Goal: Information Seeking & Learning: Learn about a topic

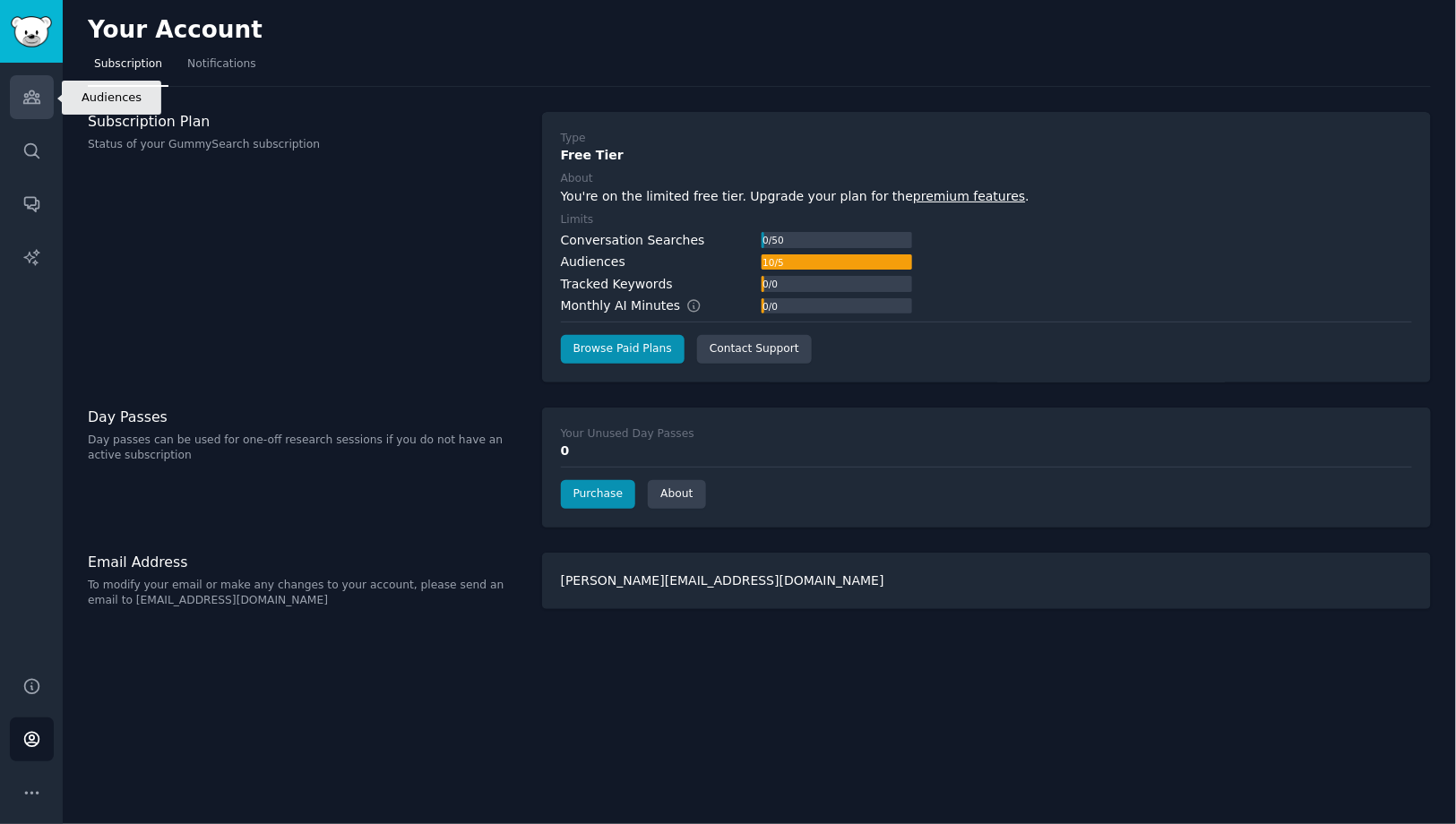
click at [29, 93] on icon "Sidebar" at bounding box center [31, 98] width 16 height 12
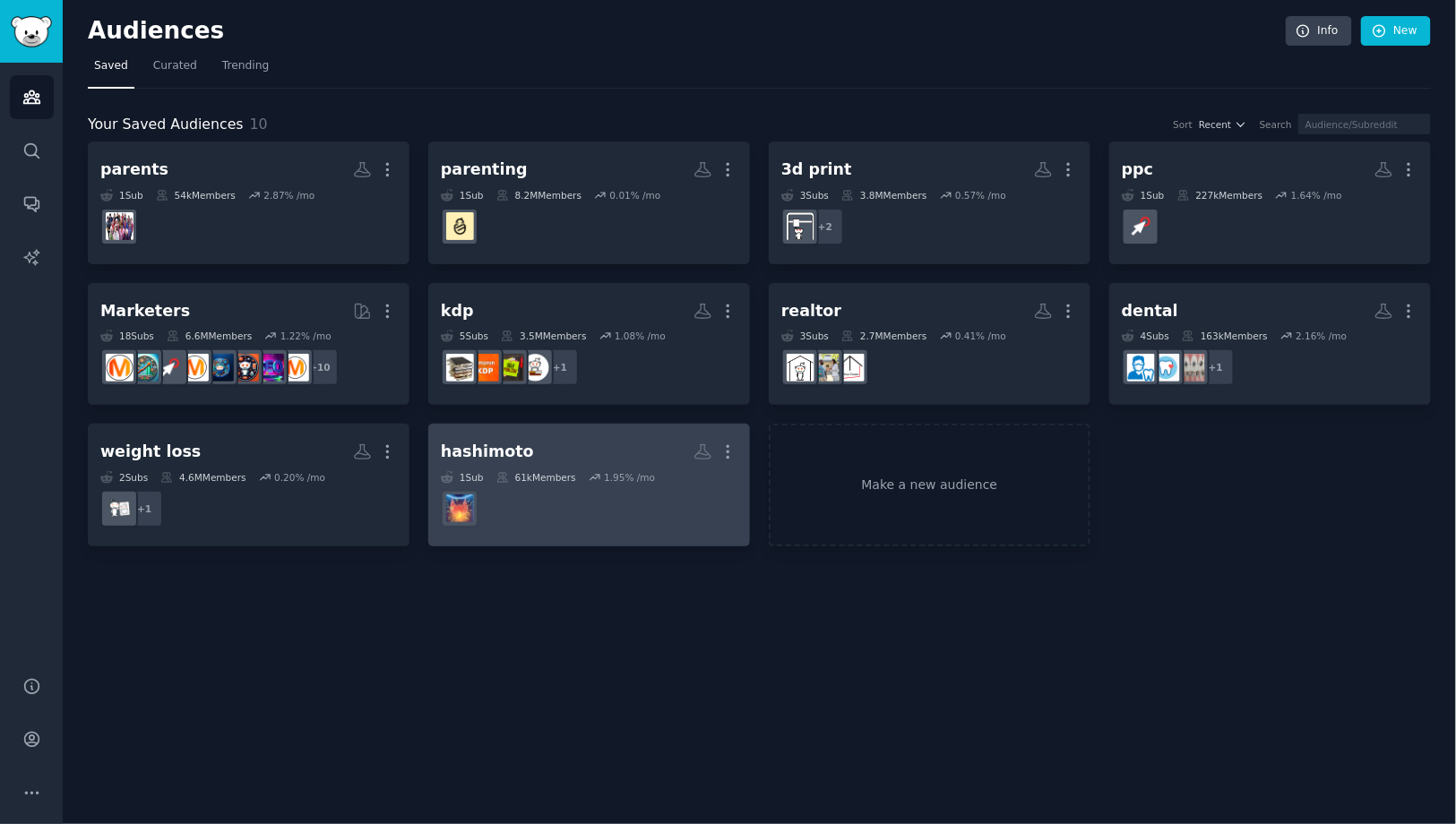
click at [541, 474] on div "61k Members" at bounding box center [535, 477] width 79 height 12
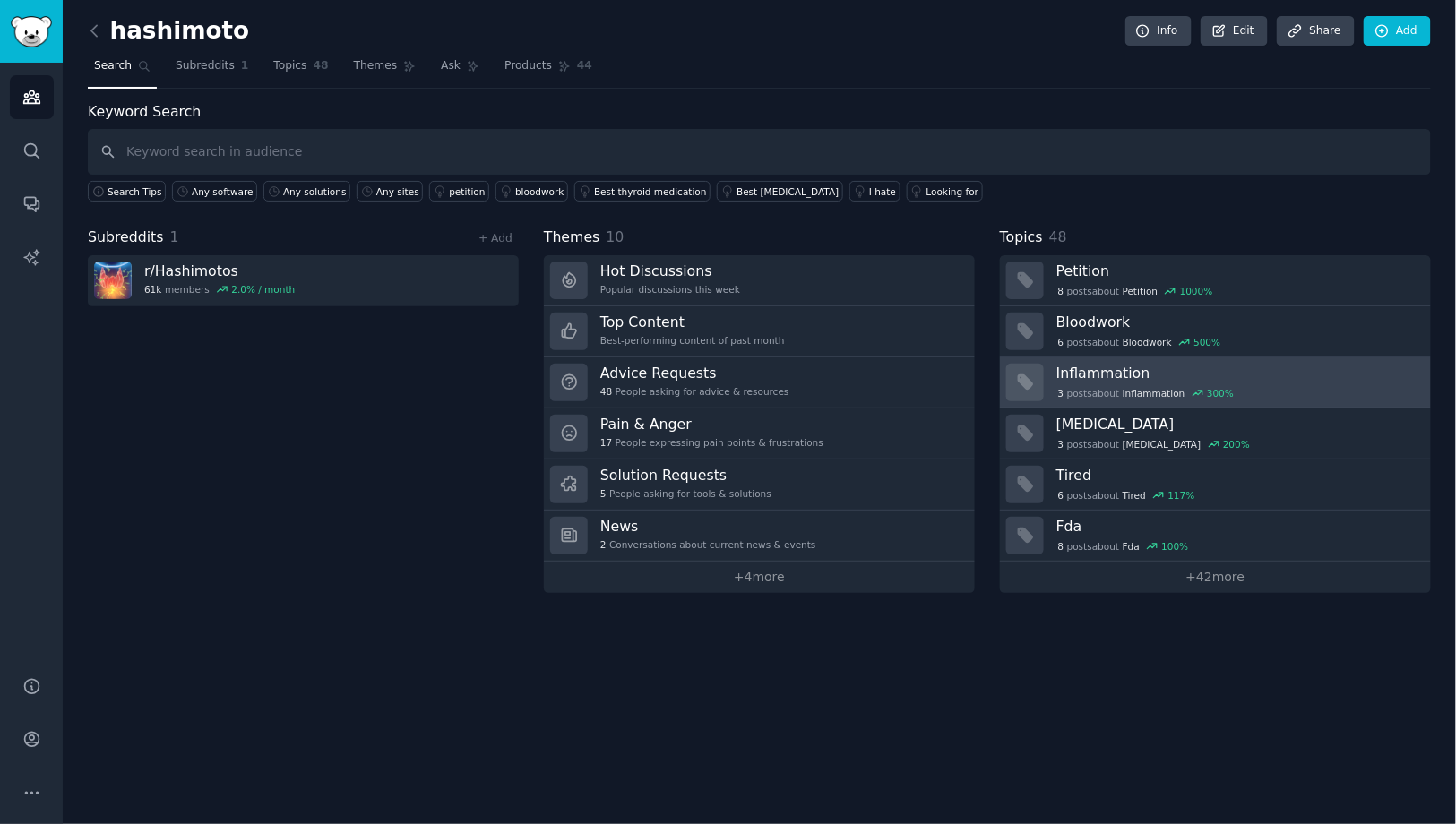
click at [1105, 364] on h3 "Inflammation" at bounding box center [1237, 373] width 362 height 19
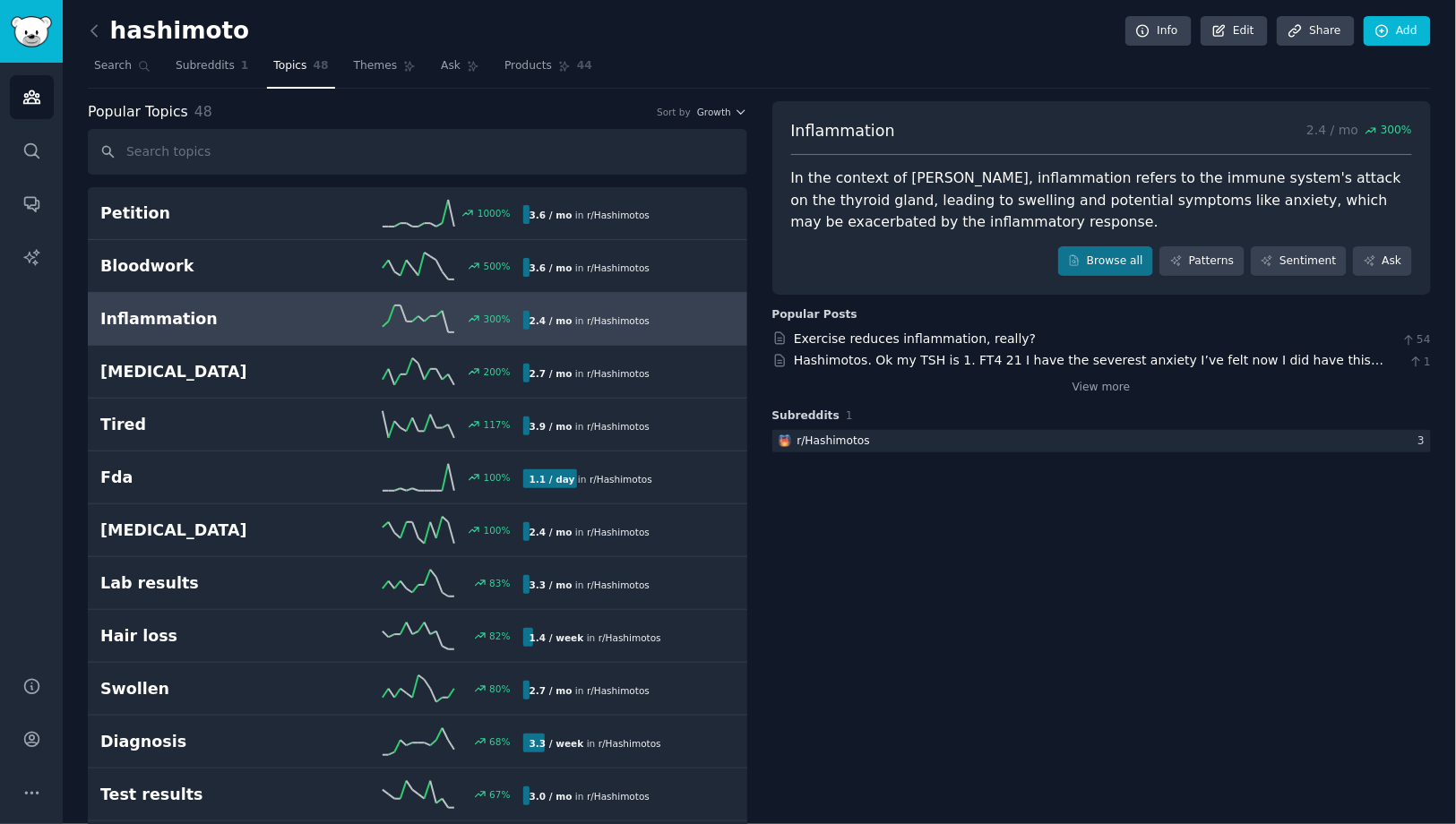
click at [1092, 394] on div "View more" at bounding box center [1102, 384] width 660 height 22
click at [1092, 384] on link "View more" at bounding box center [1101, 387] width 58 height 16
click at [90, 33] on icon at bounding box center [95, 31] width 19 height 19
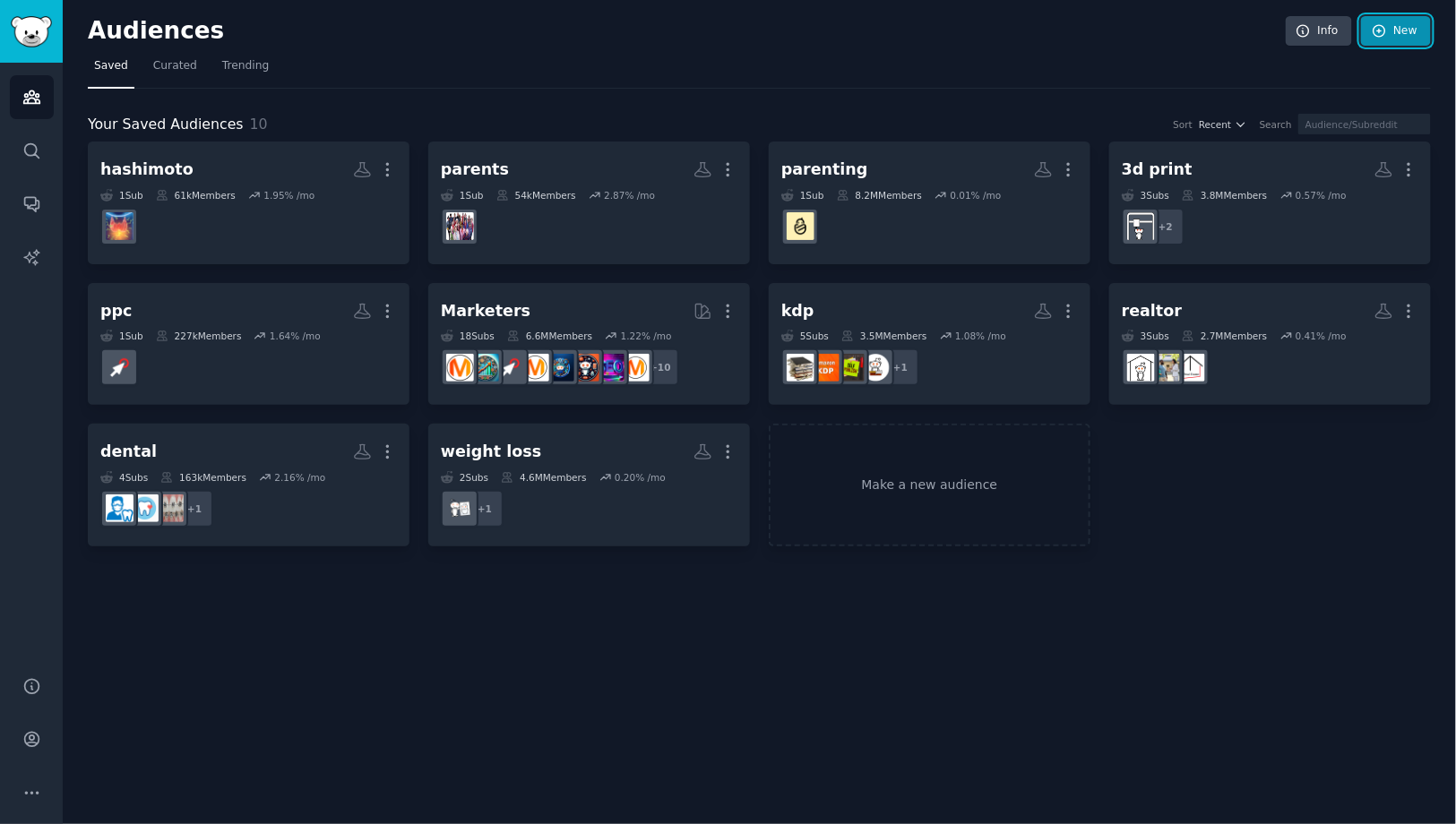
click at [1382, 28] on icon at bounding box center [1380, 31] width 16 height 16
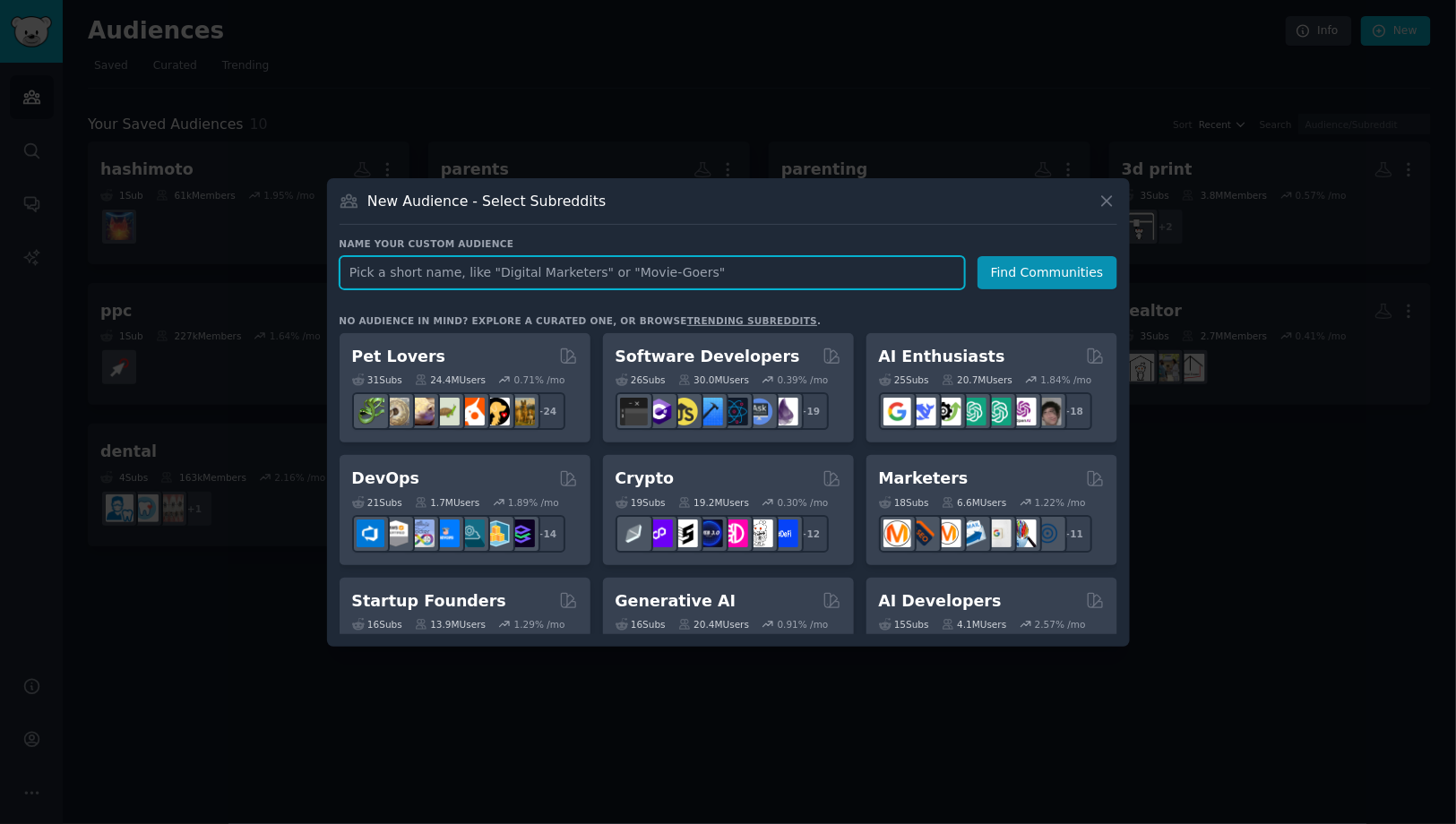
paste input "gum problems"
type input "gum problems"
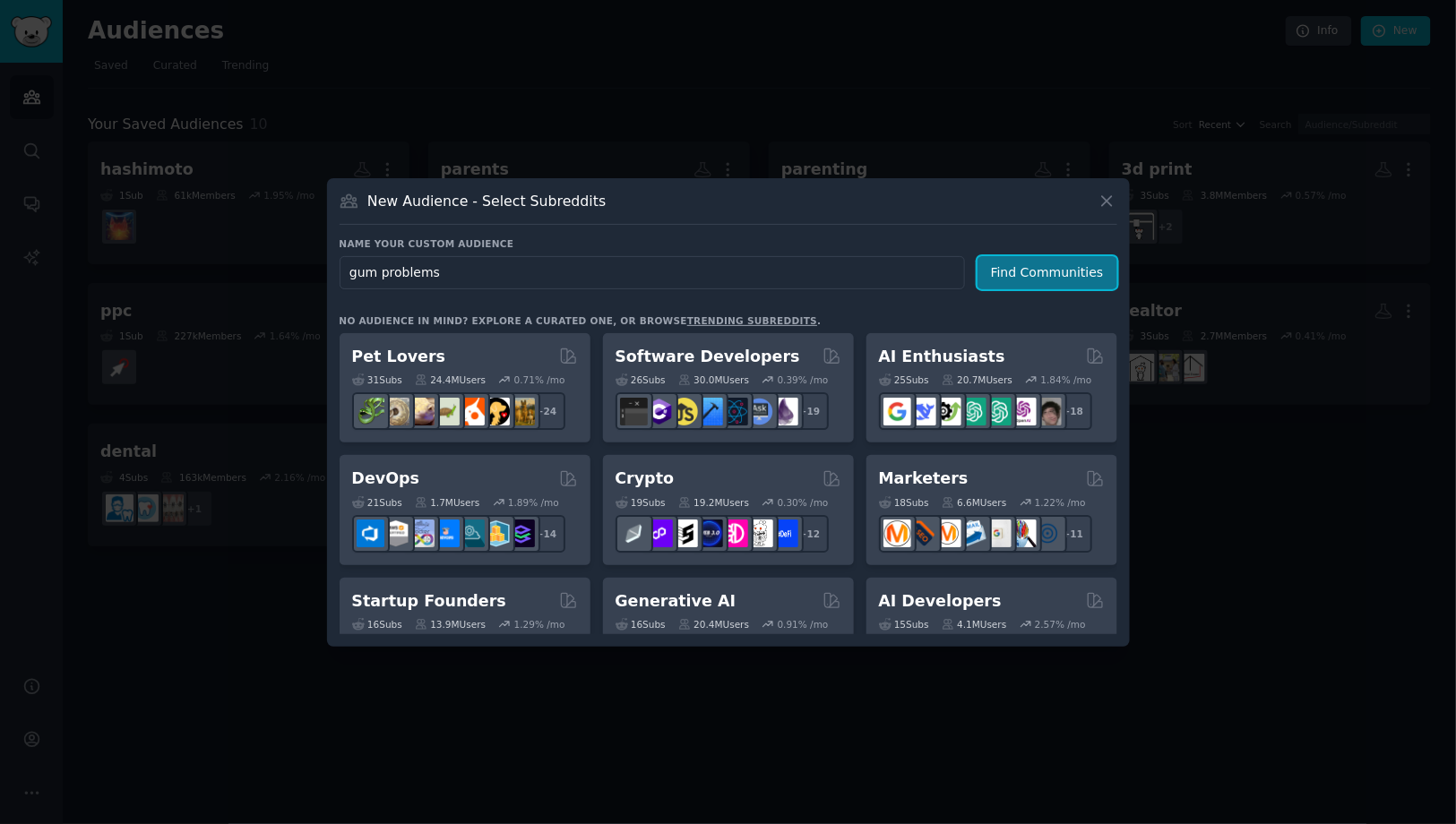
click at [1033, 264] on button "Find Communities" at bounding box center [1047, 272] width 140 height 33
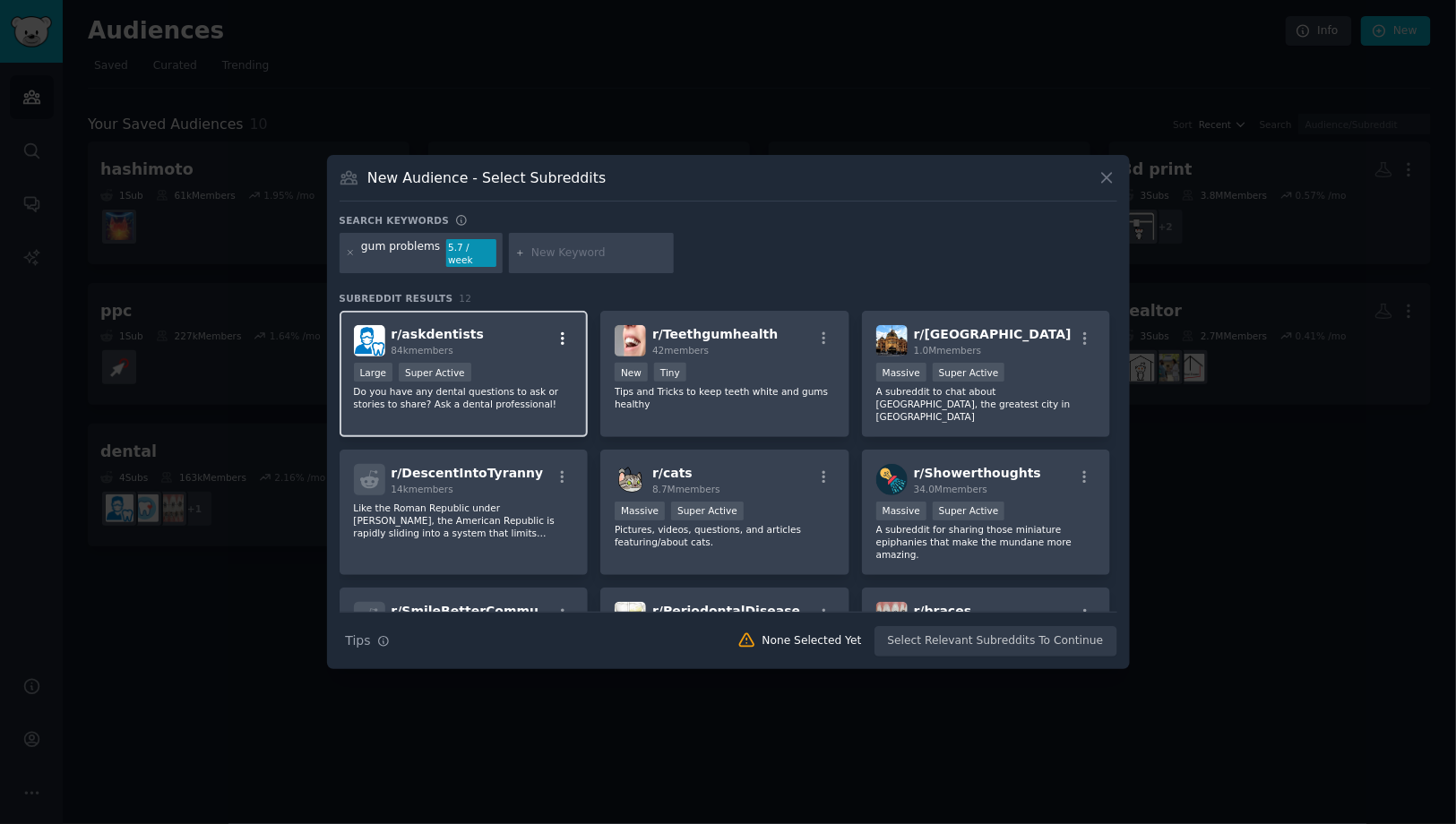
click at [564, 333] on icon "button" at bounding box center [562, 338] width 16 height 16
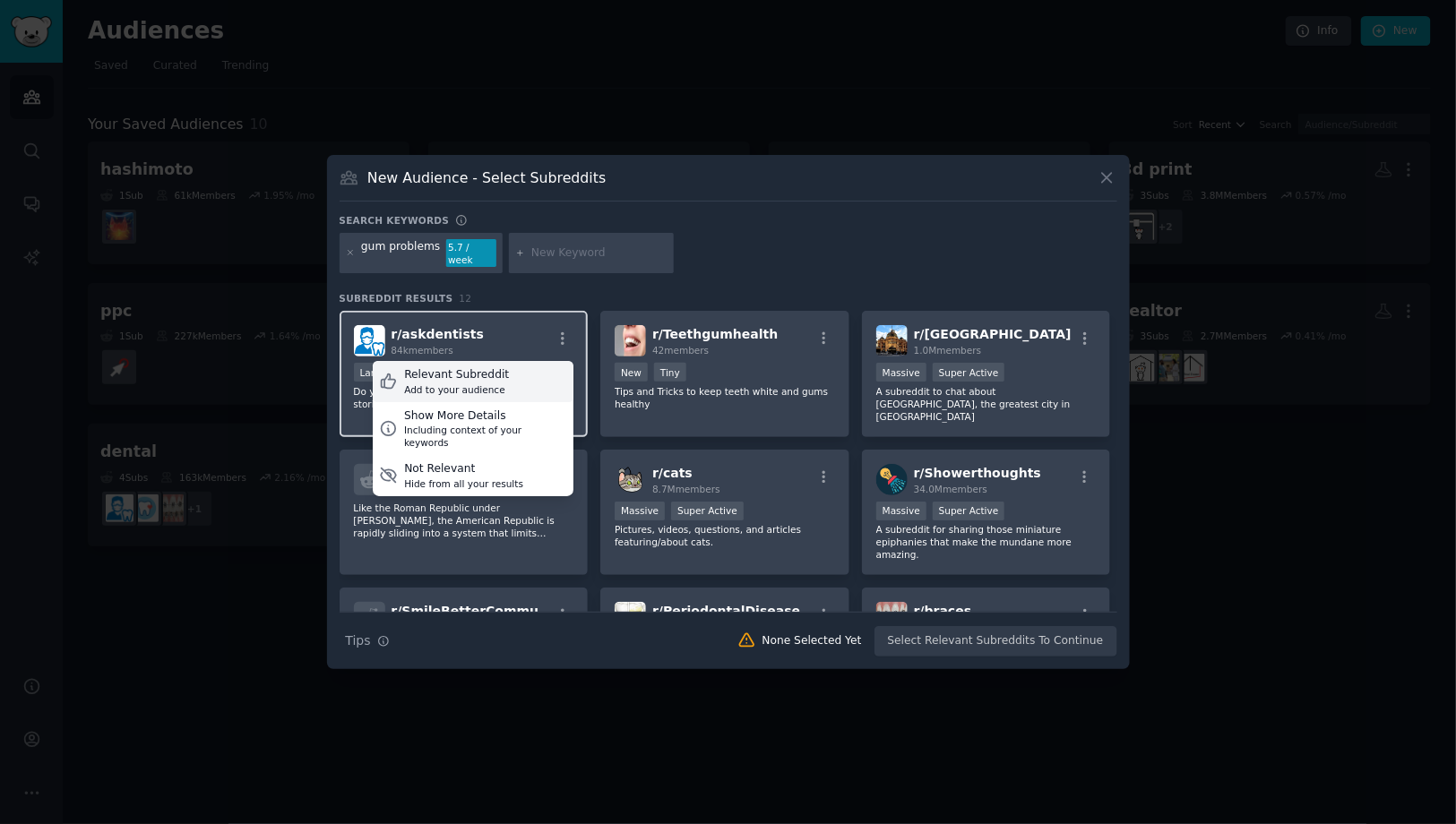
click at [534, 361] on div "Relevant Subreddit Add to your audience" at bounding box center [473, 381] width 201 height 41
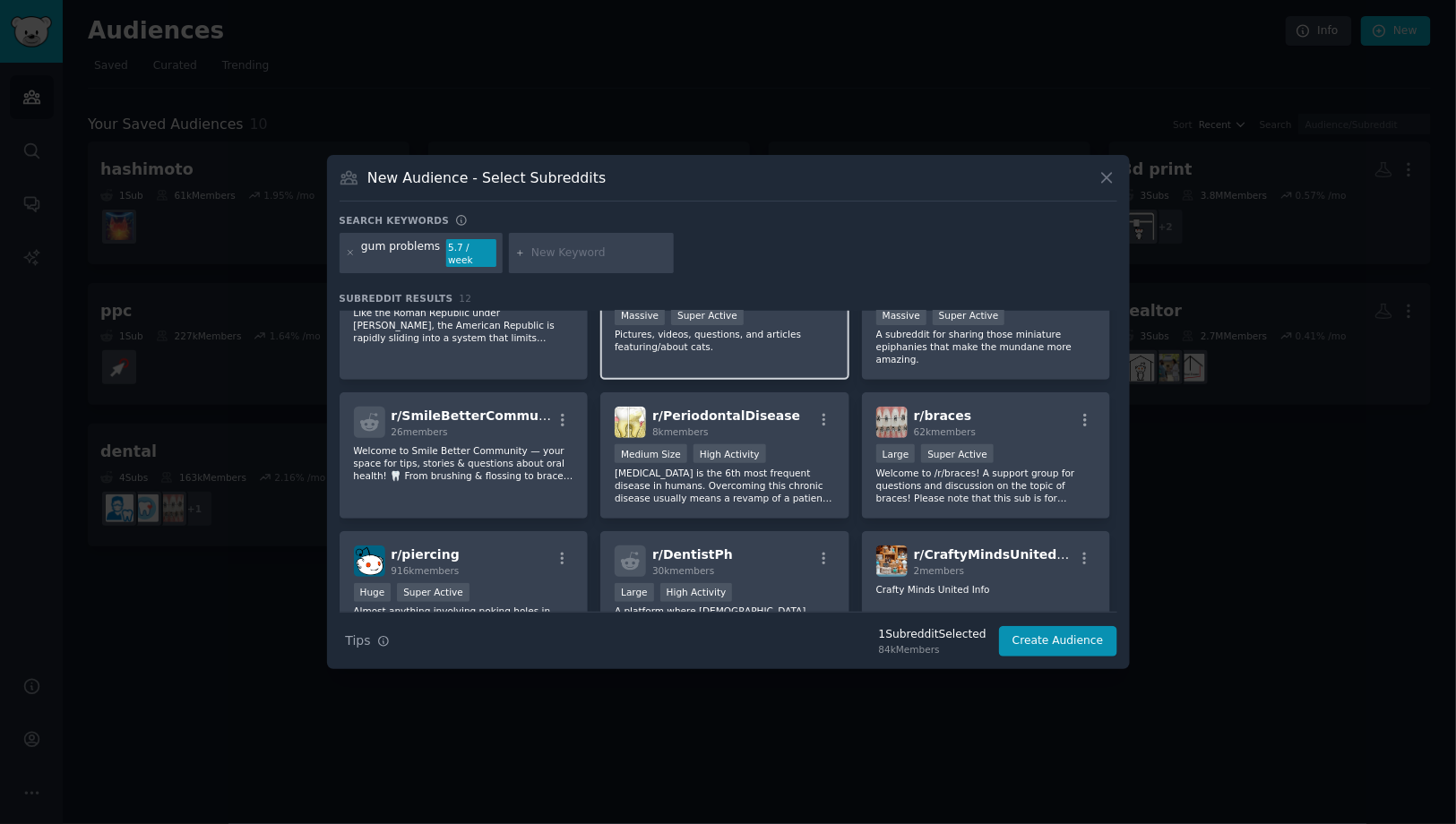
scroll to position [205, 0]
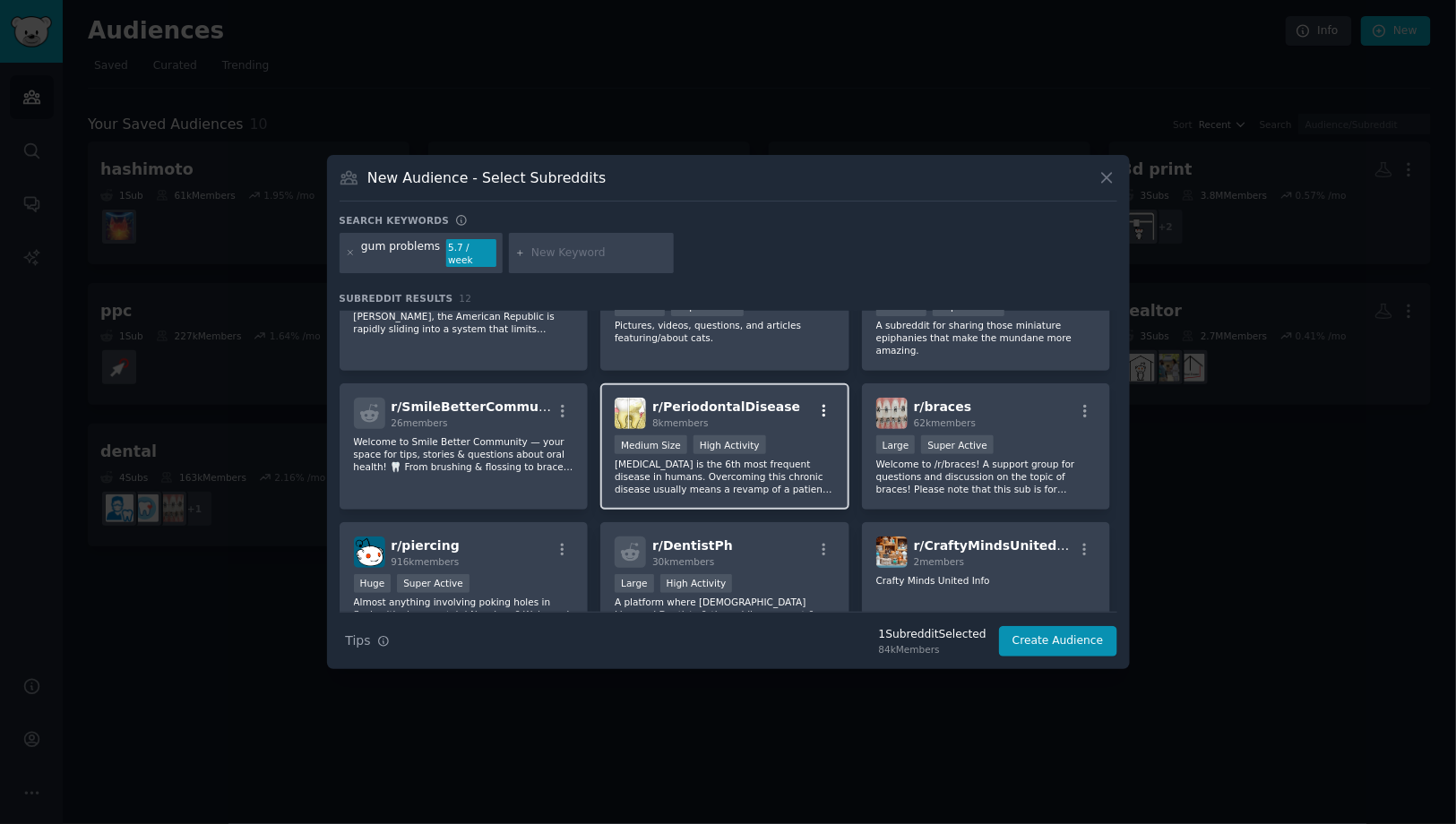
click at [826, 403] on icon "button" at bounding box center [824, 411] width 16 height 16
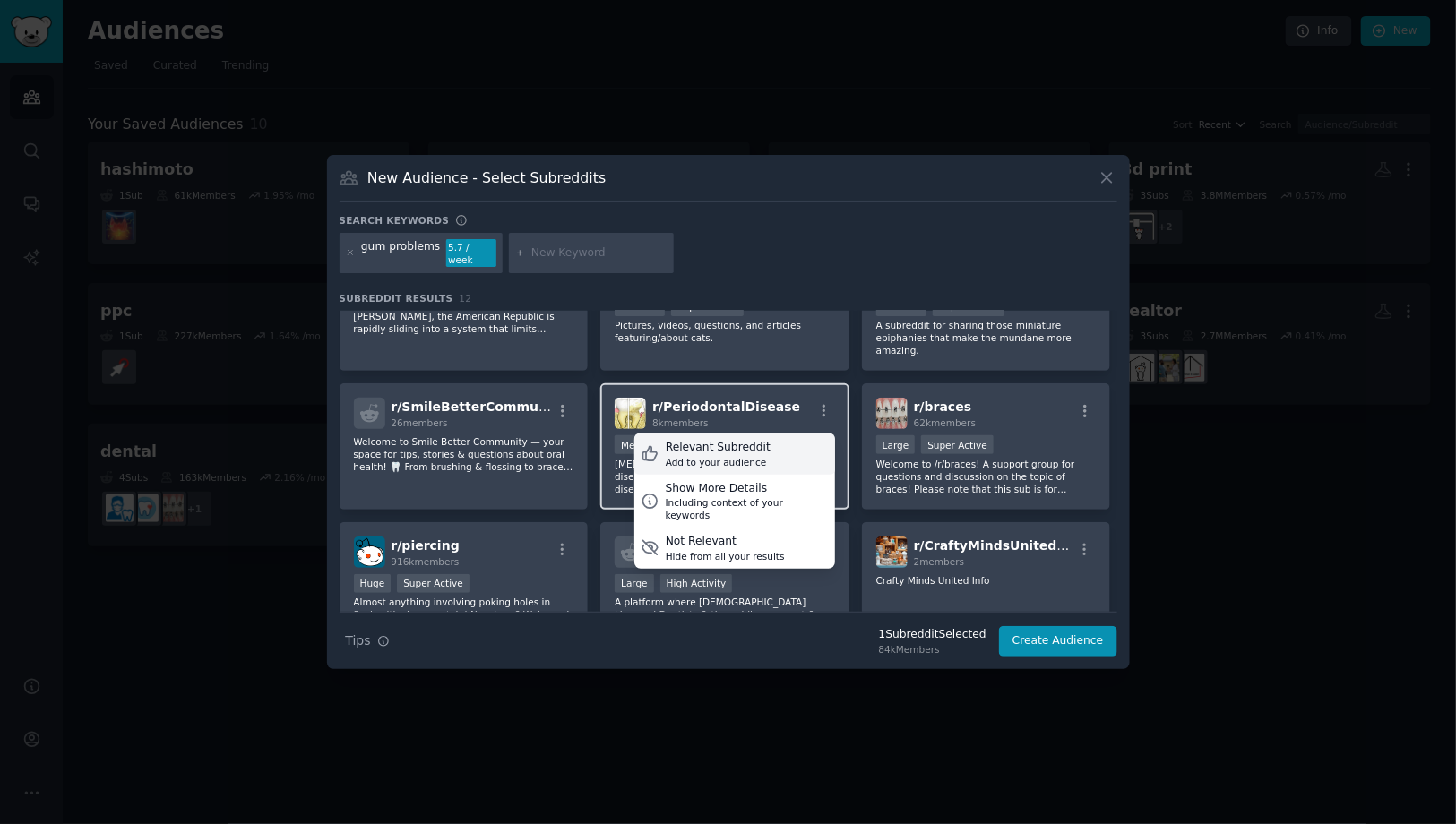
click at [786, 434] on div "Relevant Subreddit Add to your audience" at bounding box center [735, 454] width 201 height 41
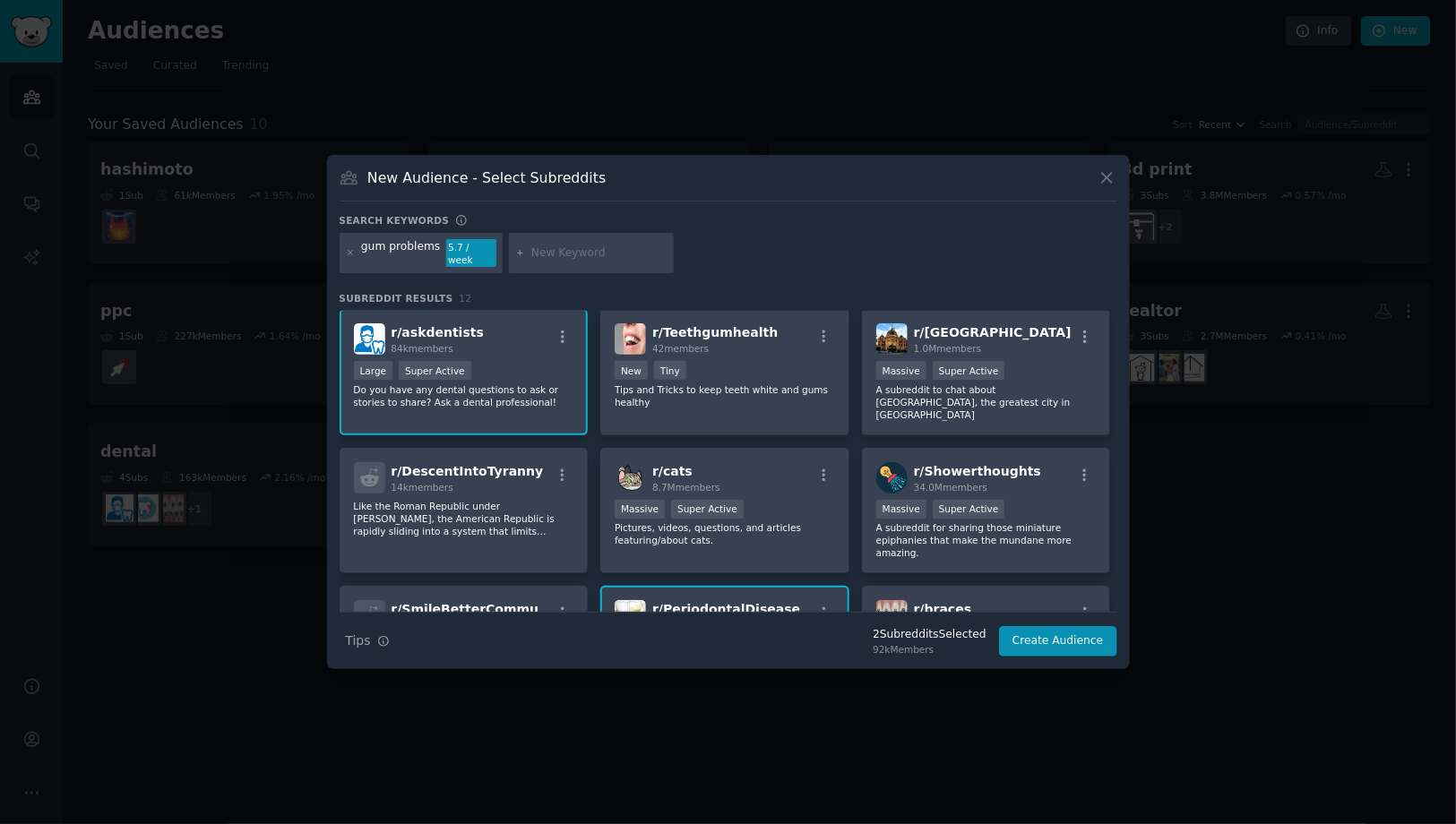
scroll to position [0, 0]
click at [350, 254] on icon at bounding box center [351, 253] width 10 height 10
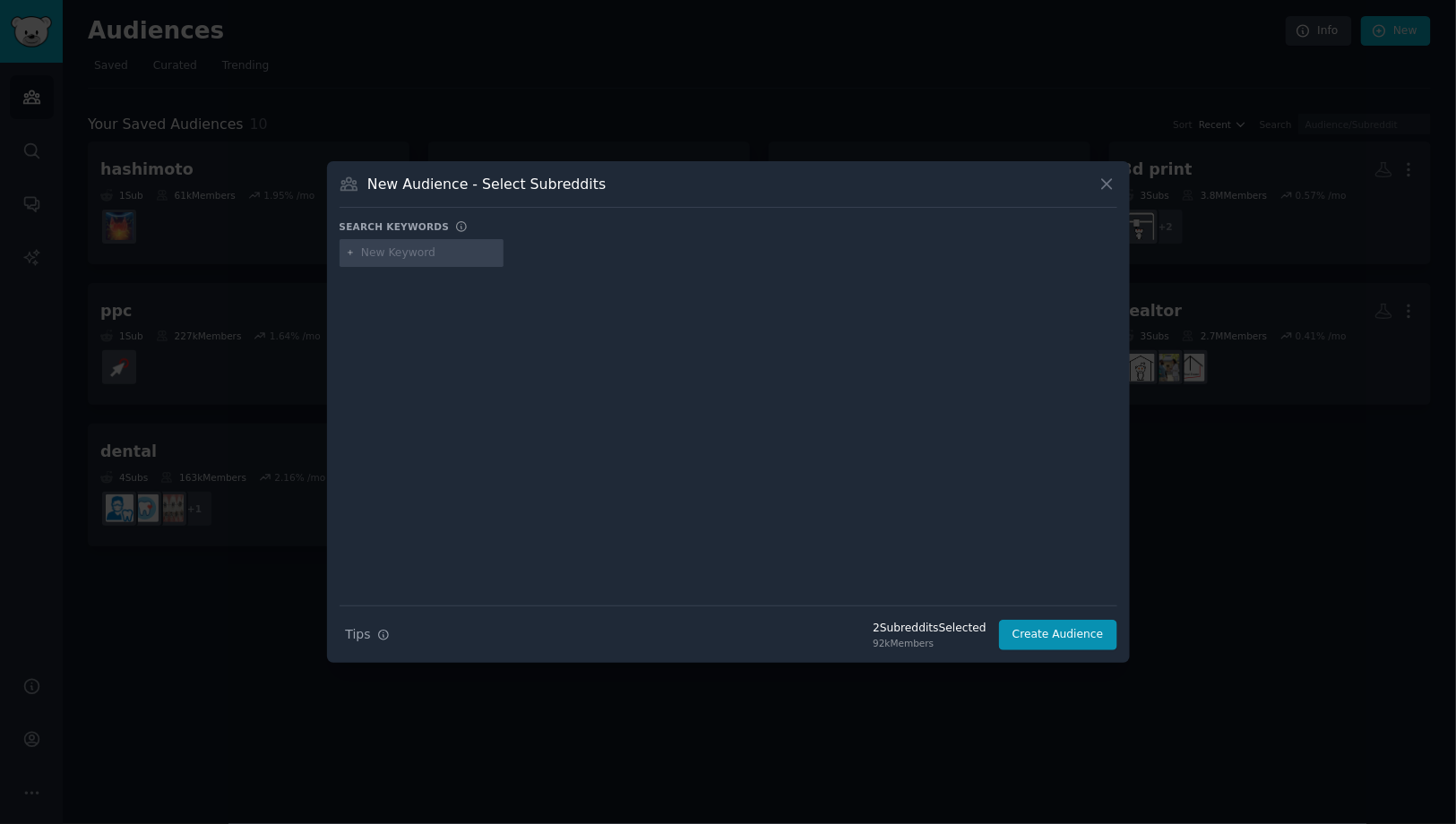
click at [437, 255] on input "text" at bounding box center [429, 253] width 136 height 16
paste input "gum problems"
type input "gum bleeding"
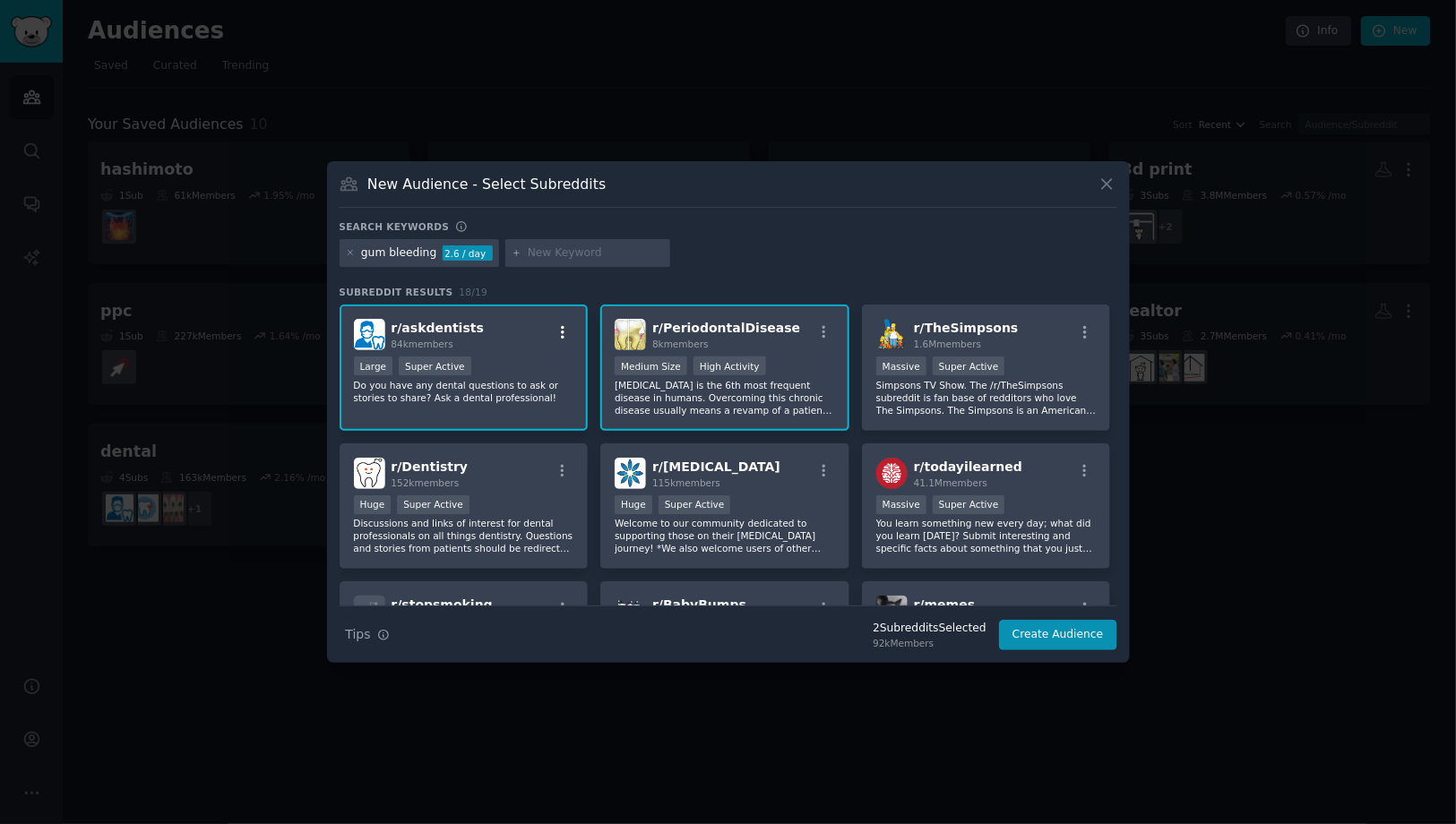
click at [554, 332] on icon "button" at bounding box center [562, 332] width 16 height 16
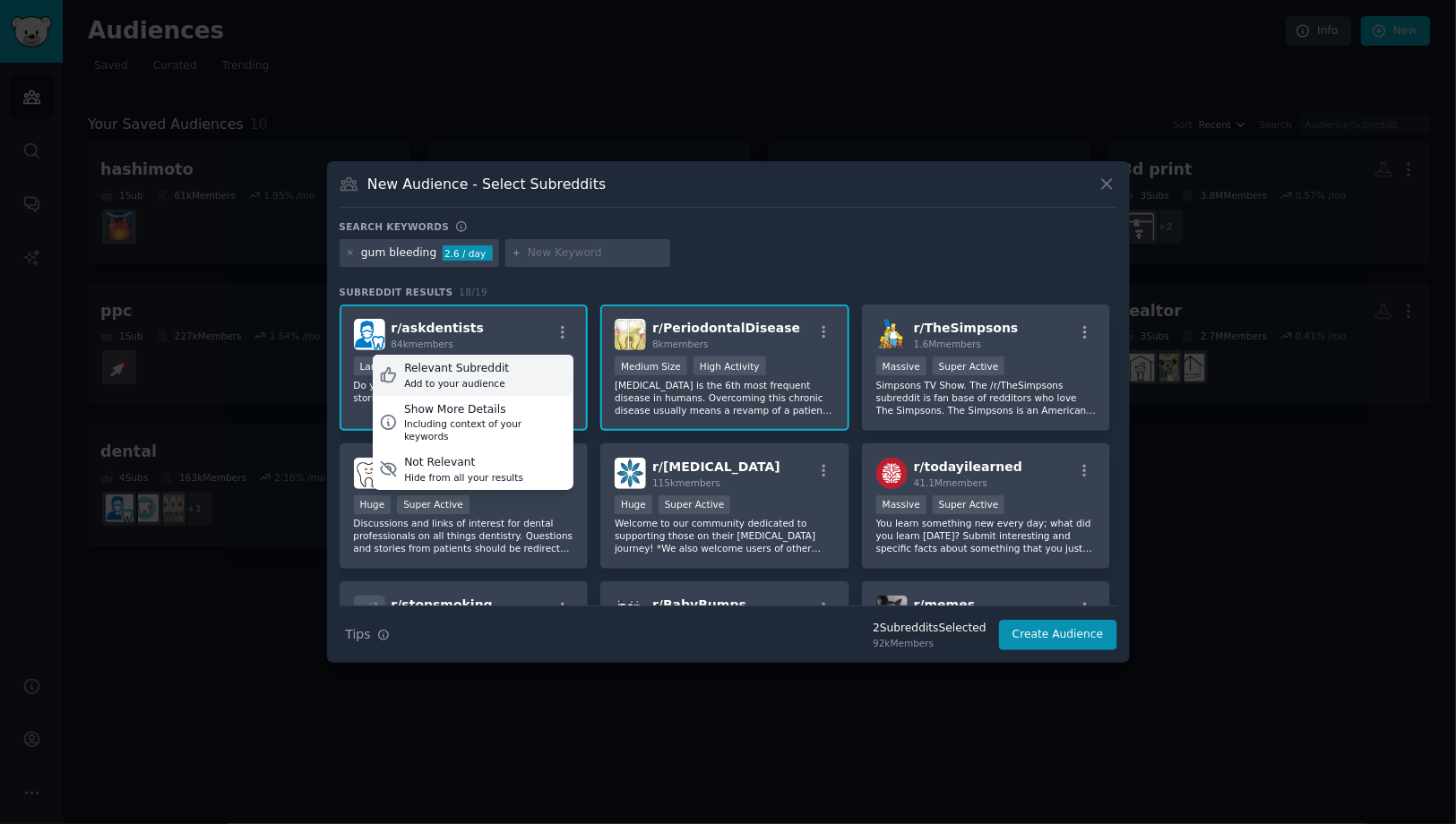
click at [525, 371] on div "Relevant Subreddit Add to your audience" at bounding box center [473, 375] width 201 height 41
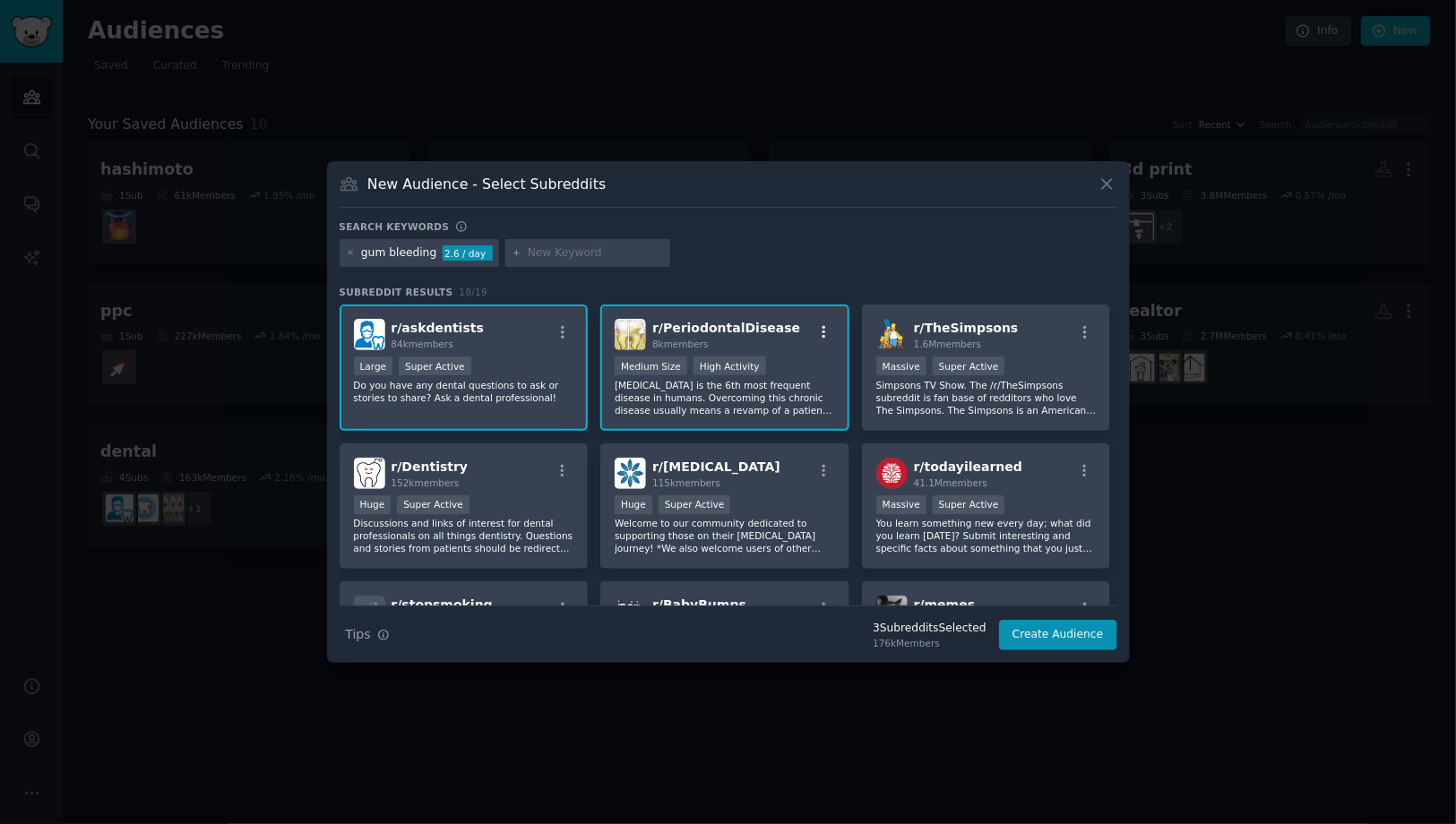
click at [816, 328] on icon "button" at bounding box center [824, 332] width 16 height 16
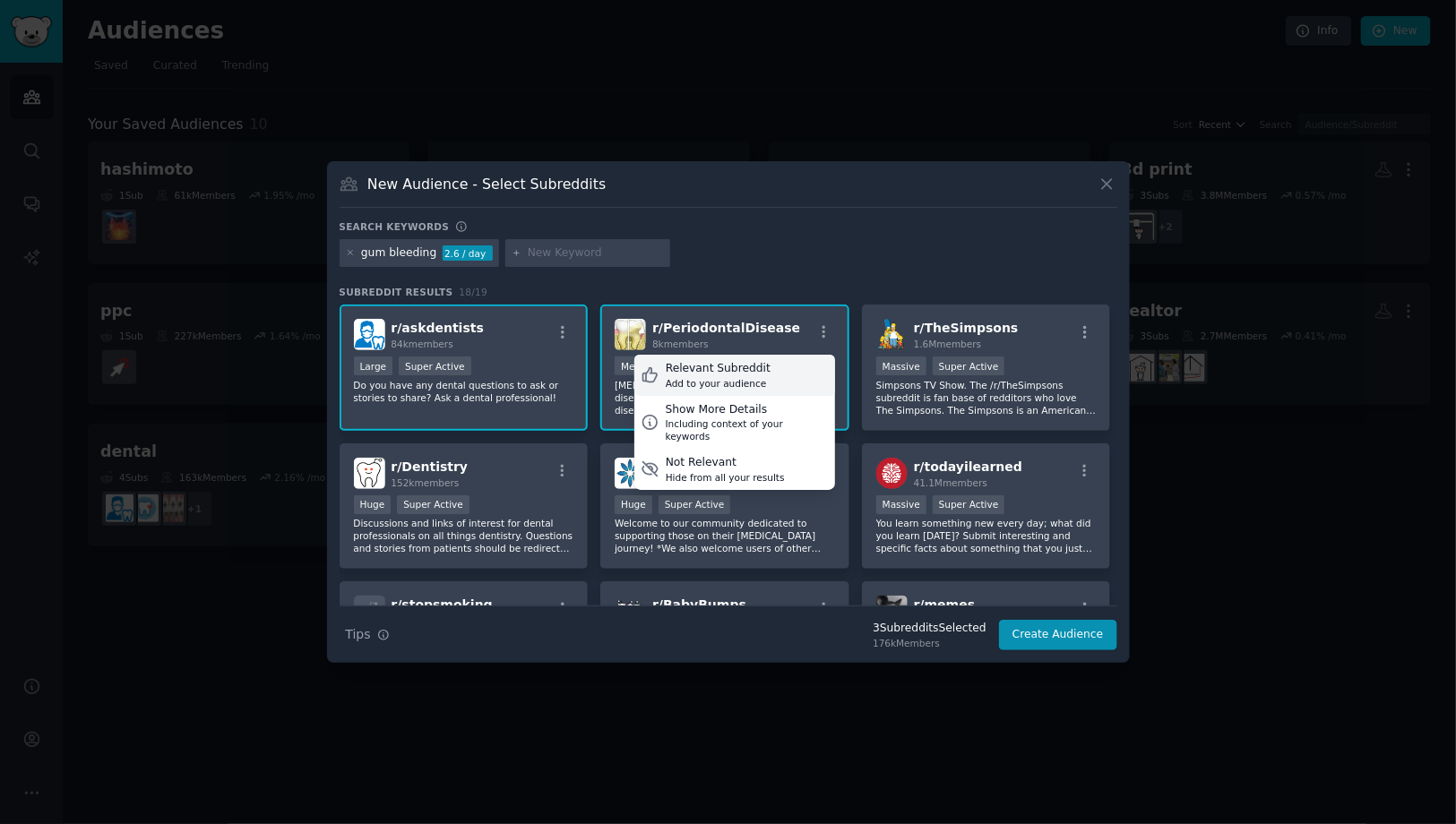
click at [771, 376] on div "Relevant Subreddit Add to your audience" at bounding box center [735, 375] width 201 height 41
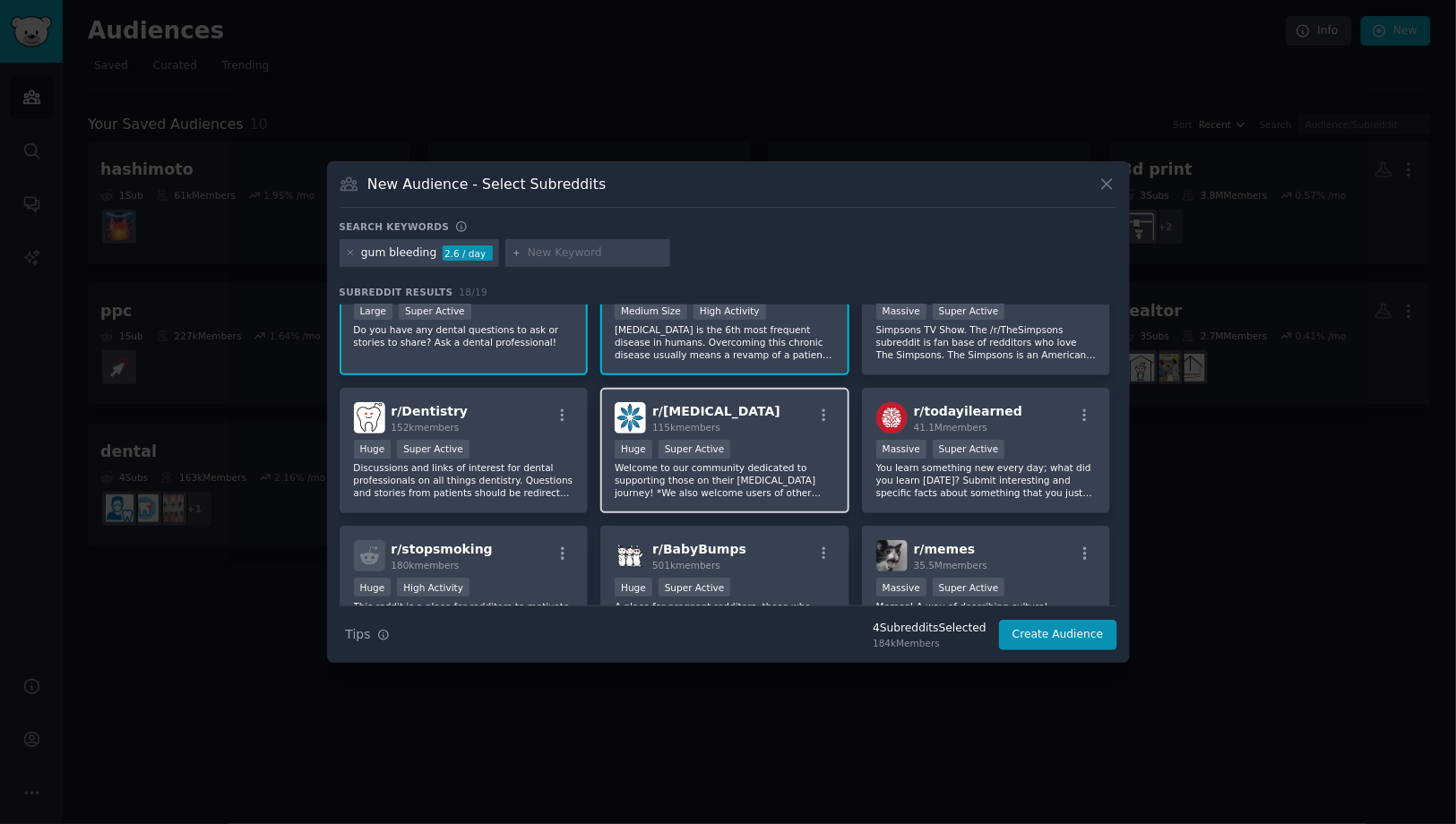
scroll to position [58, 0]
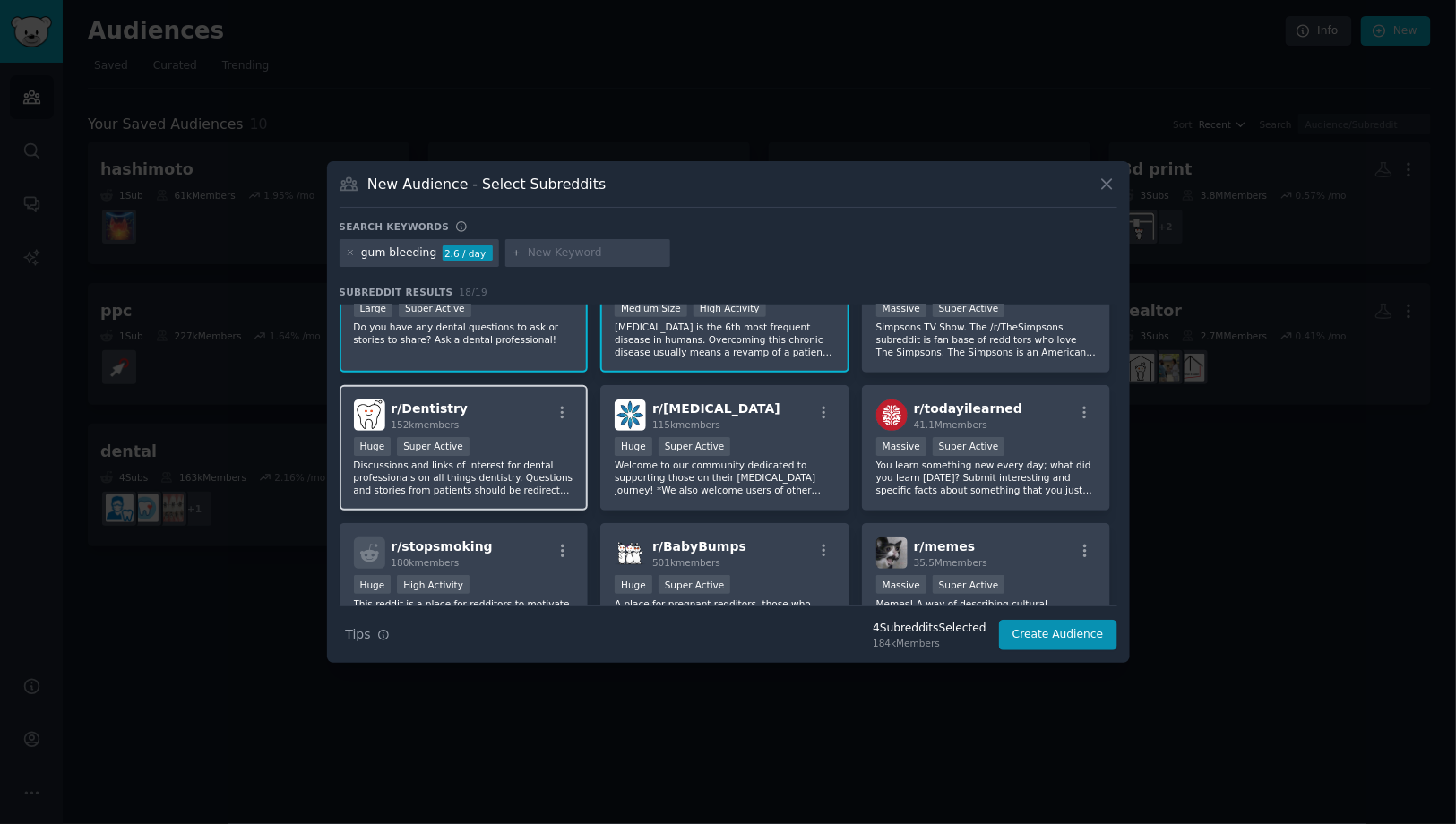
click at [543, 406] on div "r/ Dentistry 152k members" at bounding box center [464, 415] width 221 height 32
click at [552, 408] on button "button" at bounding box center [562, 413] width 22 height 16
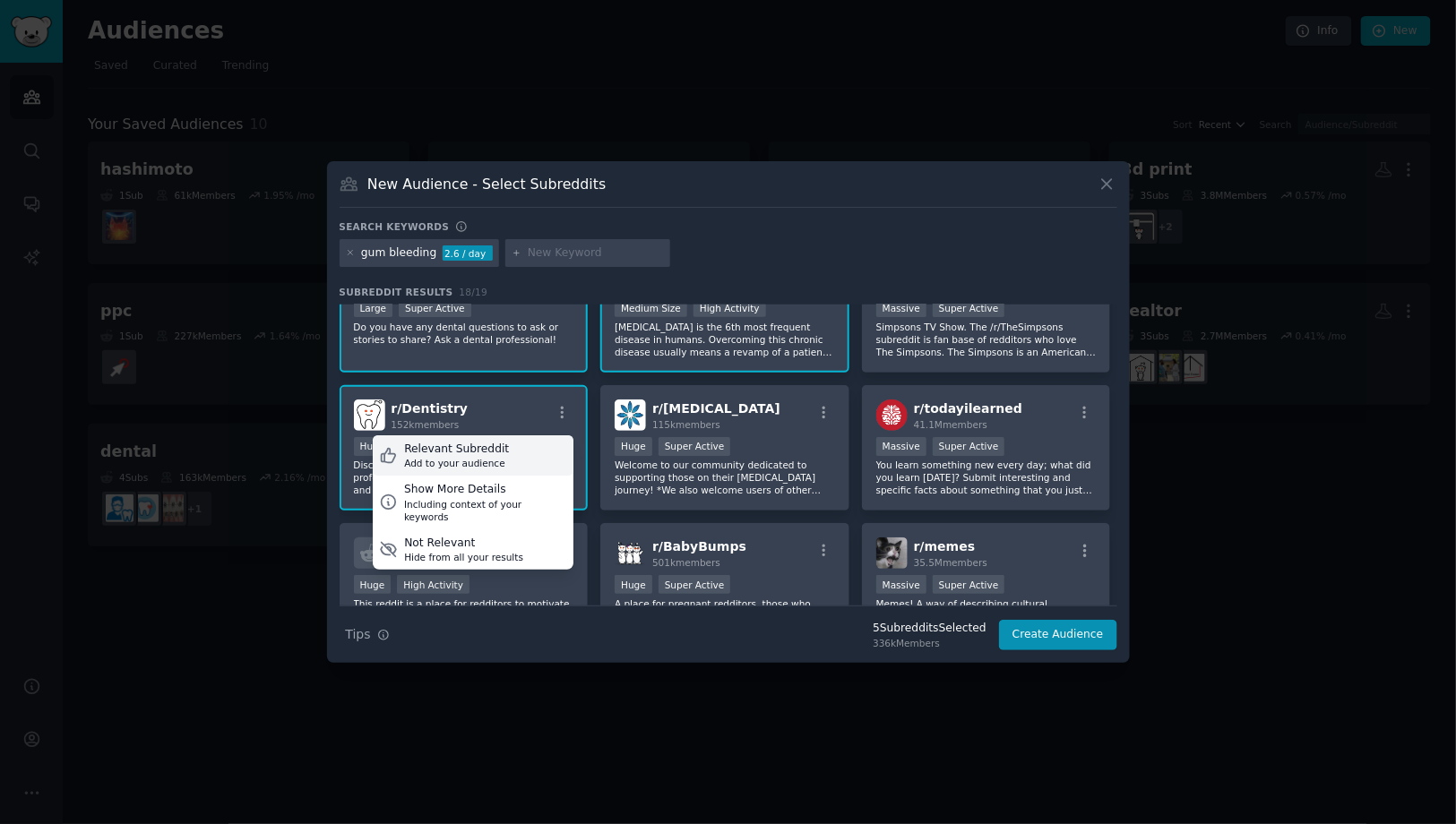
click at [534, 445] on div "Relevant Subreddit Add to your audience" at bounding box center [473, 455] width 201 height 41
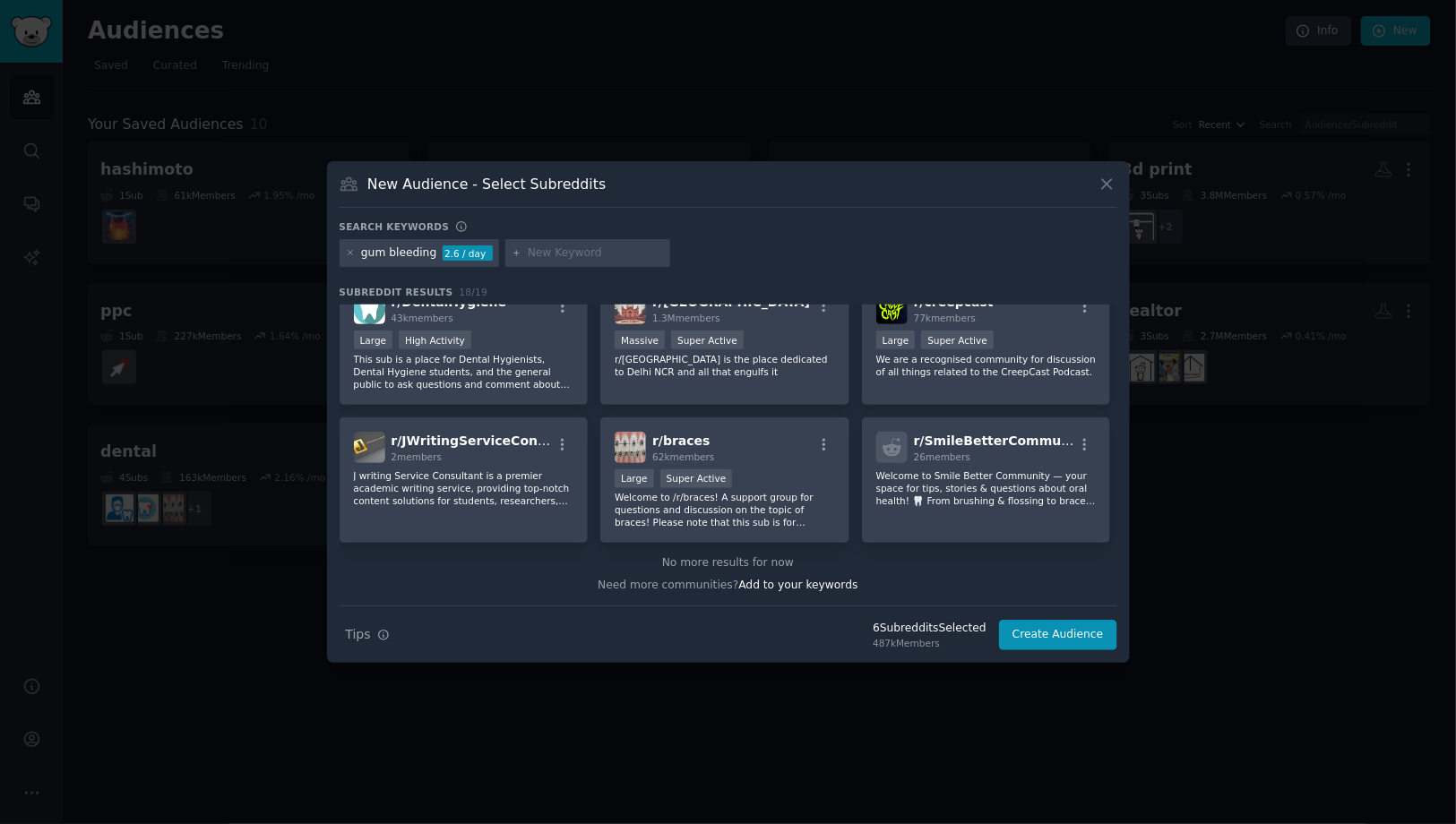
scroll to position [556, 0]
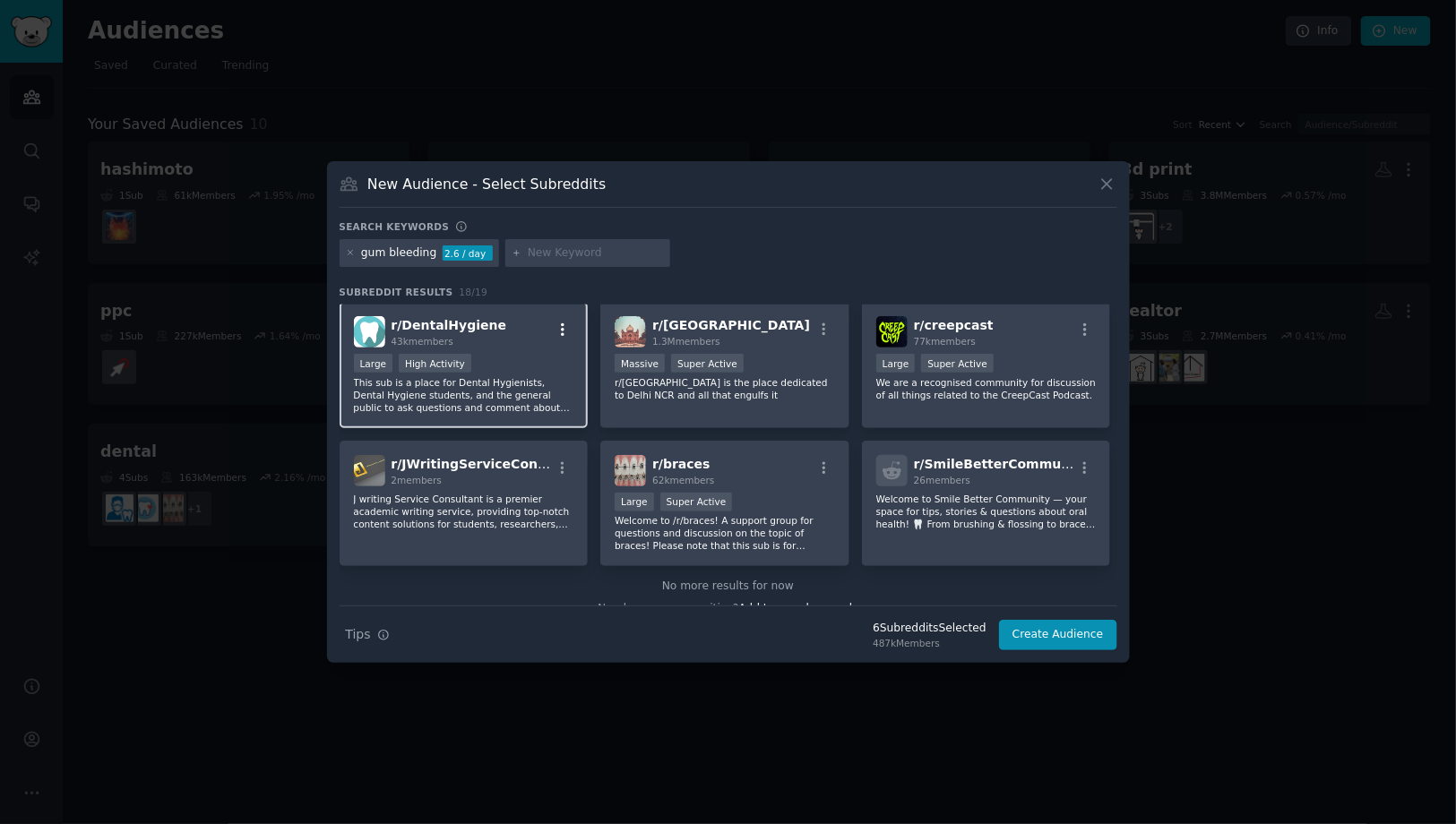
click at [563, 332] on icon "button" at bounding box center [562, 329] width 16 height 16
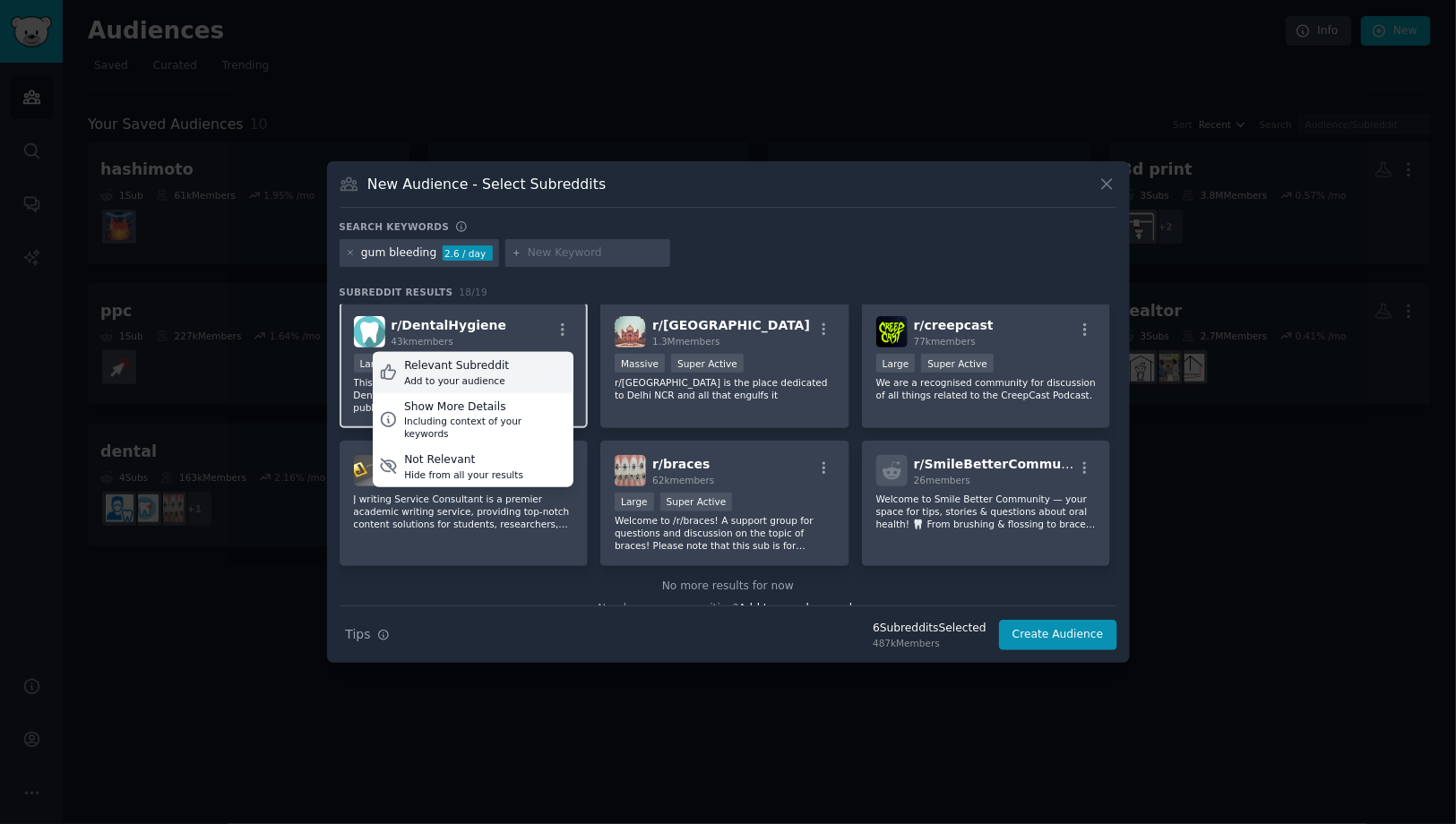
click at [544, 353] on div "Relevant Subreddit Add to your audience" at bounding box center [473, 372] width 201 height 41
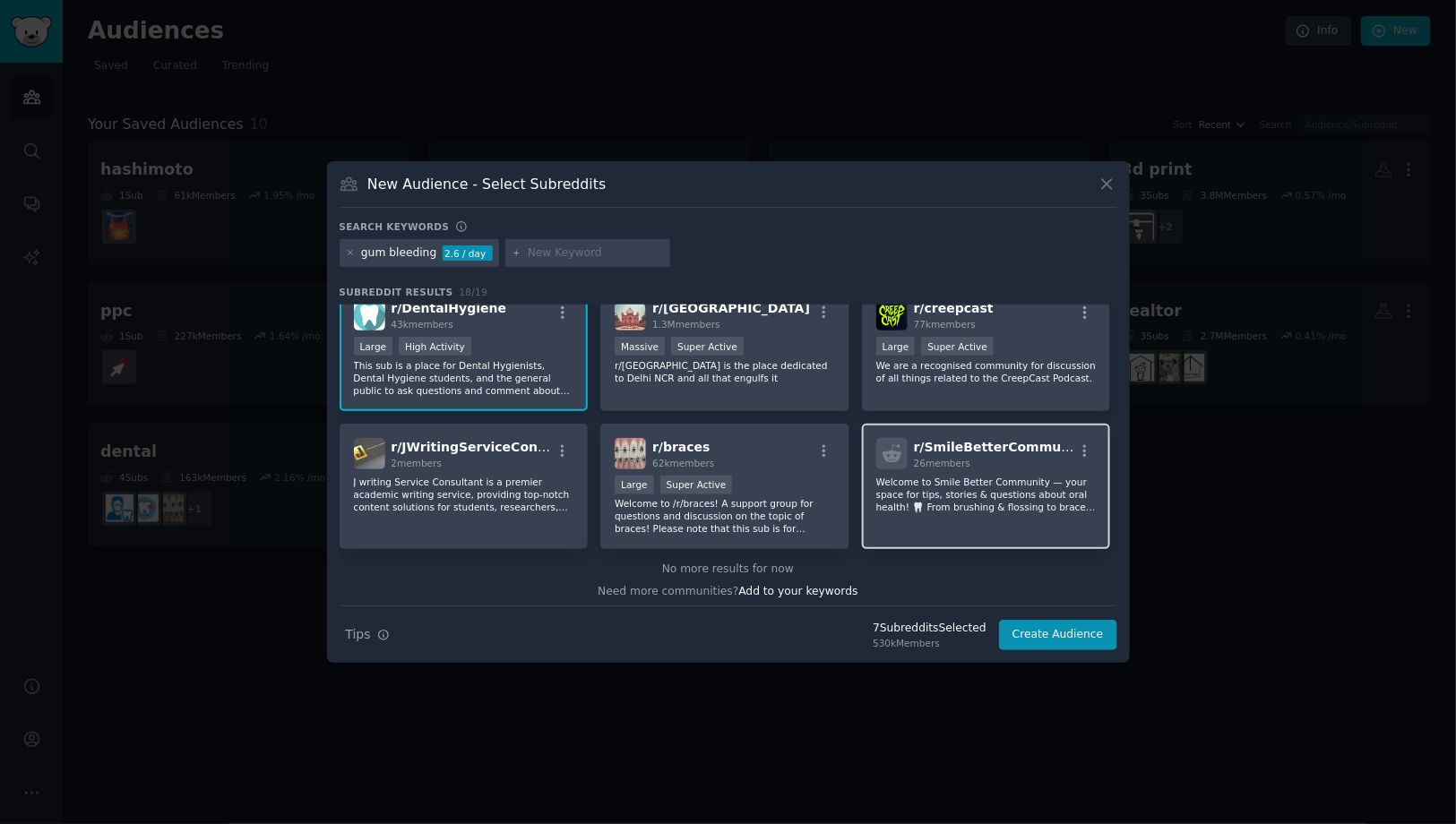
scroll to position [579, 0]
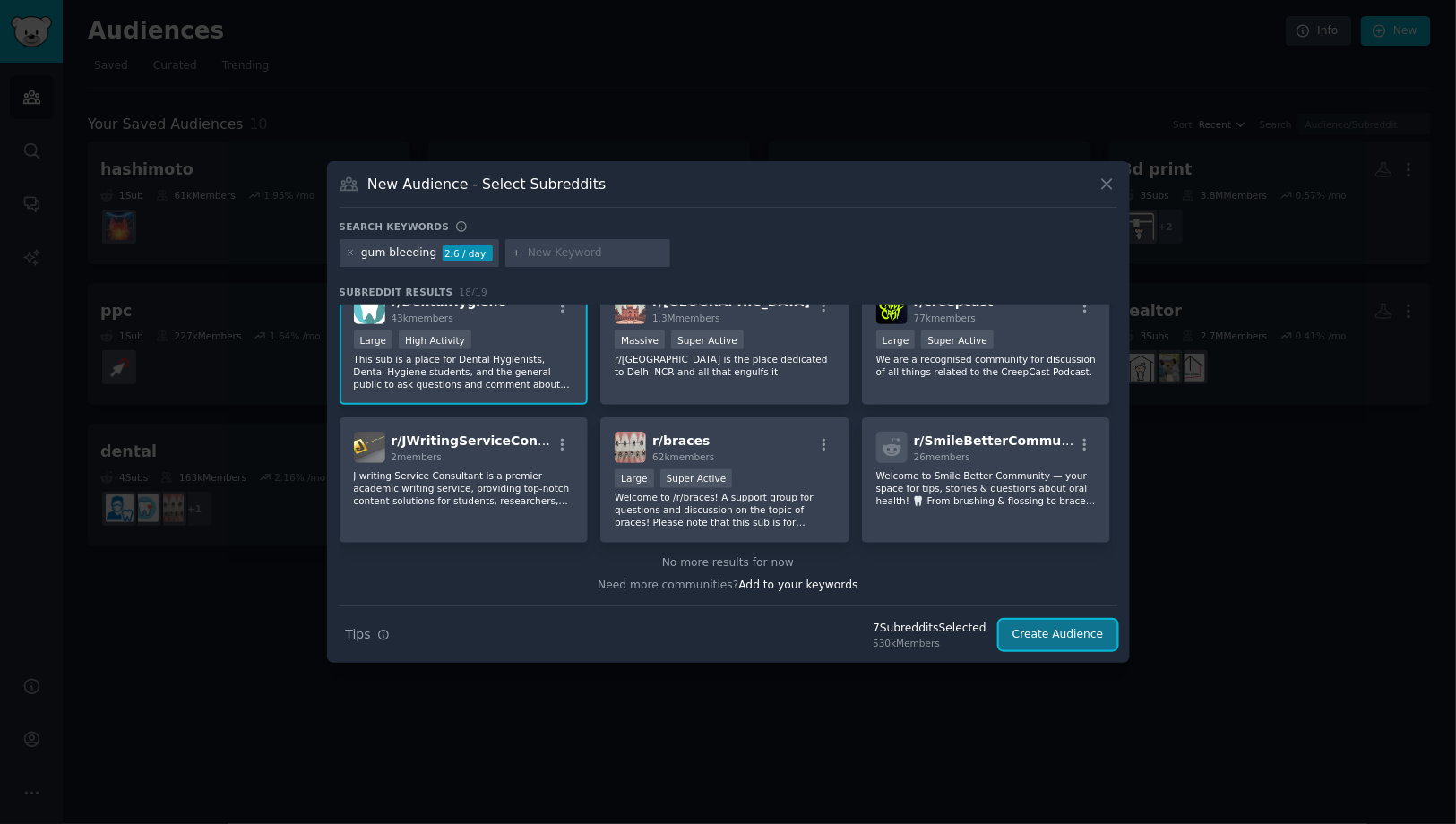
click at [1056, 633] on button "Create Audience" at bounding box center [1058, 636] width 119 height 31
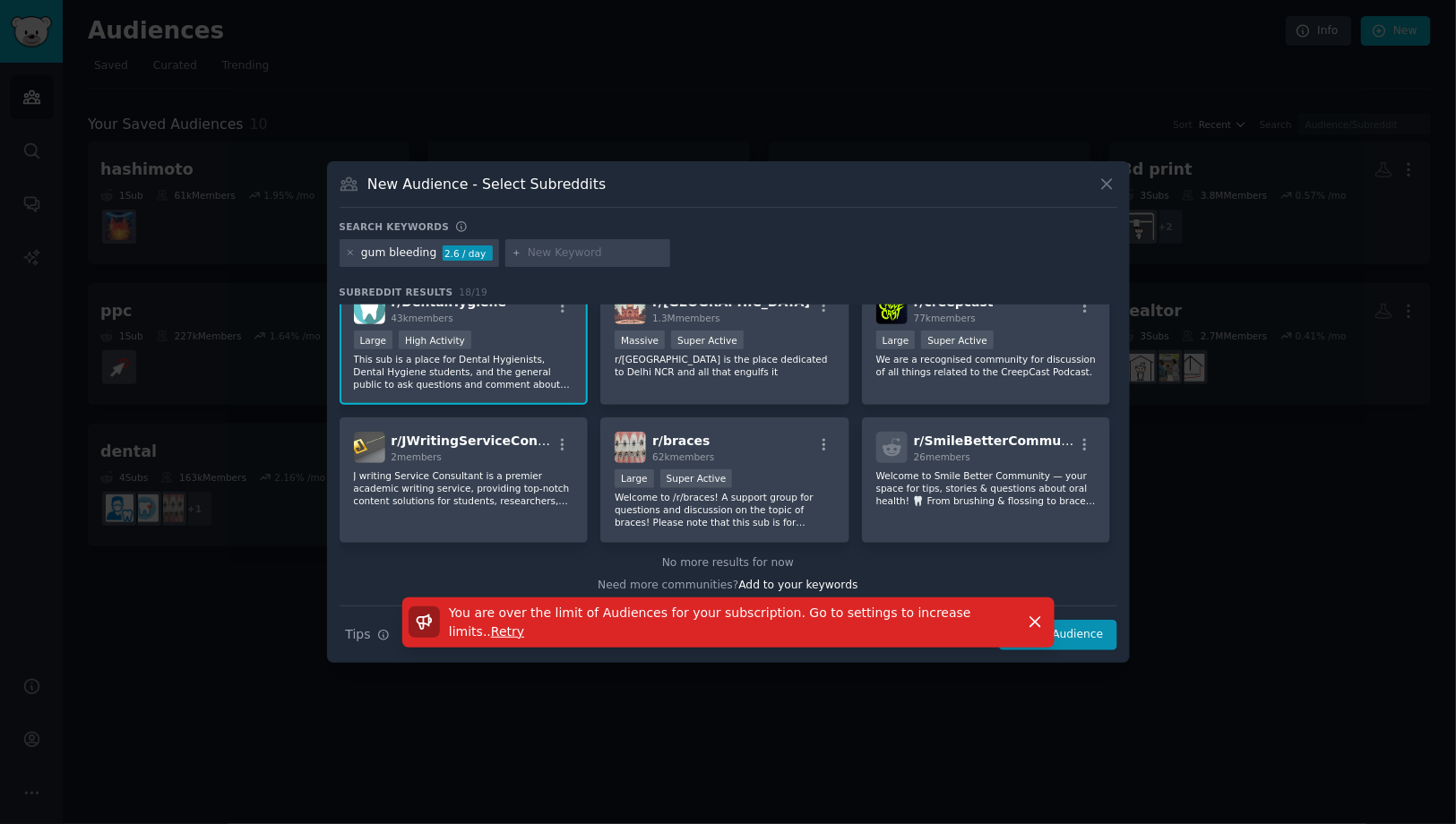
click at [959, 560] on div "No more results for now" at bounding box center [728, 563] width 777 height 16
click at [1041, 618] on icon "button" at bounding box center [1035, 622] width 19 height 19
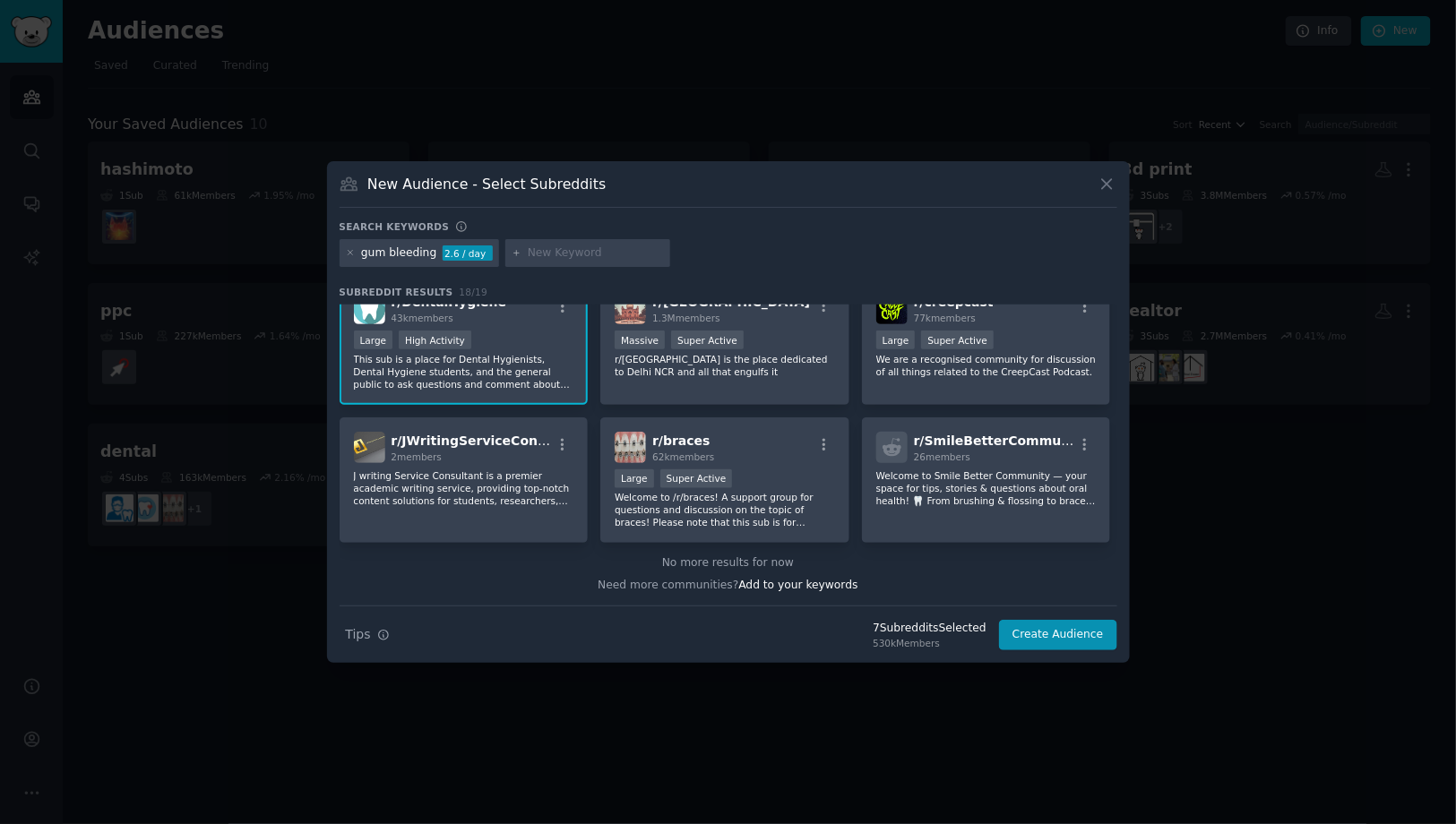
click at [905, 618] on div "Search Tips Tips 7 Subreddit s Selected 530k Members Create Audience" at bounding box center [728, 628] width 777 height 45
click at [919, 632] on div "7 Subreddit s Selected" at bounding box center [929, 628] width 114 height 16
click at [1052, 642] on button "Create Audience" at bounding box center [1058, 636] width 119 height 31
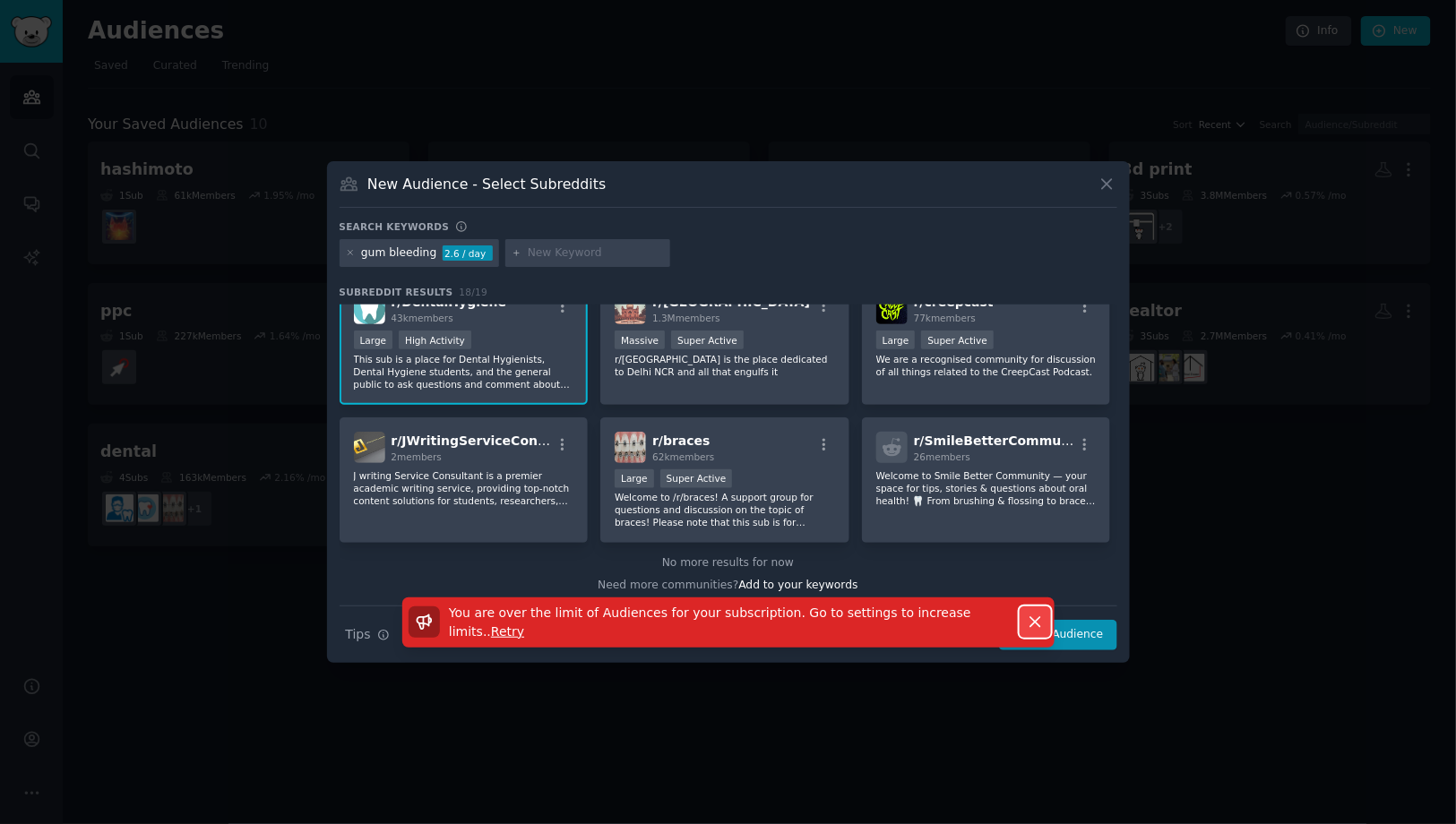
click at [1034, 621] on icon "button" at bounding box center [1035, 623] width 10 height 10
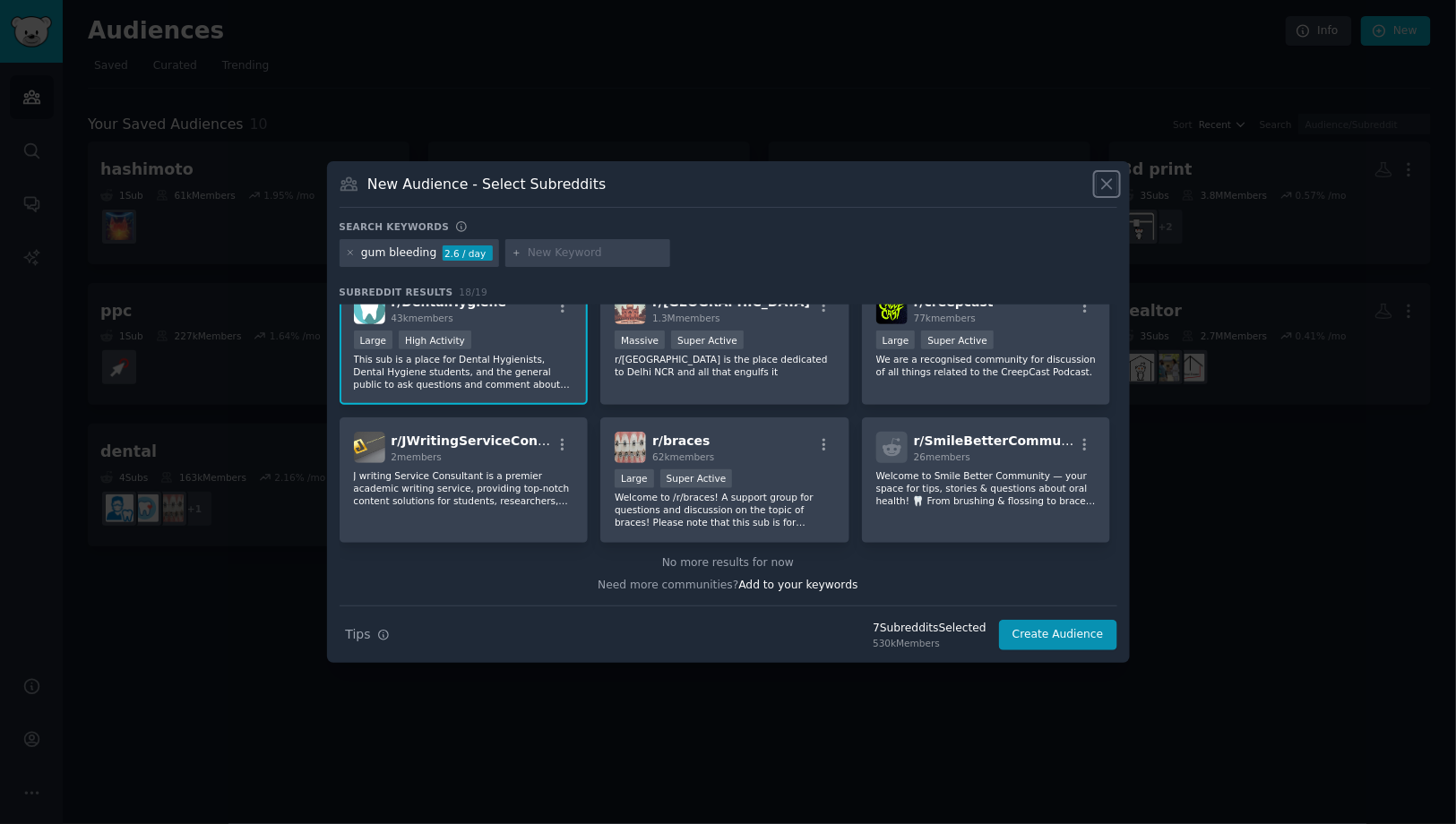
click at [1103, 184] on icon at bounding box center [1107, 184] width 19 height 19
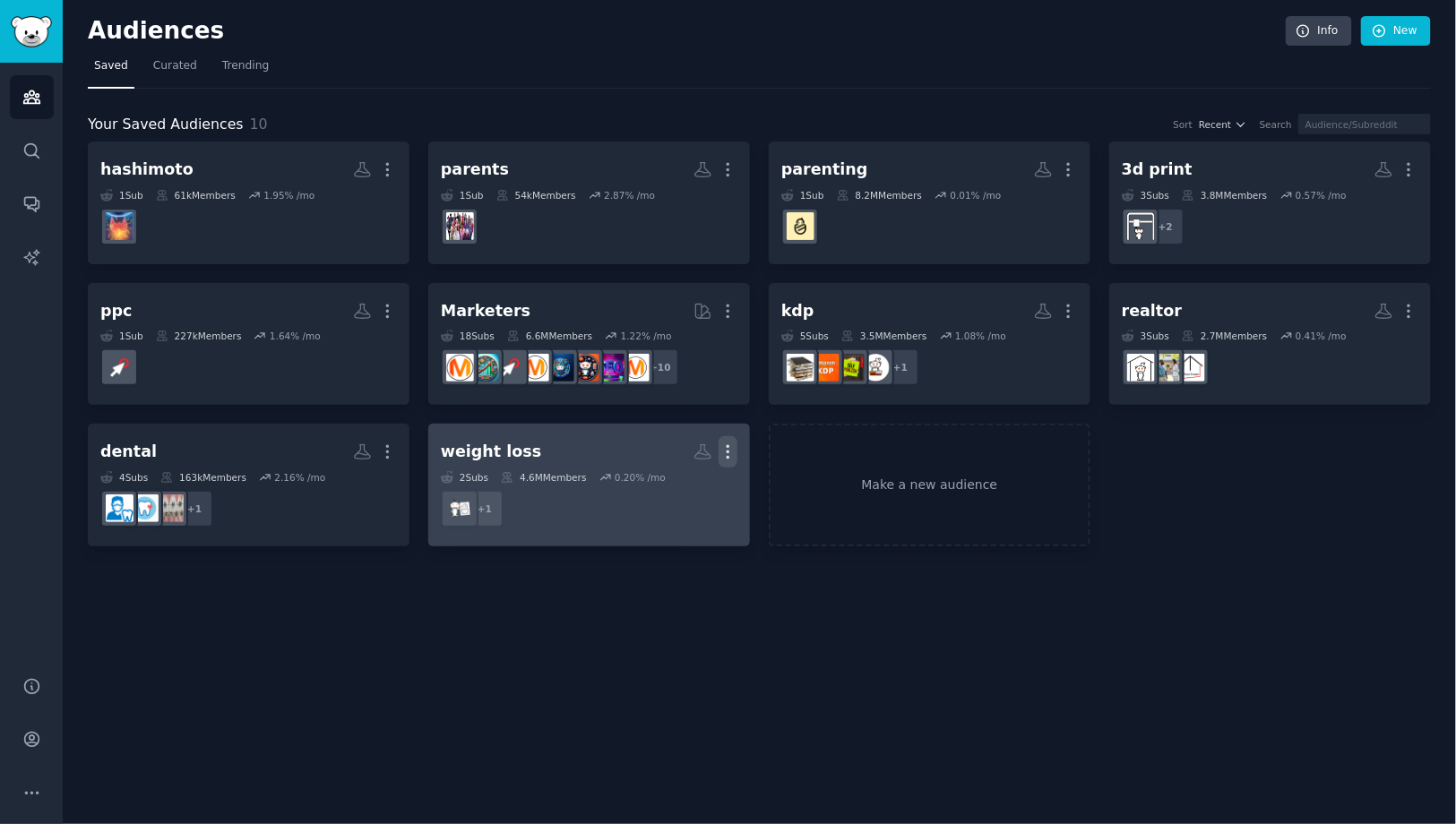
click at [727, 447] on icon "button" at bounding box center [728, 452] width 19 height 19
click at [682, 487] on p "Delete" at bounding box center [679, 489] width 41 height 19
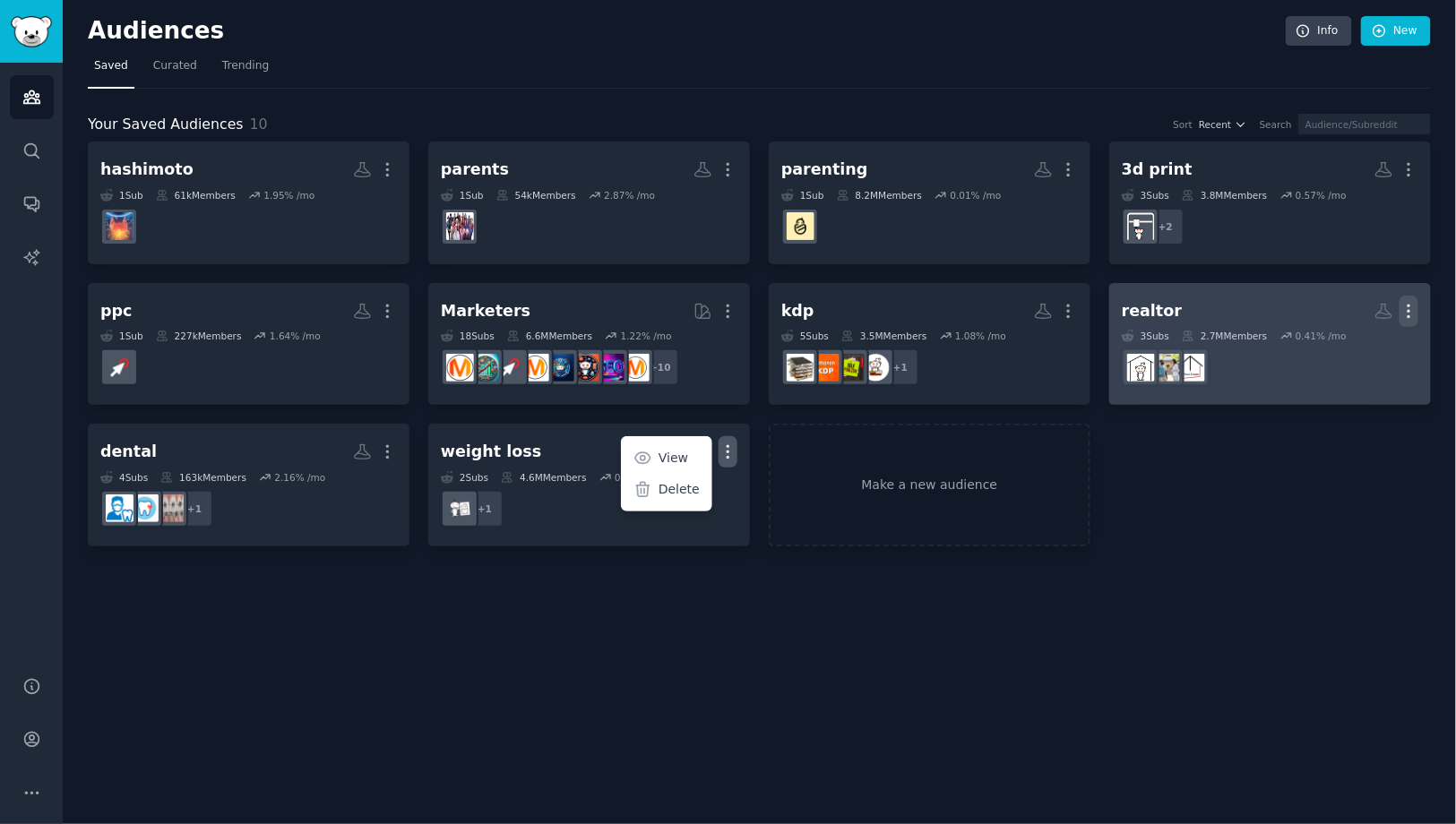
click at [1415, 309] on icon "button" at bounding box center [1409, 312] width 19 height 19
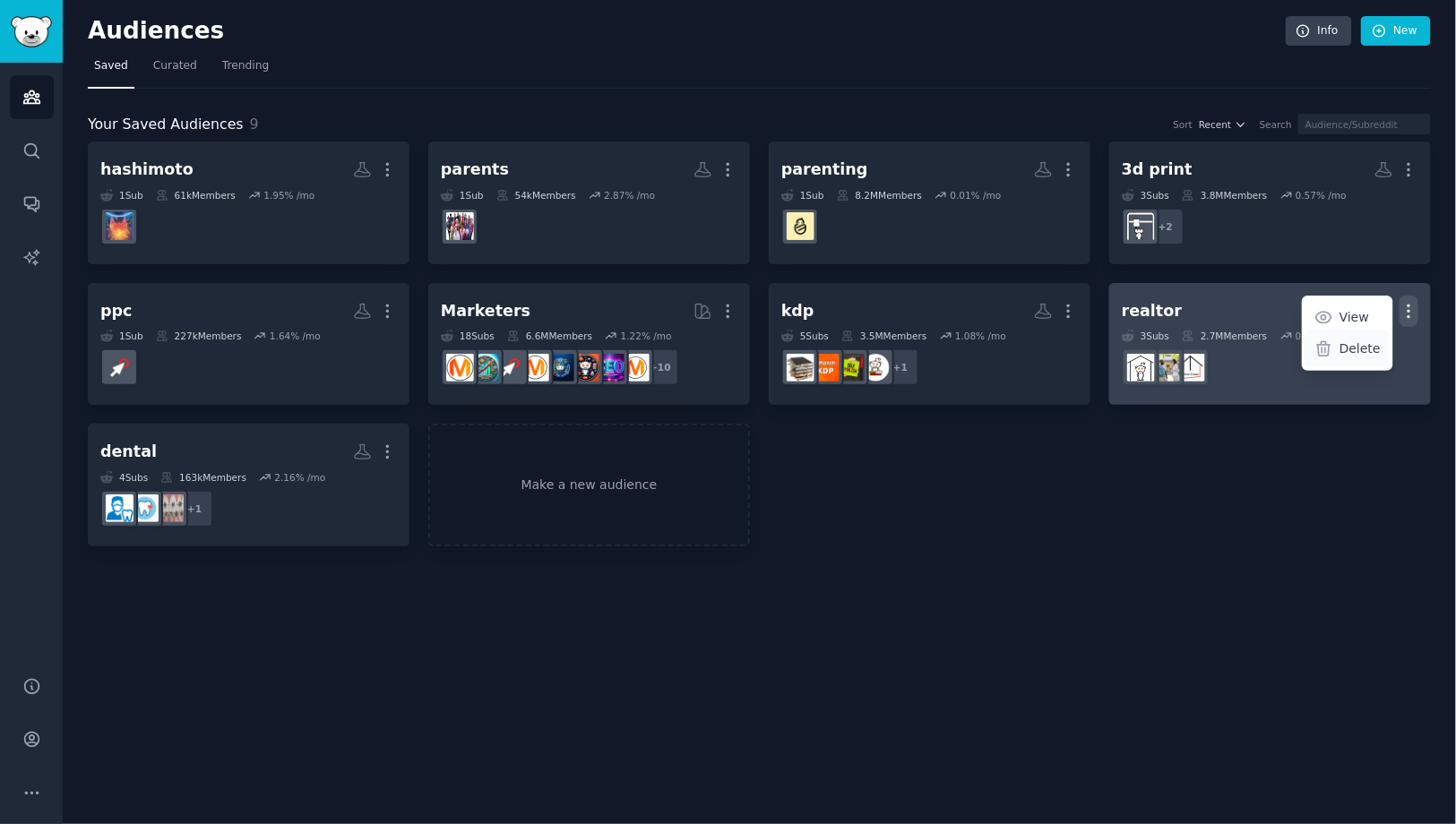
click at [1359, 347] on p "Delete" at bounding box center [1359, 349] width 41 height 19
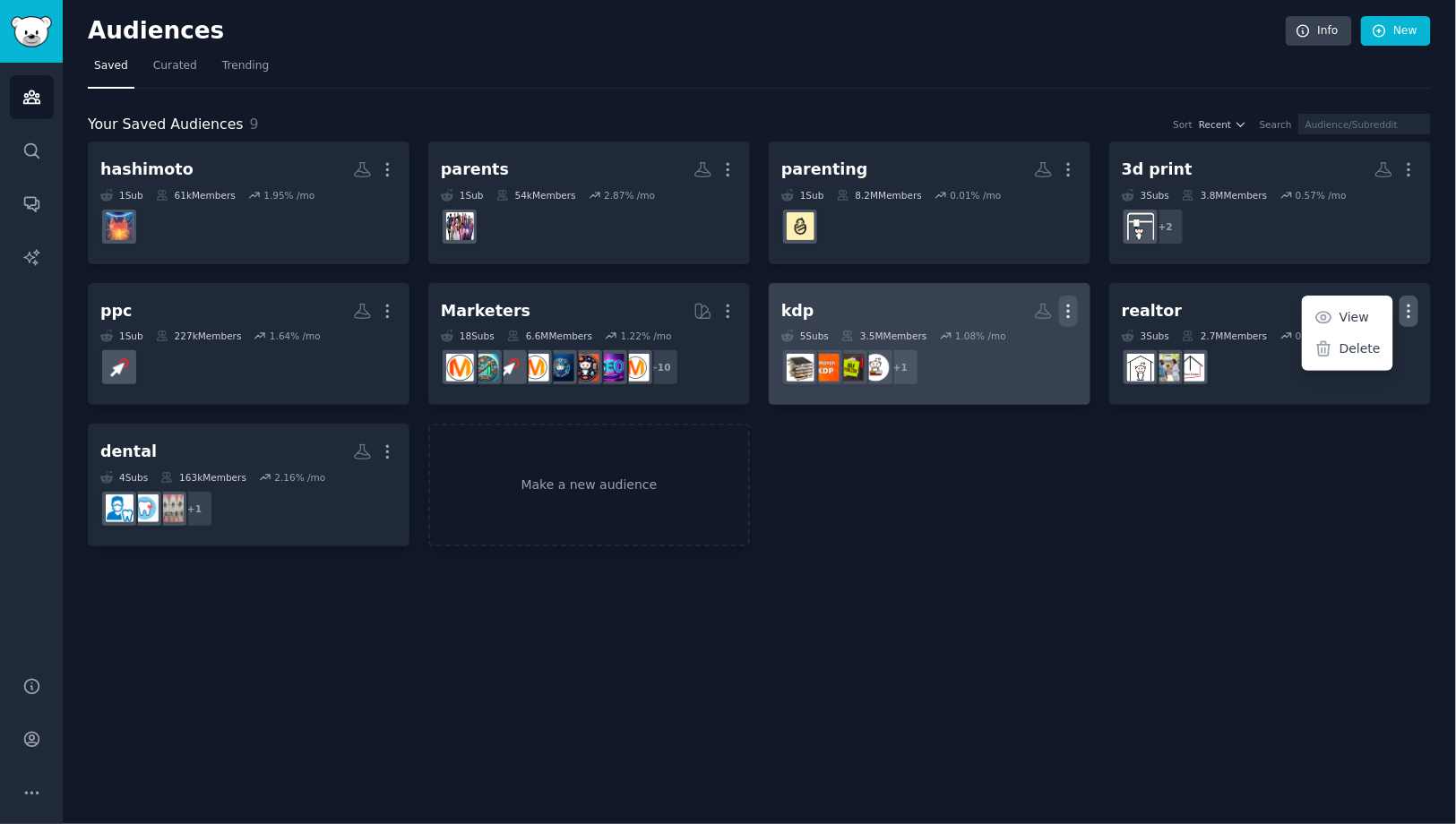
click at [1063, 312] on icon "button" at bounding box center [1069, 312] width 19 height 19
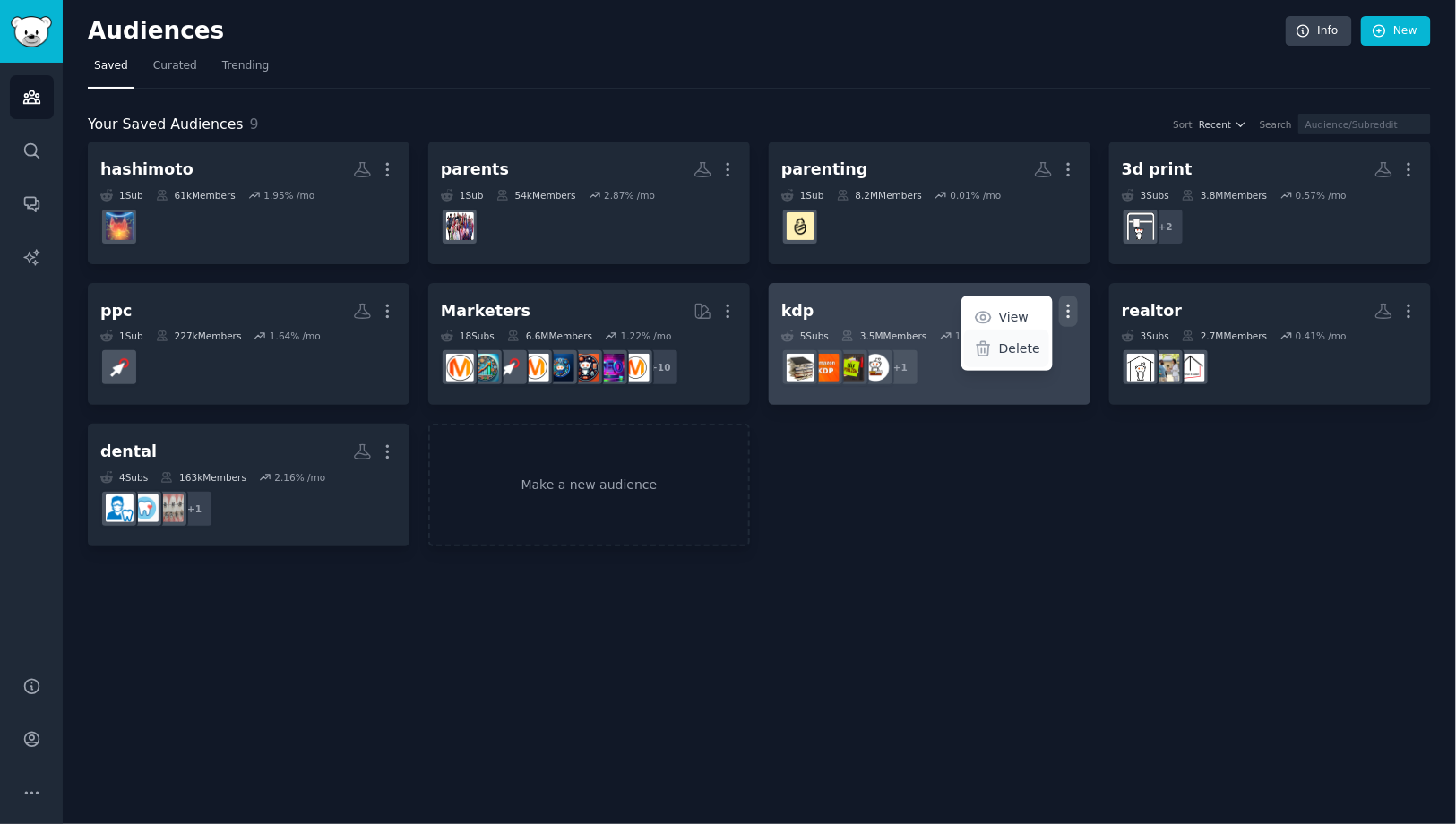
click at [1013, 354] on p "Delete" at bounding box center [1019, 349] width 41 height 19
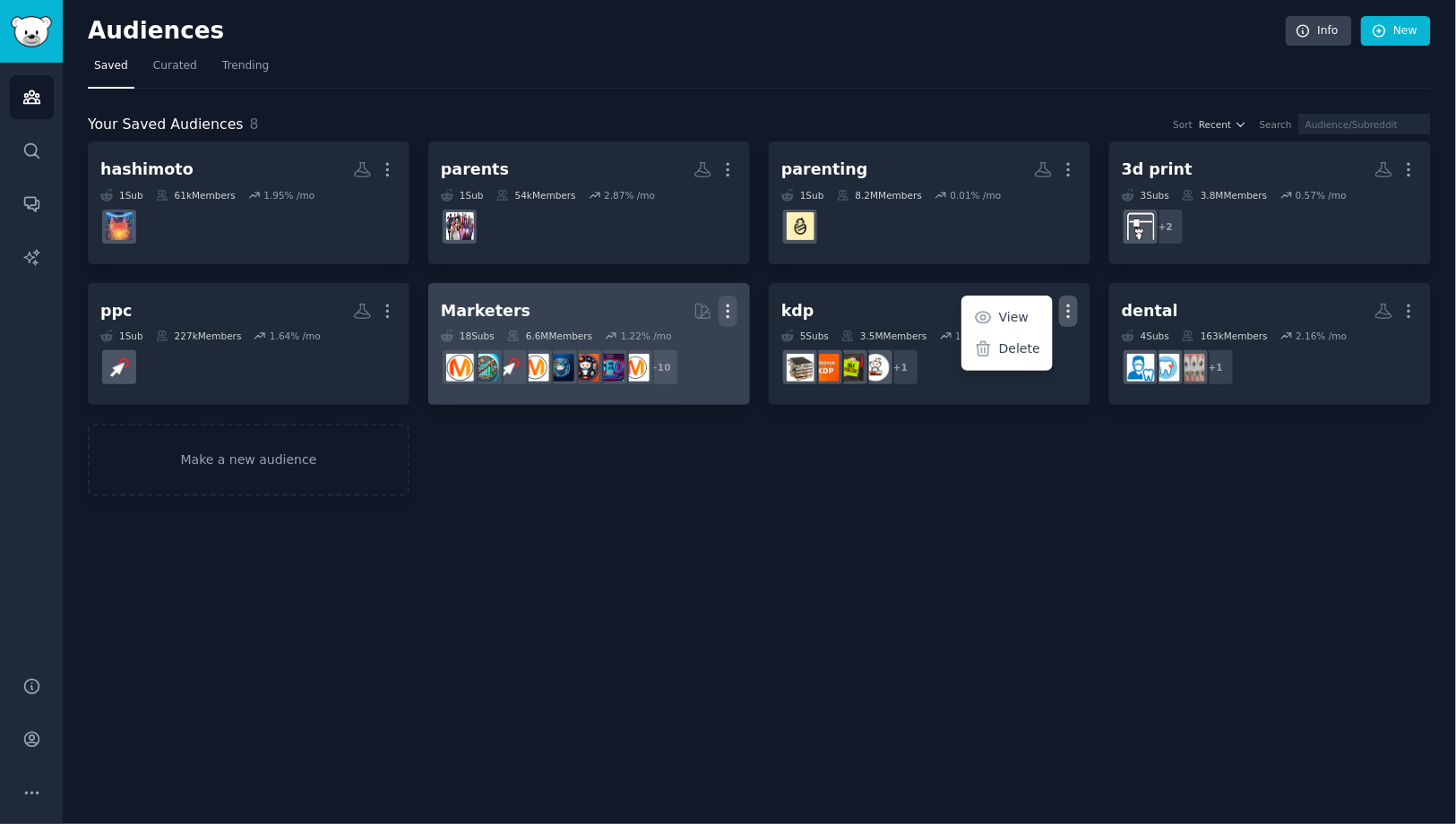
click at [728, 305] on icon "button" at bounding box center [728, 311] width 2 height 12
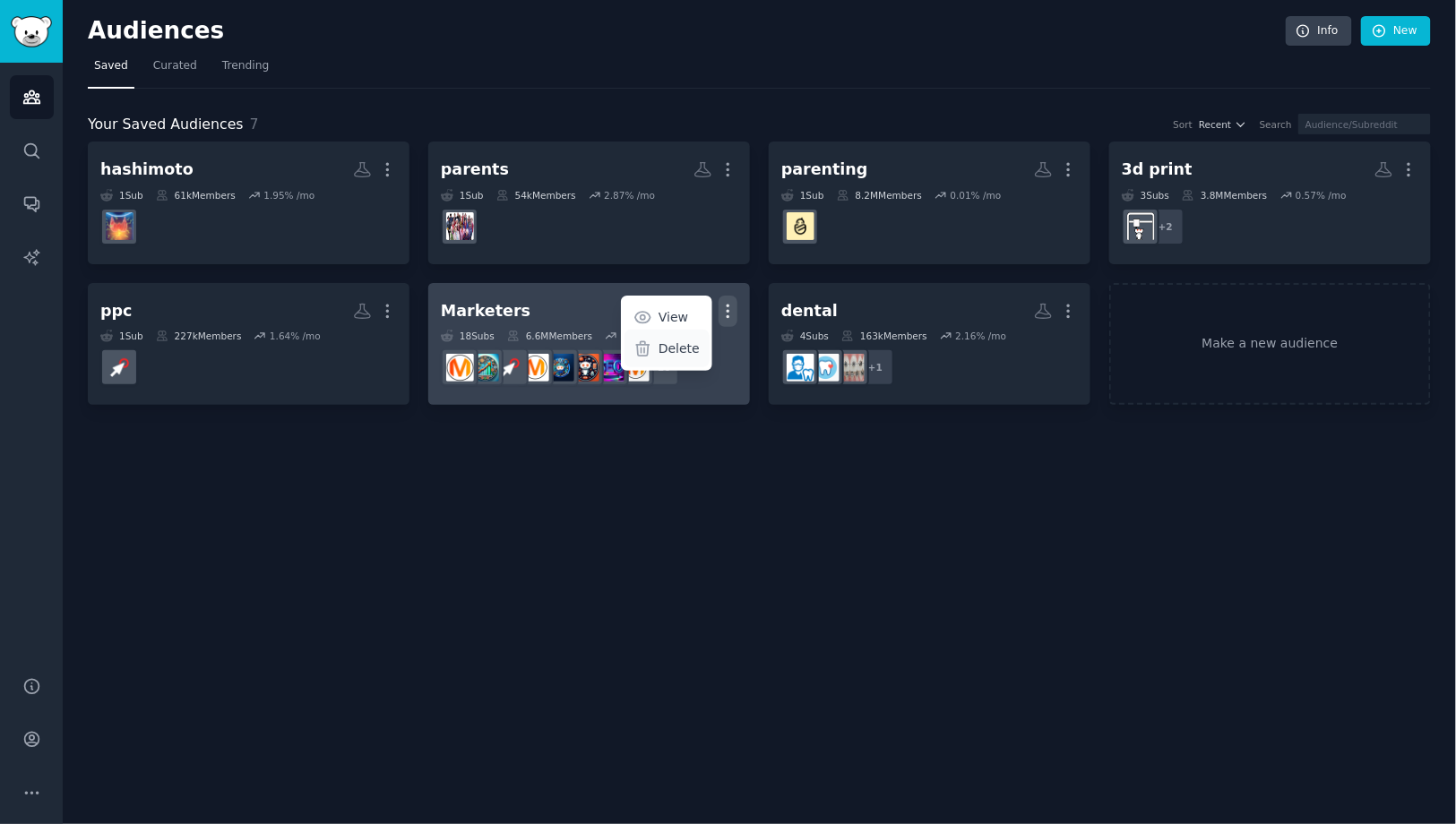
click at [673, 358] on div "Delete" at bounding box center [666, 348] width 85 height 37
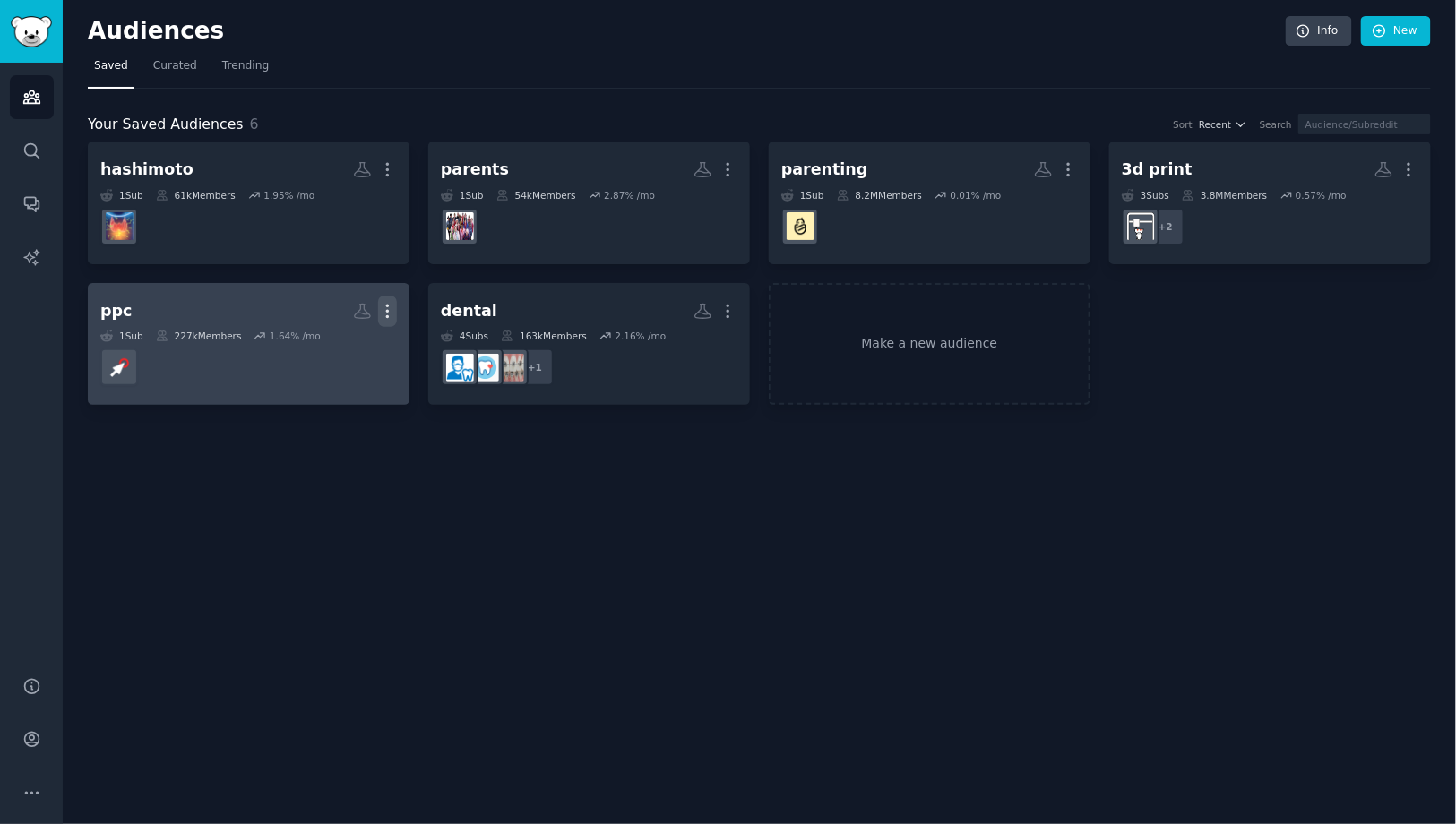
click at [379, 314] on icon "button" at bounding box center [387, 312] width 19 height 19
click at [330, 344] on p "Delete" at bounding box center [338, 349] width 41 height 19
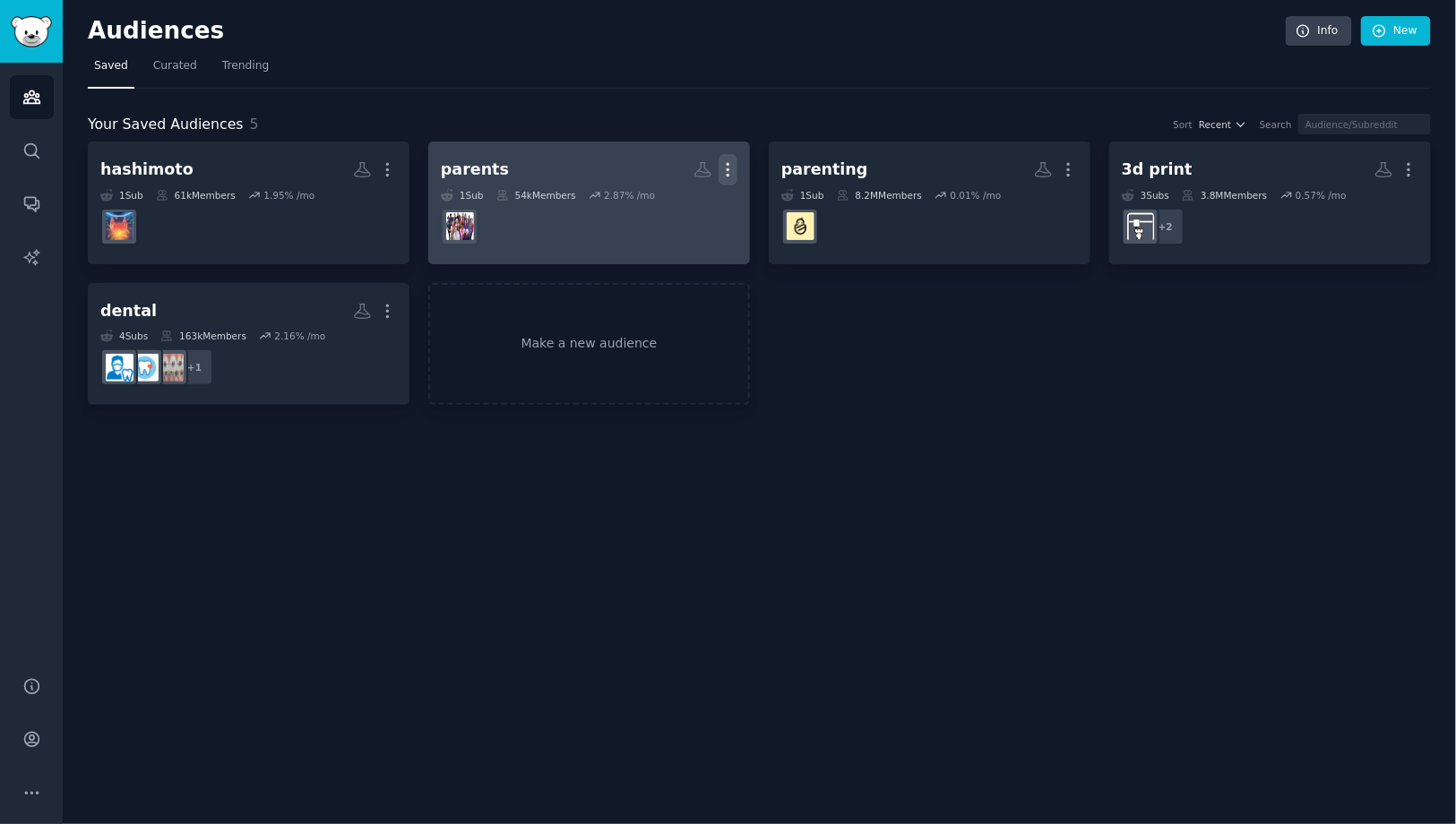
click at [729, 162] on icon "button" at bounding box center [728, 170] width 19 height 19
click at [685, 203] on p "Delete" at bounding box center [679, 207] width 41 height 19
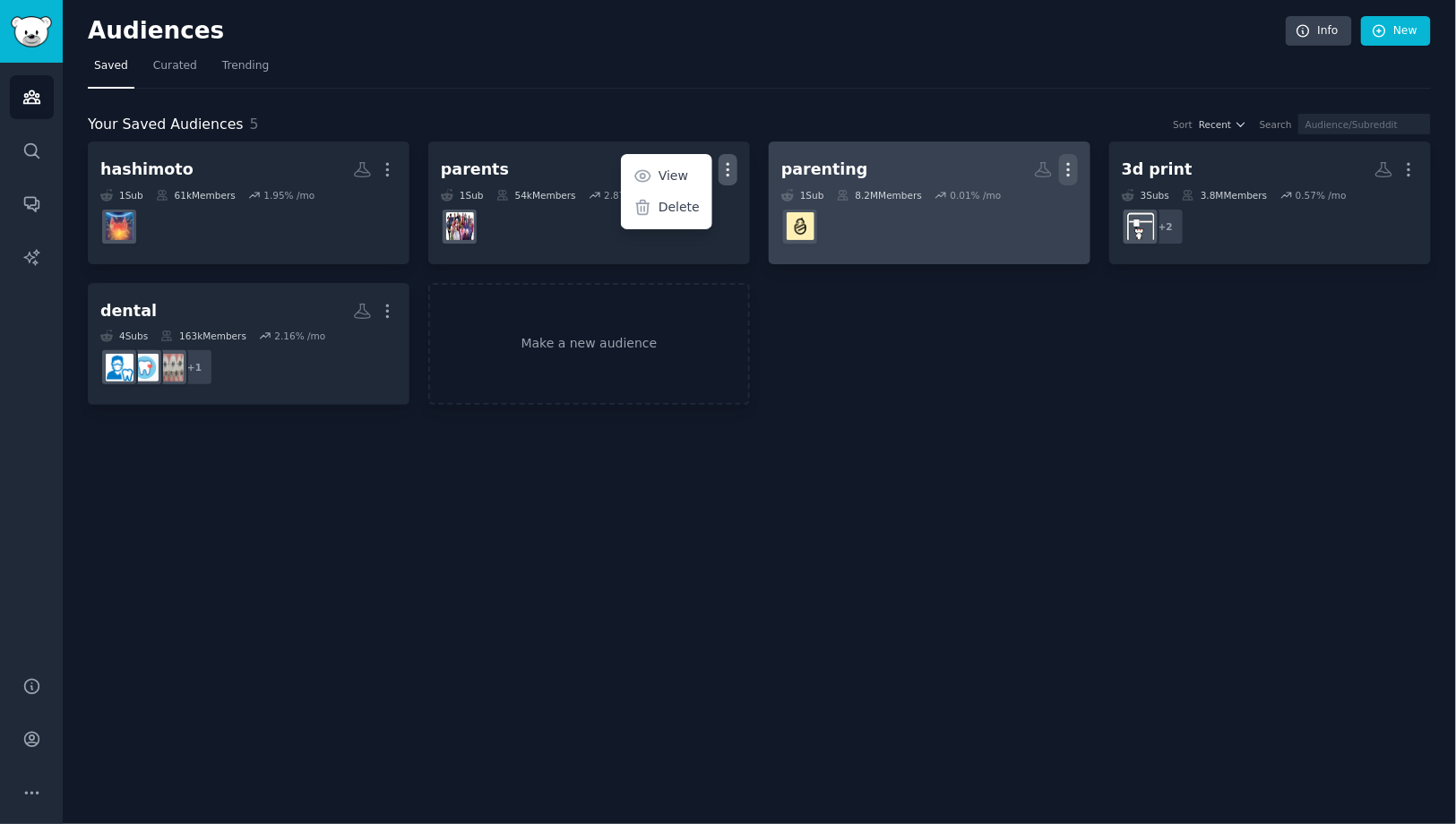
click at [1070, 163] on icon "button" at bounding box center [1069, 170] width 19 height 19
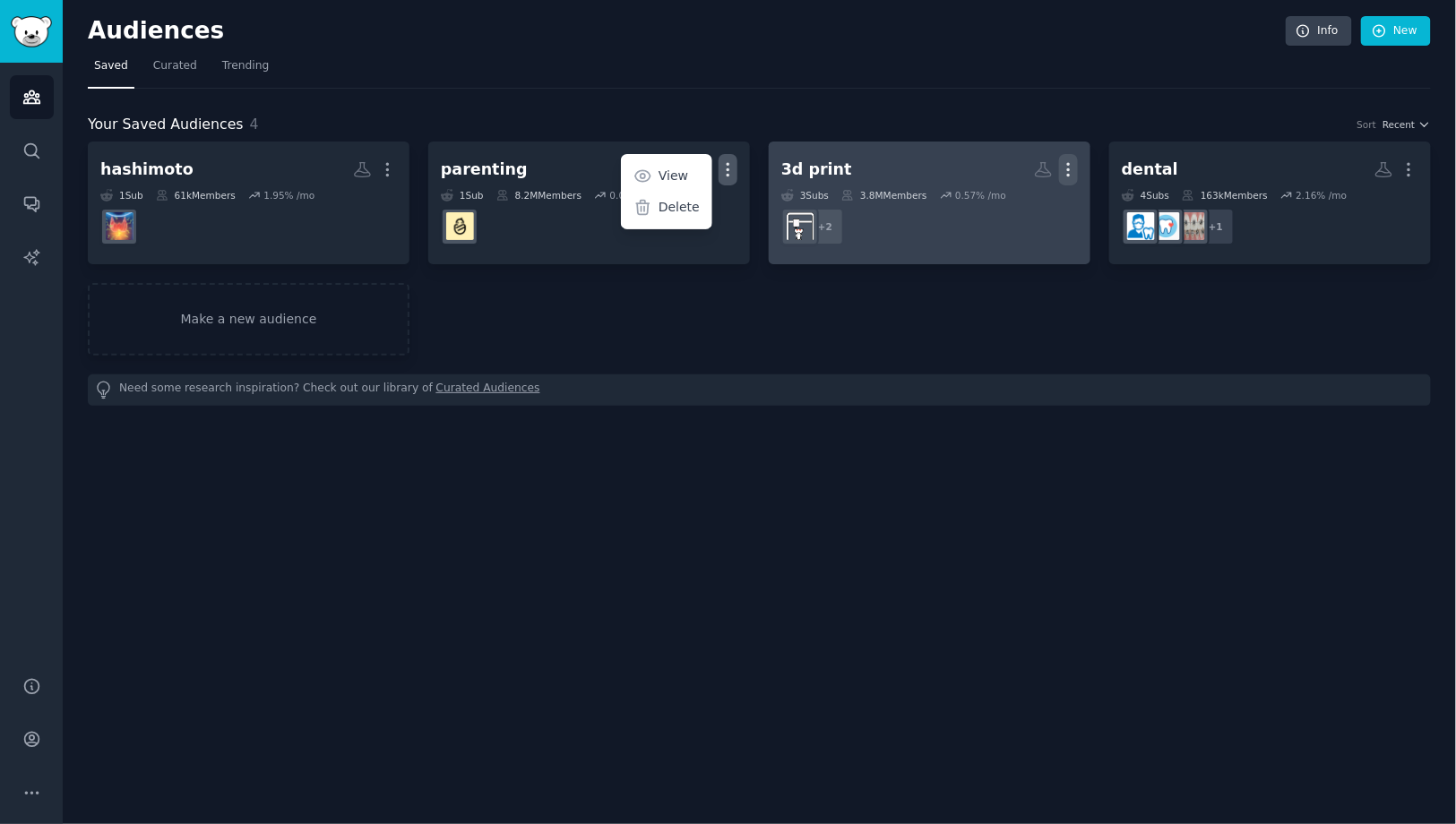
click at [1066, 172] on icon "button" at bounding box center [1069, 170] width 19 height 19
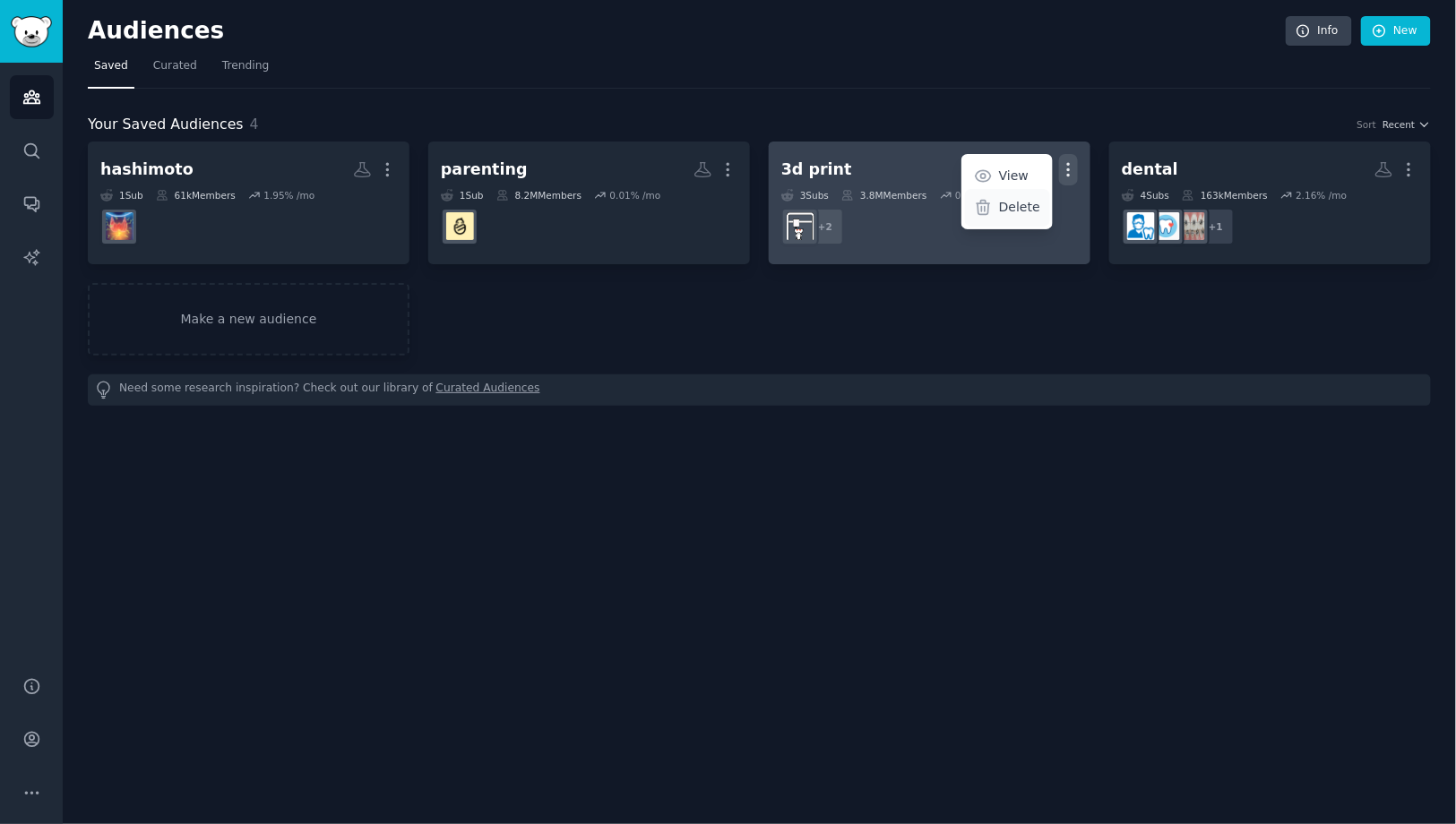
click at [1033, 203] on p "Delete" at bounding box center [1019, 207] width 41 height 19
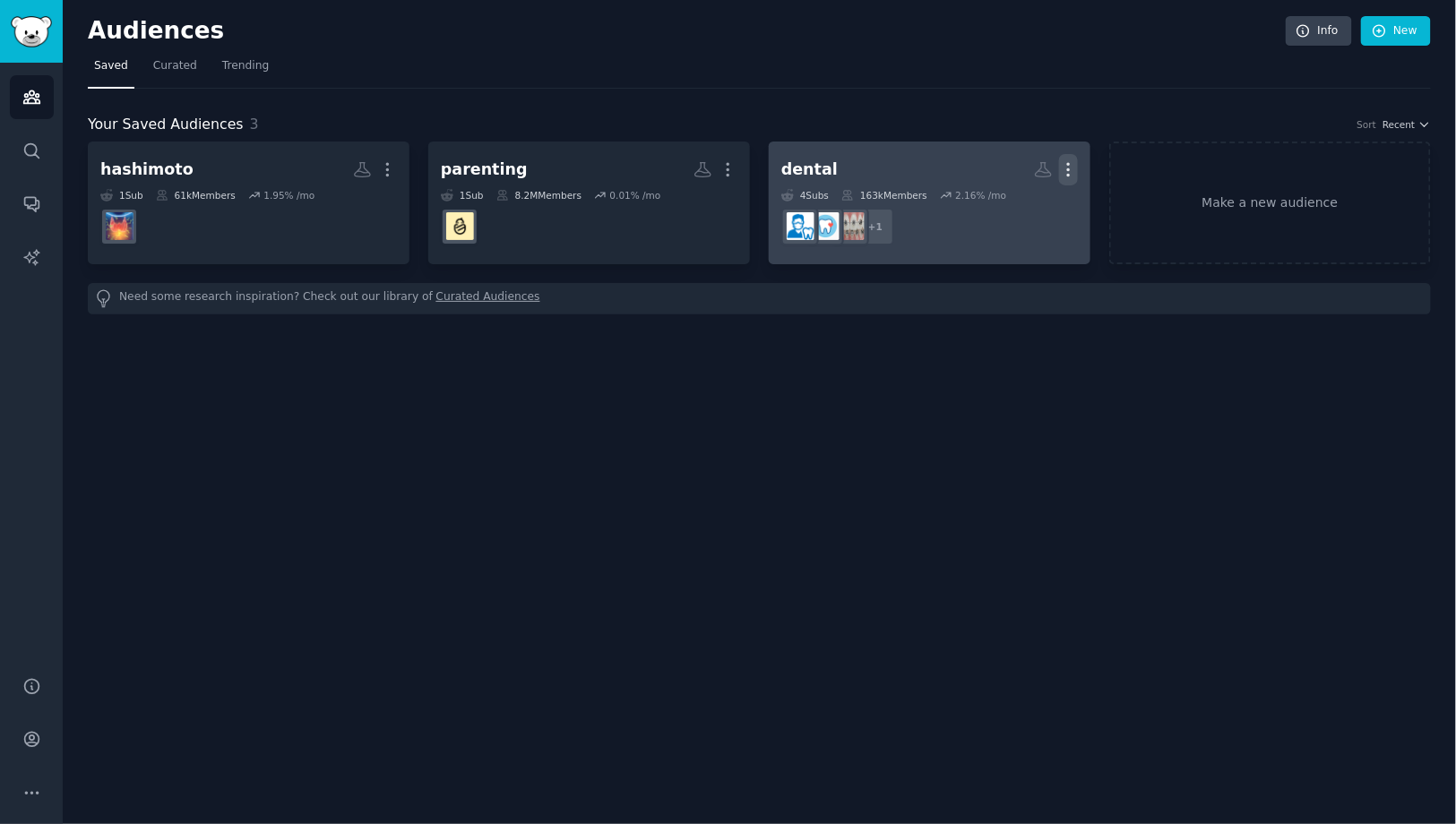
click at [1073, 170] on icon "button" at bounding box center [1069, 170] width 19 height 19
click at [1016, 217] on div "Delete" at bounding box center [1007, 207] width 85 height 37
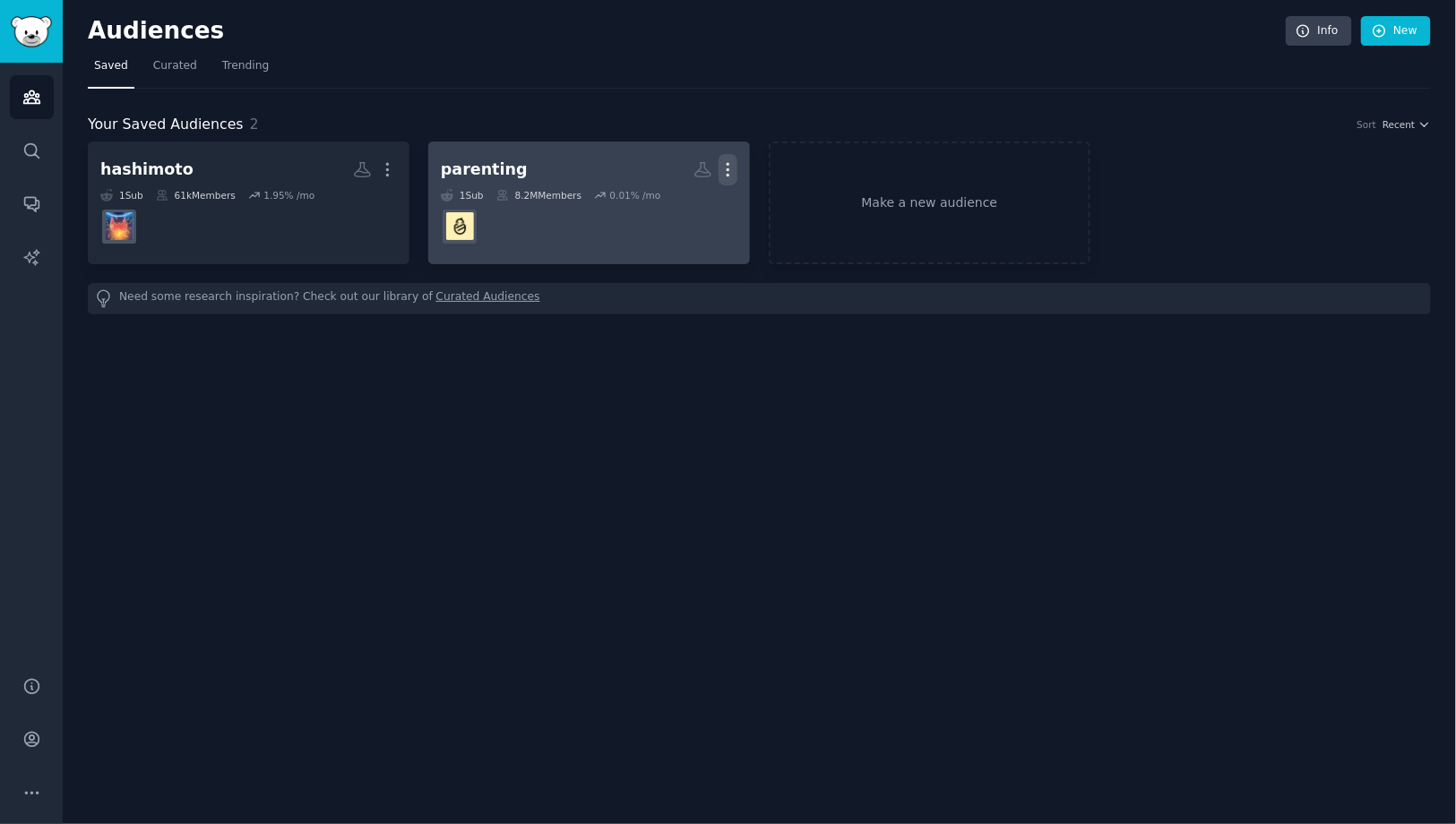
click at [725, 163] on icon "button" at bounding box center [728, 170] width 19 height 19
click at [679, 212] on p "Delete" at bounding box center [679, 207] width 41 height 19
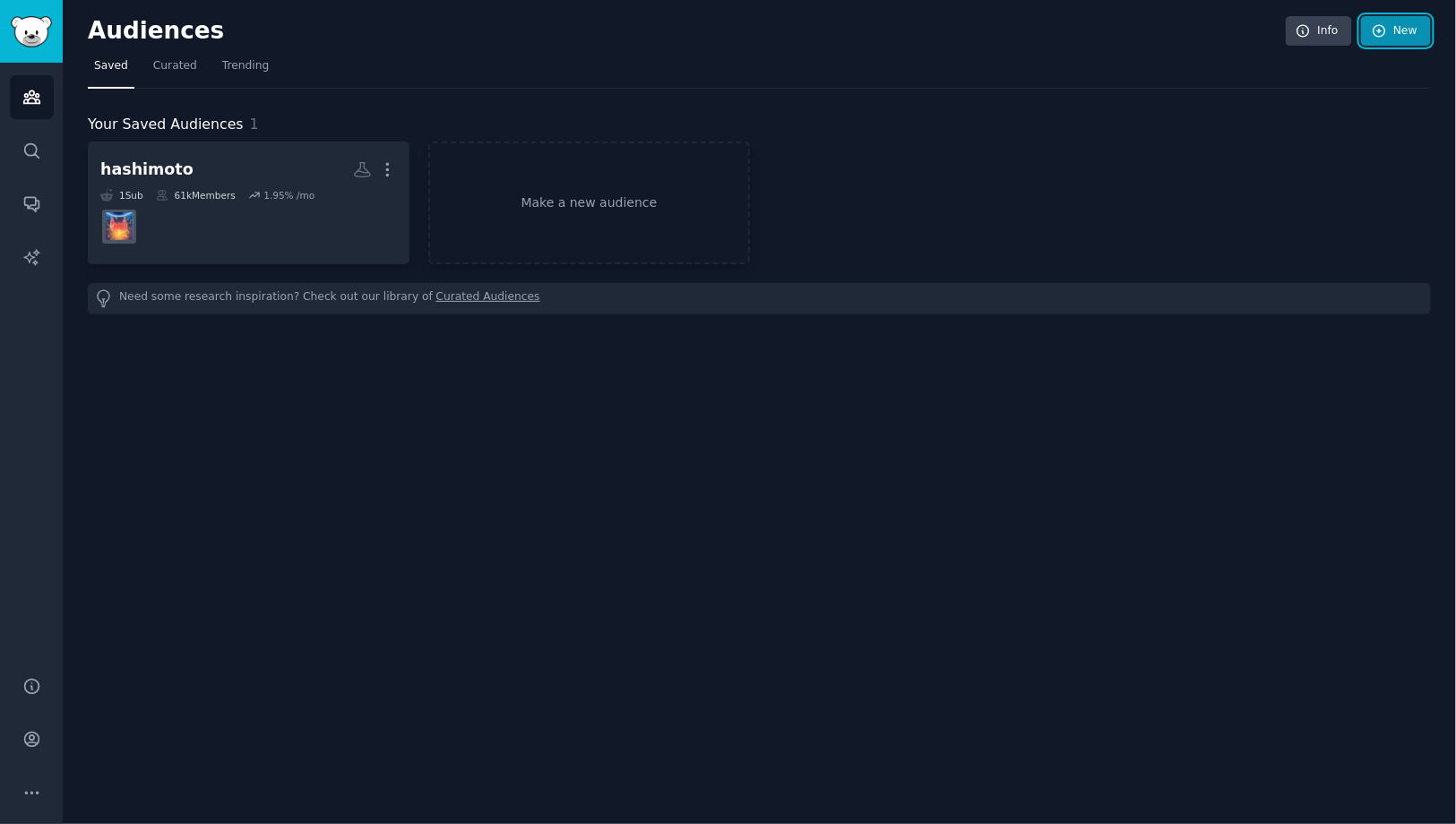
click at [1390, 28] on link "New" at bounding box center [1396, 32] width 70 height 31
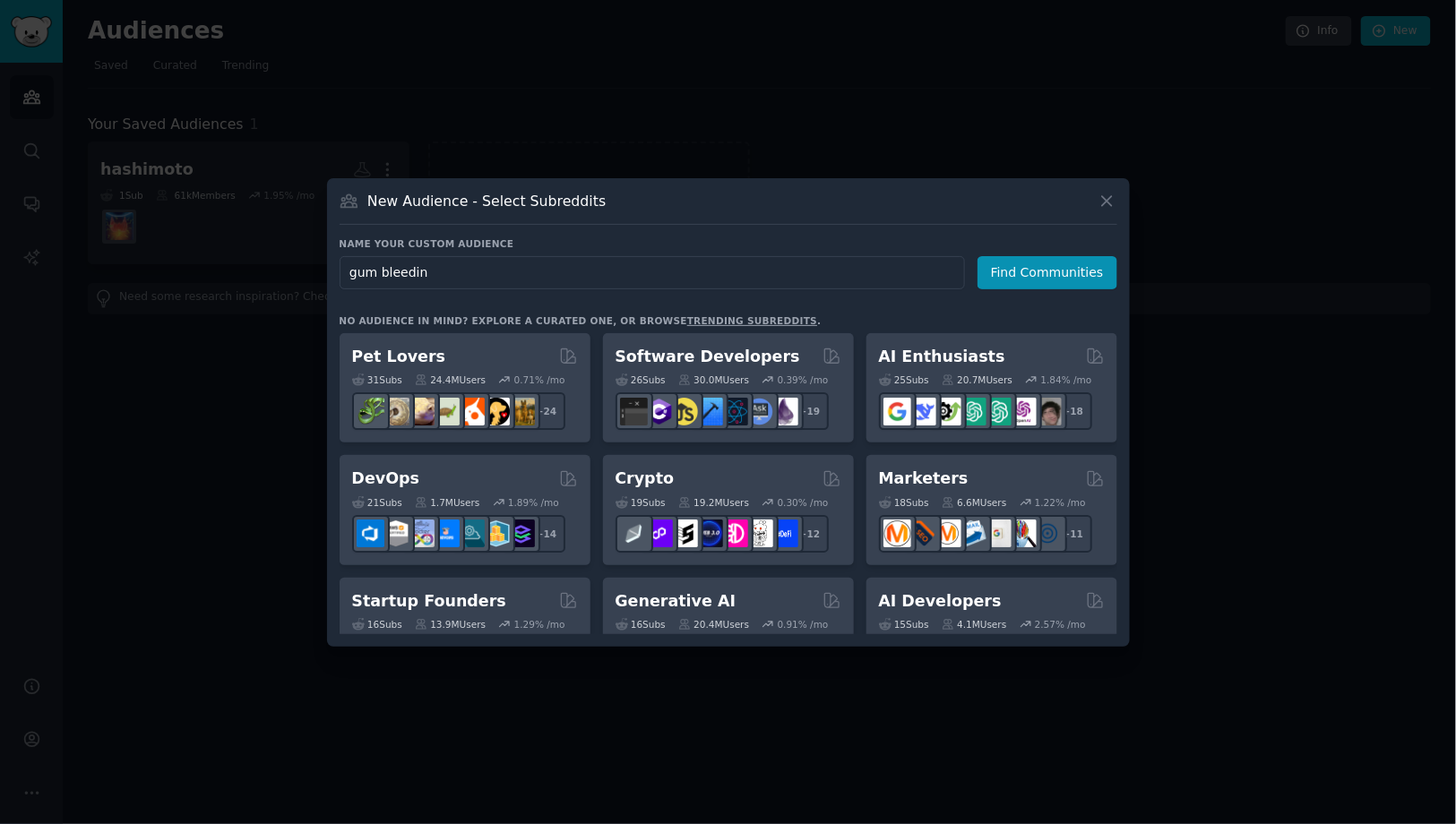
type input "gum bleeding"
click button "Find Communities" at bounding box center [1047, 272] width 140 height 33
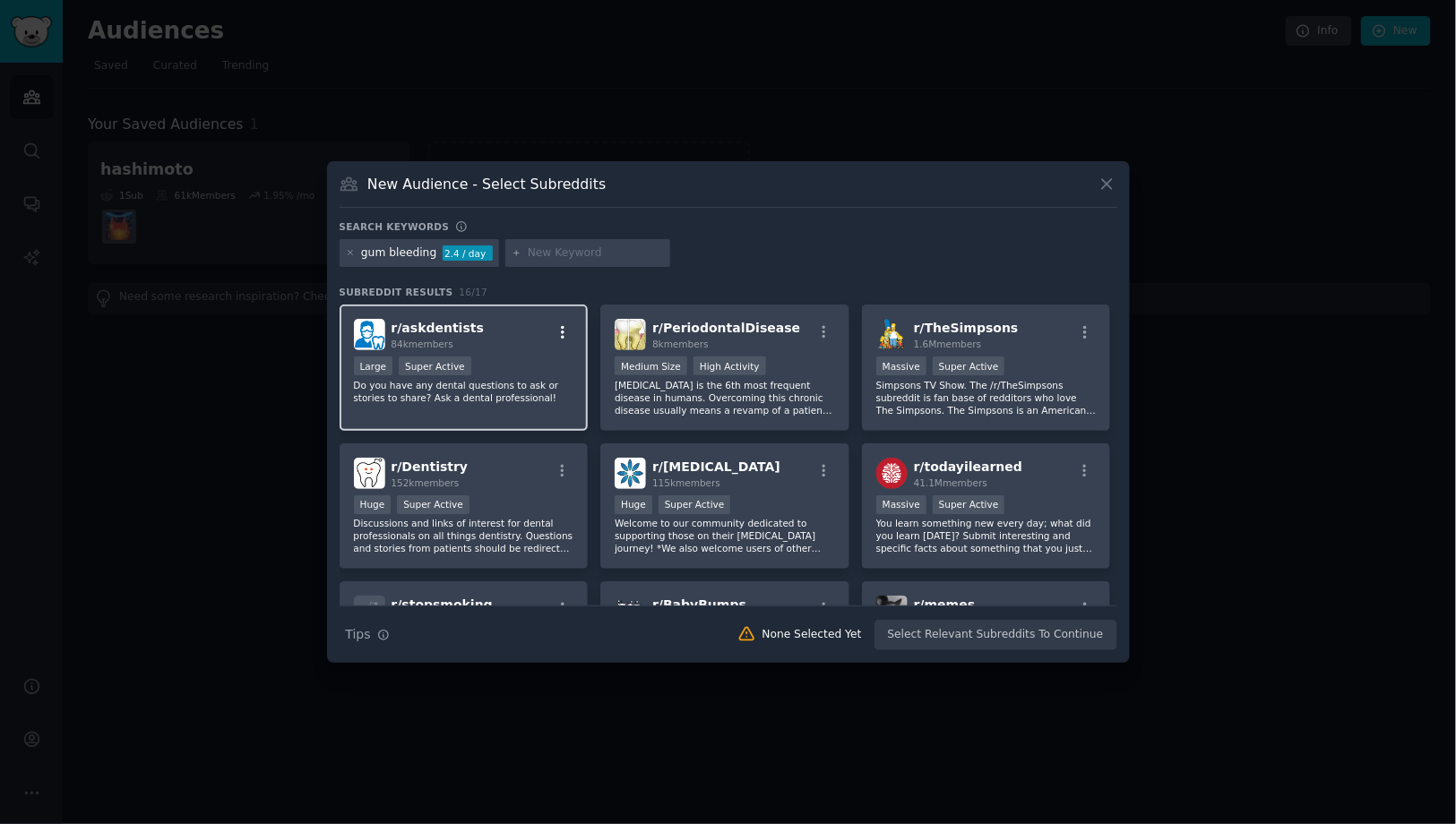
click at [552, 335] on button "button" at bounding box center [562, 332] width 22 height 16
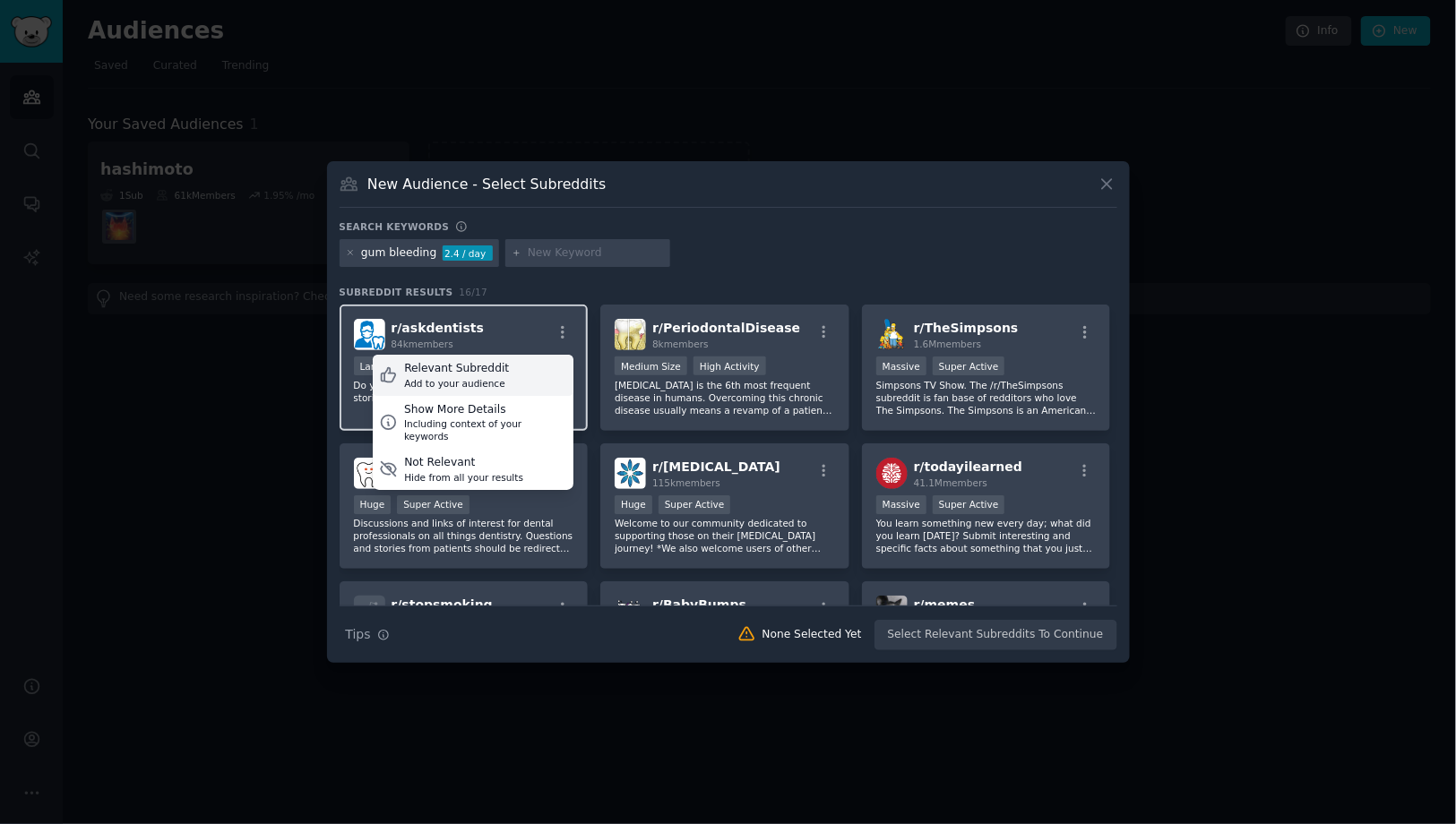
click at [522, 366] on div "Relevant Subreddit Add to your audience" at bounding box center [473, 375] width 201 height 41
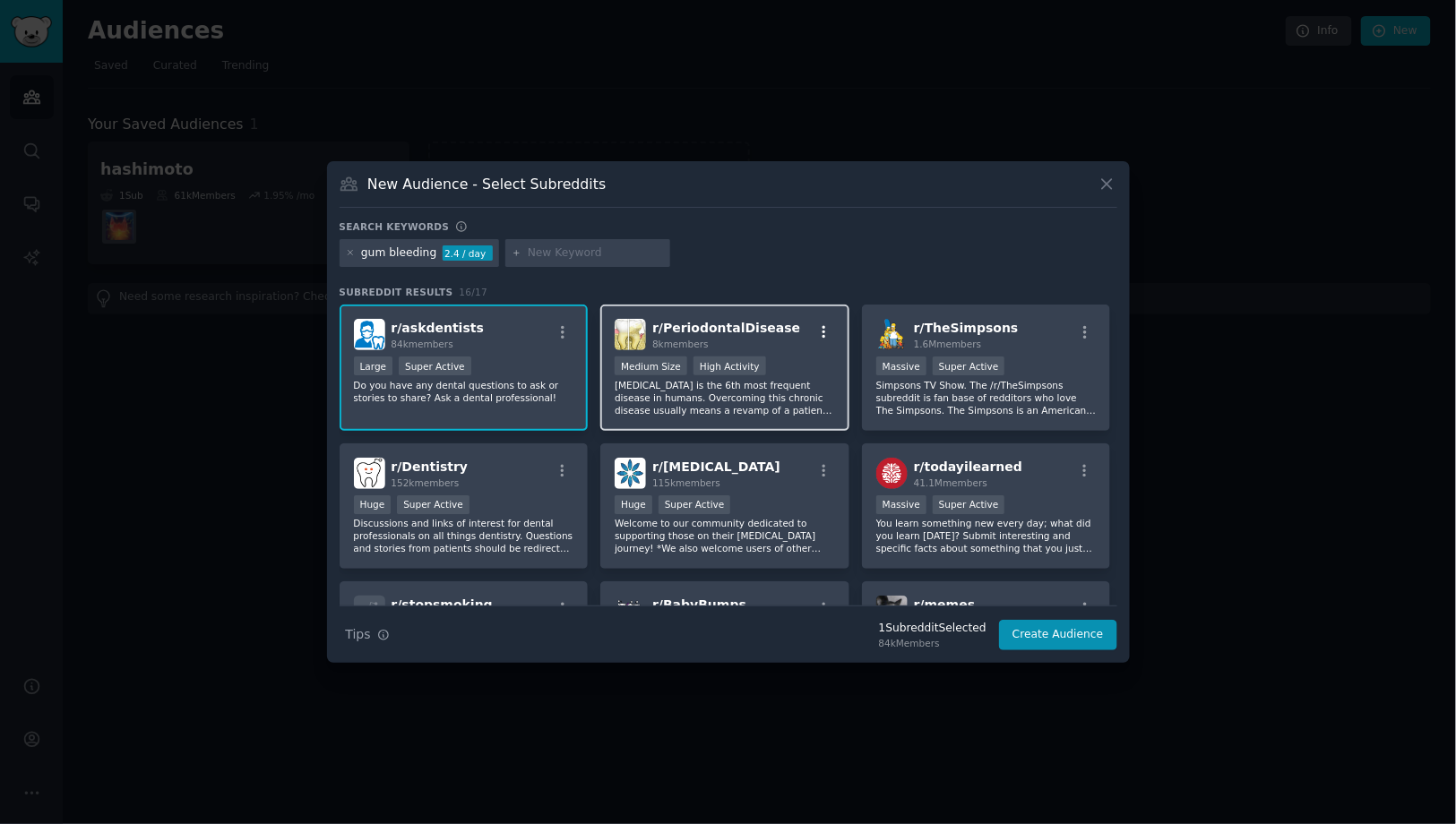
click at [818, 334] on icon "button" at bounding box center [824, 332] width 16 height 16
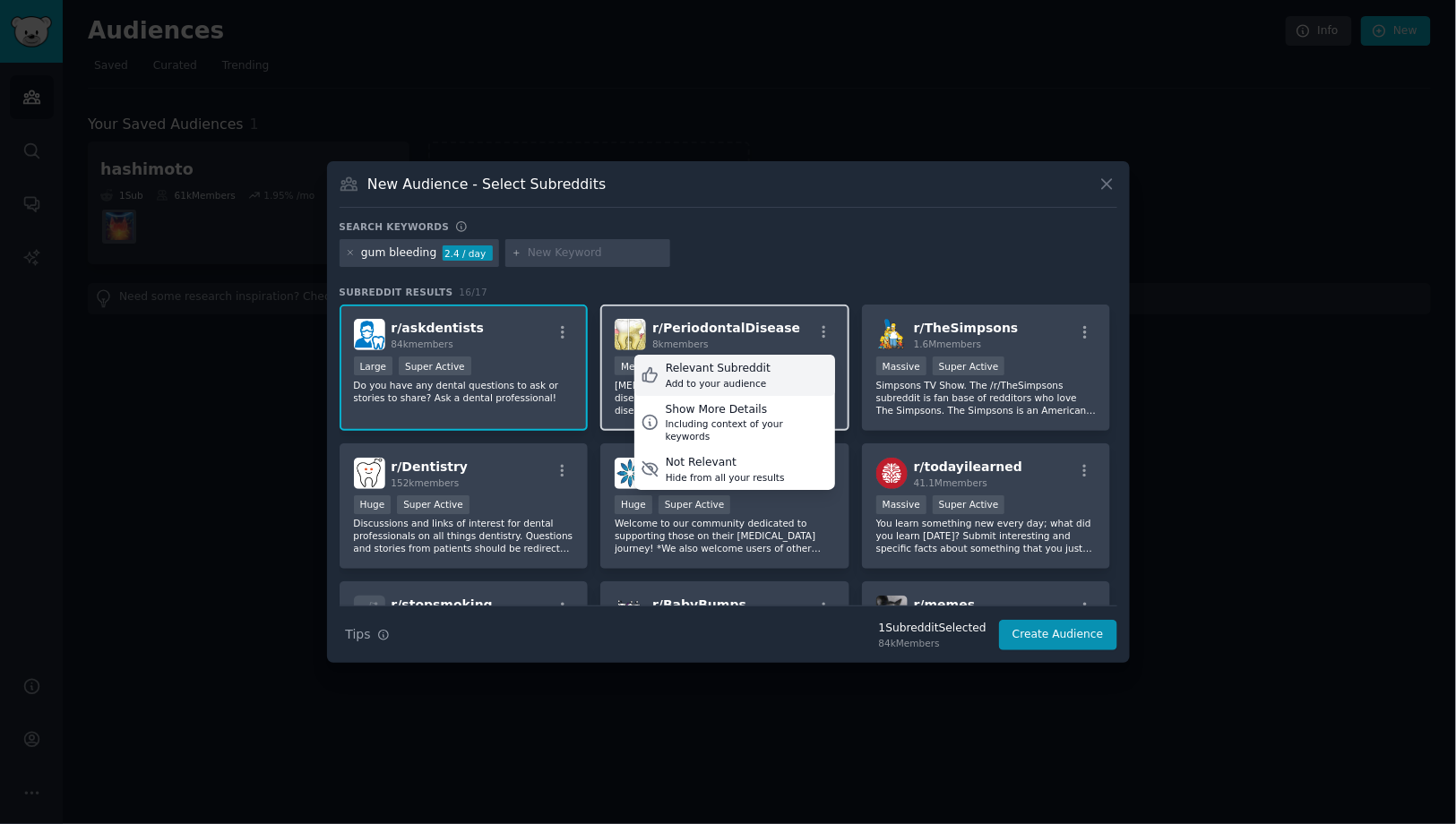
click at [792, 367] on div "Relevant Subreddit Add to your audience" at bounding box center [735, 375] width 201 height 41
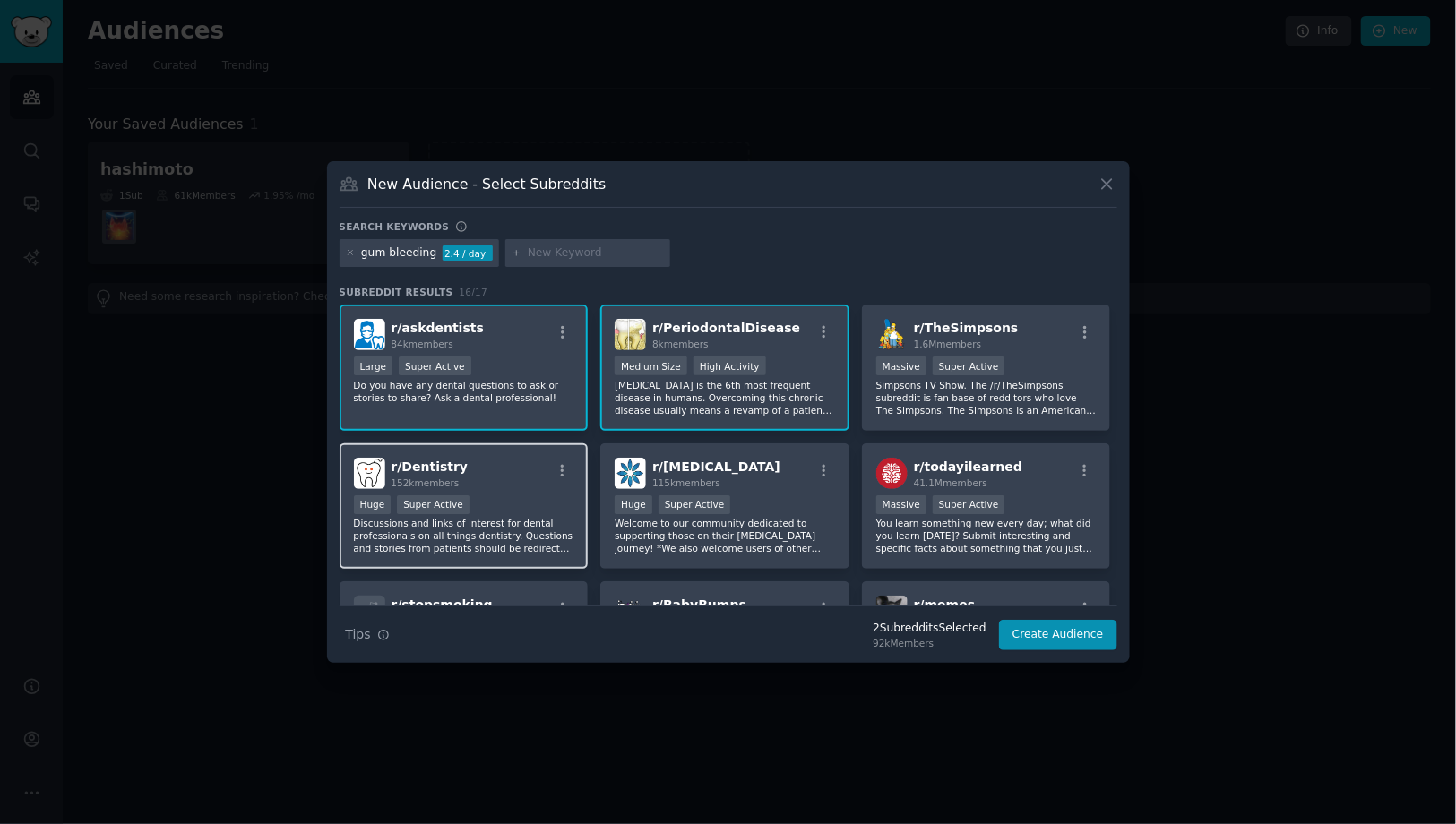
click at [541, 488] on div "r/ Dentistry 152k members Huge Super Active Discussions and links of interest f…" at bounding box center [464, 507] width 250 height 126
click at [560, 464] on icon "button" at bounding box center [562, 471] width 16 height 16
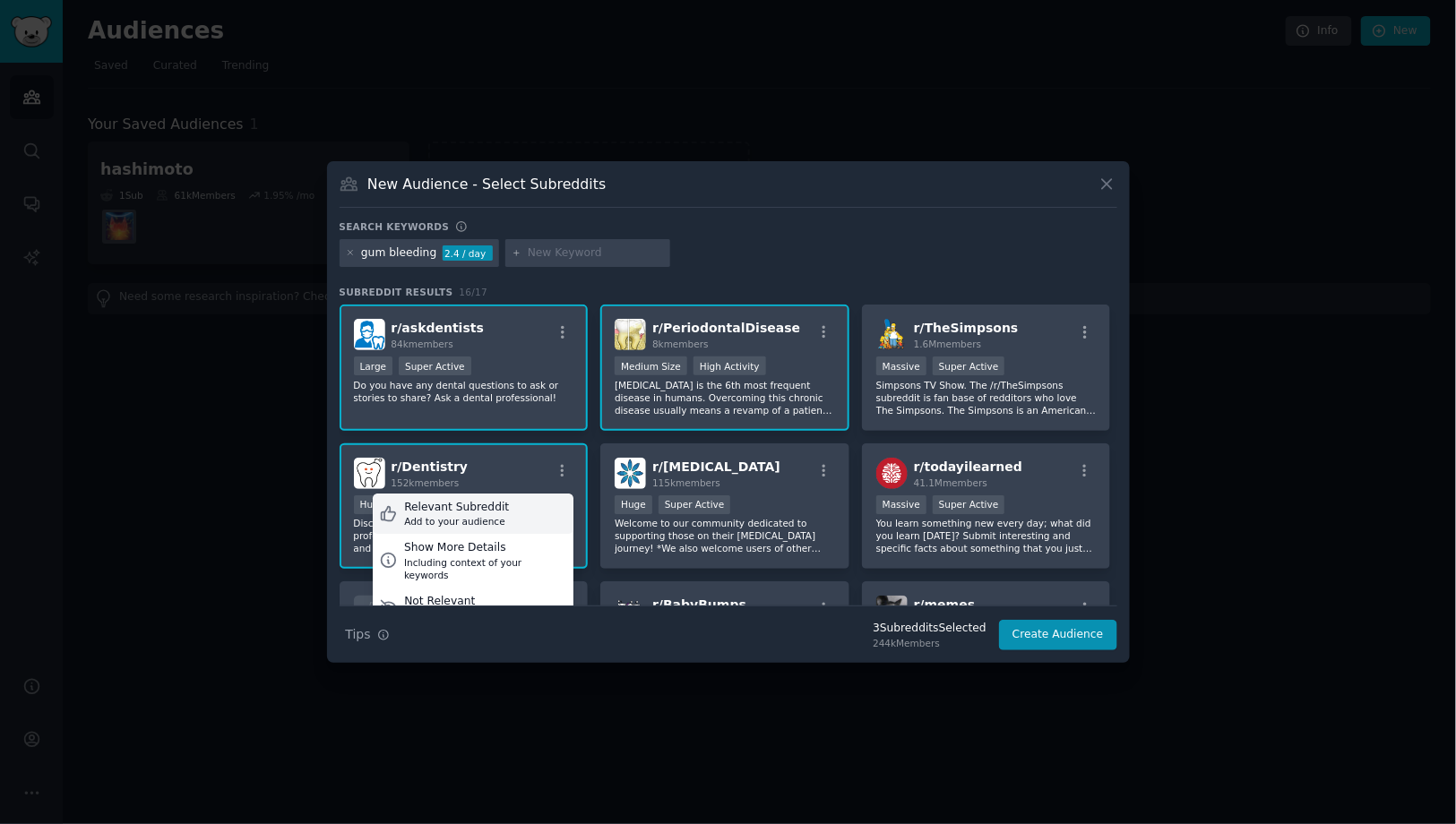
click at [530, 501] on div "Relevant Subreddit Add to your audience" at bounding box center [473, 513] width 201 height 41
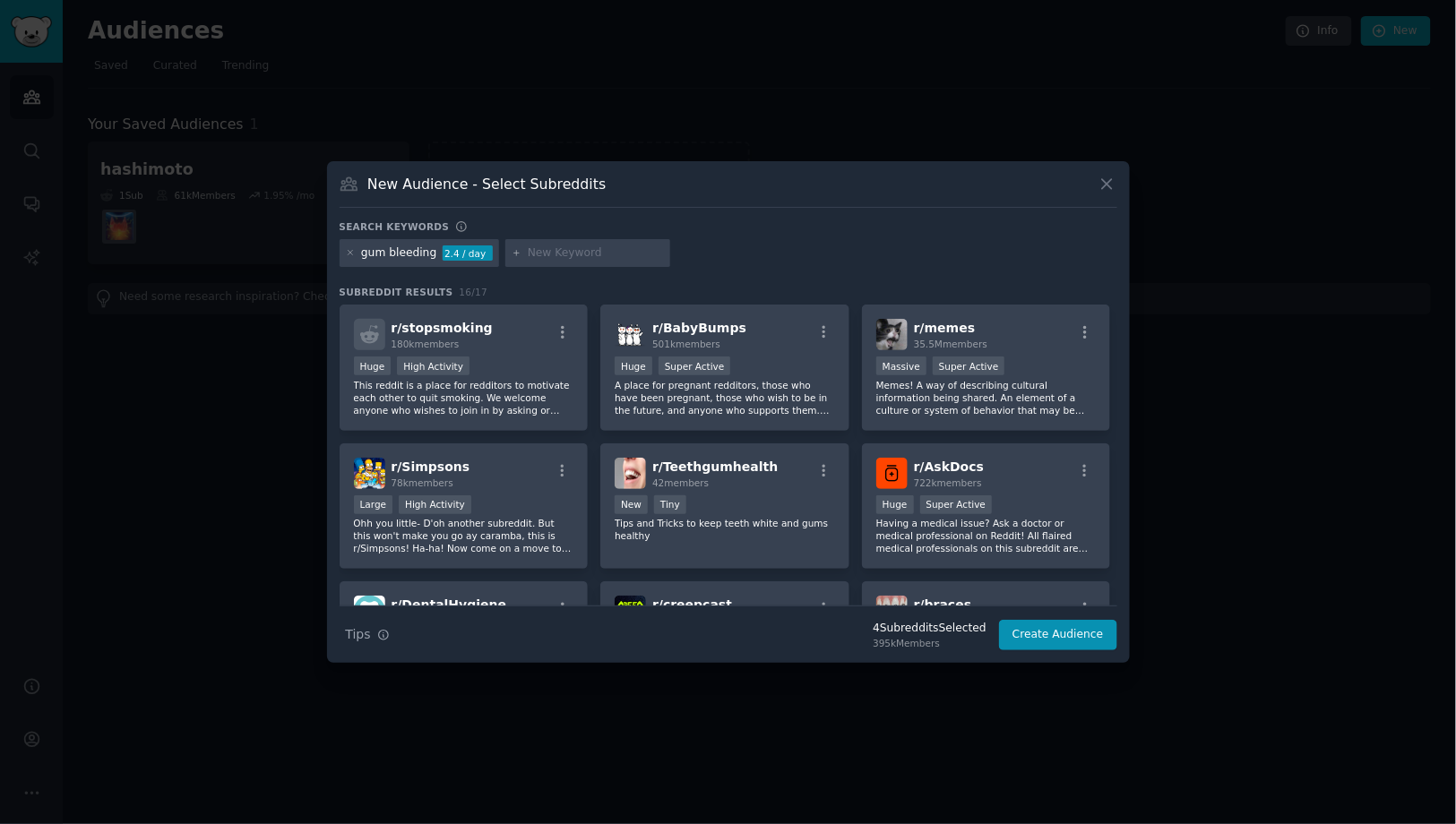
scroll to position [360, 0]
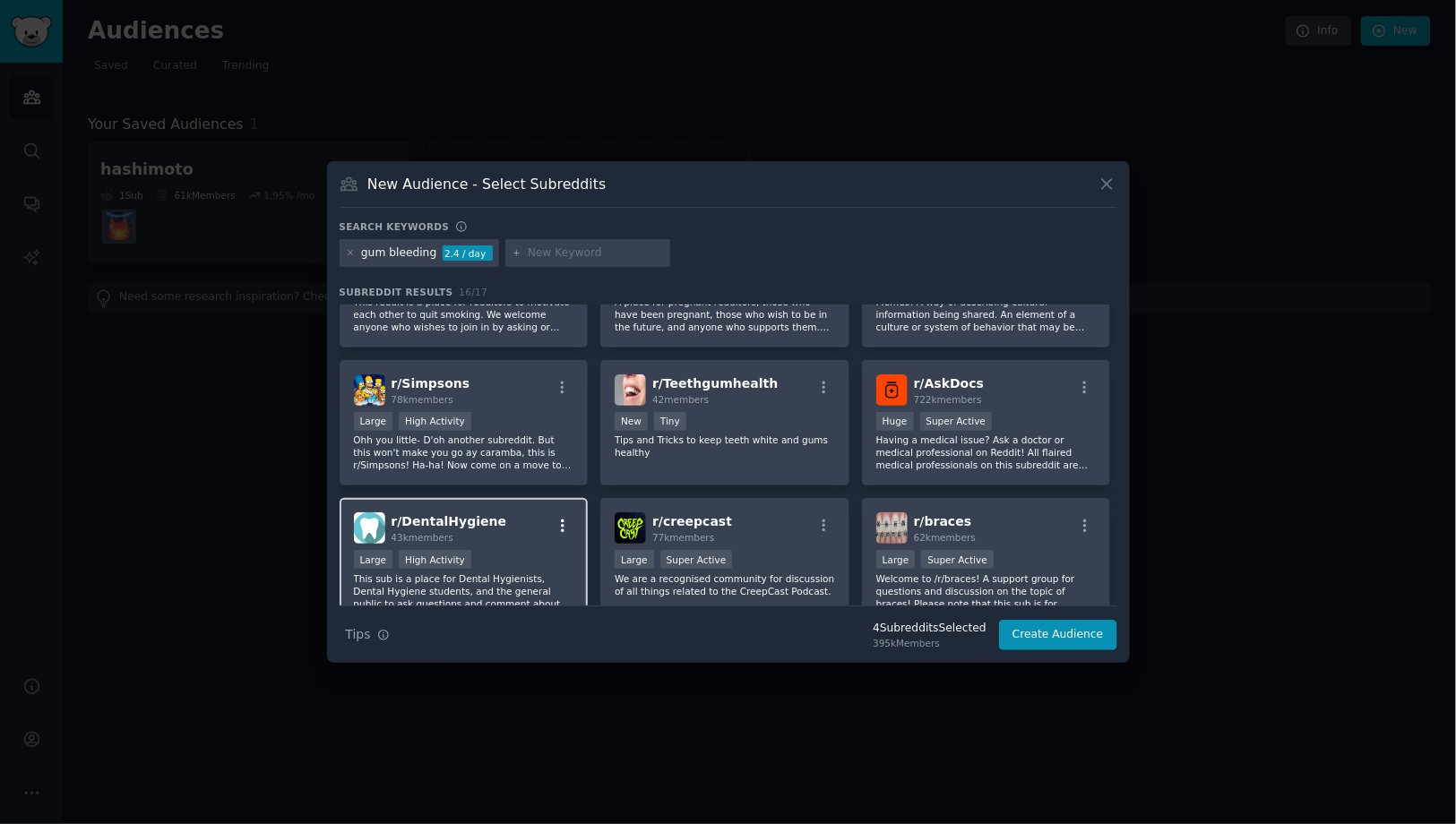
click at [557, 524] on icon "button" at bounding box center [562, 526] width 16 height 16
click at [528, 558] on div "Relevant Subreddit Add to your audience" at bounding box center [473, 569] width 201 height 41
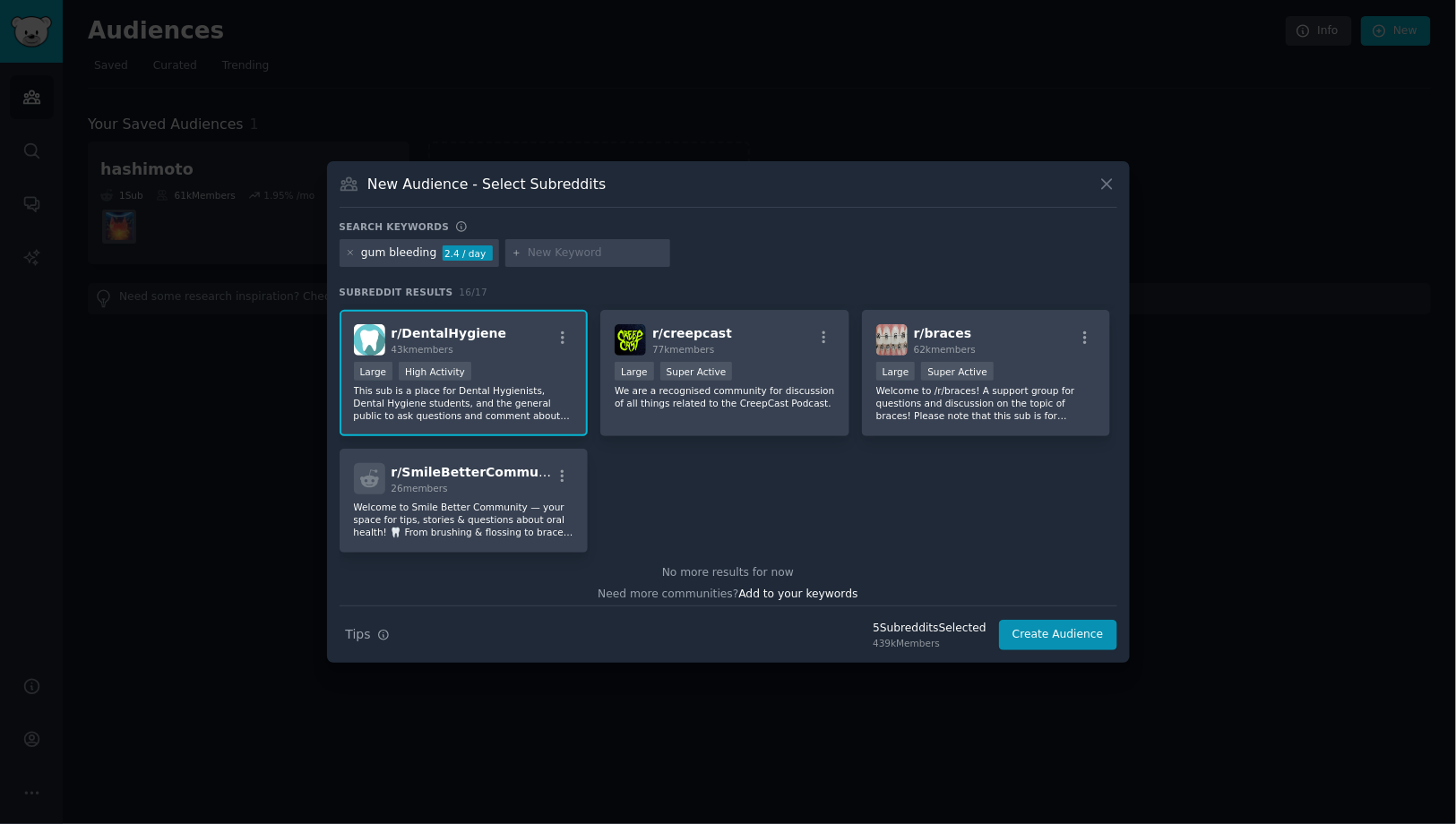
scroll to position [557, 0]
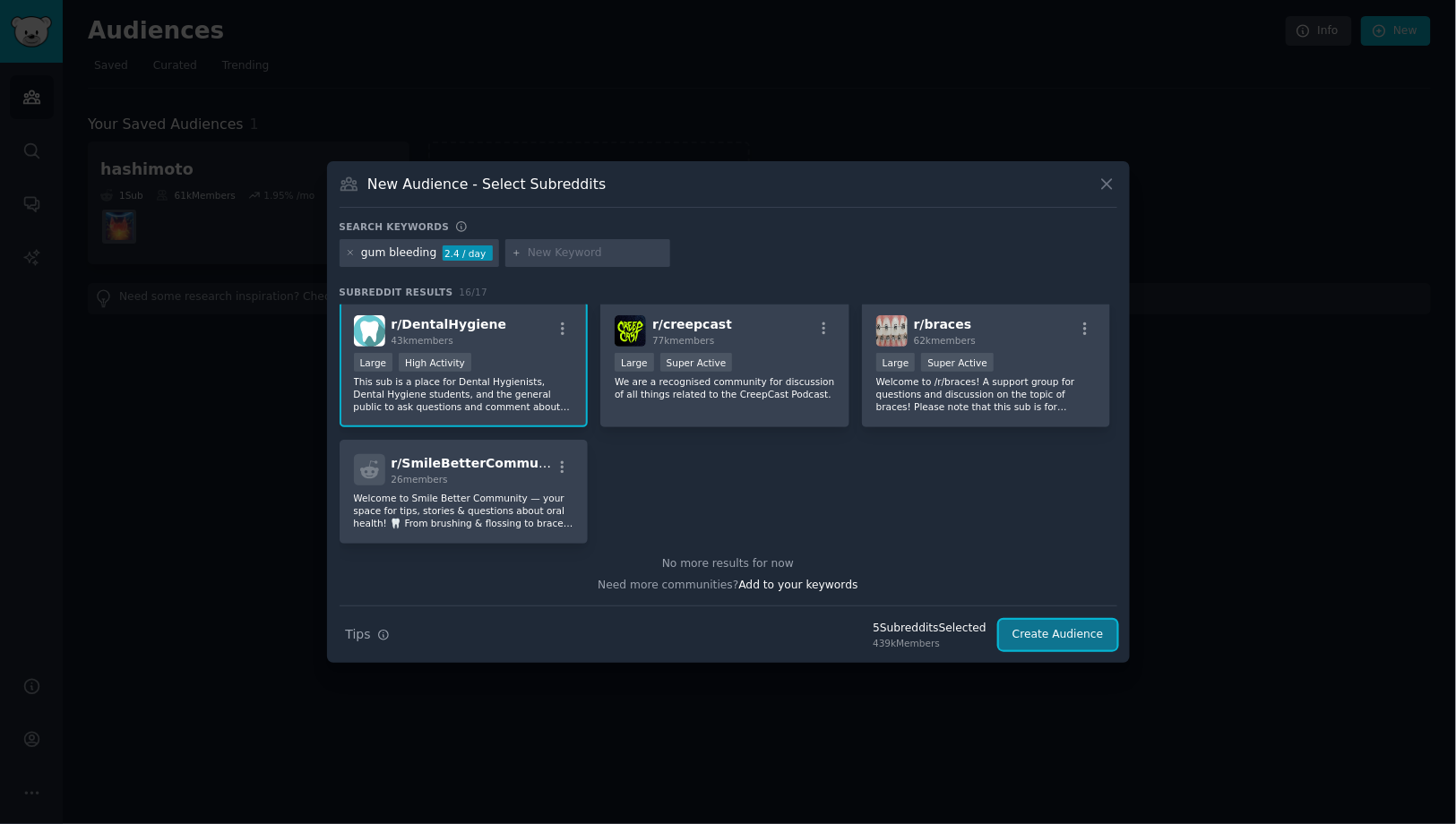
click at [1036, 635] on button "Create Audience" at bounding box center [1058, 636] width 119 height 31
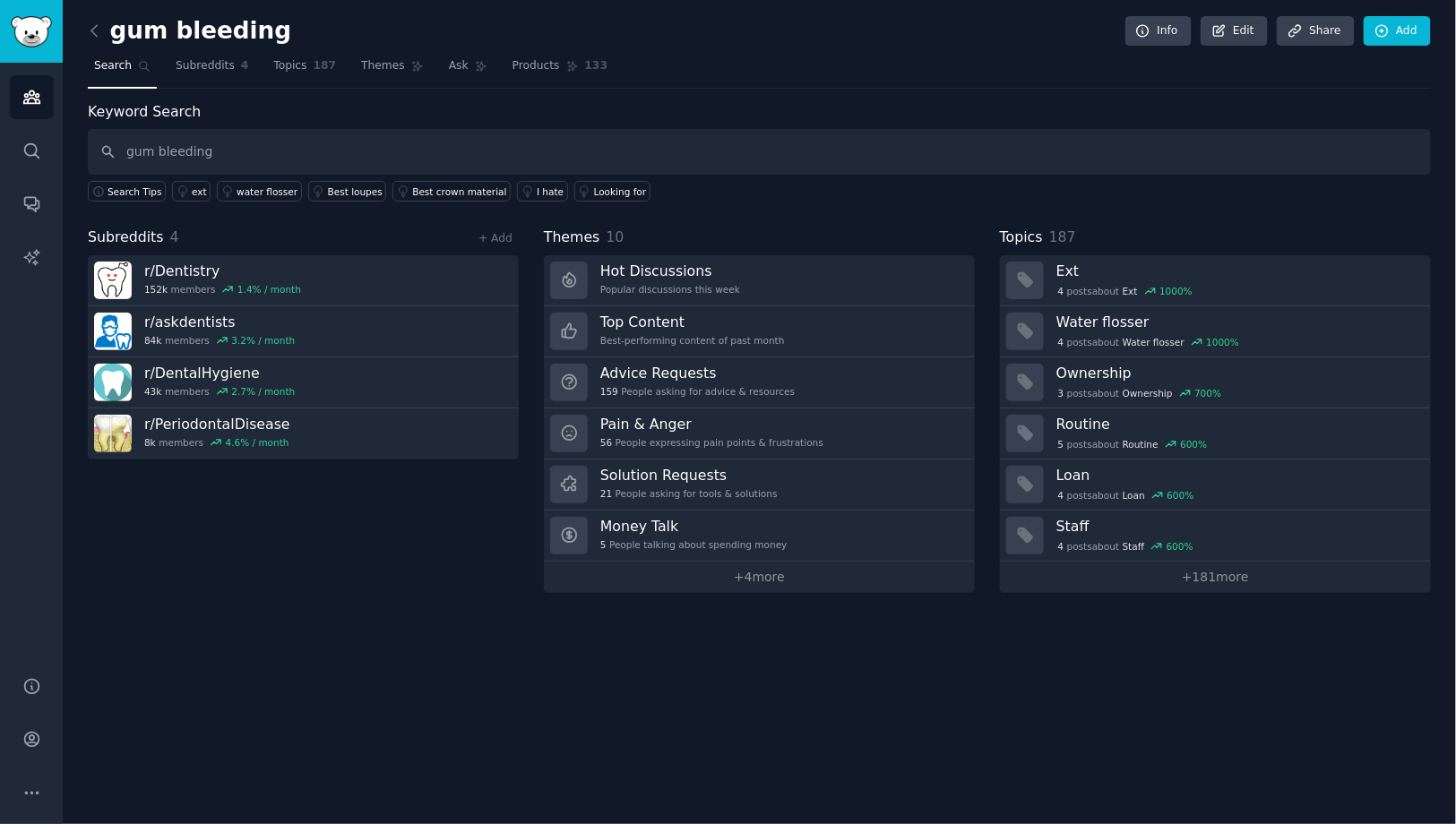
type input "gum bleeding"
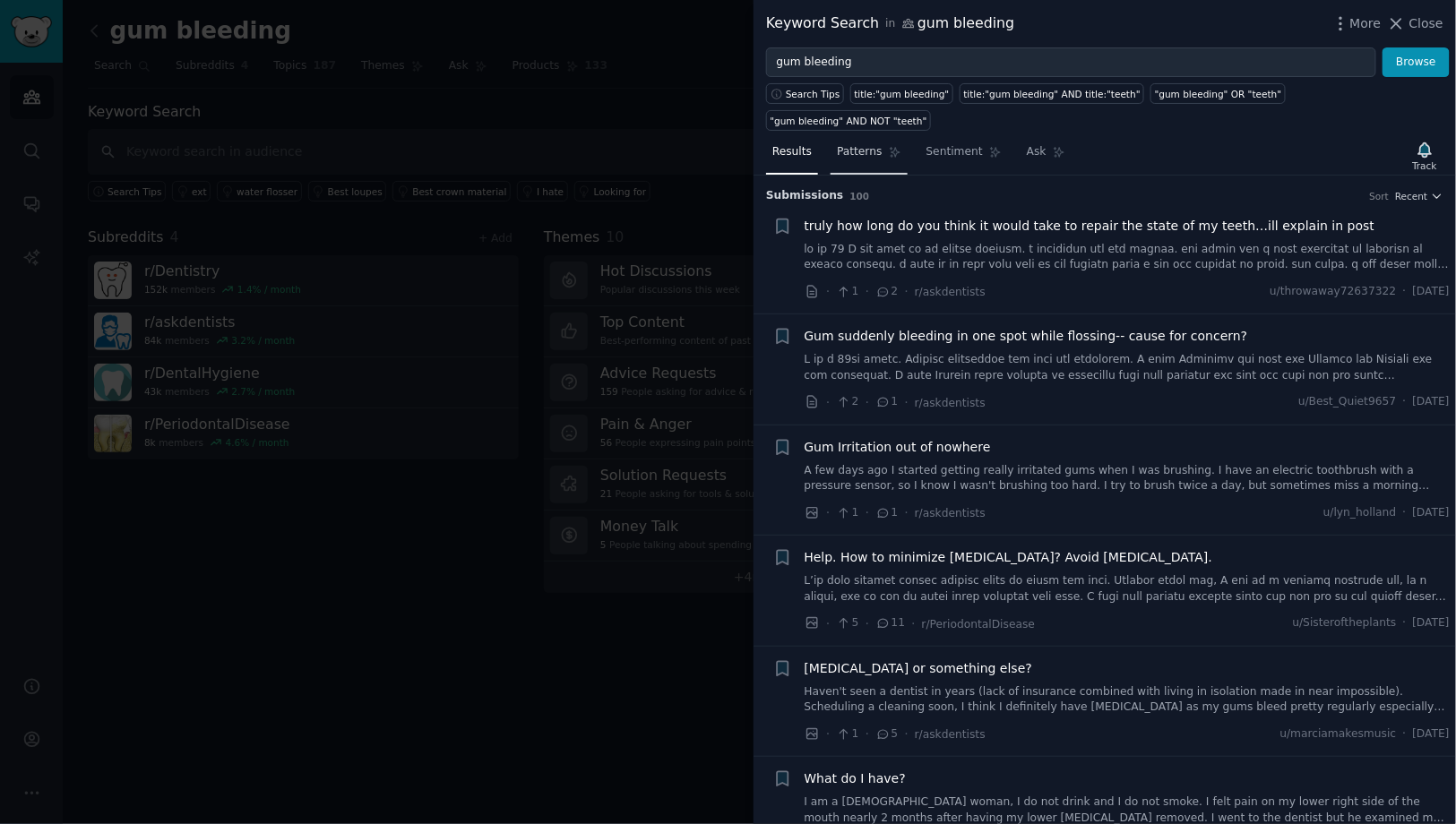
click at [867, 144] on span "Patterns" at bounding box center [858, 152] width 45 height 16
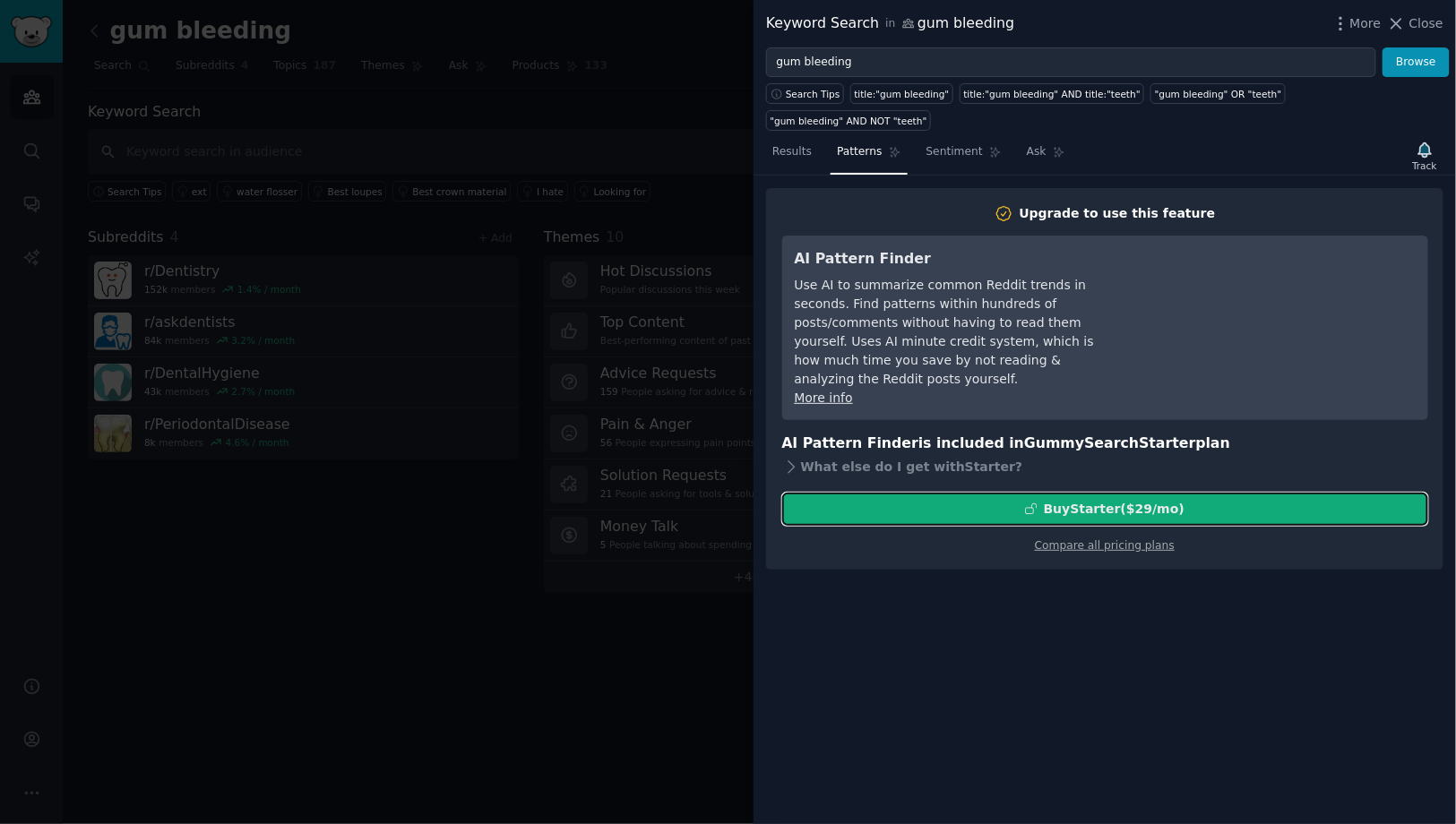
click at [1088, 500] on div "Buy Starter ($ 29 /mo )" at bounding box center [1114, 510] width 141 height 19
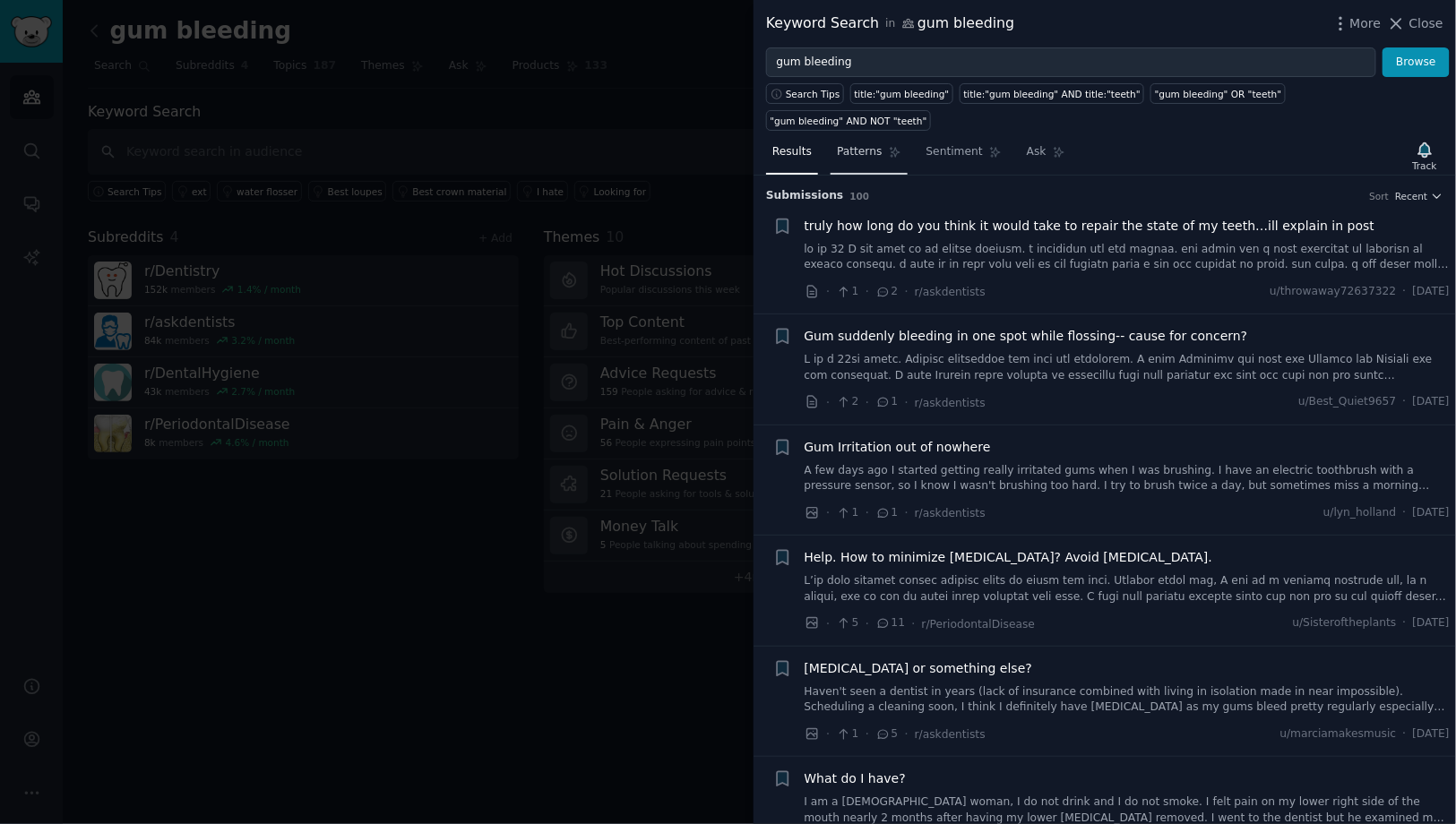
click at [872, 144] on span "Patterns" at bounding box center [858, 152] width 45 height 16
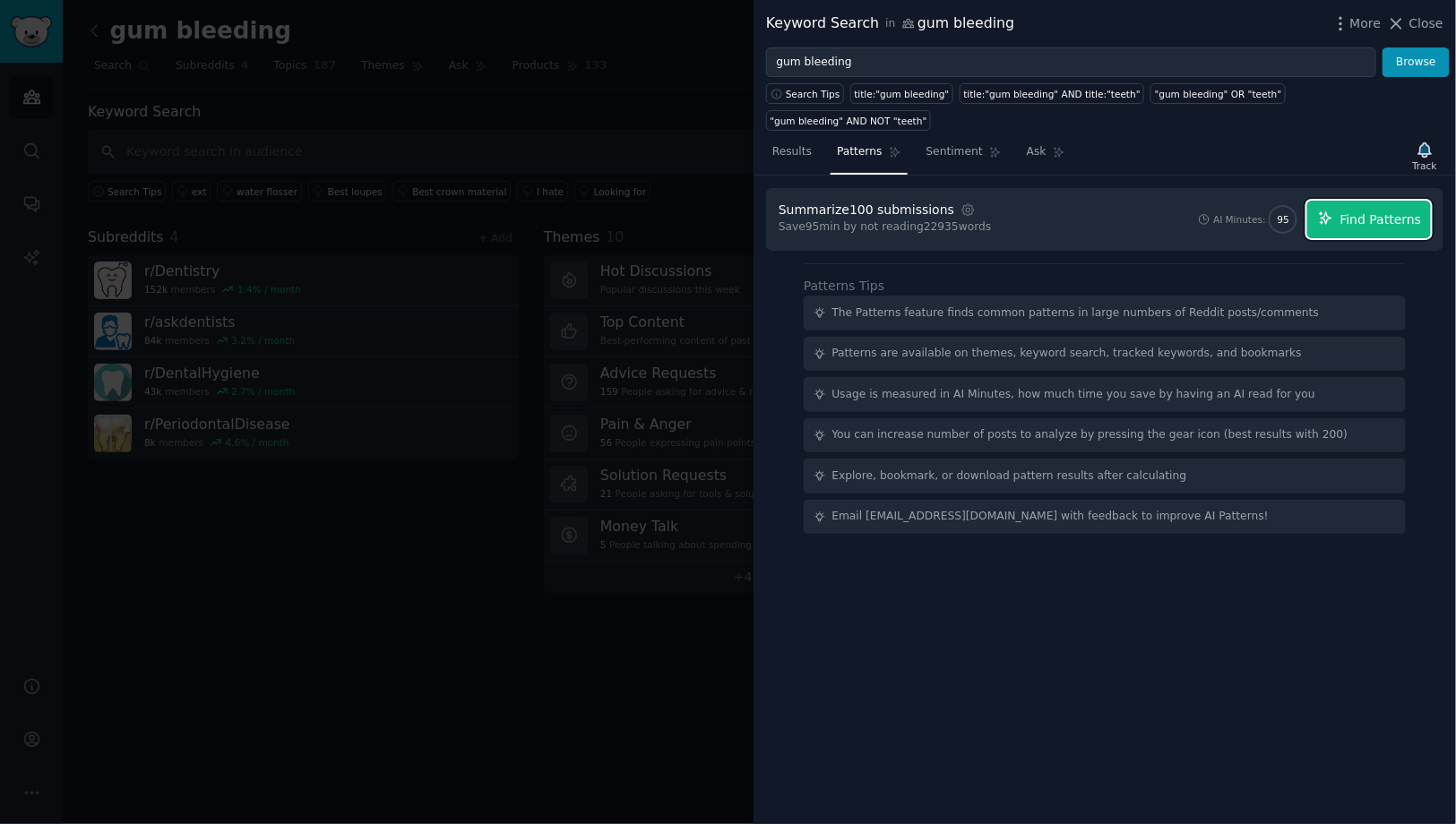
click at [1373, 210] on span "Find Patterns" at bounding box center [1380, 220] width 81 height 19
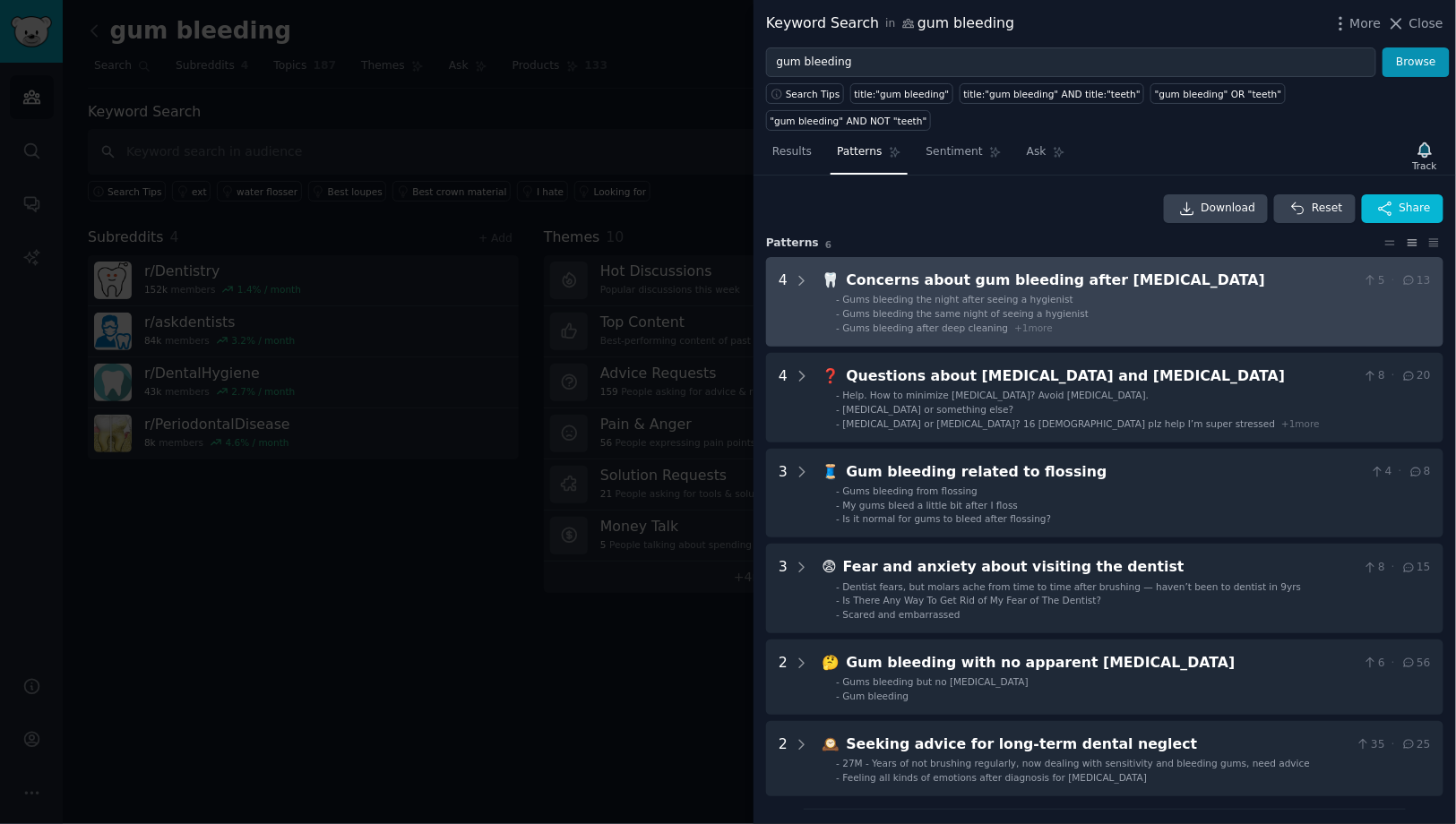
click at [1107, 321] on li "- Gums bleeding after deep cleaning + 1 more" at bounding box center [1133, 327] width 595 height 12
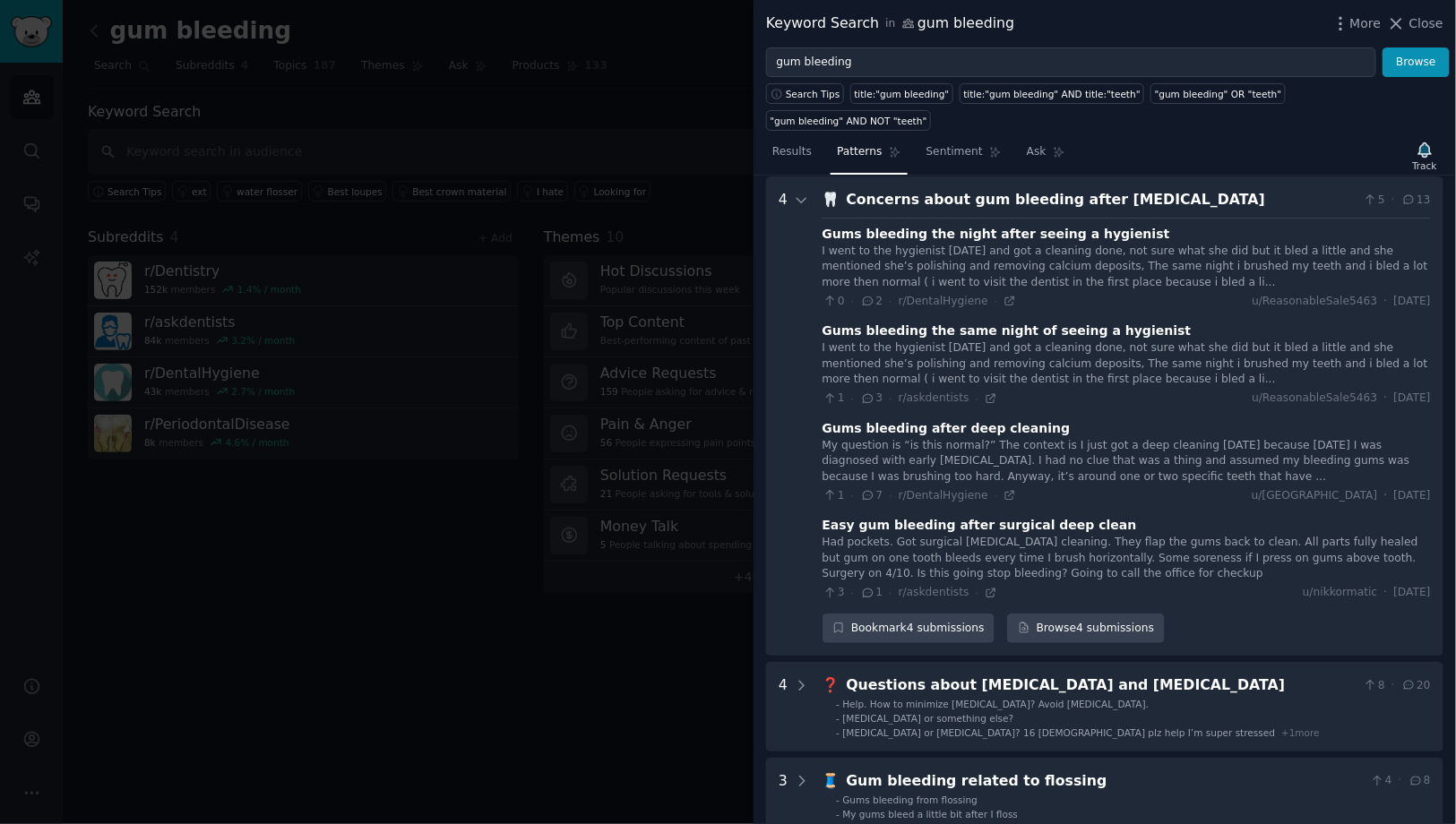
scroll to position [81, 0]
click at [807, 192] on icon at bounding box center [801, 200] width 16 height 16
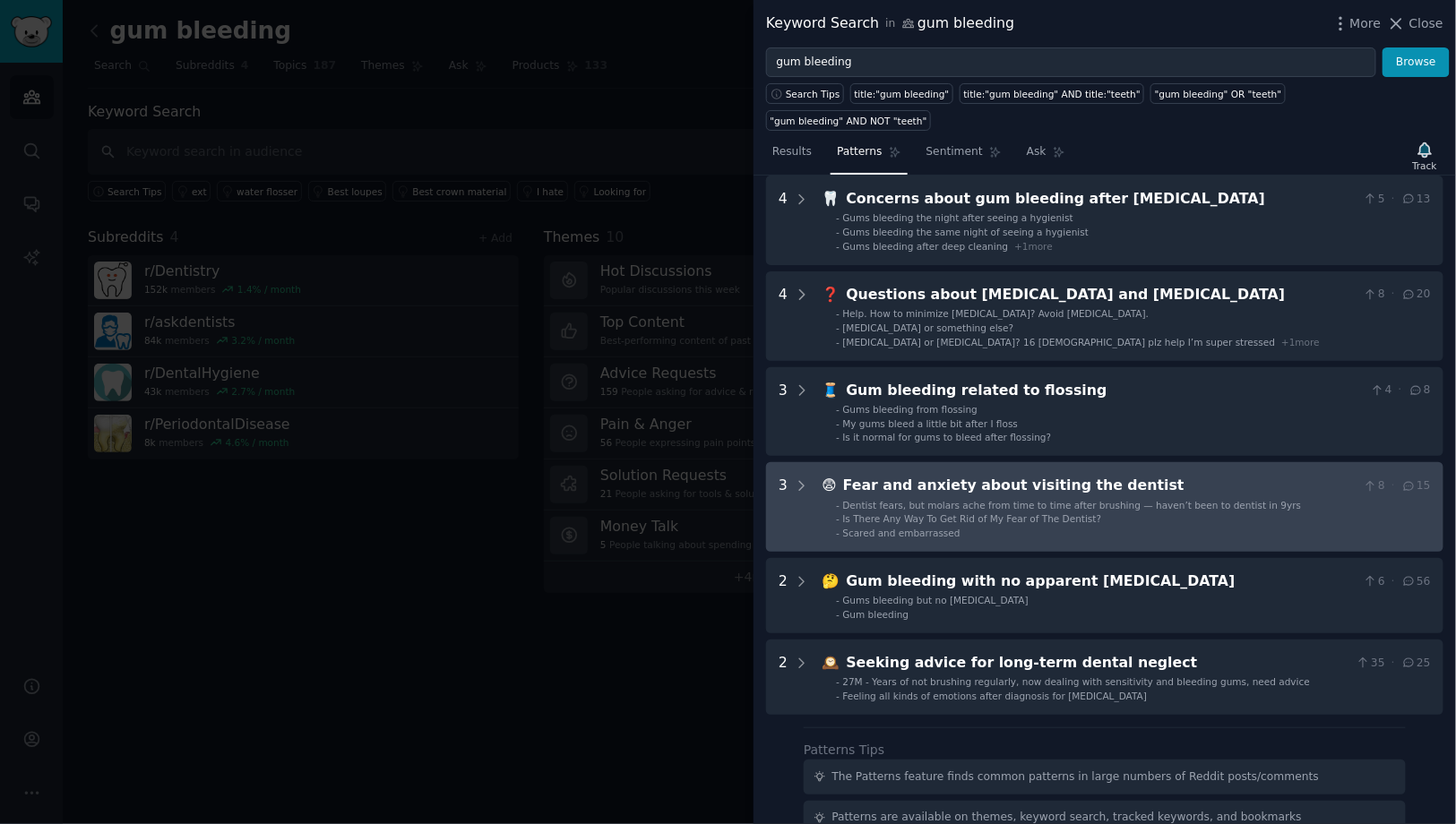
click at [1006, 475] on div "Fear and anxiety about visiting the dentist" at bounding box center [1099, 486] width 513 height 22
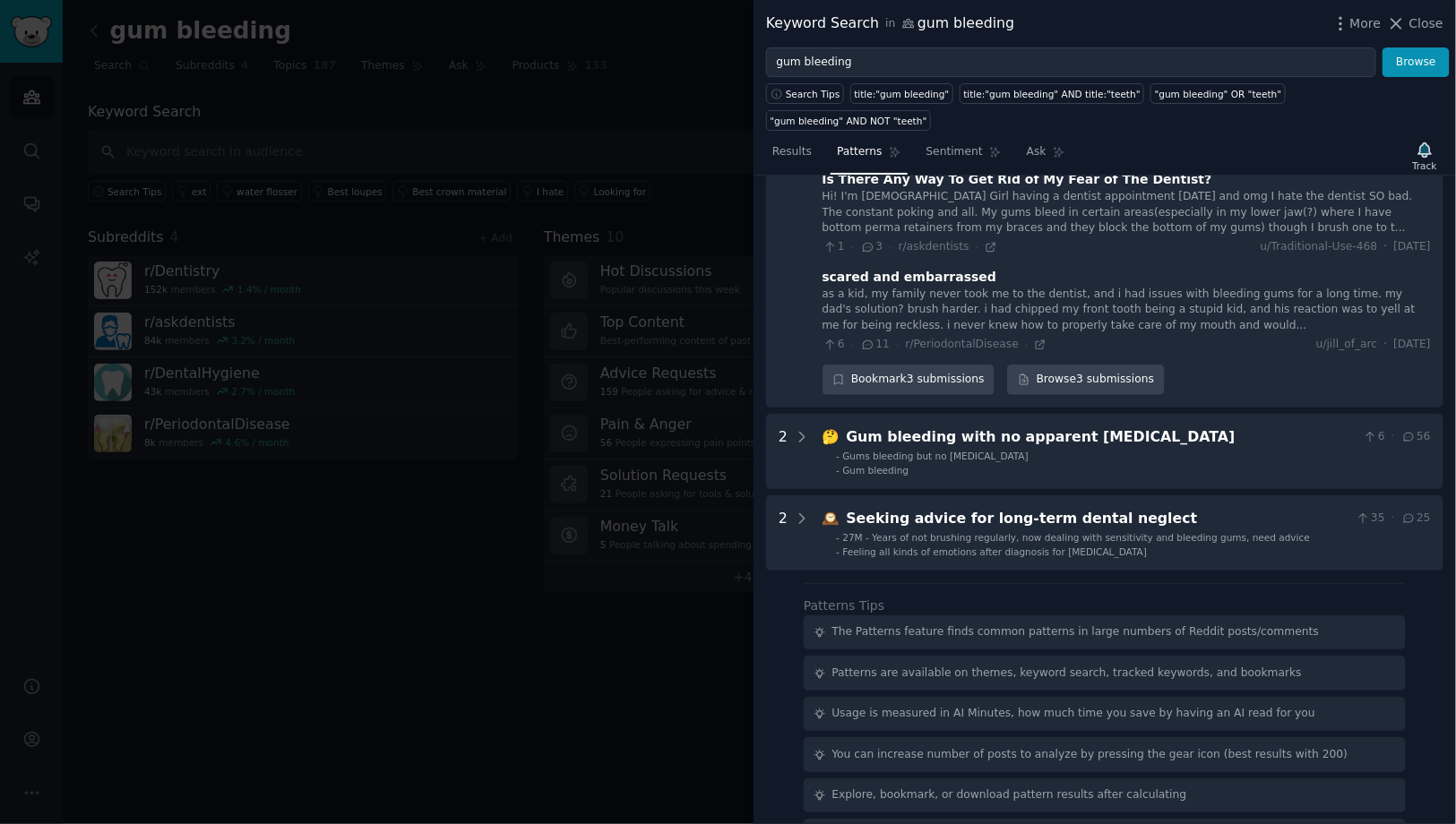
scroll to position [537, 0]
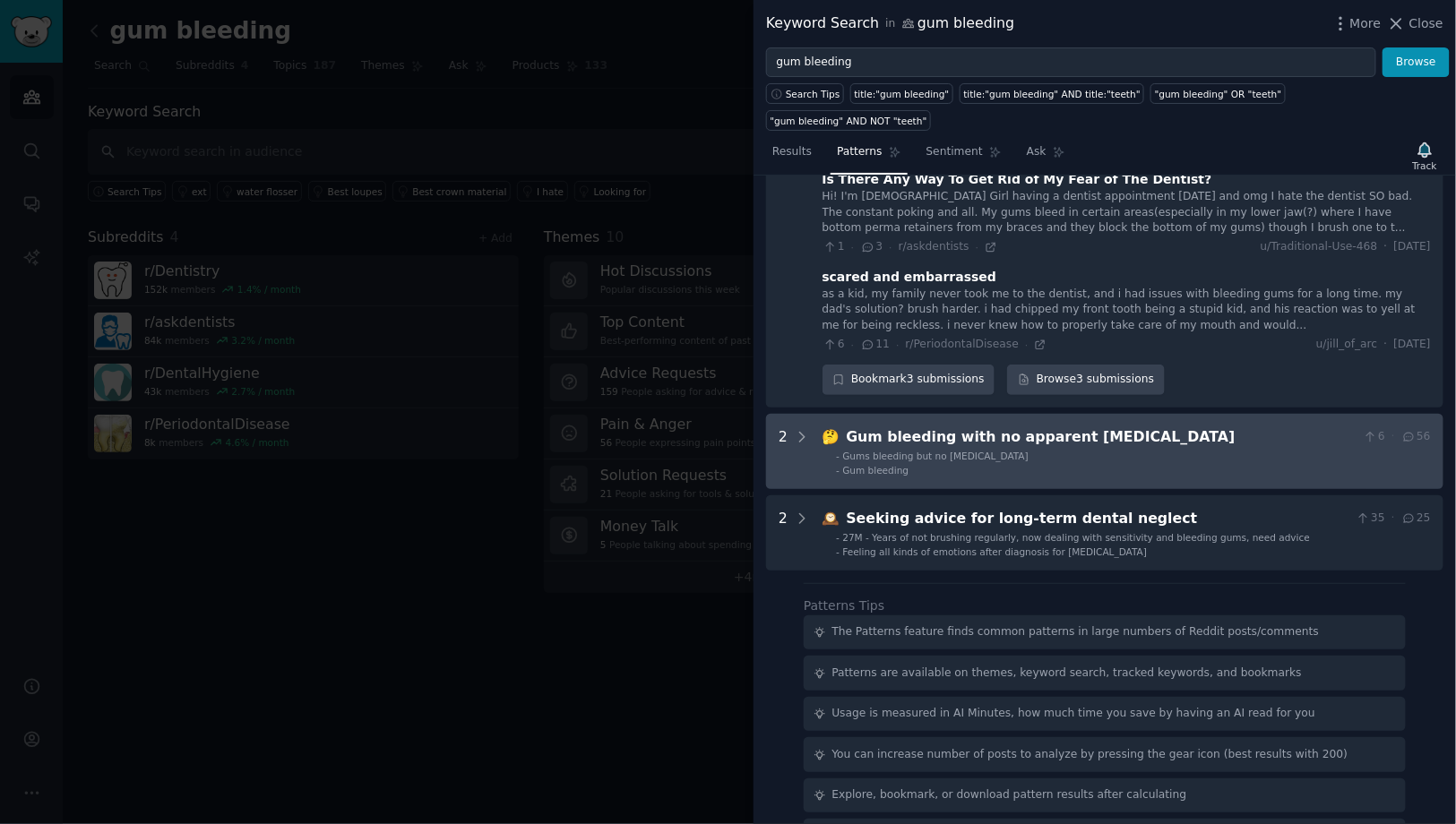
click at [932, 426] on div "Gum bleeding with no apparent [MEDICAL_DATA]" at bounding box center [1101, 437] width 510 height 22
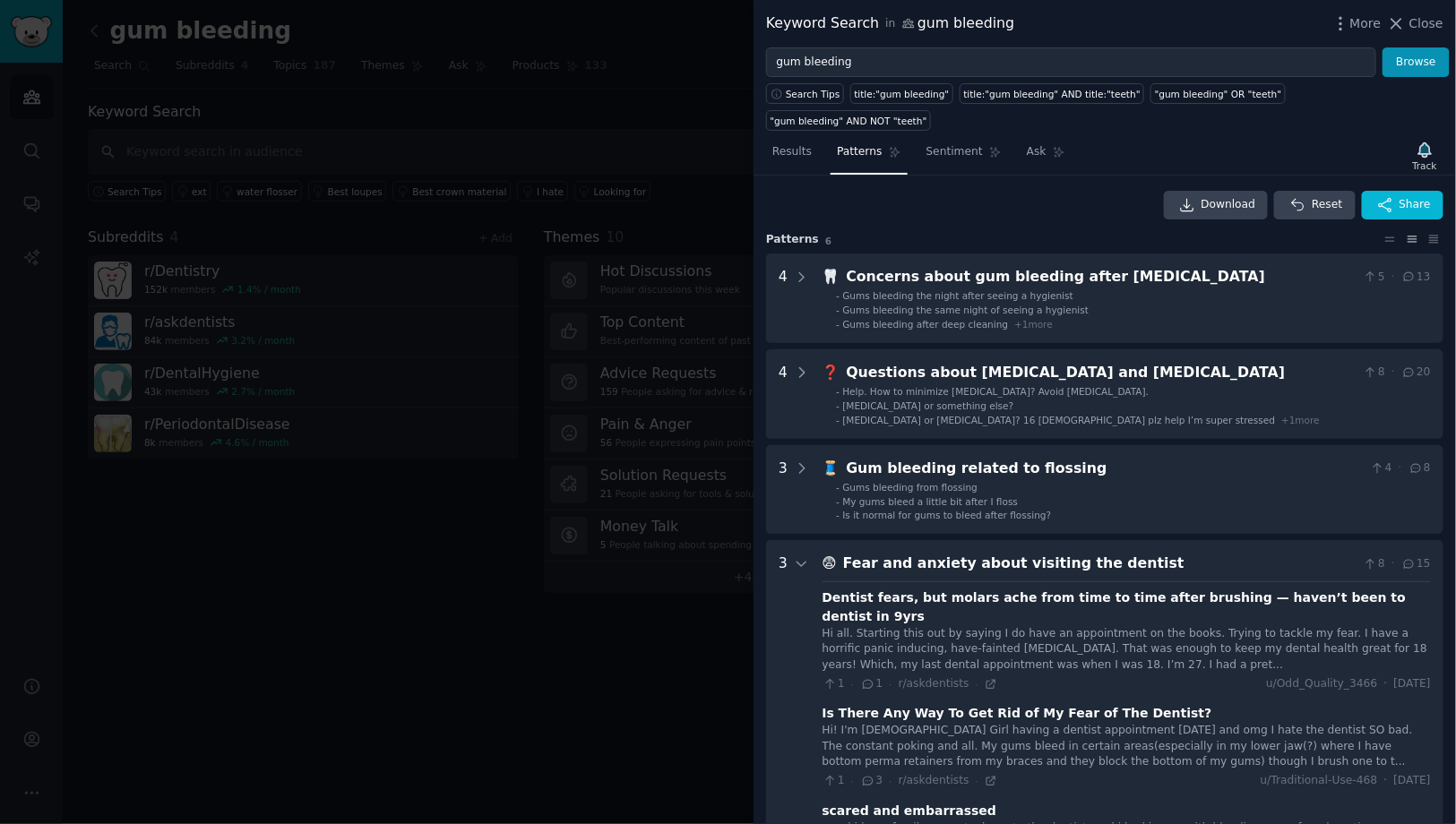
scroll to position [0, 0]
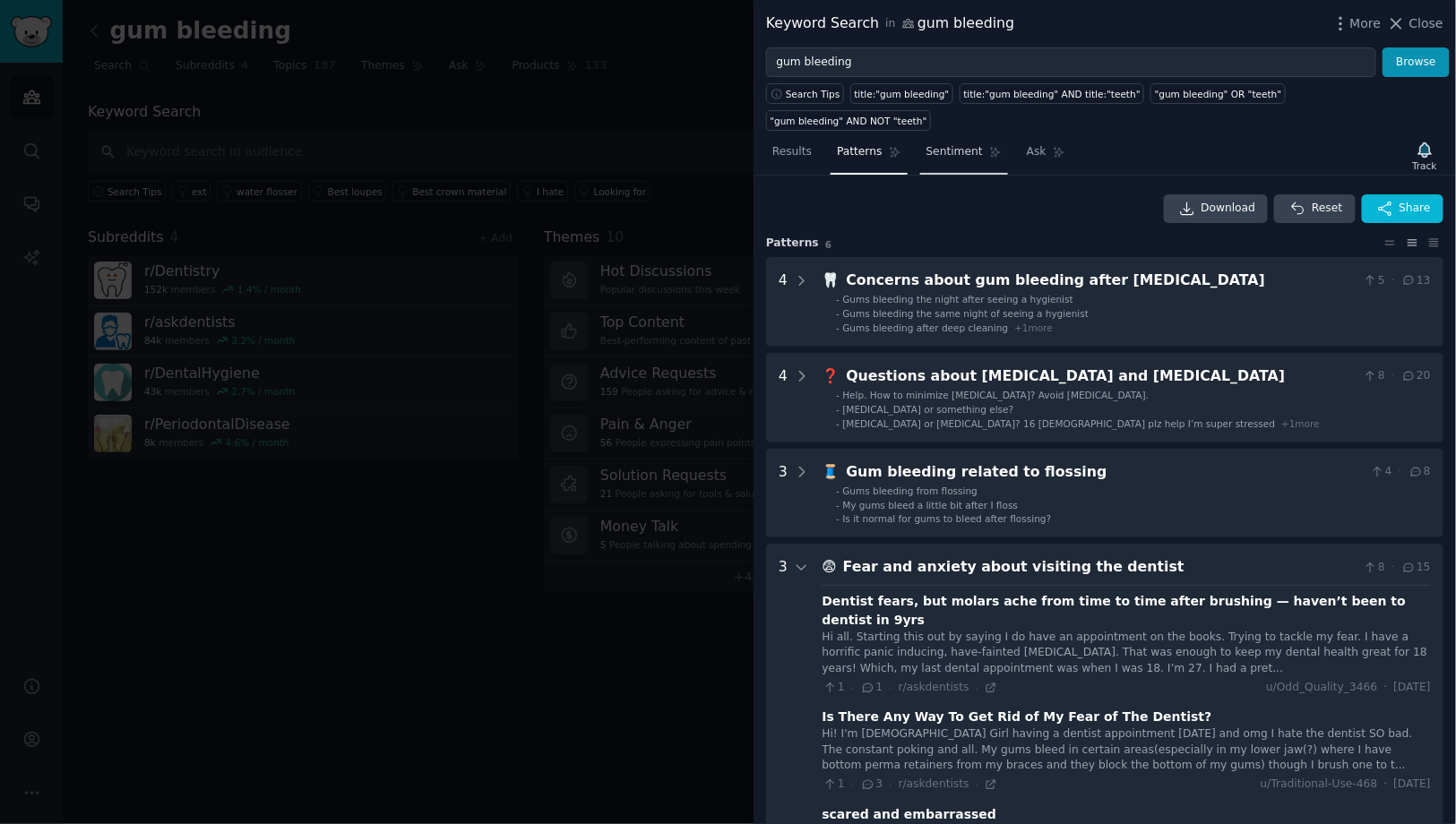
click at [947, 144] on span "Sentiment" at bounding box center [954, 152] width 56 height 16
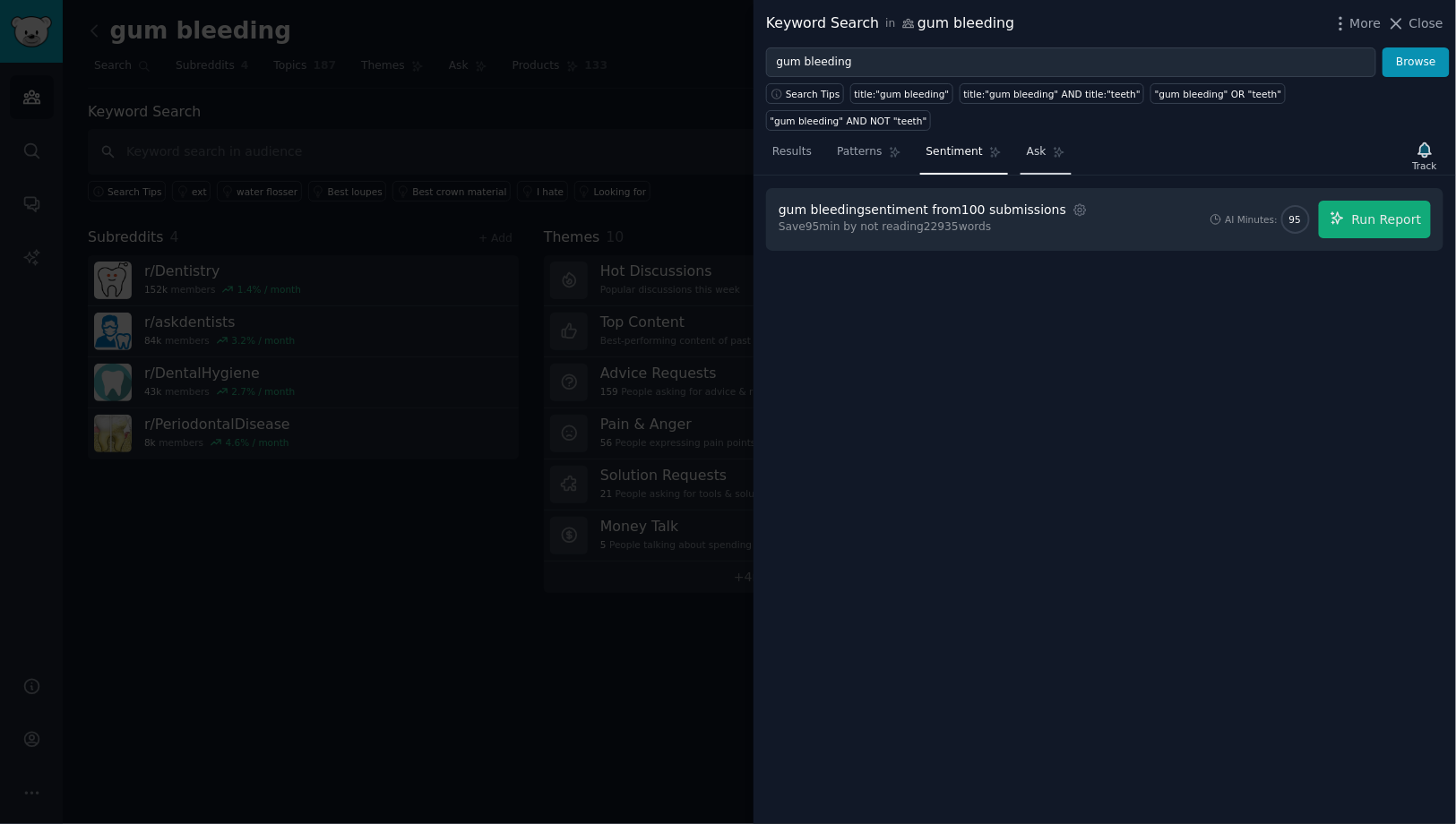
click at [1034, 144] on span "Ask" at bounding box center [1036, 152] width 20 height 16
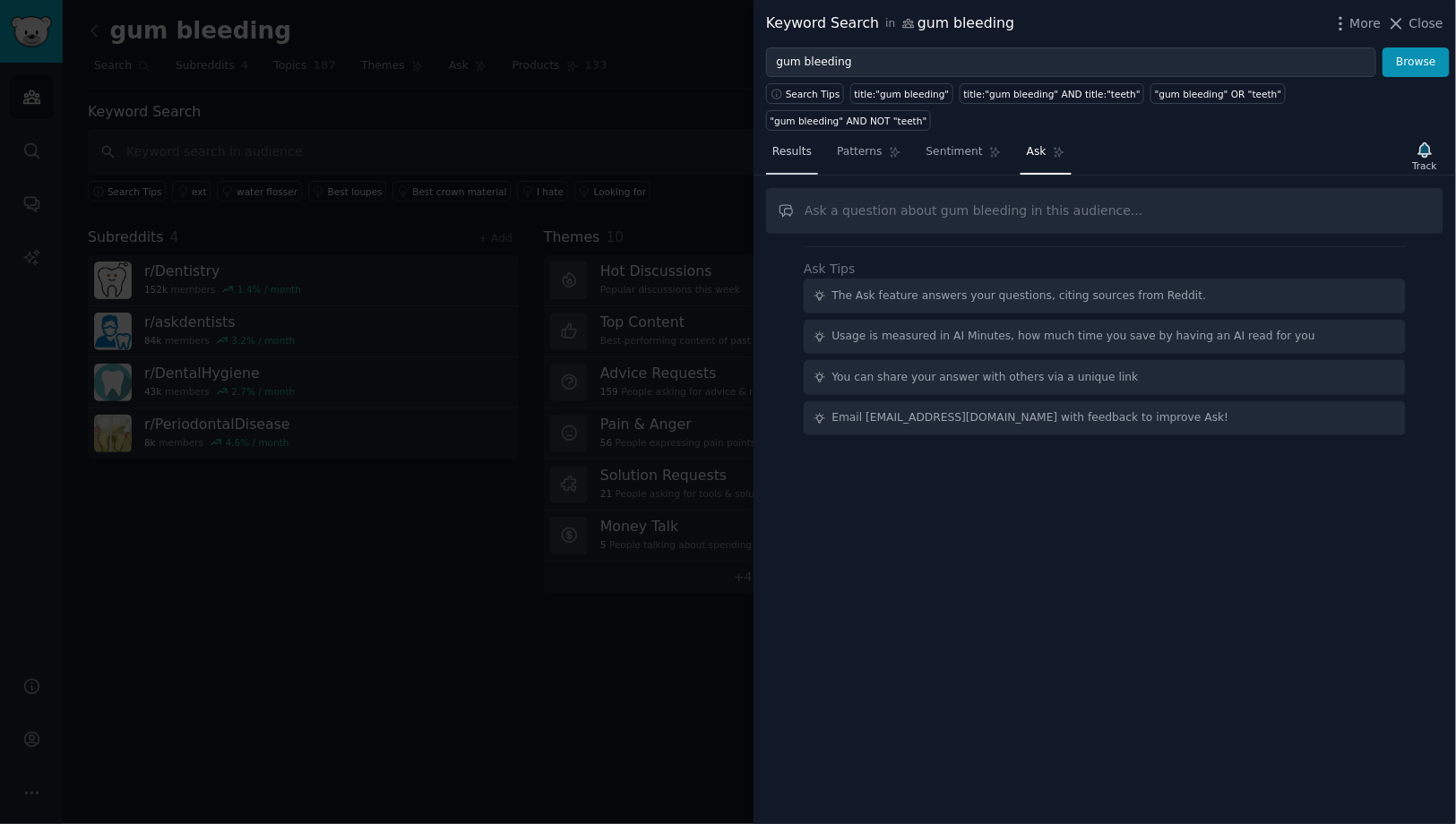
click at [803, 144] on span "Results" at bounding box center [792, 152] width 39 height 16
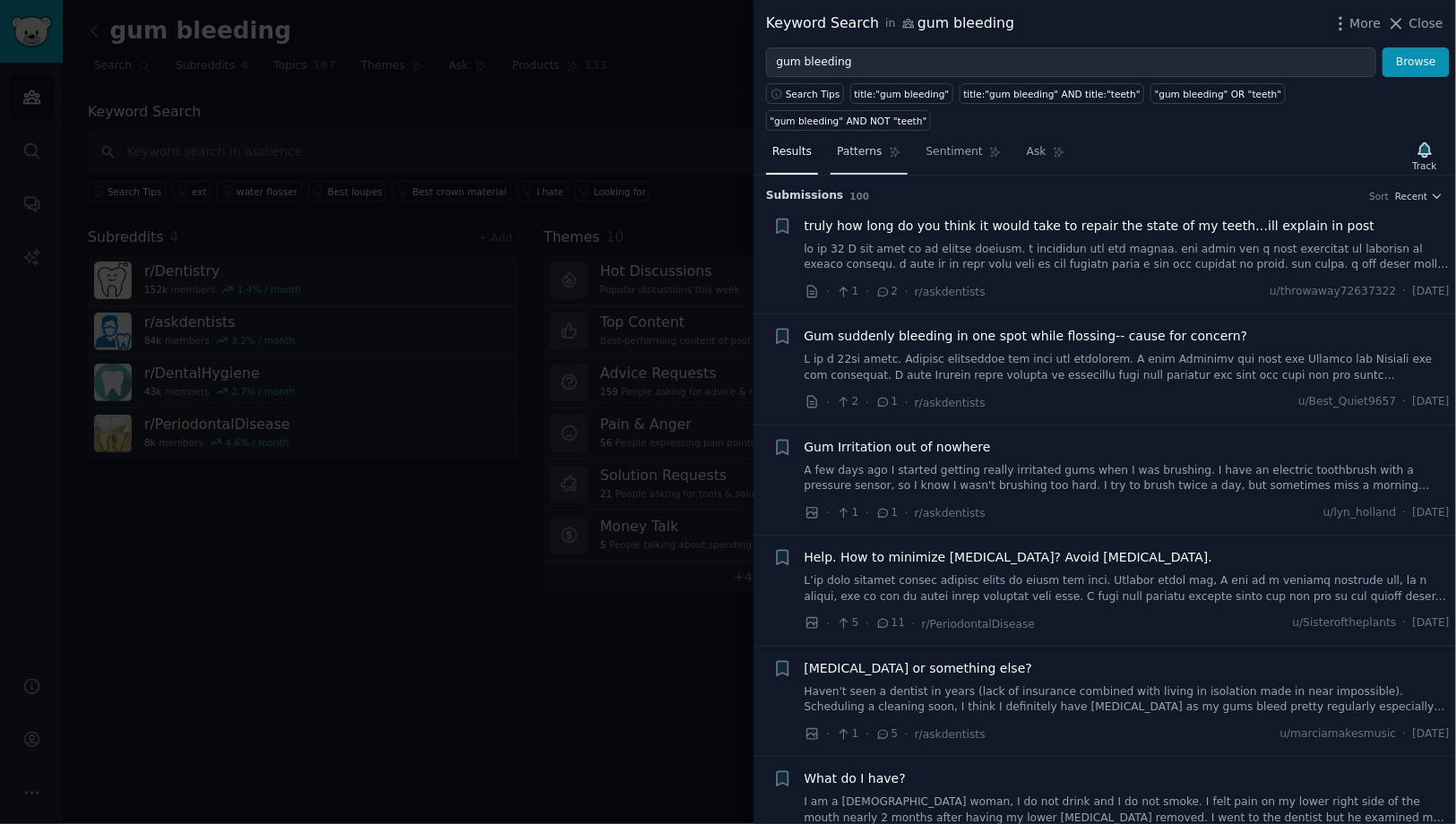
click at [856, 144] on span "Patterns" at bounding box center [858, 152] width 45 height 16
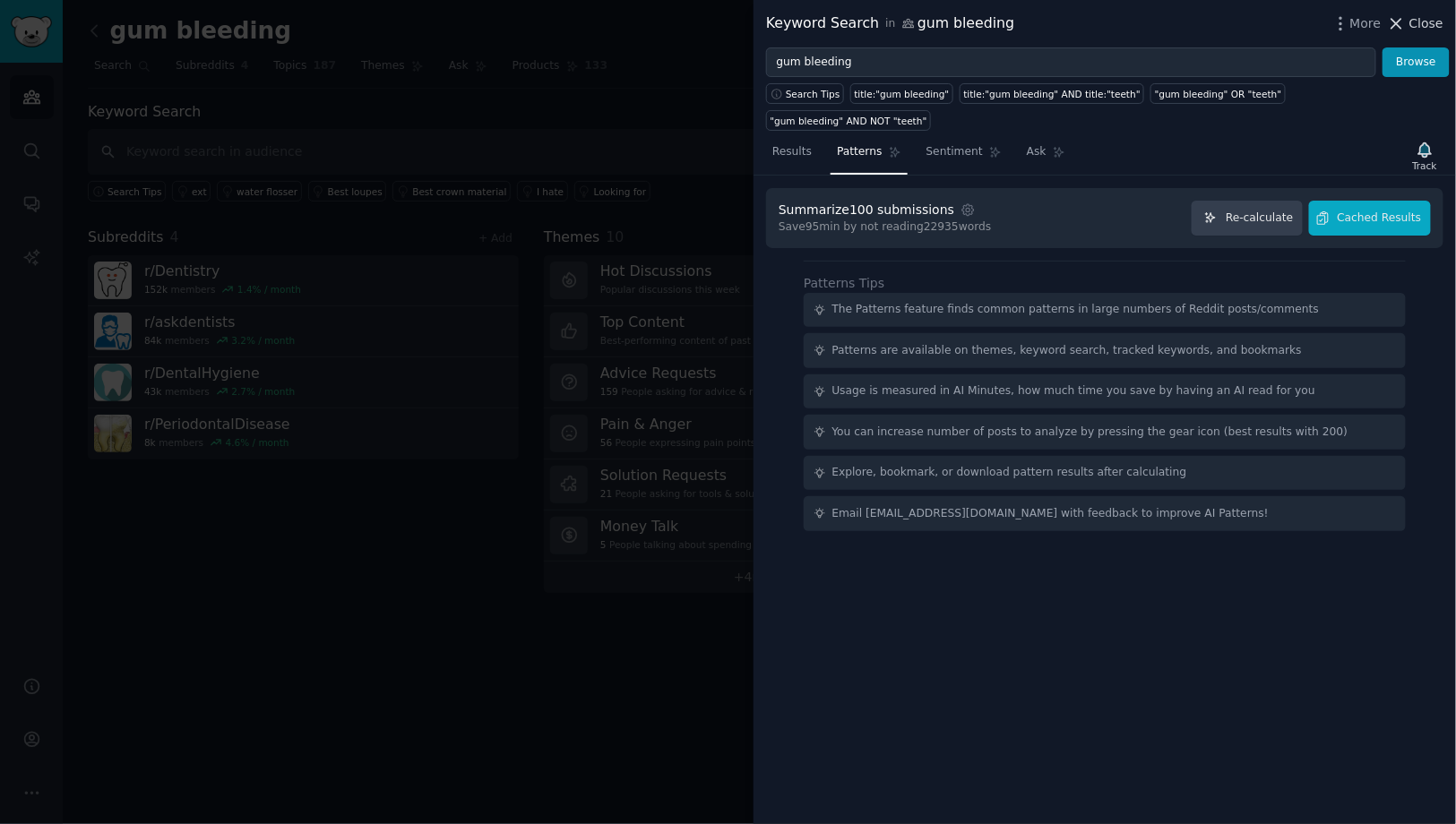
click at [1425, 27] on span "Close" at bounding box center [1426, 24] width 34 height 19
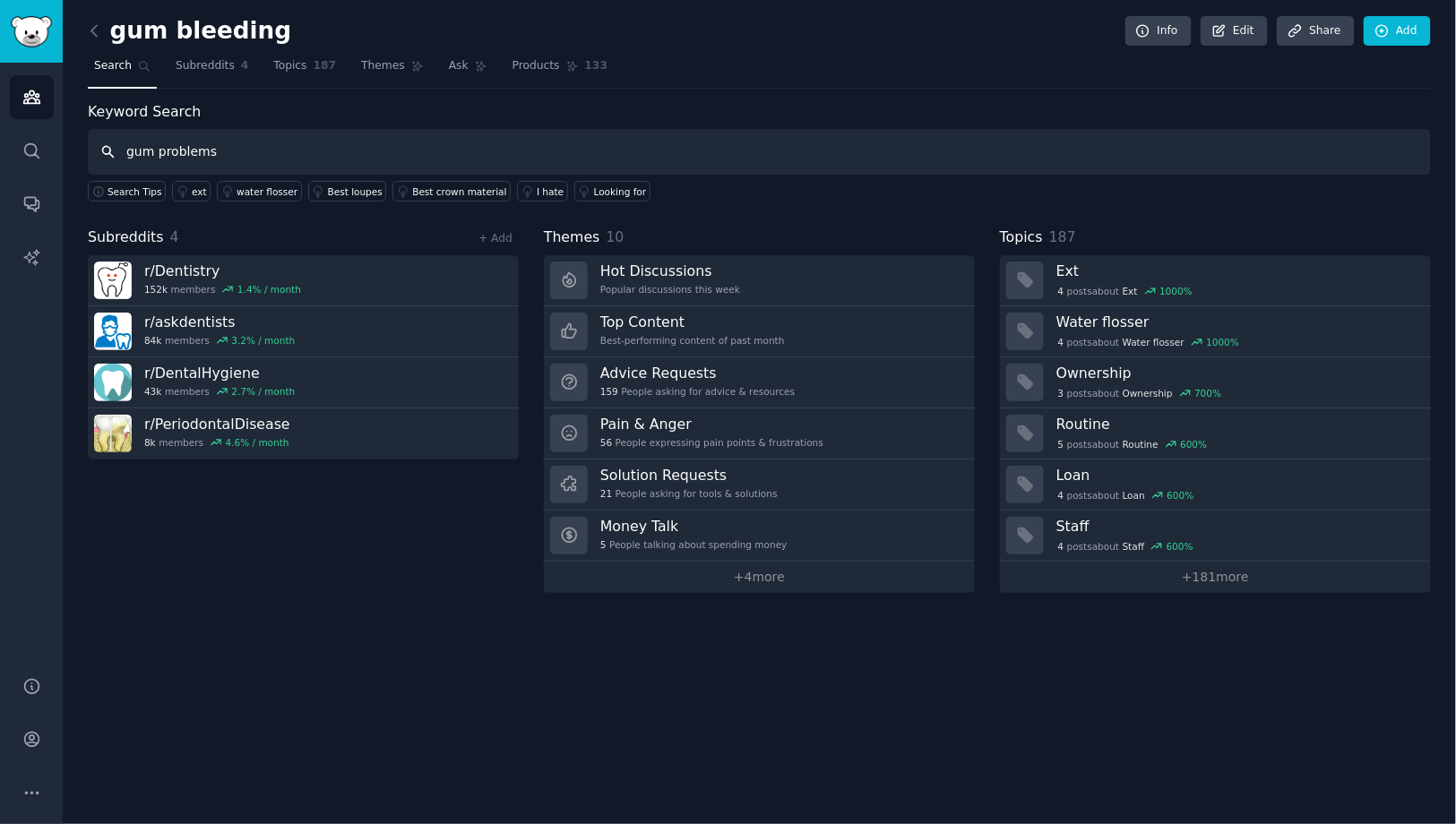
type input "gum problems"
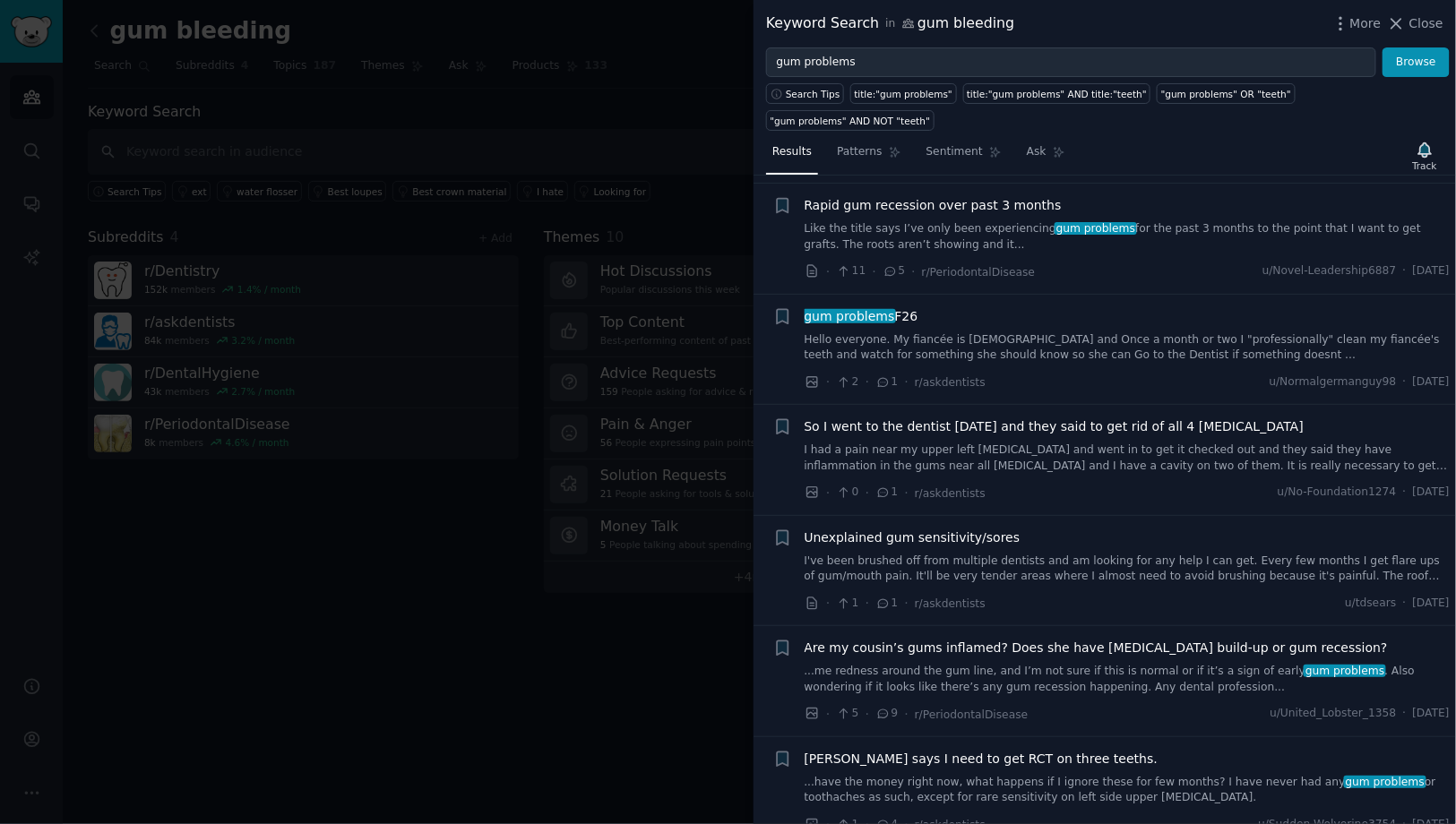
scroll to position [194, 0]
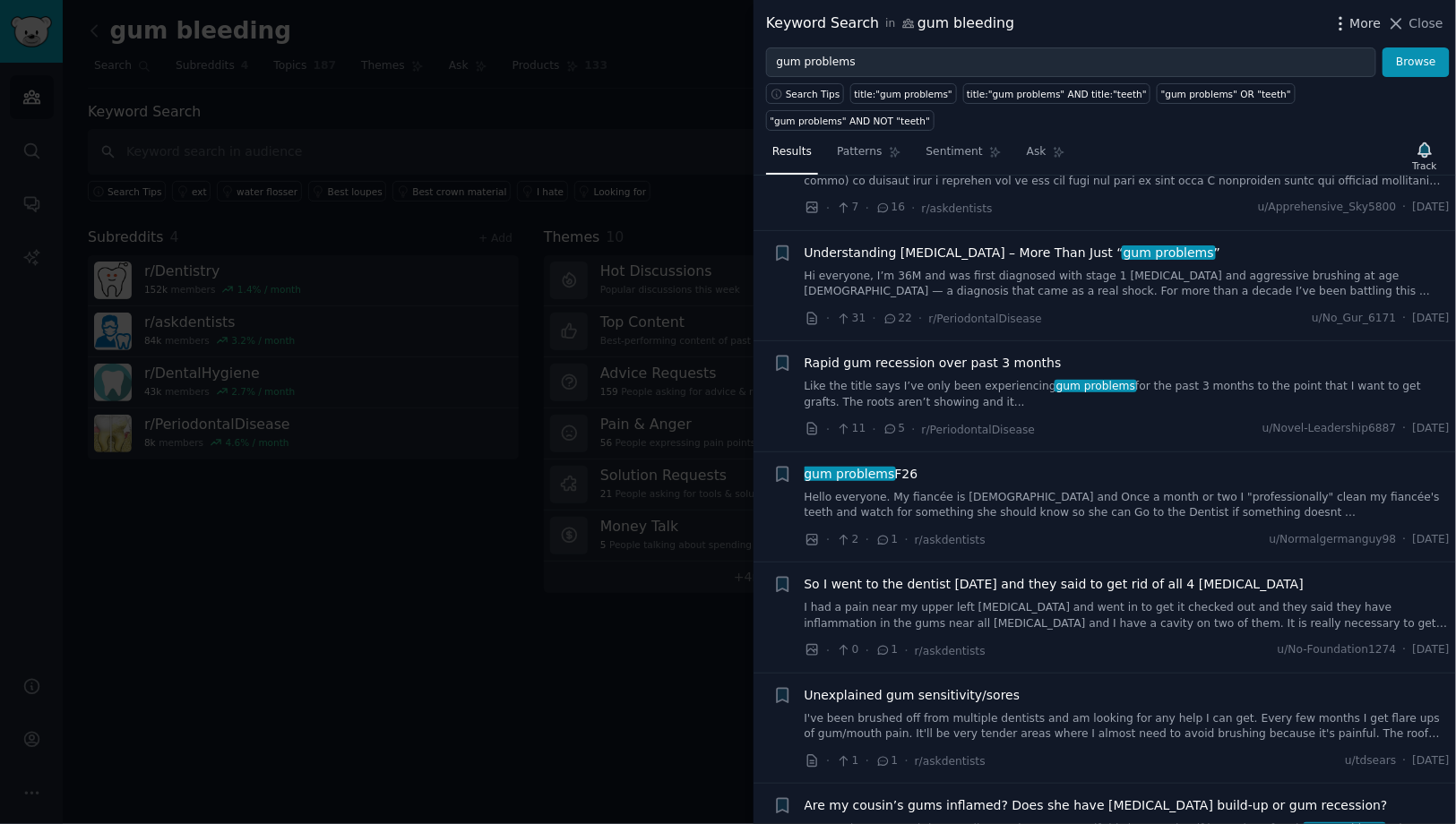
click at [1345, 25] on icon "button" at bounding box center [1341, 24] width 19 height 19
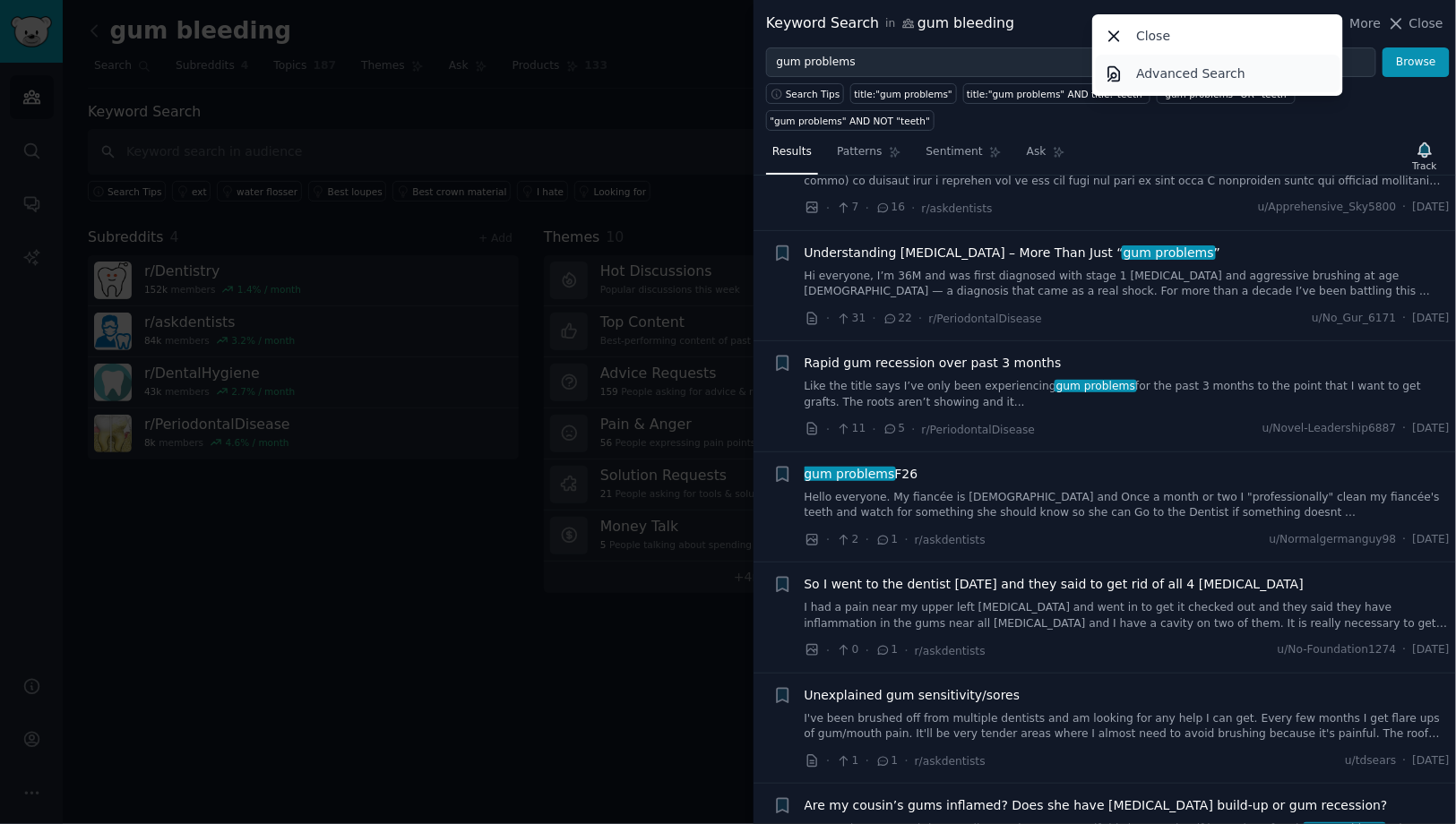
click at [1290, 70] on link "Advanced Search" at bounding box center [1218, 73] width 245 height 37
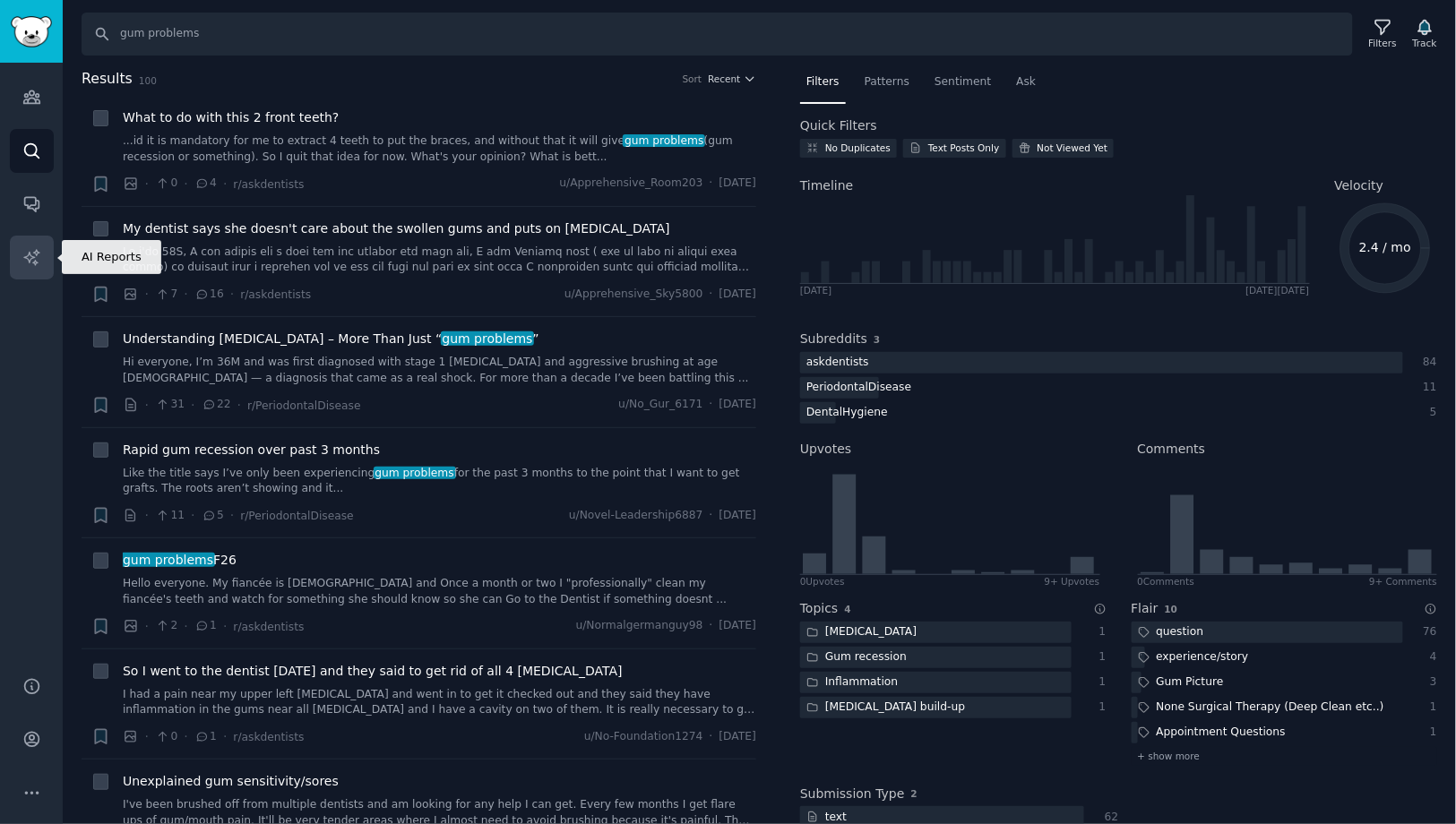
click at [25, 271] on link "AI Reports" at bounding box center [32, 257] width 44 height 44
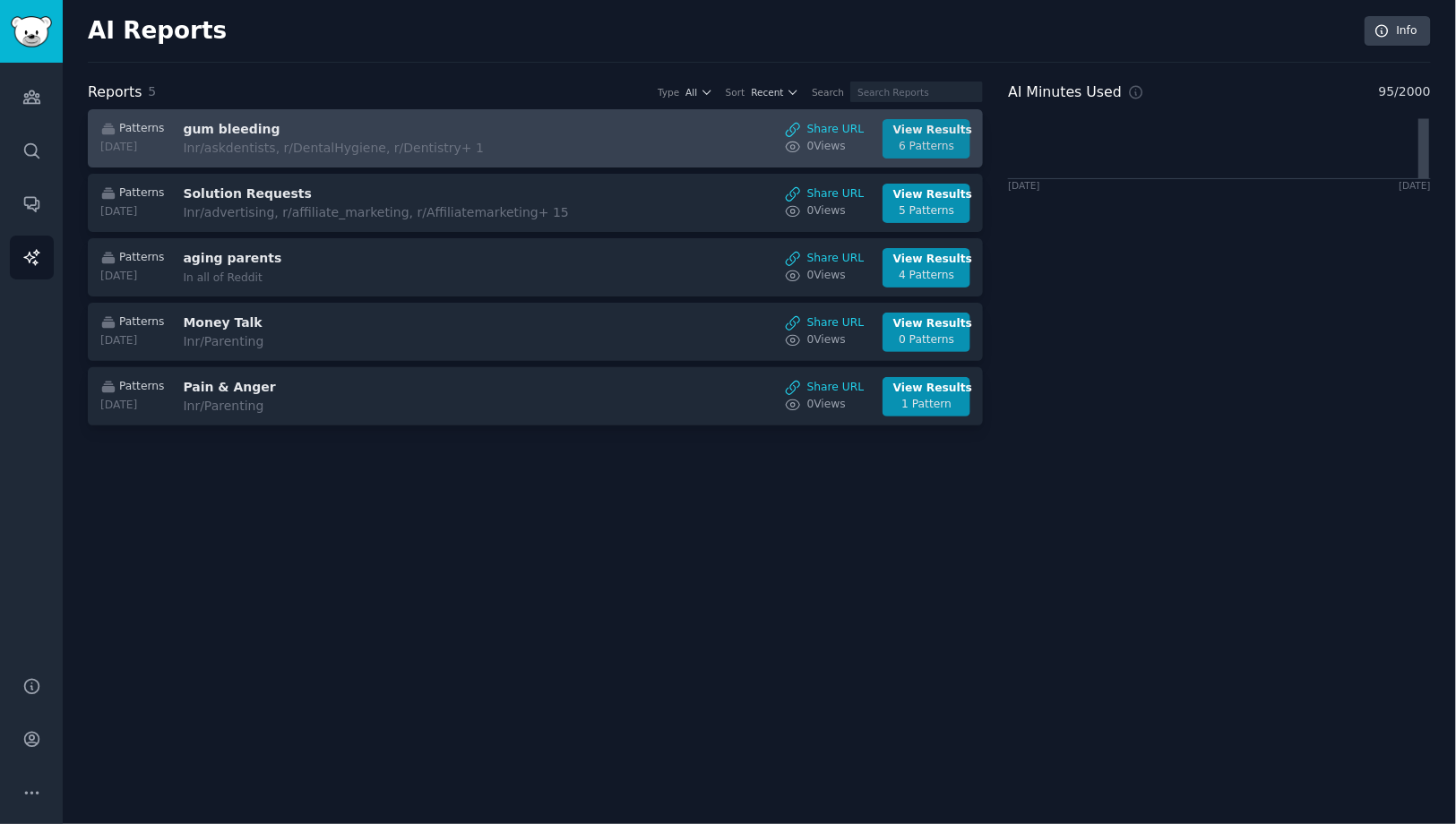
click at [913, 136] on div "View Results" at bounding box center [926, 130] width 67 height 16
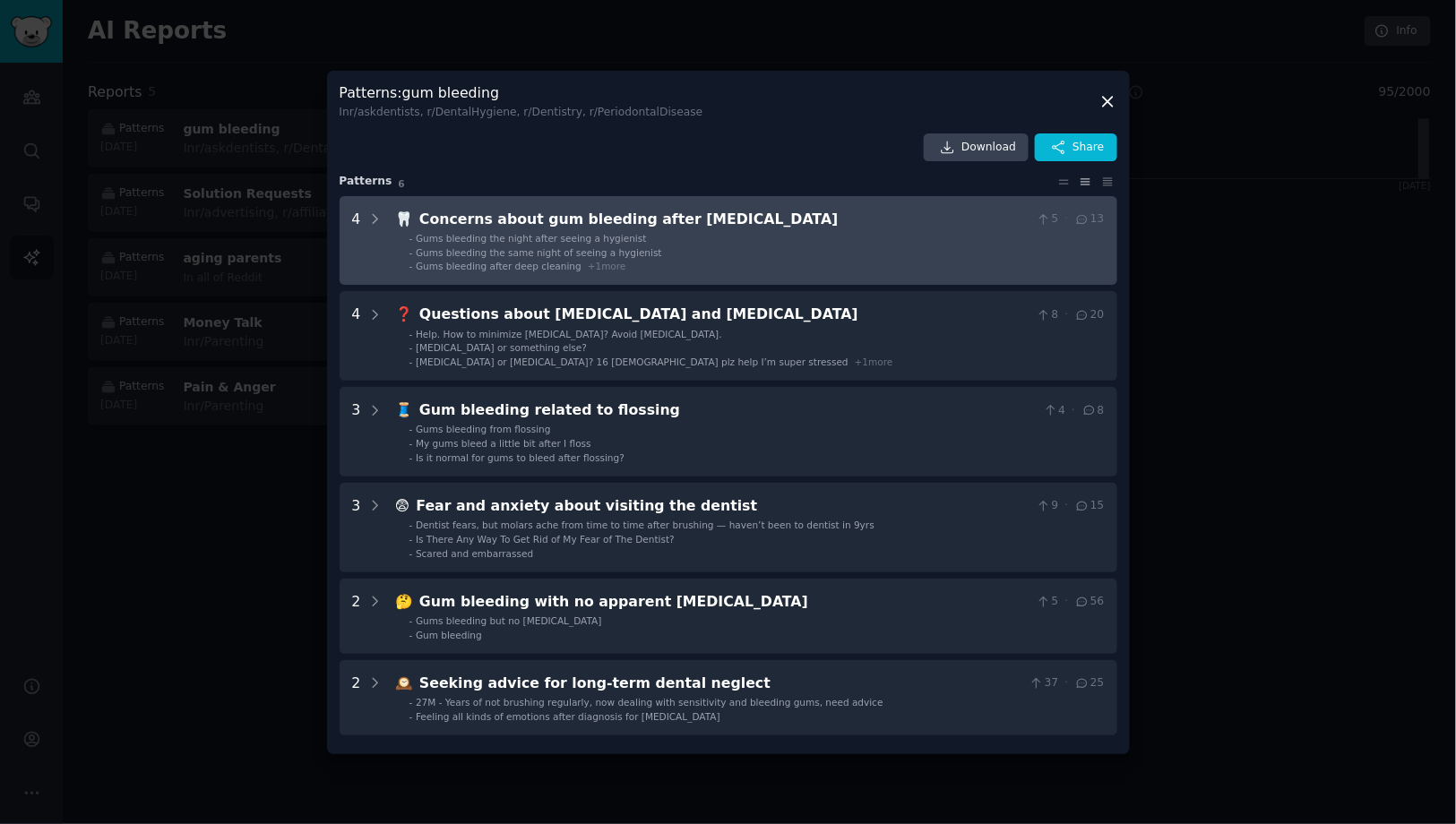
click at [518, 223] on div "Concerns about gum bleeding after [MEDICAL_DATA]" at bounding box center [725, 219] width 610 height 22
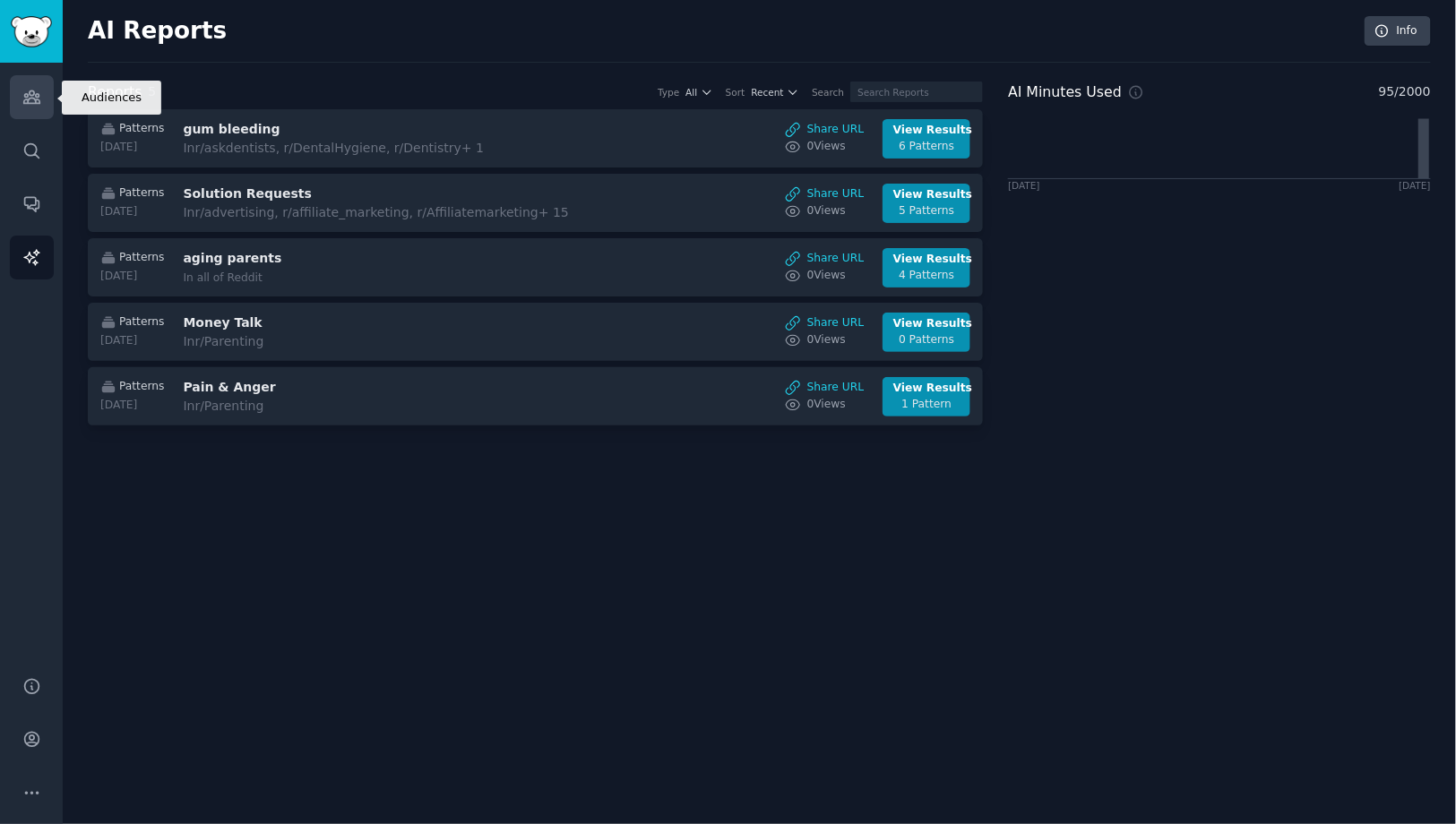
click at [38, 107] on link "Audiences" at bounding box center [32, 98] width 44 height 44
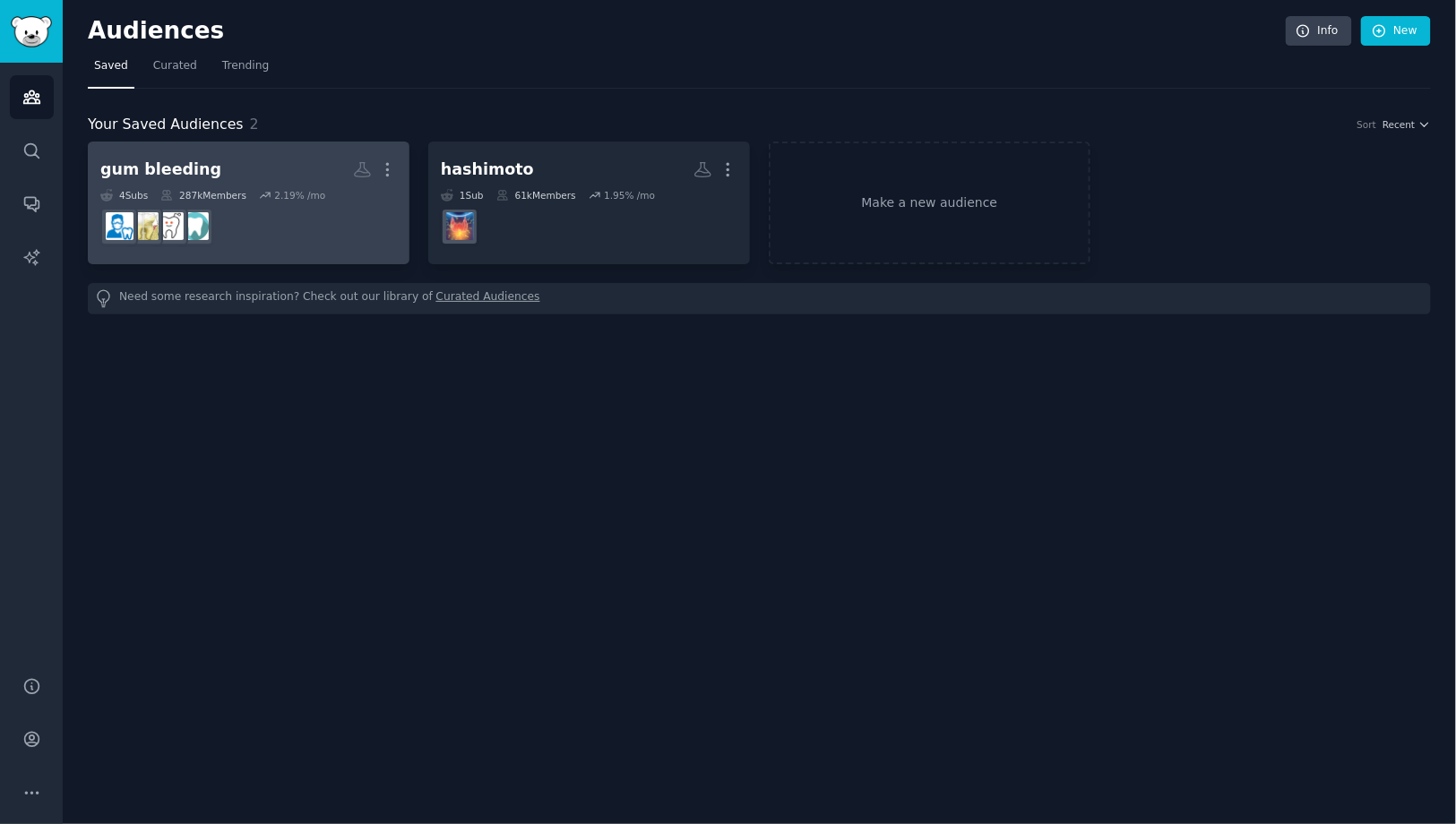
click at [169, 172] on div "gum bleeding" at bounding box center [161, 169] width 121 height 22
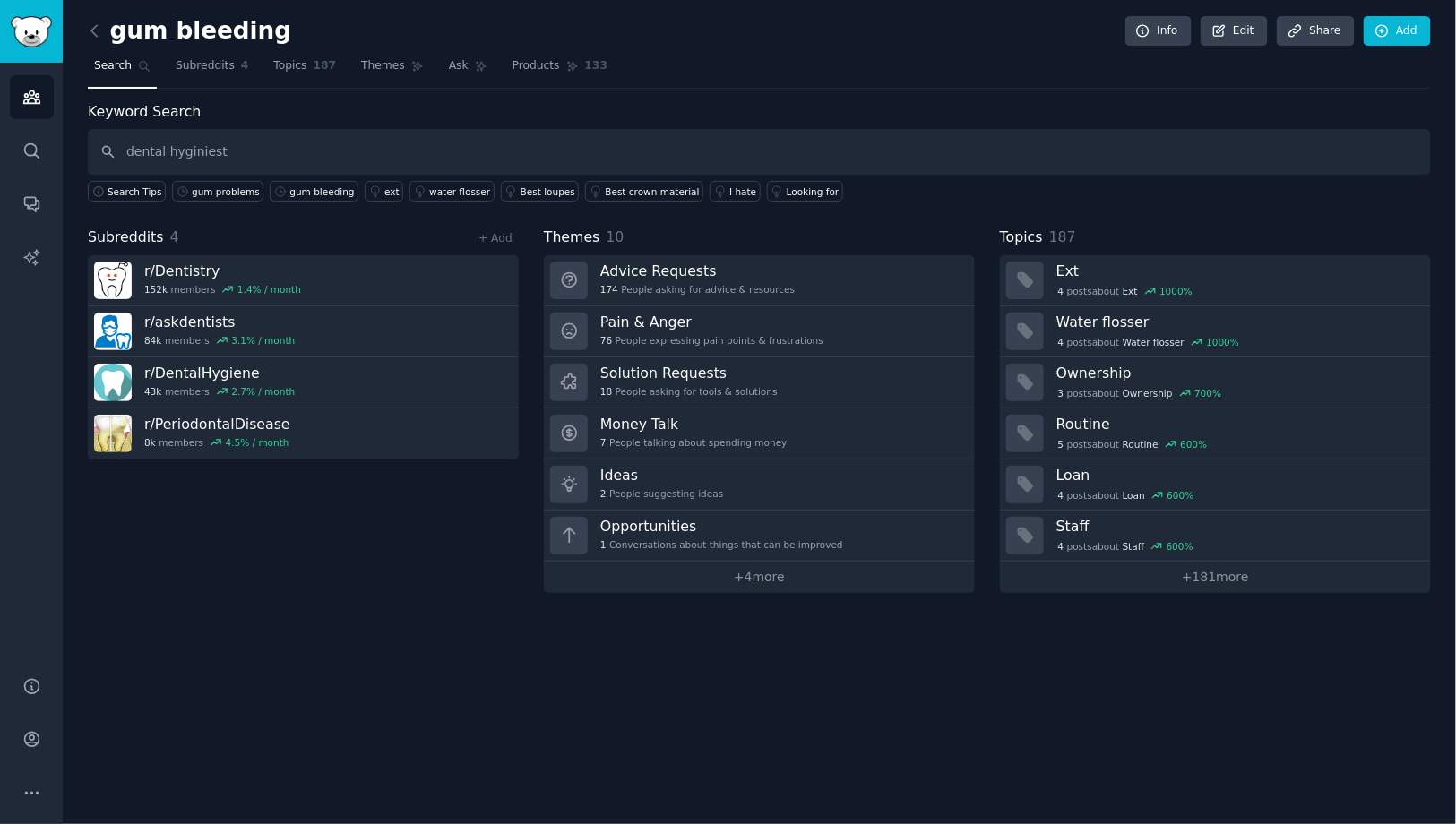
click at [477, 149] on input "dental hyginiest" at bounding box center [759, 152] width 1343 height 46
paste input "eni"
type input "dental hygienist"
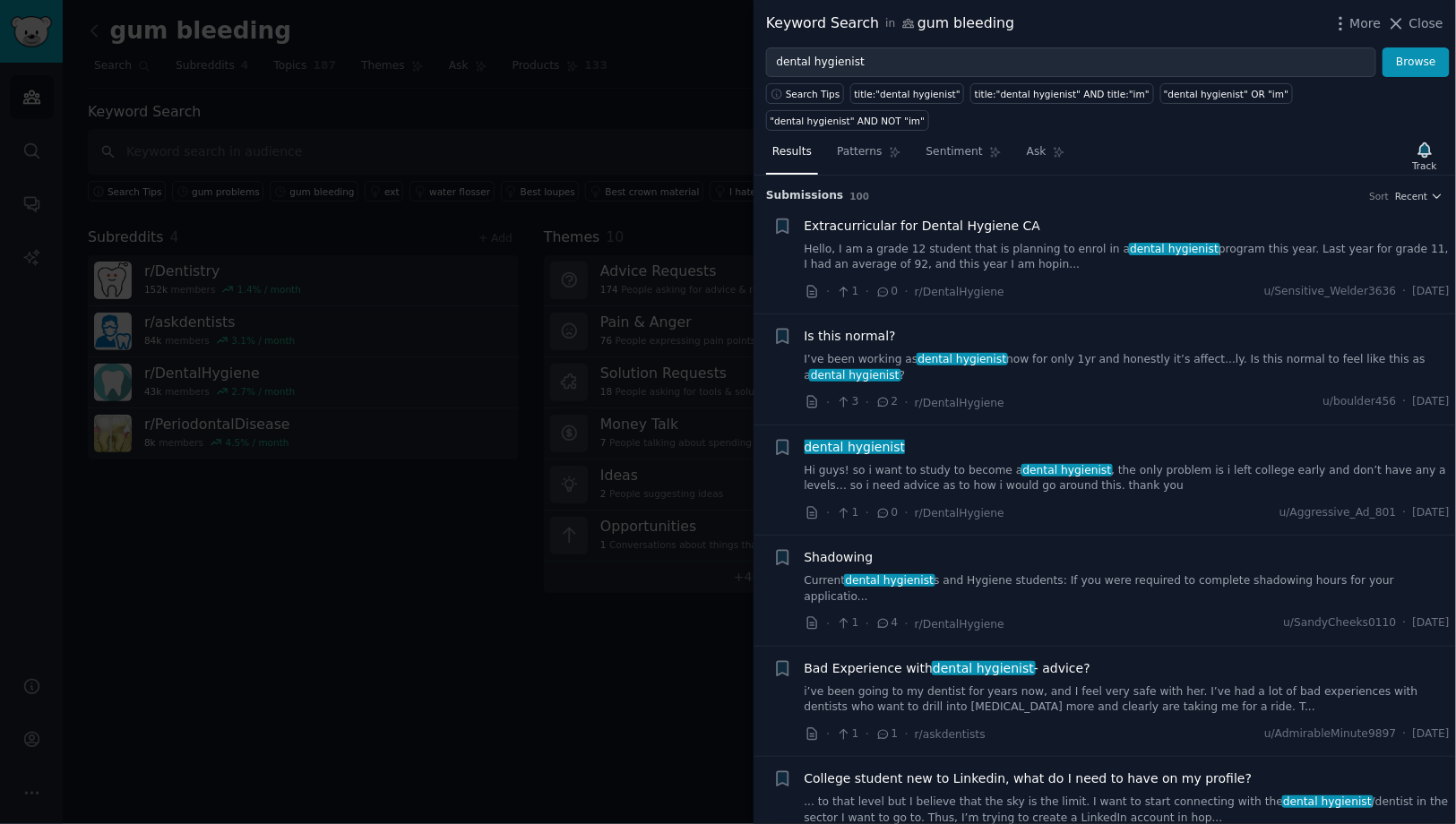
click at [1054, 352] on link "I’ve been working as dental hygienist now for only 1yr and honestly it’s affect…" at bounding box center [1128, 367] width 646 height 32
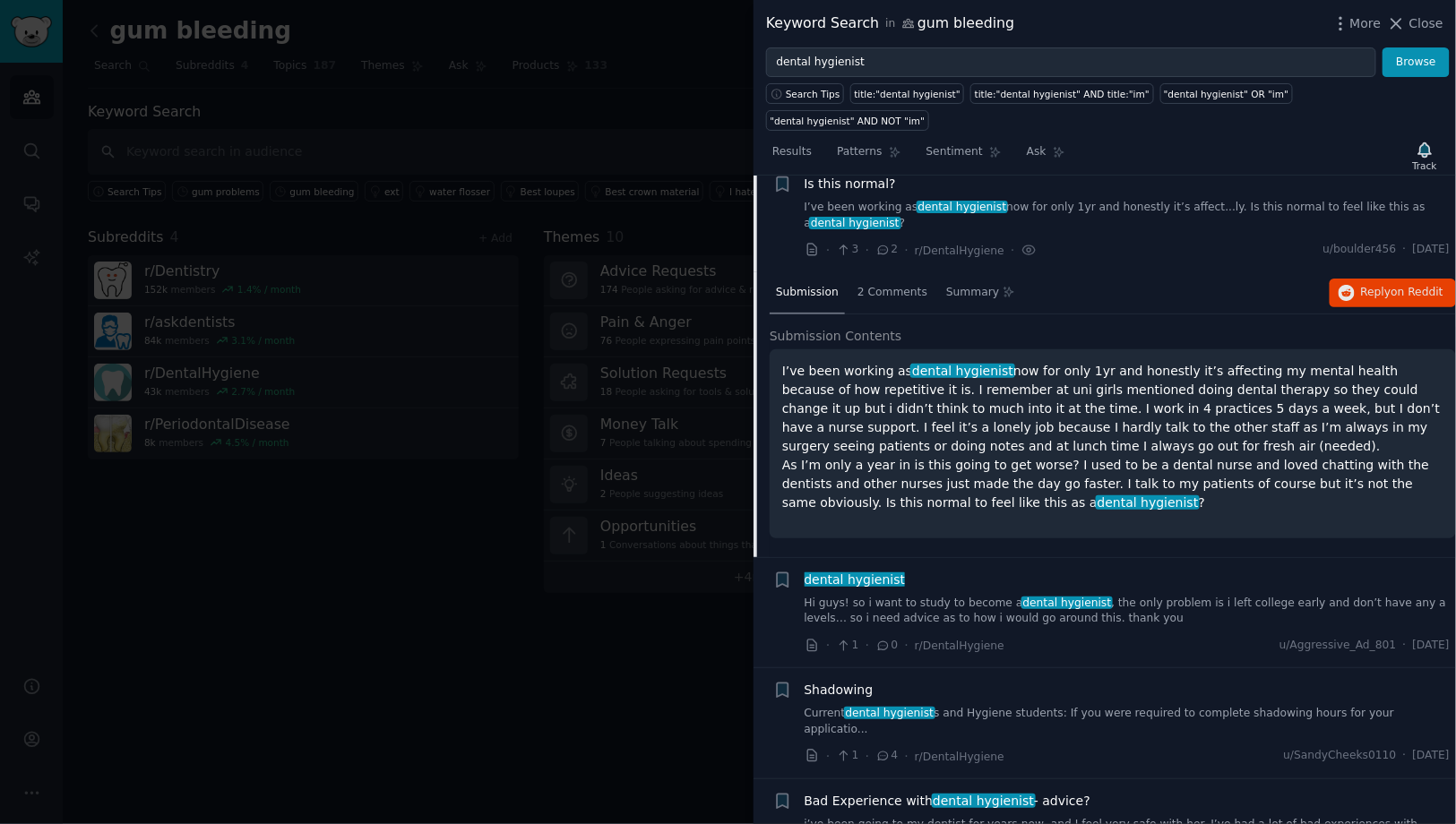
scroll to position [170, 0]
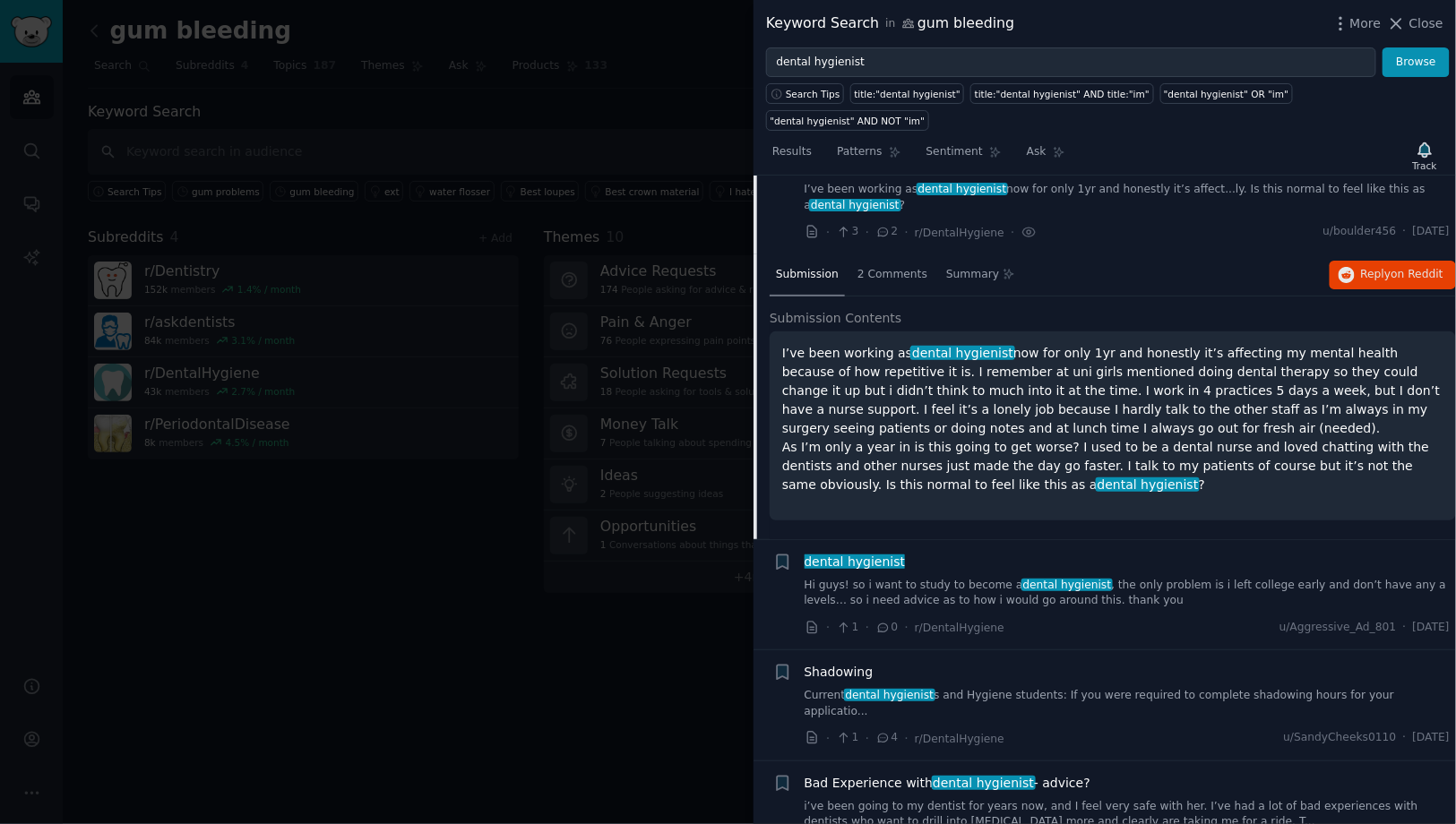
click at [1075, 416] on p "I’ve been working as dental hygienist now for only 1yr and honestly it’s affect…" at bounding box center [1113, 419] width 662 height 150
click at [889, 267] on span "2 Comments" at bounding box center [892, 274] width 70 height 16
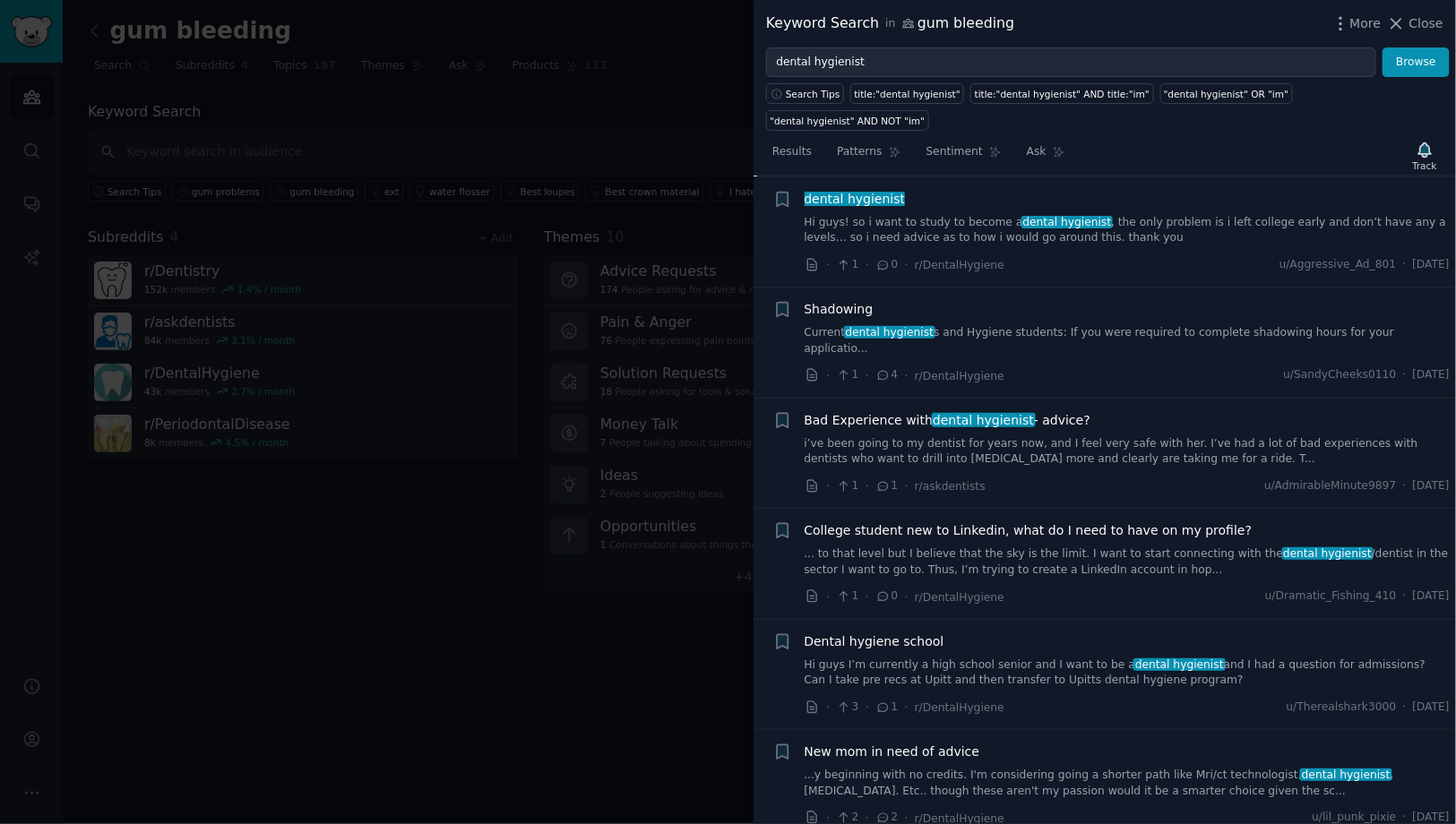
scroll to position [547, 0]
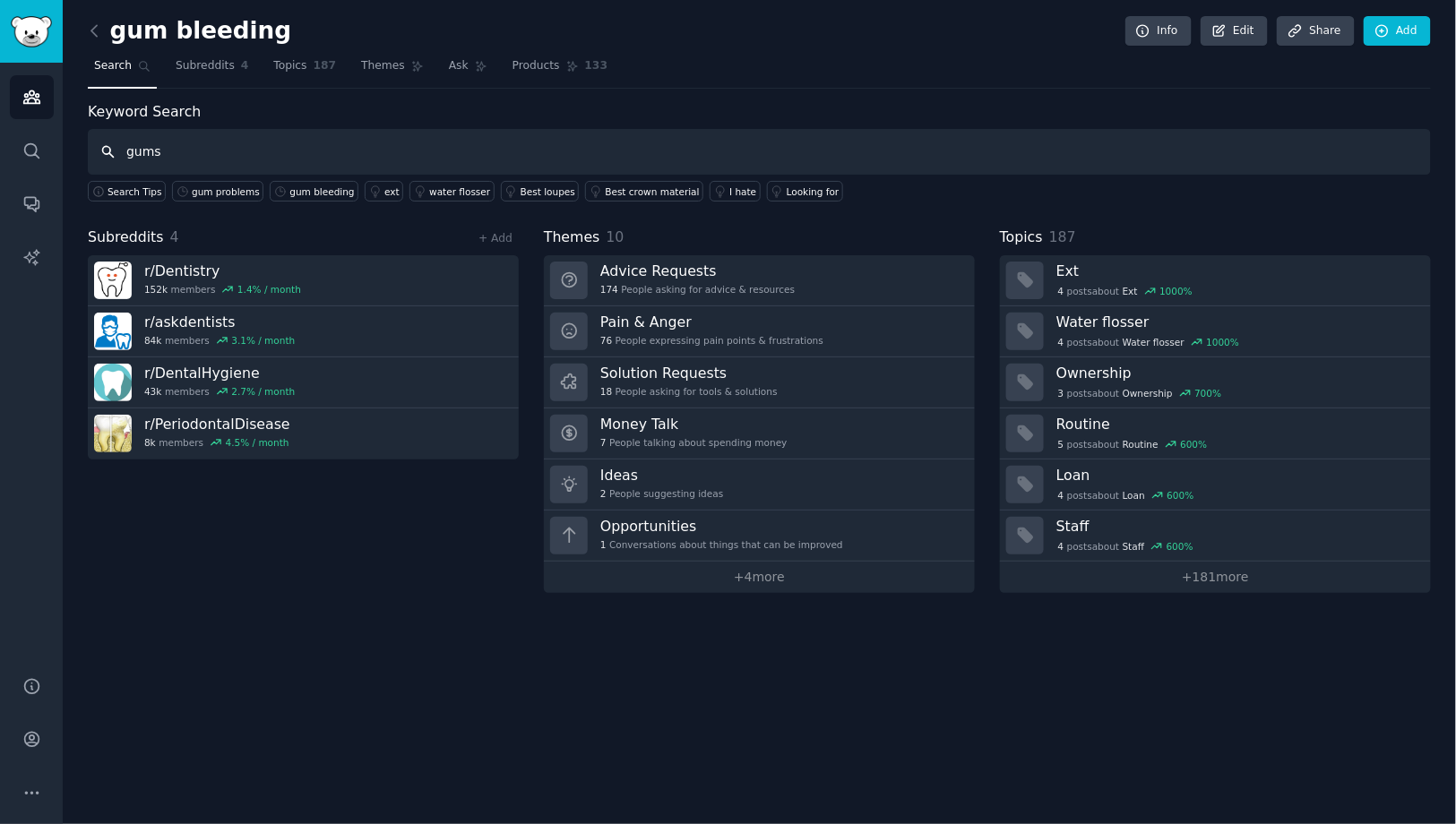
type input "gums"
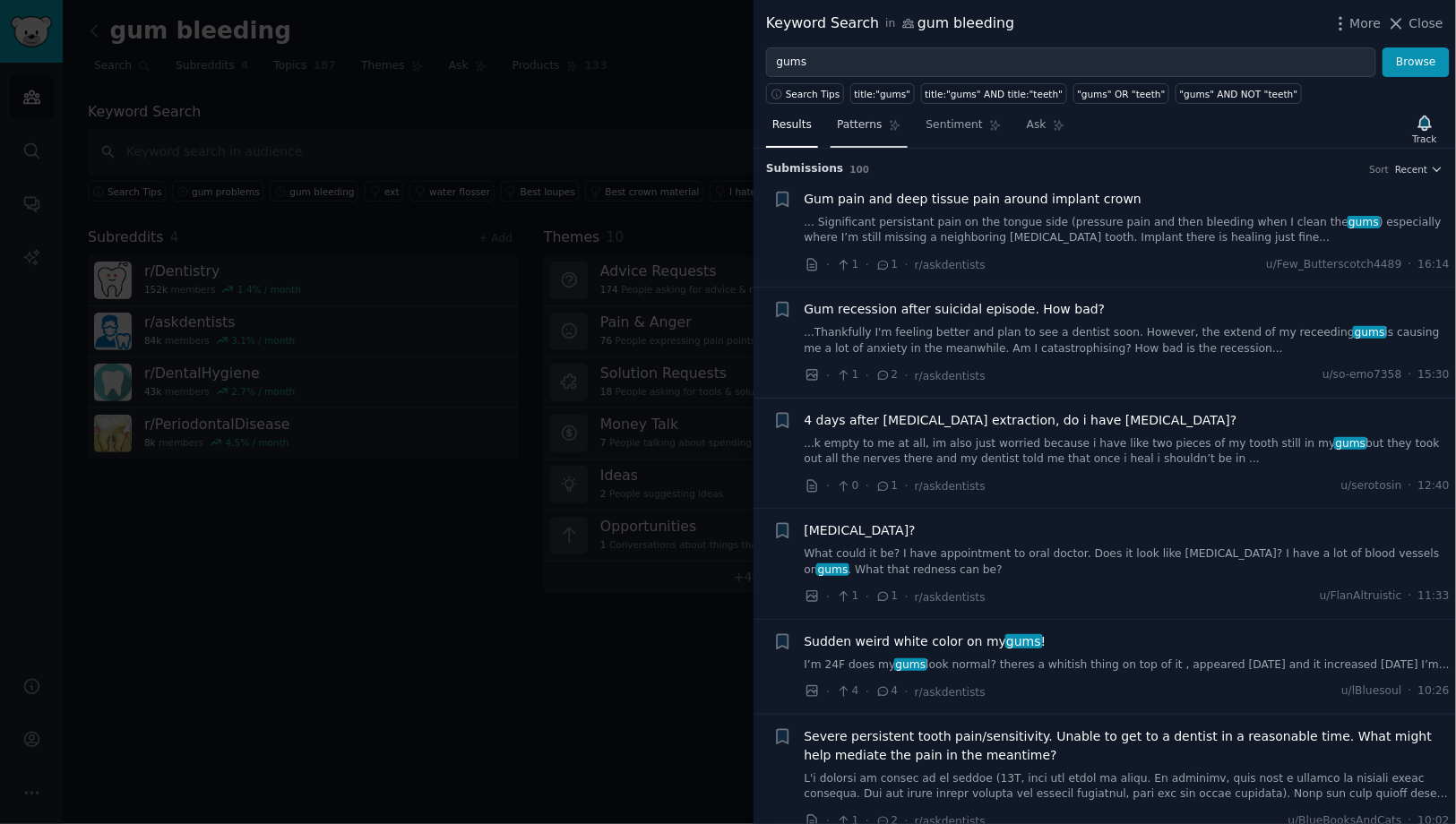
click at [871, 134] on link "Patterns" at bounding box center [869, 129] width 76 height 36
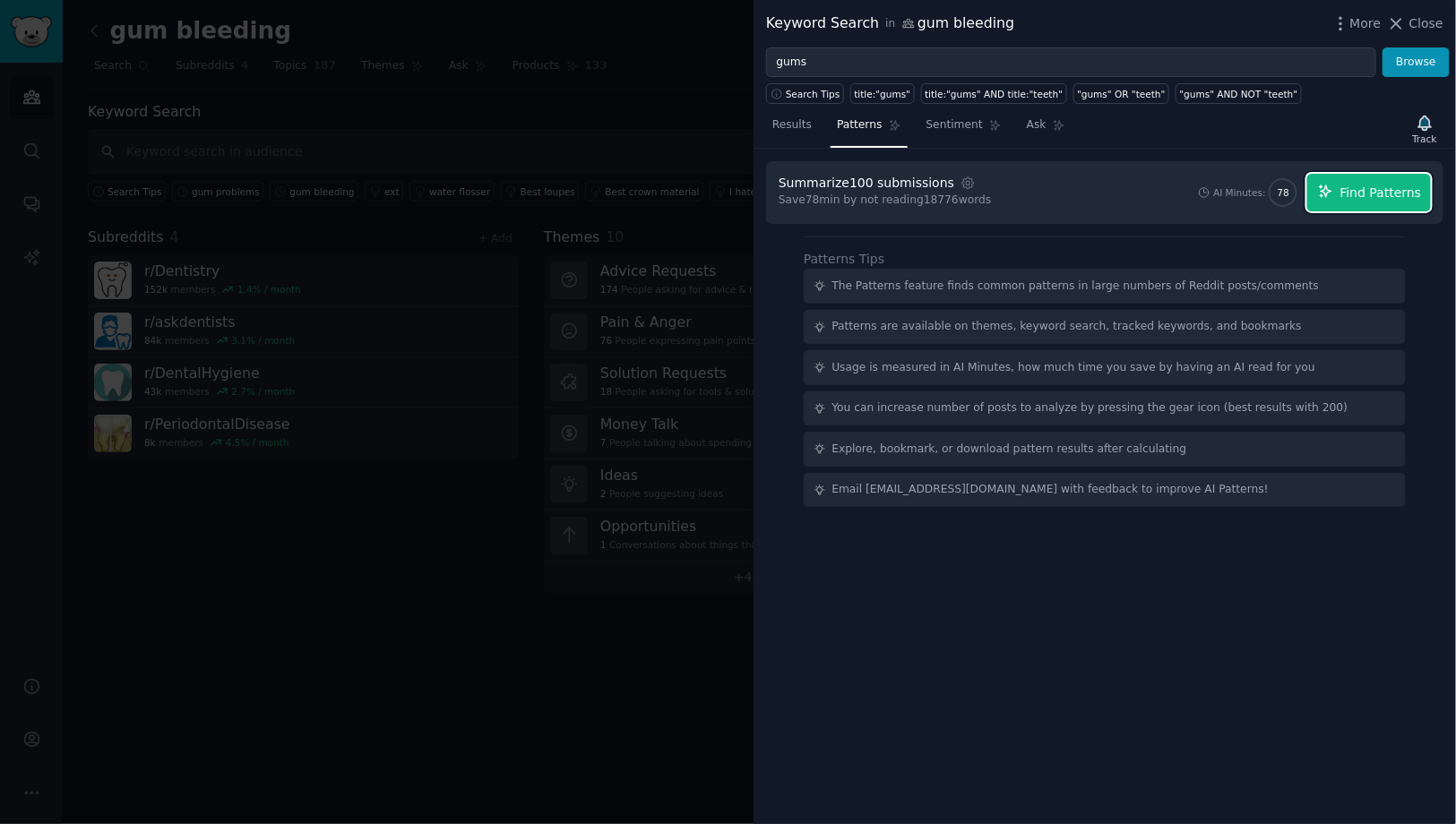
click at [1358, 191] on span "Find Patterns" at bounding box center [1380, 193] width 81 height 19
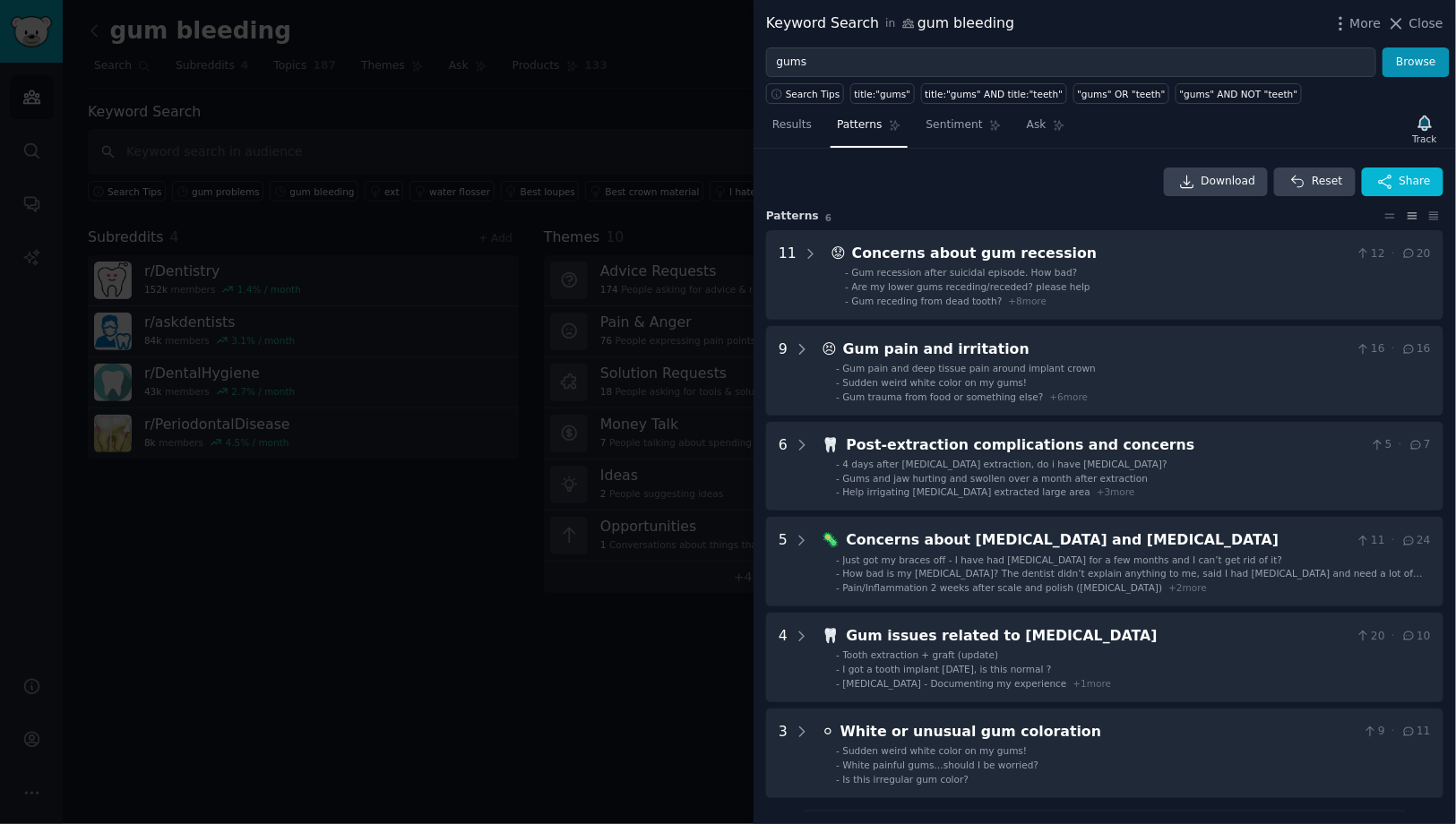
click at [700, 146] on div at bounding box center [728, 412] width 1456 height 824
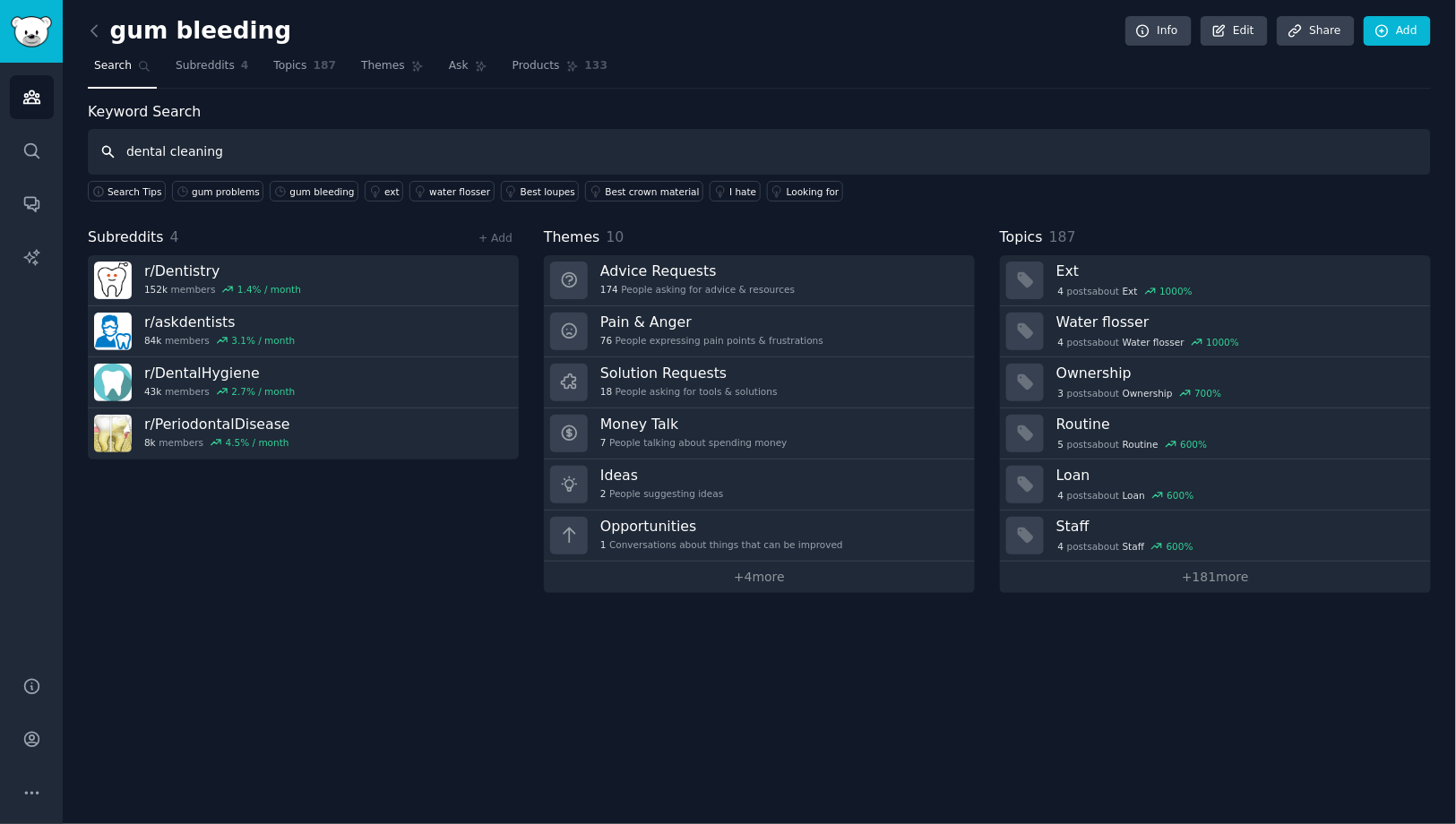
type input "dental cleaning"
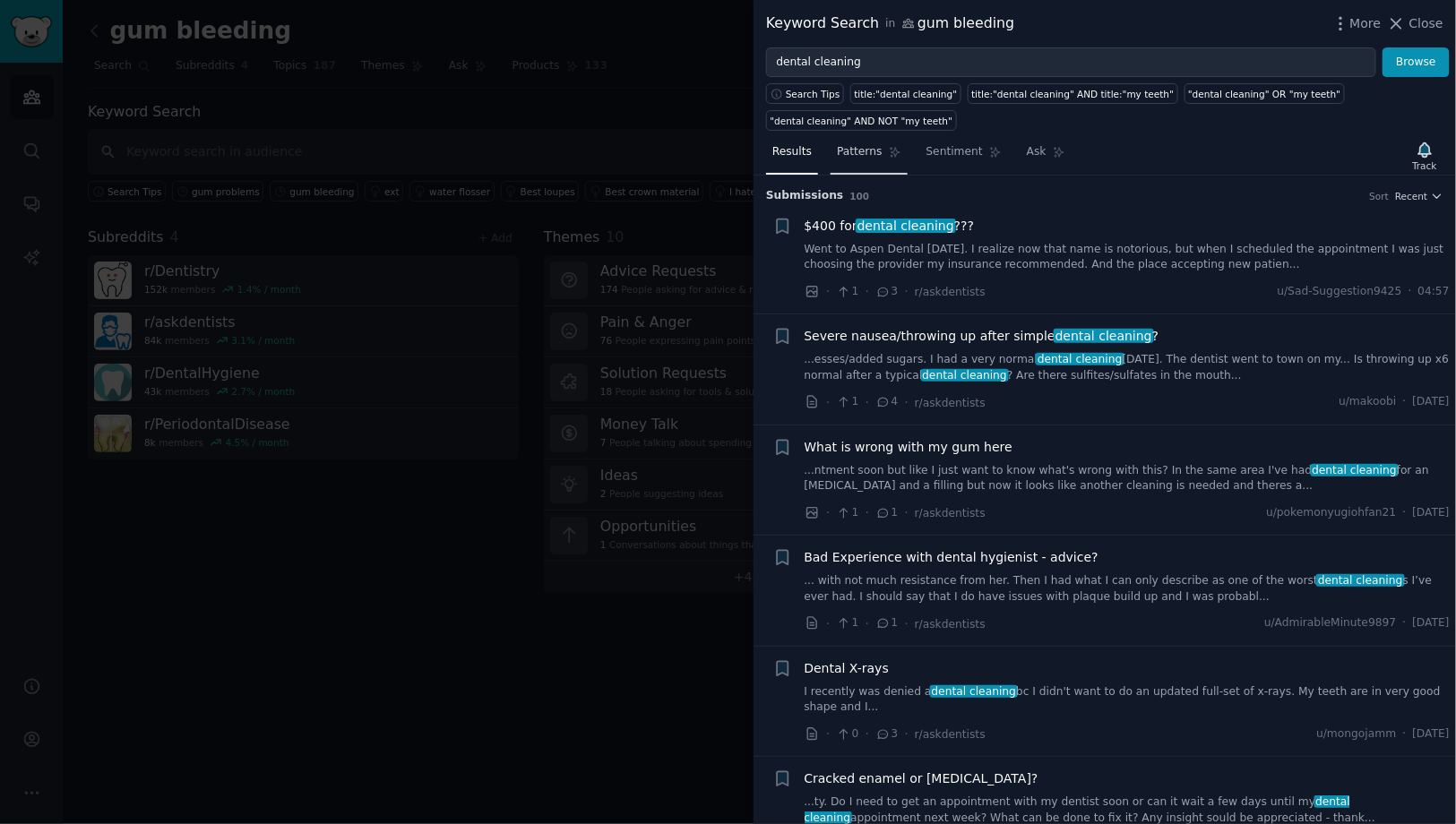
click at [854, 144] on span "Patterns" at bounding box center [858, 152] width 45 height 16
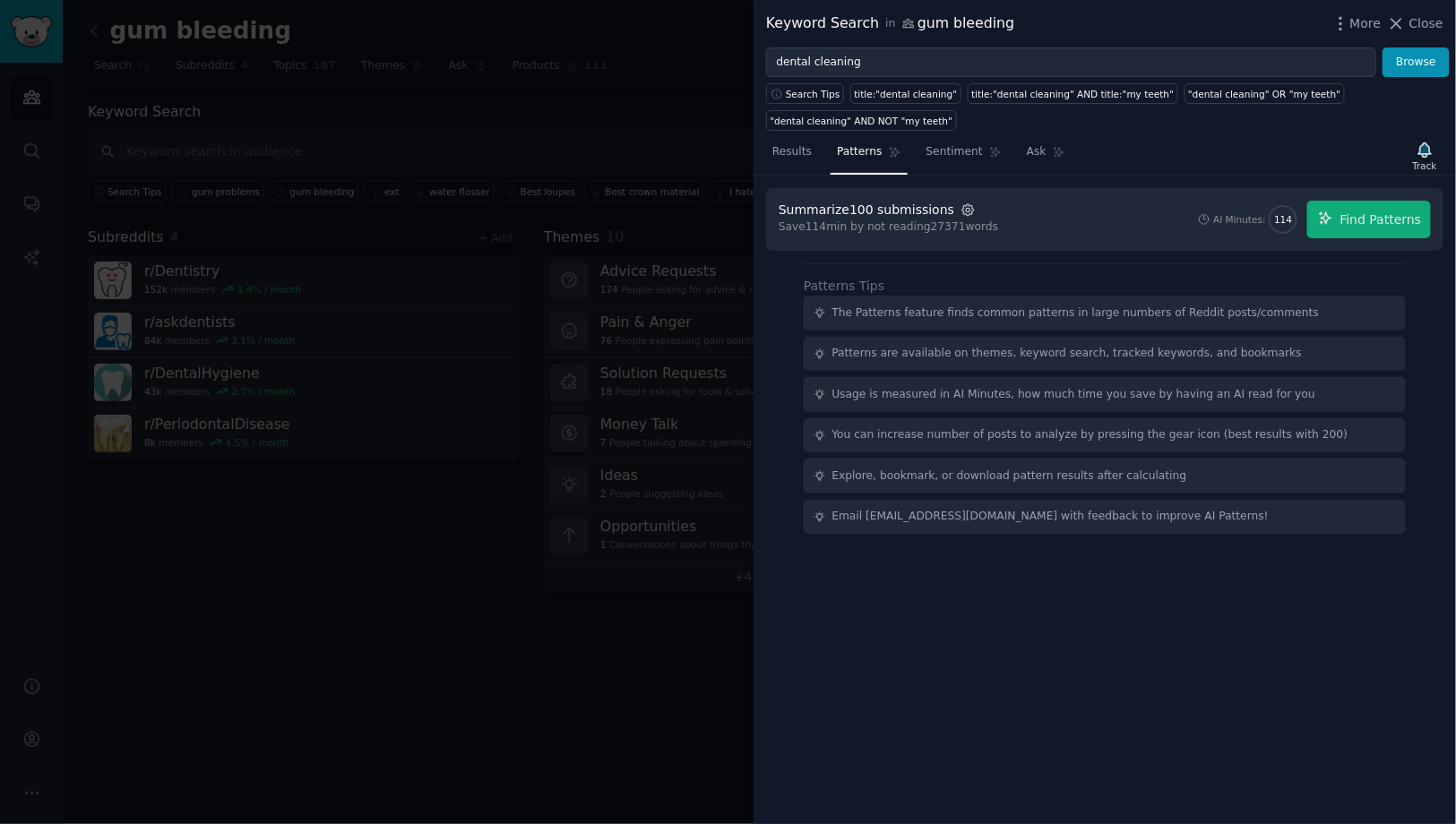
click at [963, 210] on icon "button" at bounding box center [968, 210] width 16 height 16
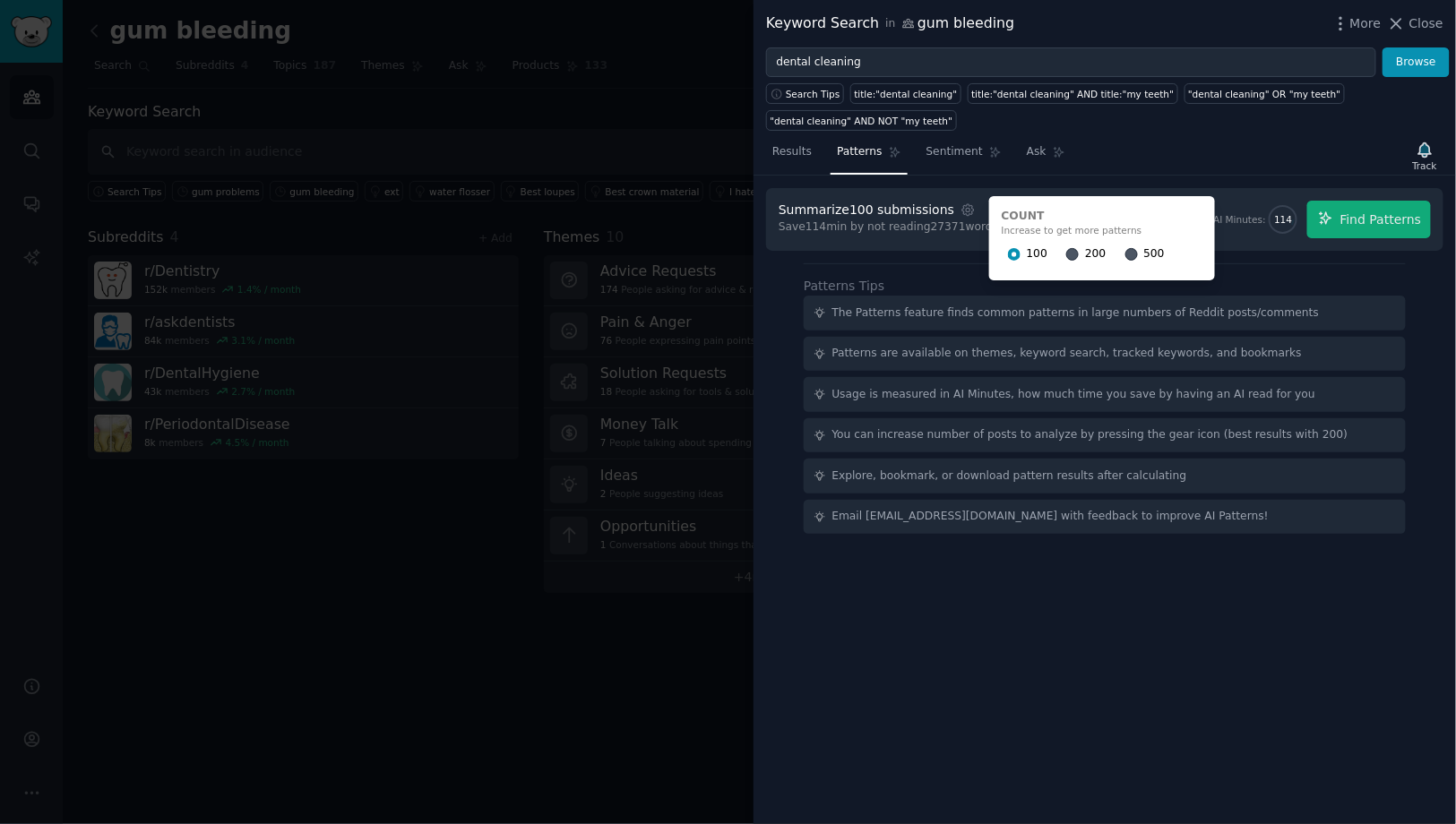
click at [1066, 251] on div "200" at bounding box center [1085, 254] width 39 height 29
click at [1066, 253] on input "200" at bounding box center [1072, 254] width 12 height 12
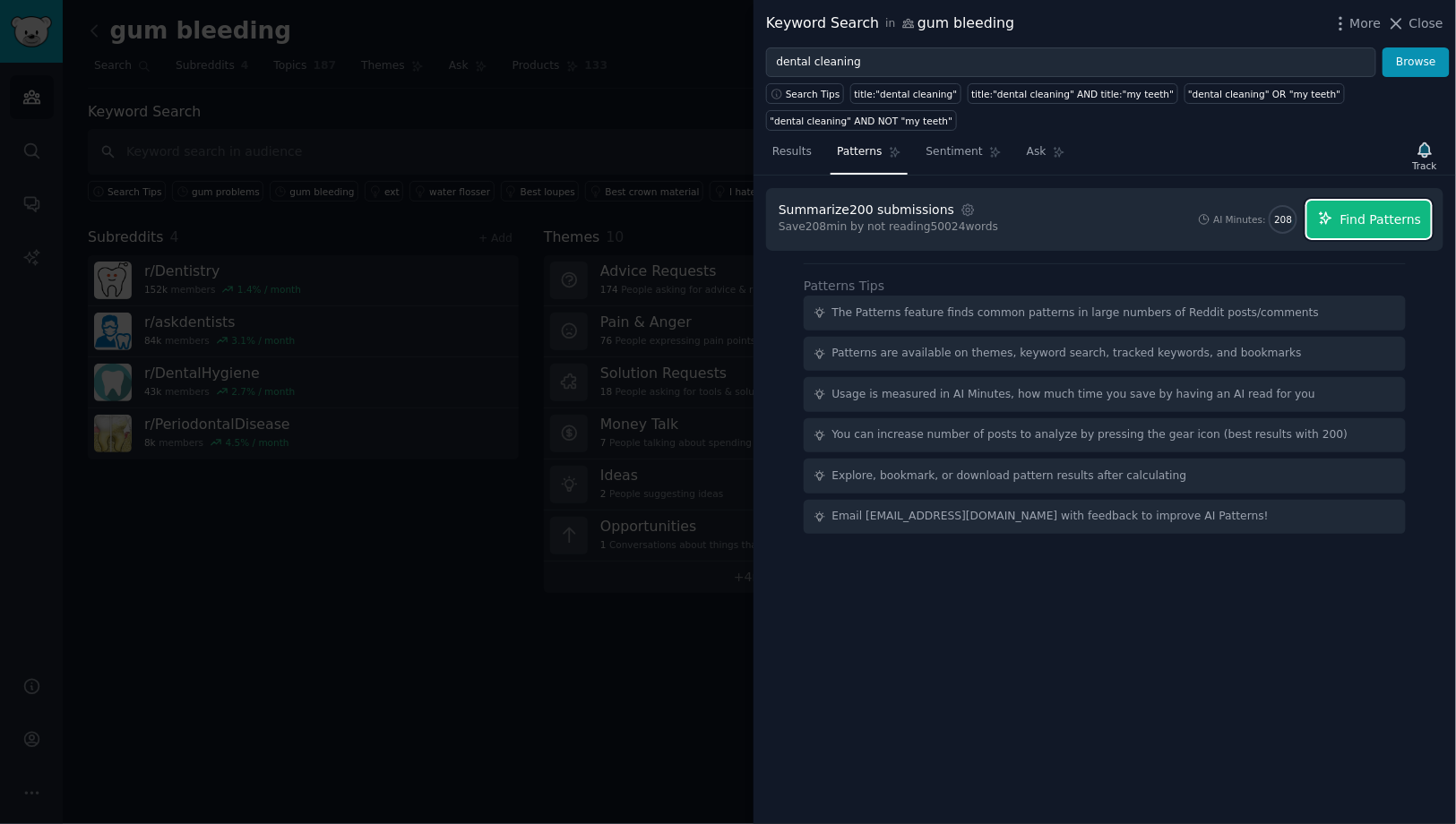
click at [1362, 221] on span "Find Patterns" at bounding box center [1380, 220] width 81 height 19
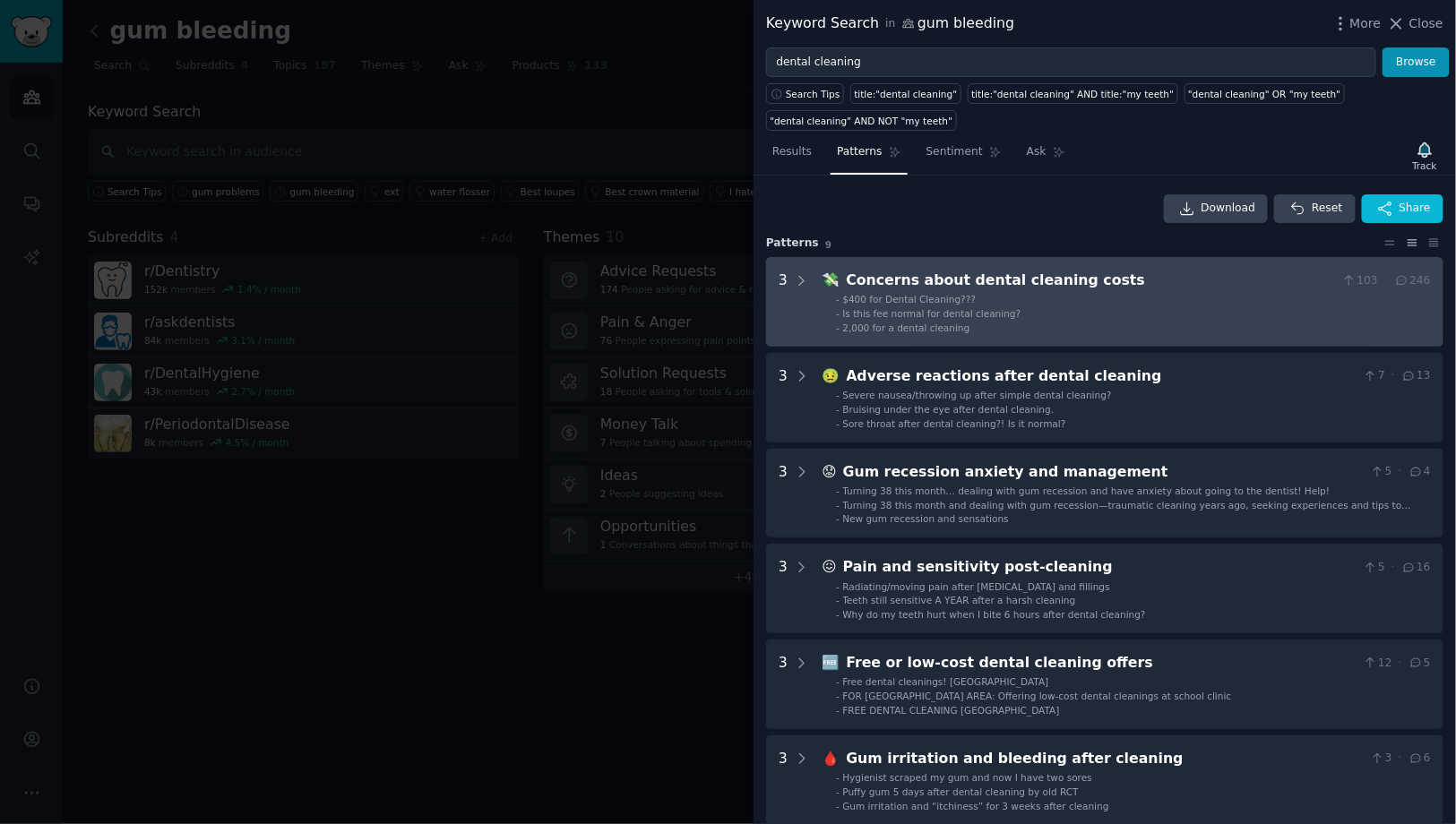
click at [1097, 272] on div "Concerns about dental cleaning costs" at bounding box center [1092, 280] width 489 height 22
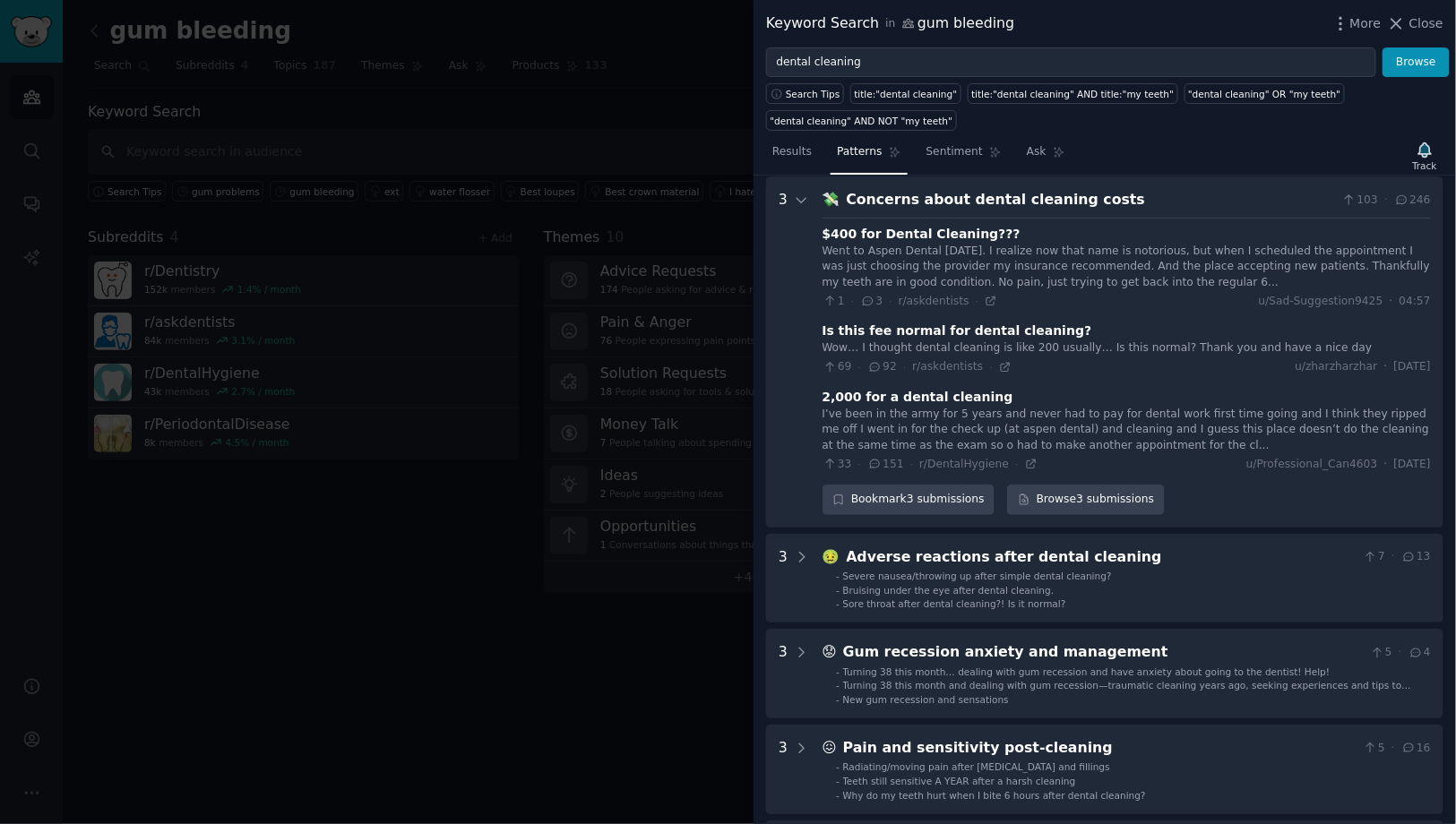
scroll to position [81, 0]
click at [944, 190] on div "Concerns about dental cleaning costs" at bounding box center [1092, 199] width 489 height 22
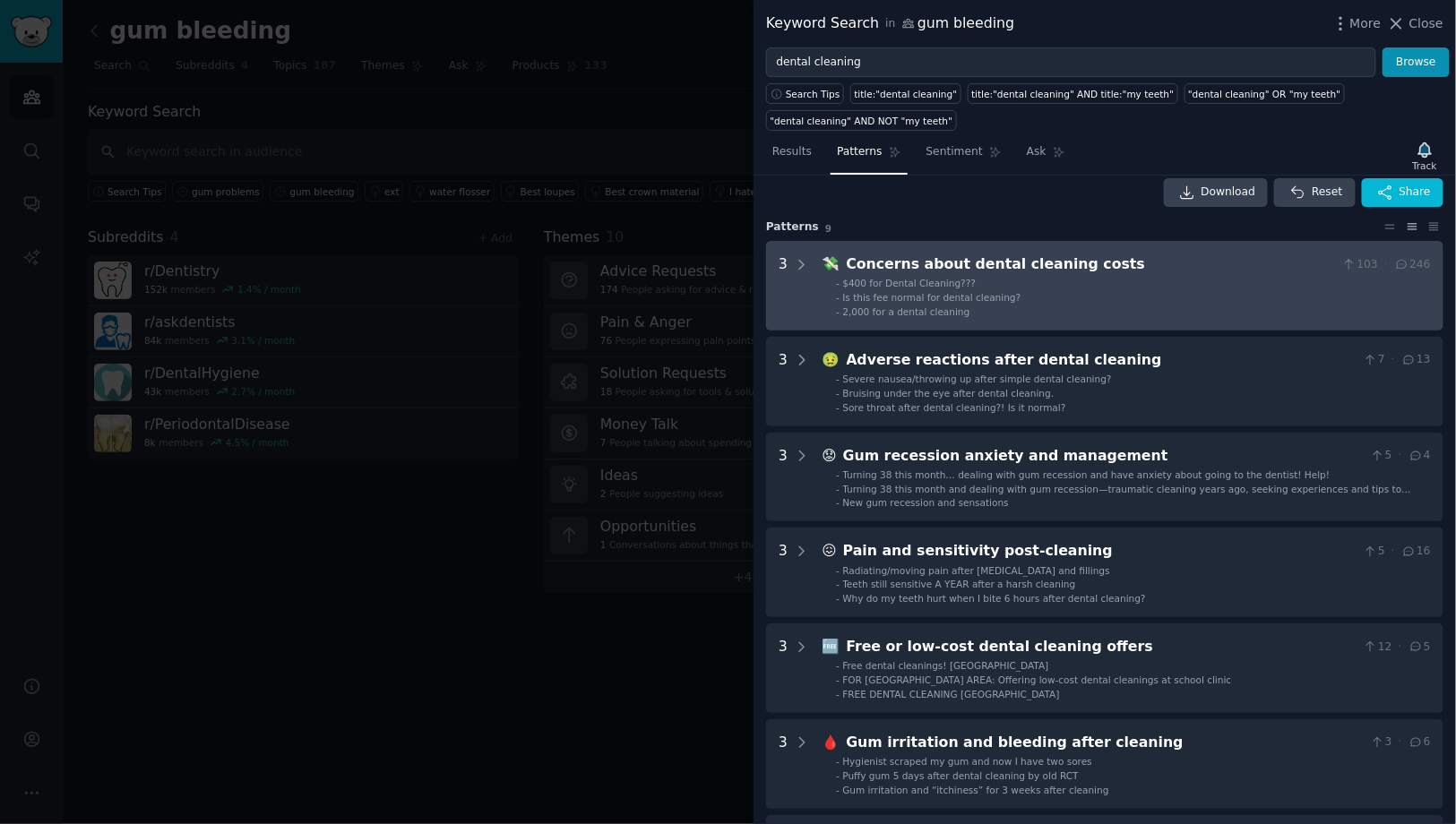
scroll to position [21, 0]
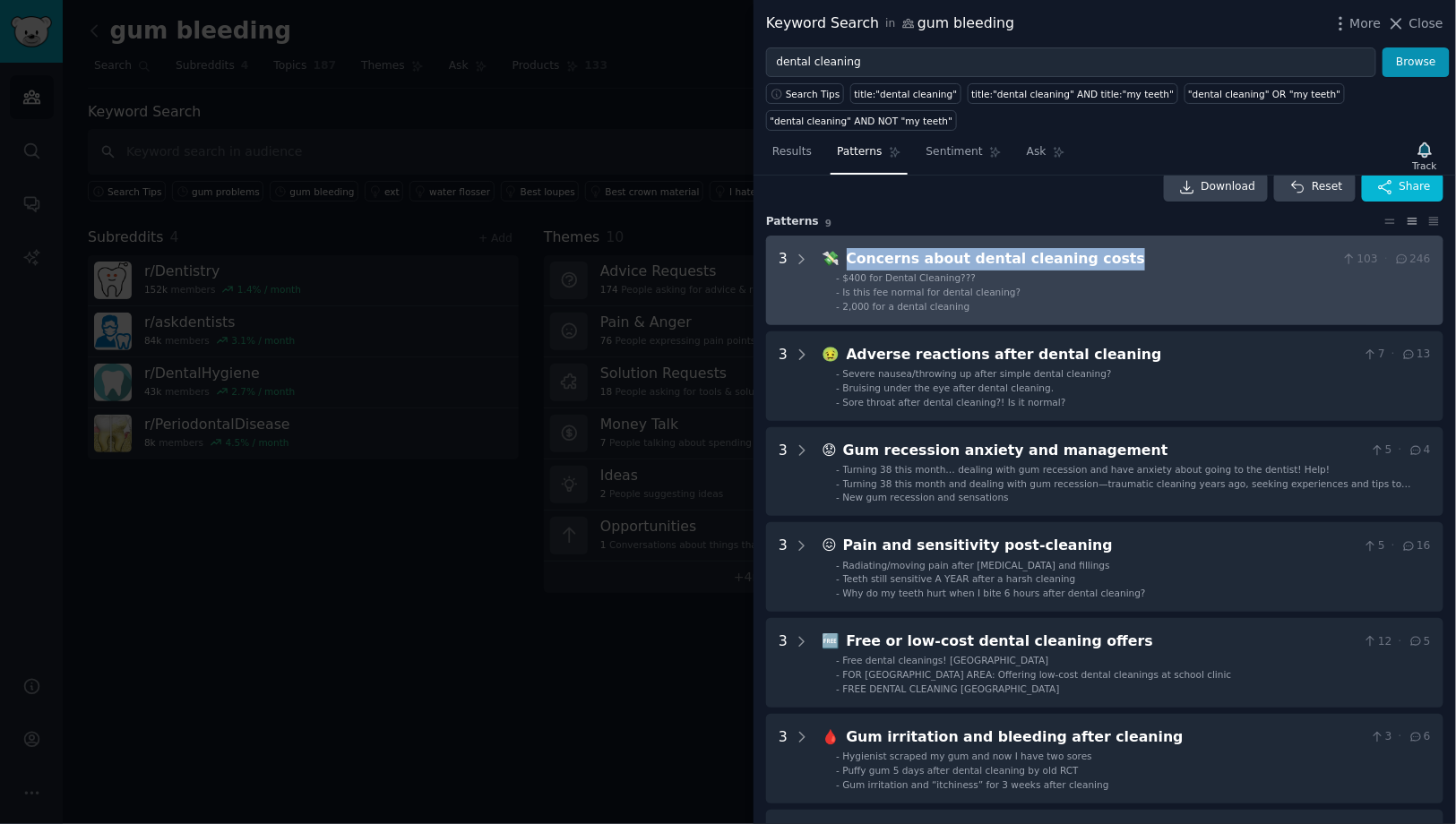
drag, startPoint x: 1111, startPoint y: 258, endPoint x: 836, endPoint y: 253, distance: 275.0
click at [836, 253] on div "💸 Concerns about dental cleaning costs 103 · 246" at bounding box center [1126, 259] width 608 height 22
copy div "💸 Concerns about dental cleaning costs"
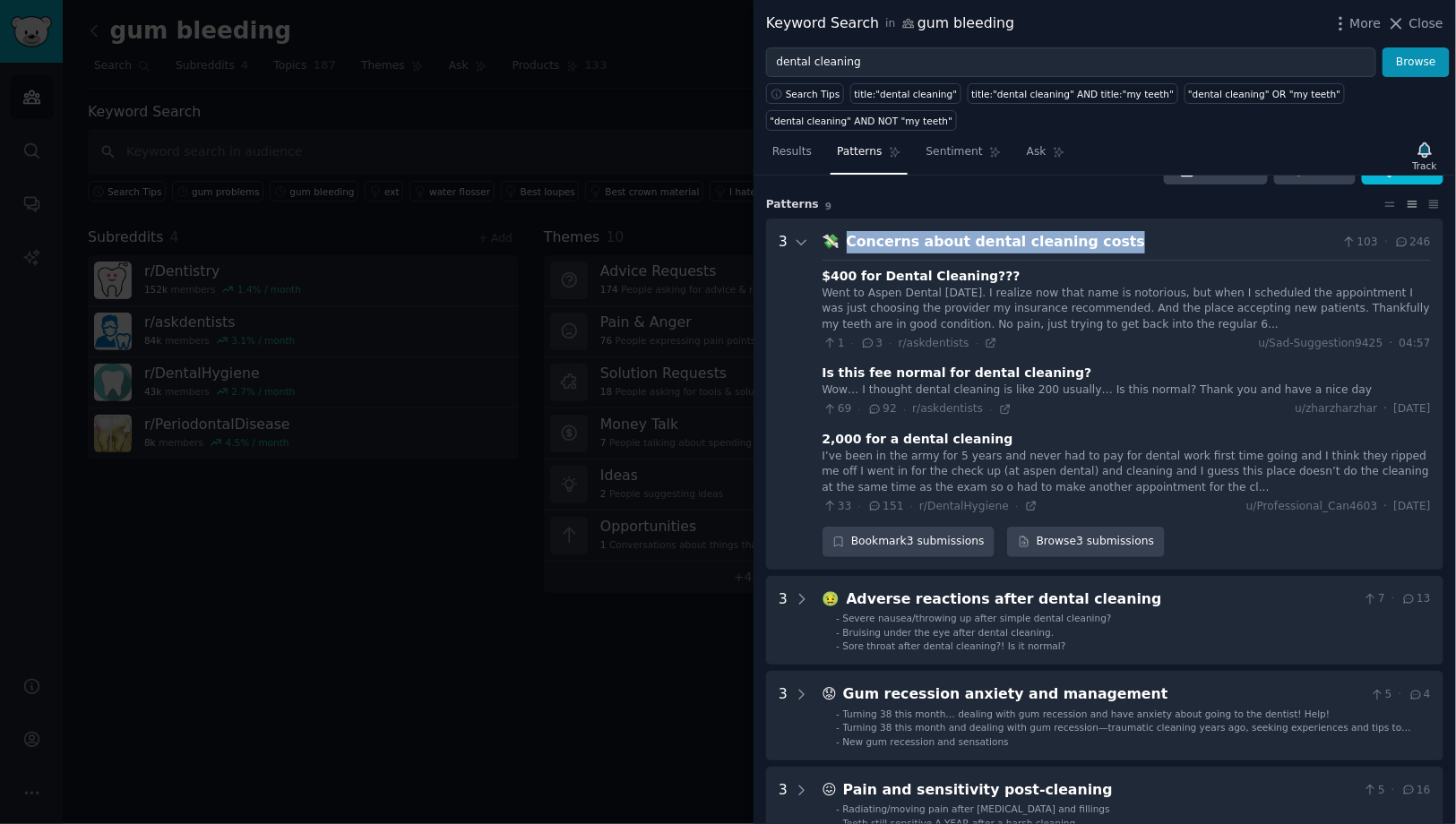
scroll to position [0, 0]
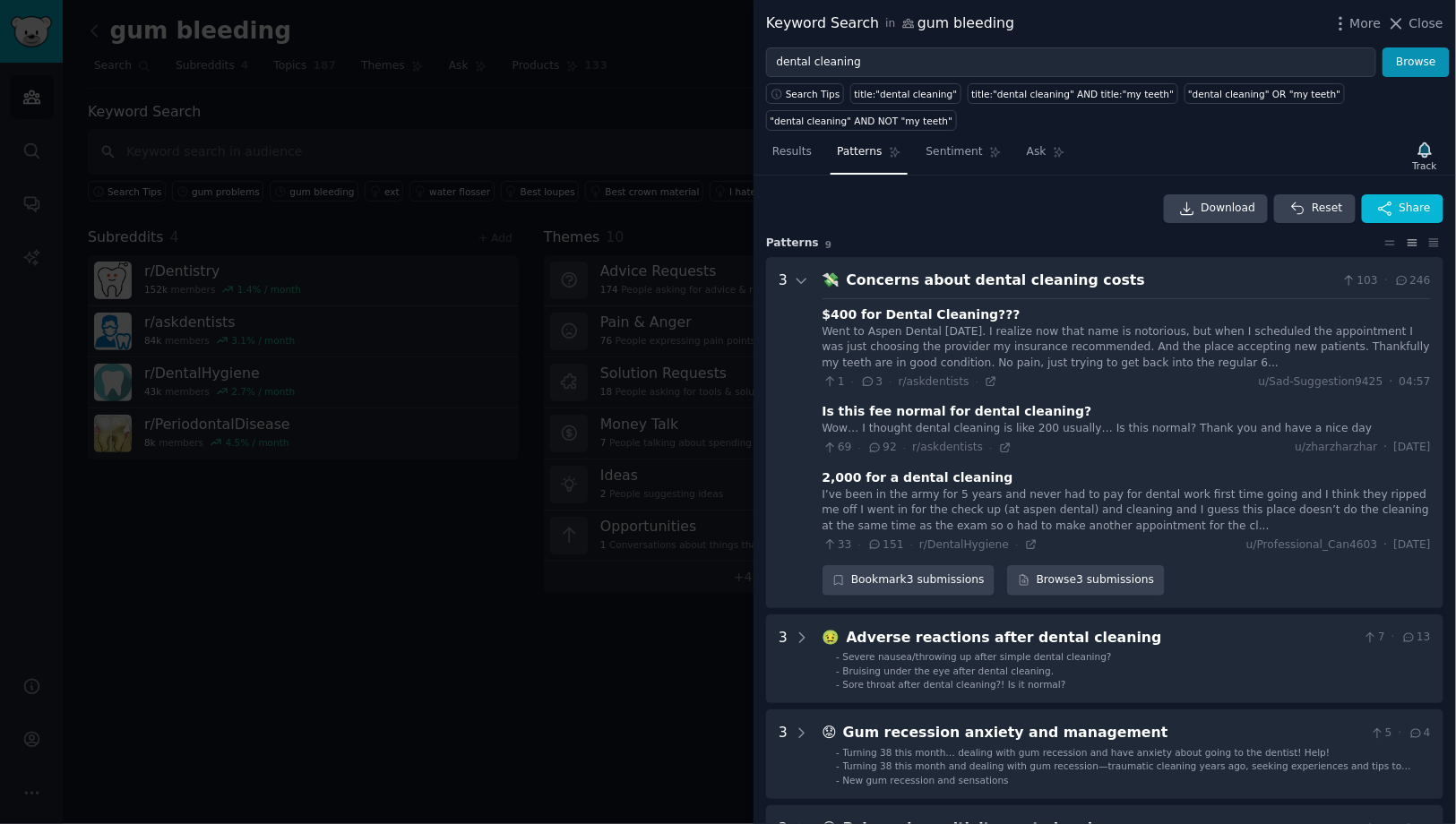
click at [938, 293] on div "💸 Concerns about dental cleaning costs 103 · 246 $400 for Dental Cleaning??? We…" at bounding box center [1126, 432] width 608 height 326
click at [939, 286] on div "Concerns about dental cleaning costs" at bounding box center [1092, 280] width 489 height 22
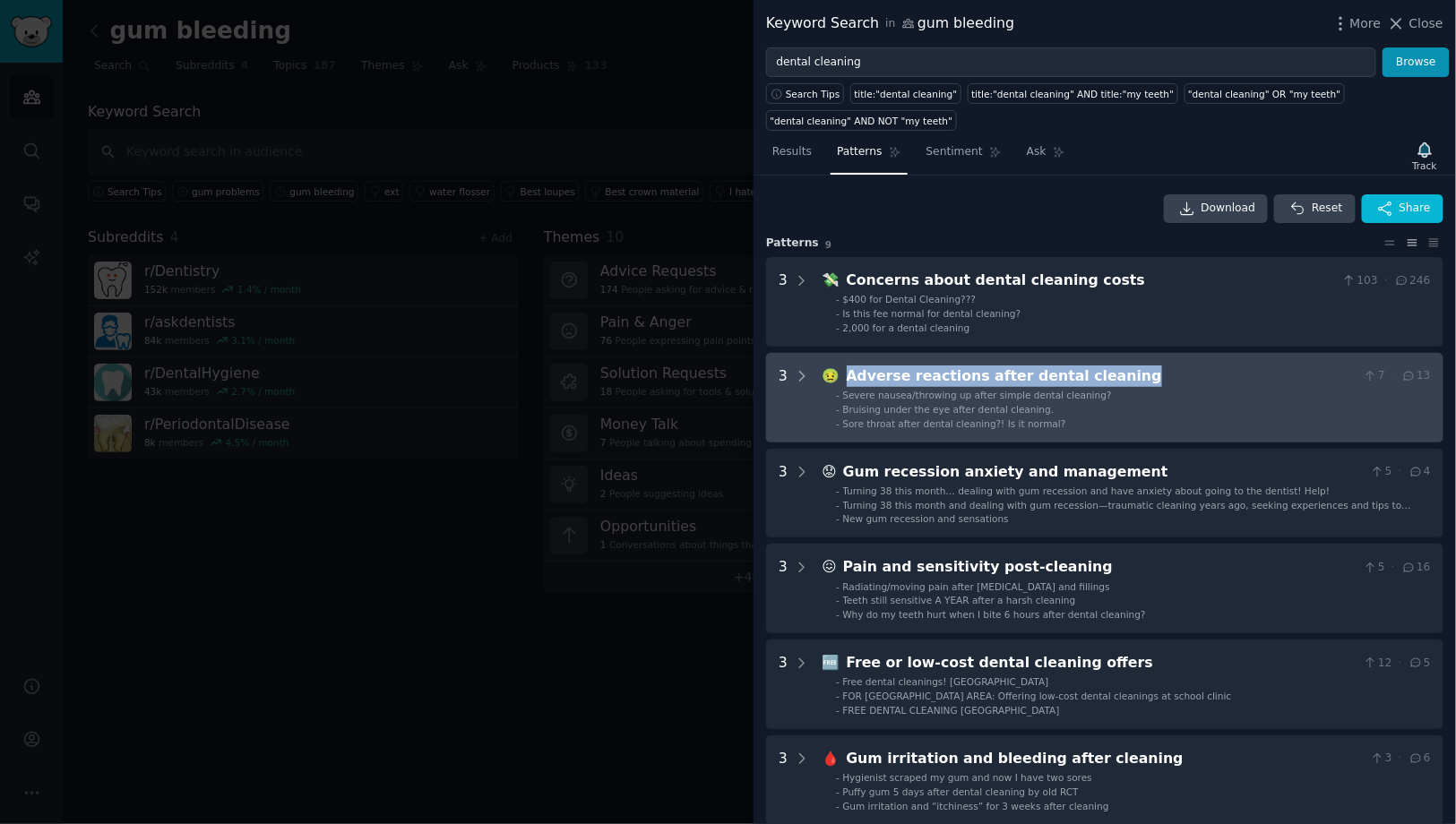
drag, startPoint x: 1032, startPoint y: 378, endPoint x: 845, endPoint y: 376, distance: 187.0
click at [847, 376] on div "Adverse reactions after dental cleaning" at bounding box center [1101, 376] width 510 height 22
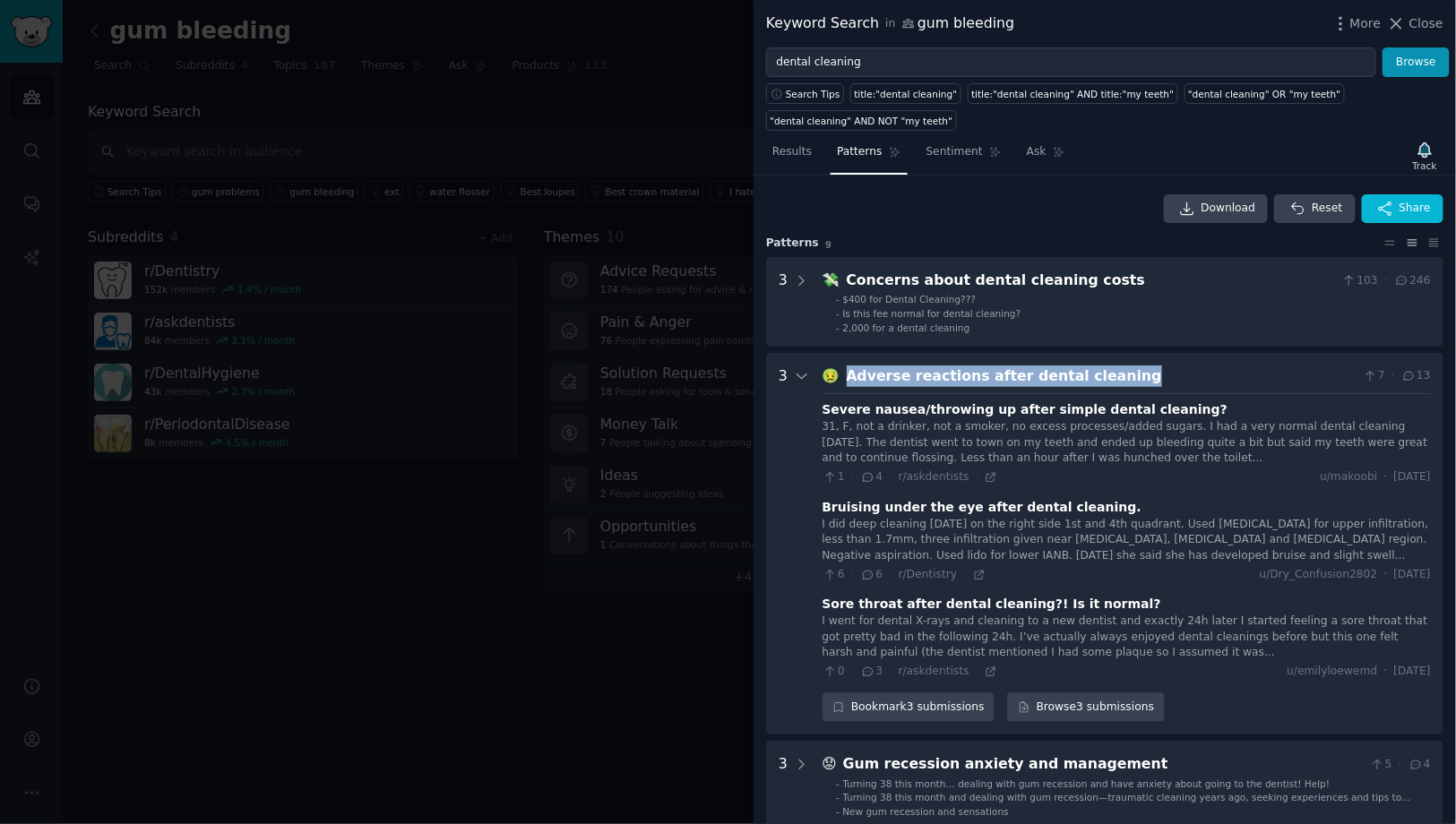
copy div "Adverse reactions after dental cleaning"
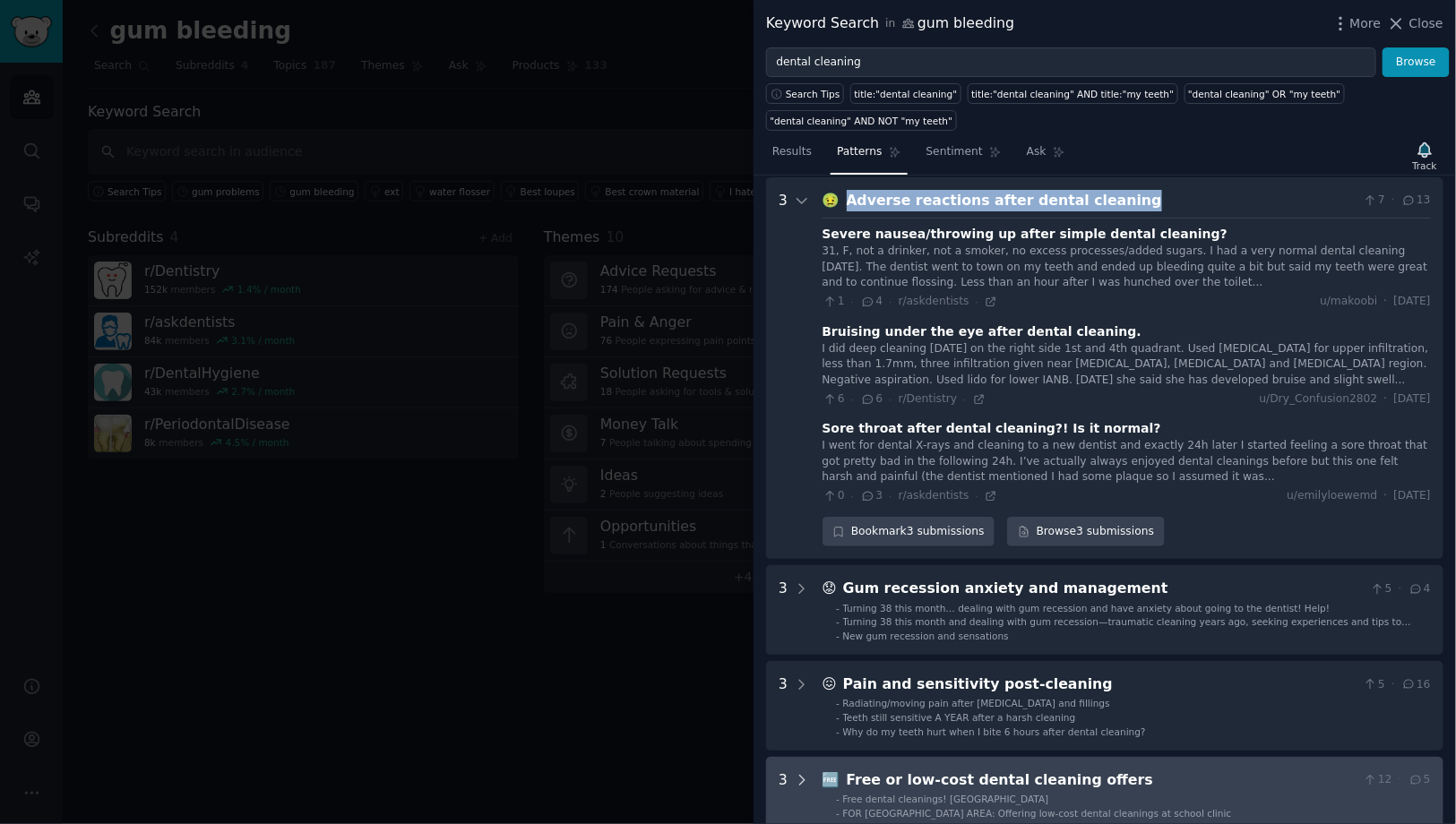
scroll to position [177, 0]
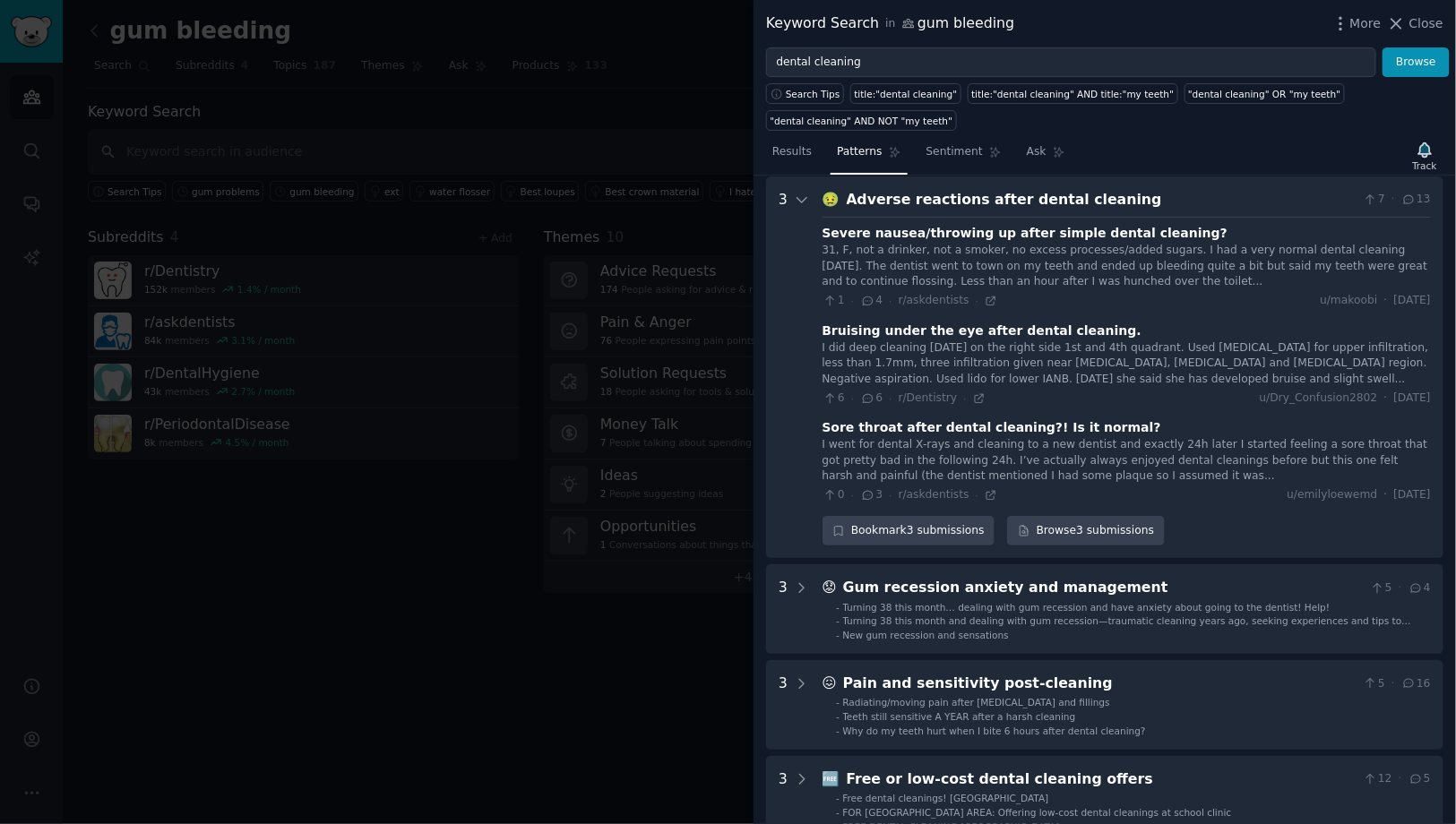
click at [937, 209] on div "🤢 Adverse reactions after dental cleaning 7 · 13 Severe nausea/throwing up afte…" at bounding box center [1126, 368] width 608 height 358
click at [925, 208] on div "🤢 Adverse reactions after dental cleaning 7 · 13 Severe nausea/throwing up afte…" at bounding box center [1126, 368] width 608 height 358
click at [924, 204] on div "Adverse reactions after dental cleaning" at bounding box center [1101, 200] width 510 height 22
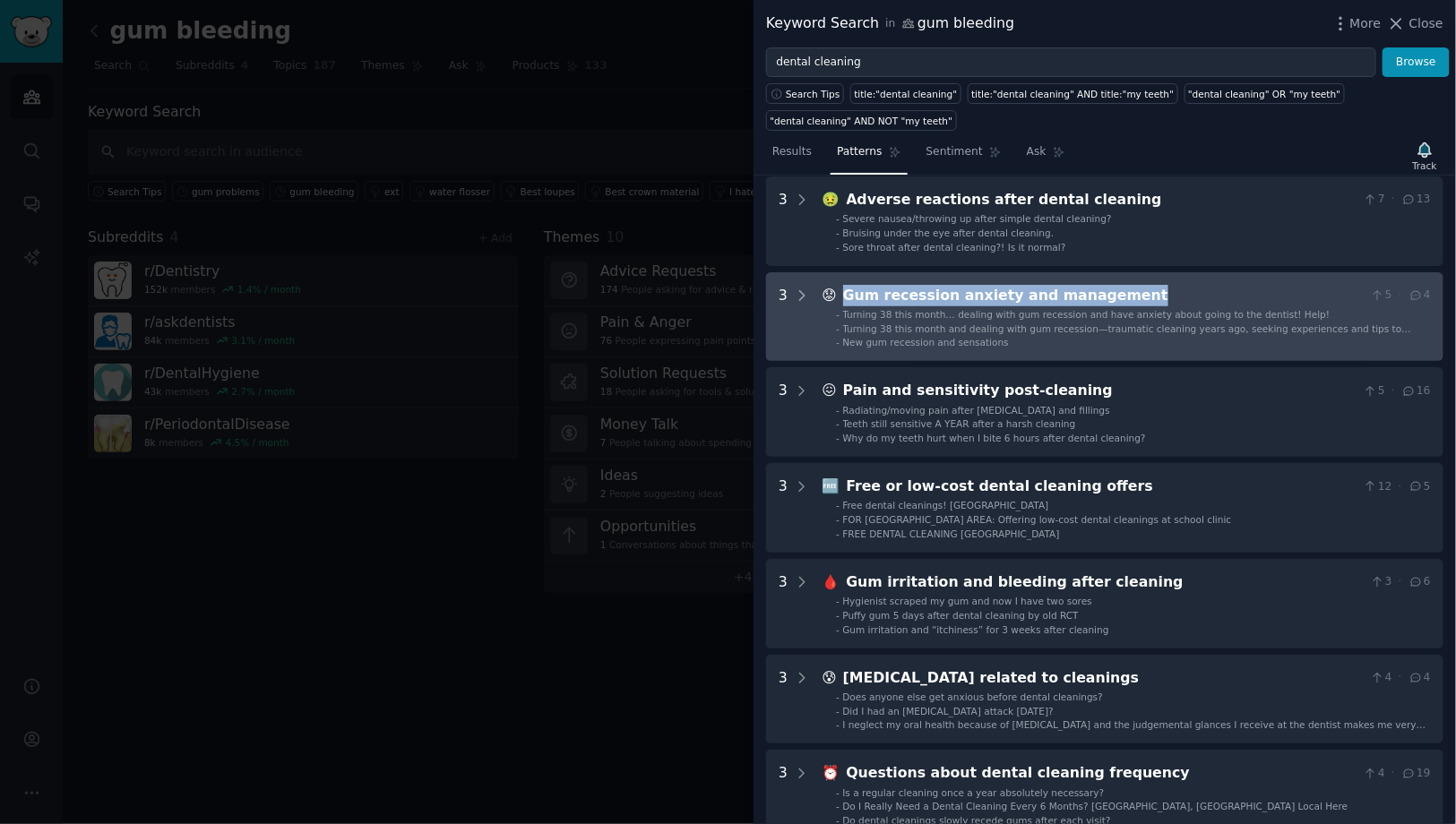
copy div "Gum recession anxiety and management"
drag, startPoint x: 1147, startPoint y: 290, endPoint x: 853, endPoint y: 282, distance: 294.1
click at [853, 285] on div "Gum recession anxiety and management" at bounding box center [1103, 295] width 520 height 22
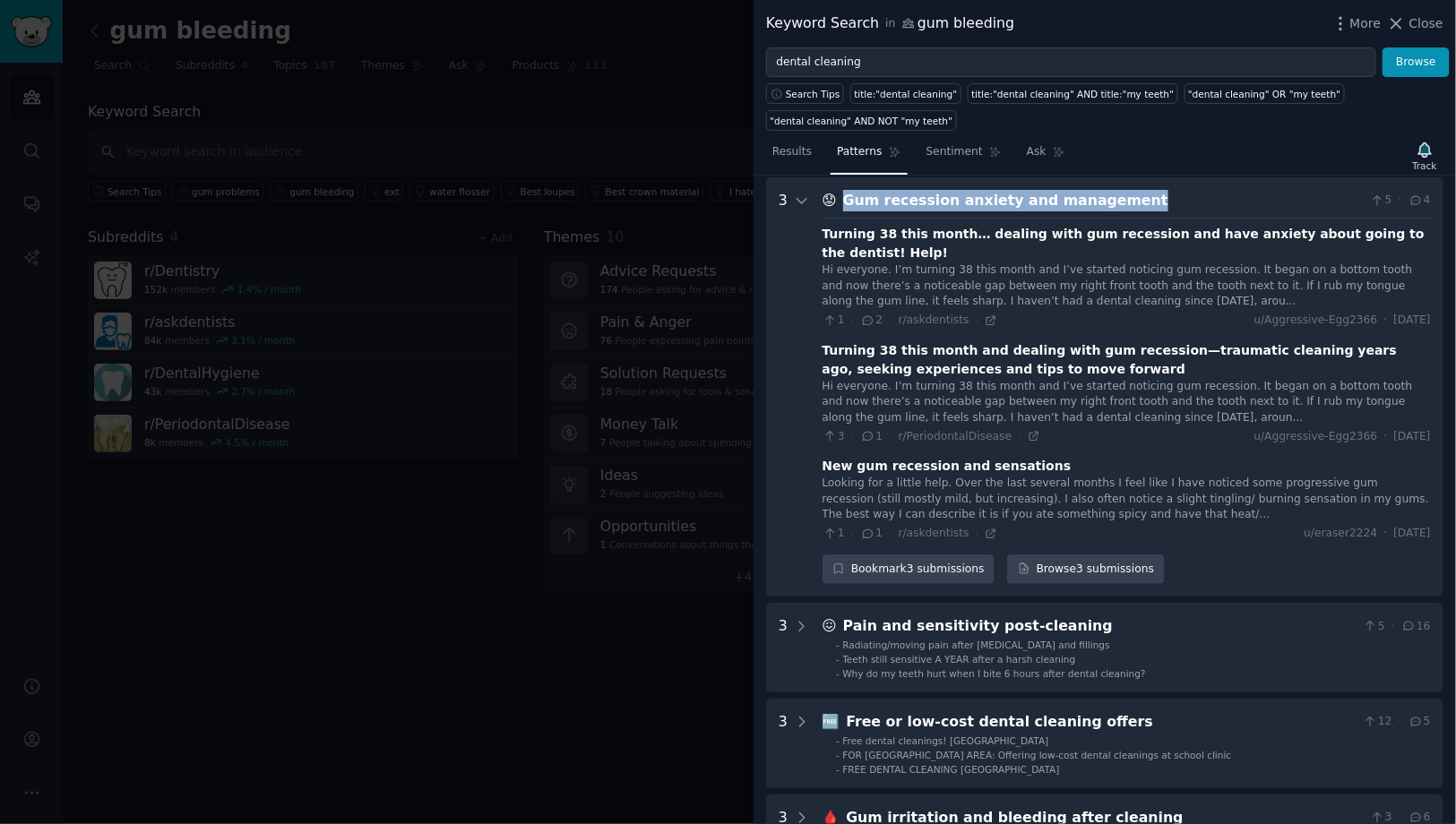
scroll to position [272, 0]
click at [1044, 192] on div "Gum recession anxiety and management" at bounding box center [1103, 200] width 520 height 22
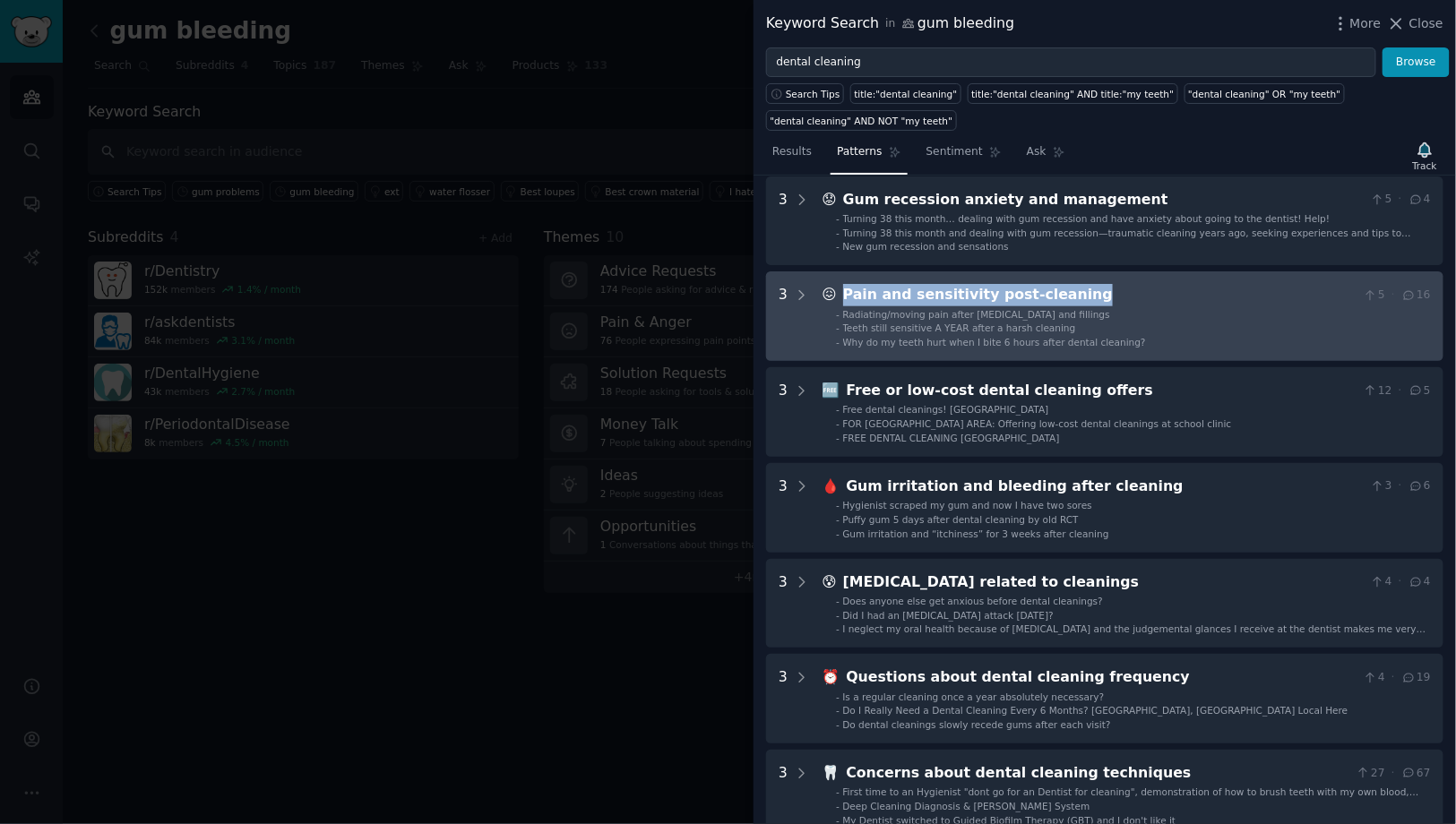
copy div "Pain and sensitivity post-cleaning"
drag, startPoint x: 1103, startPoint y: 295, endPoint x: 845, endPoint y: 296, distance: 258.0
click at [845, 296] on div "Pain and sensitivity post-cleaning" at bounding box center [1099, 294] width 513 height 22
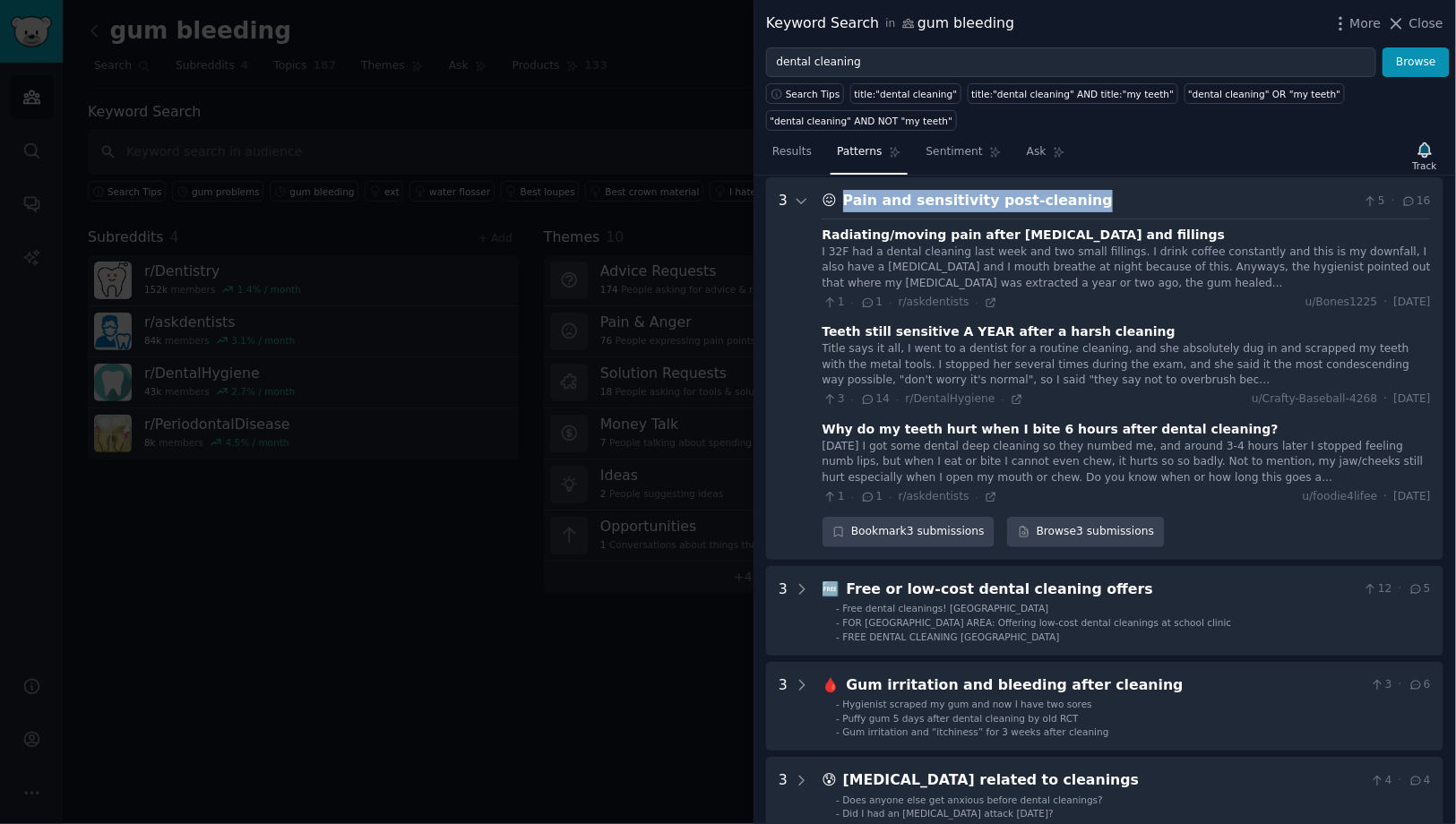
scroll to position [368, 0]
click at [942, 198] on div "Pain and sensitivity post-cleaning" at bounding box center [1099, 199] width 513 height 22
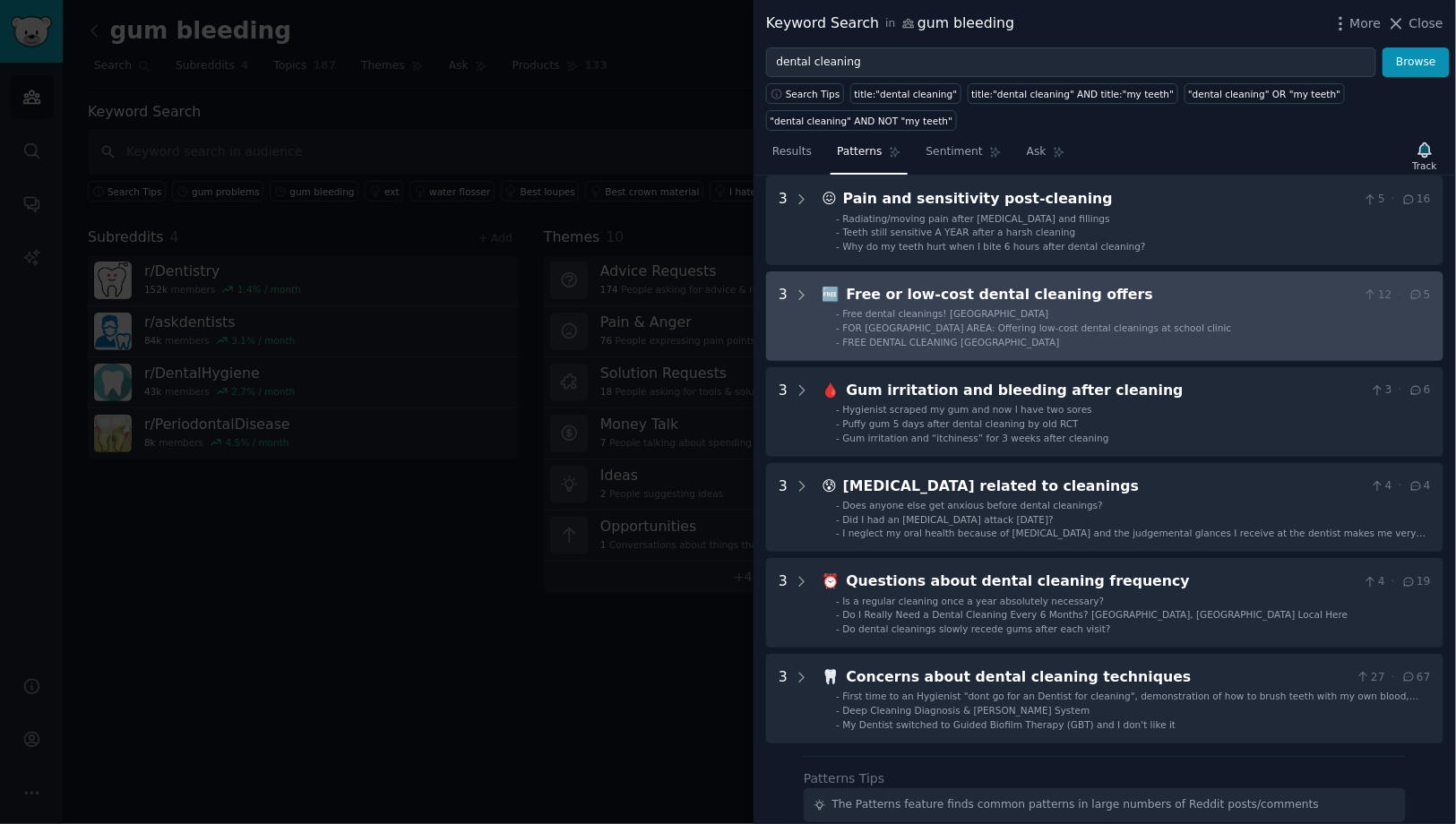
click at [945, 295] on div "Free or low-cost dental cleaning offers" at bounding box center [1101, 294] width 510 height 22
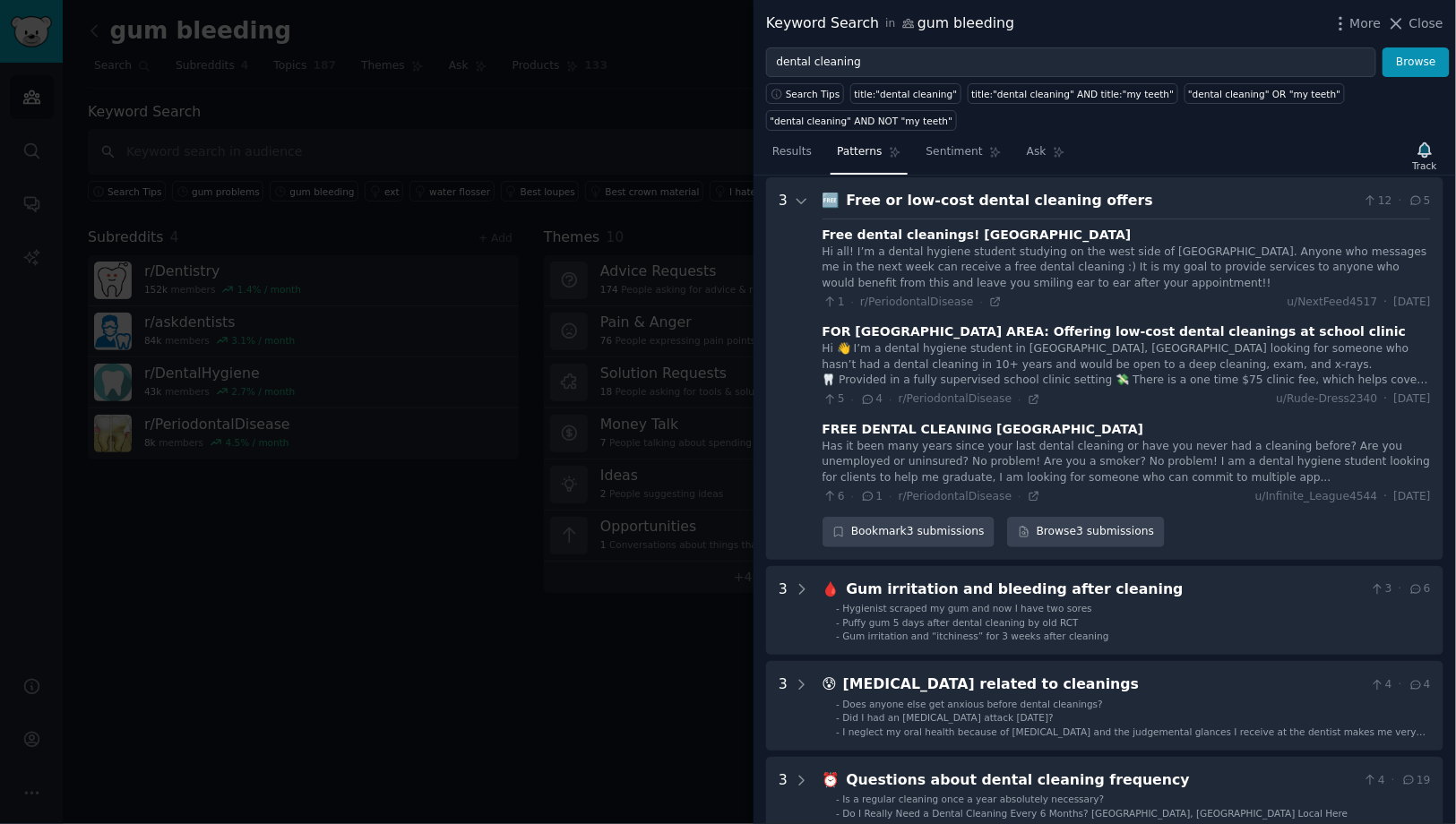
scroll to position [464, 0]
click at [1022, 245] on div "Hi all! I’m a dental hygiene student studying on the west side of [GEOGRAPHIC_D…" at bounding box center [1126, 267] width 608 height 48
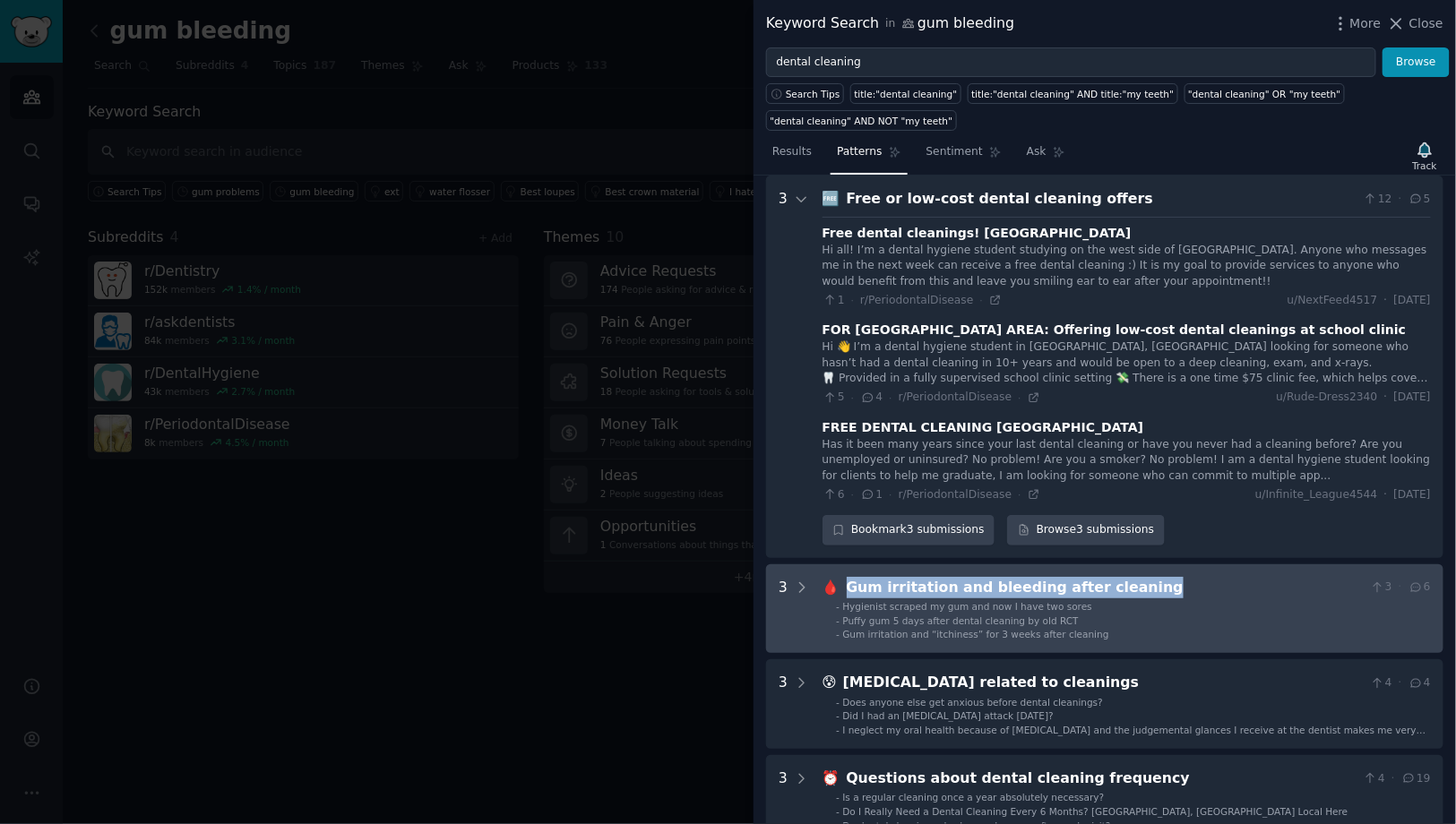
copy div "Gum irritation and bleeding after cleaning"
drag, startPoint x: 1160, startPoint y: 591, endPoint x: 846, endPoint y: 587, distance: 314.0
click at [847, 587] on div "Gum irritation and bleeding after cleaning" at bounding box center [1105, 588] width 517 height 22
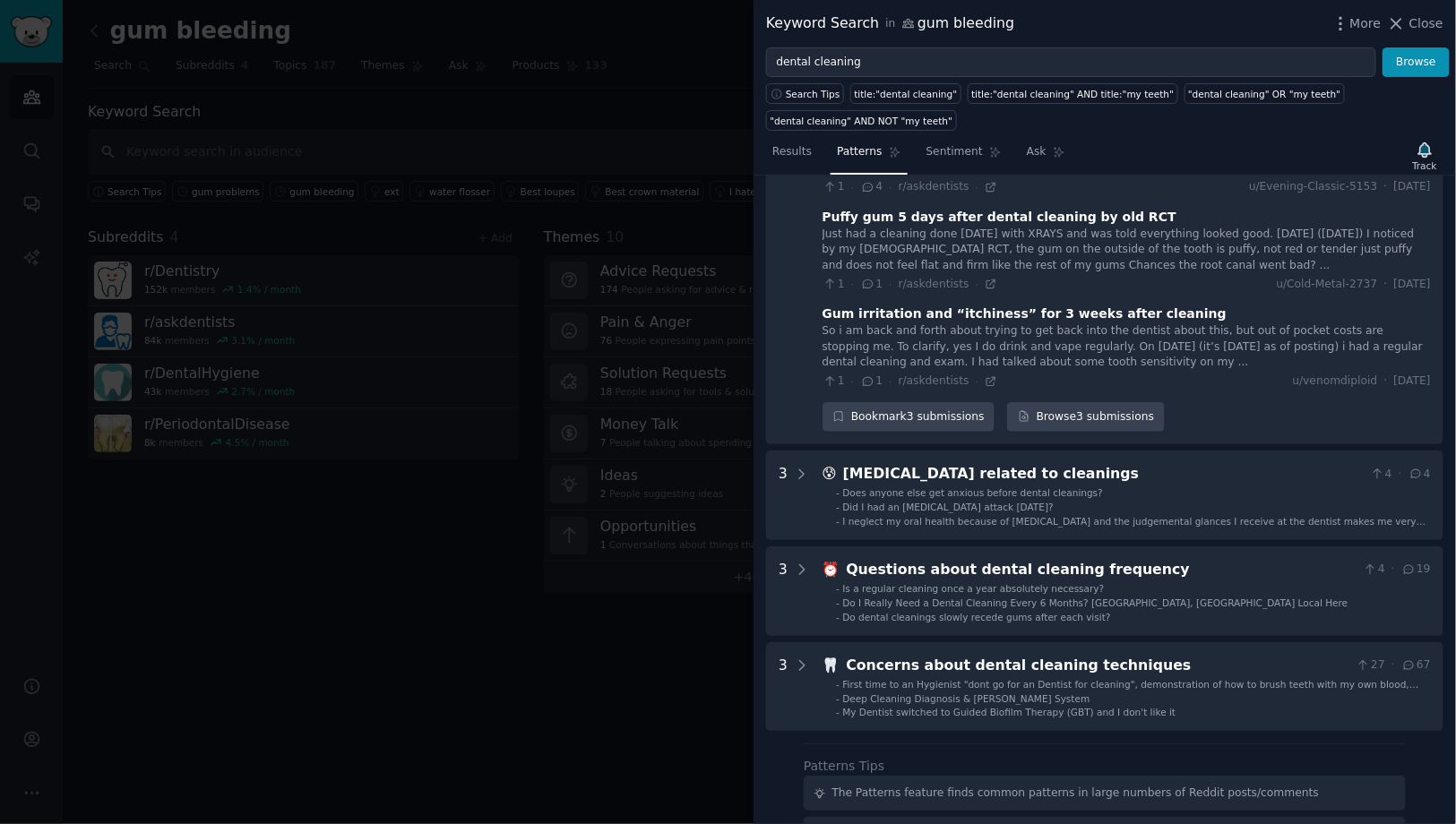
scroll to position [1075, 0]
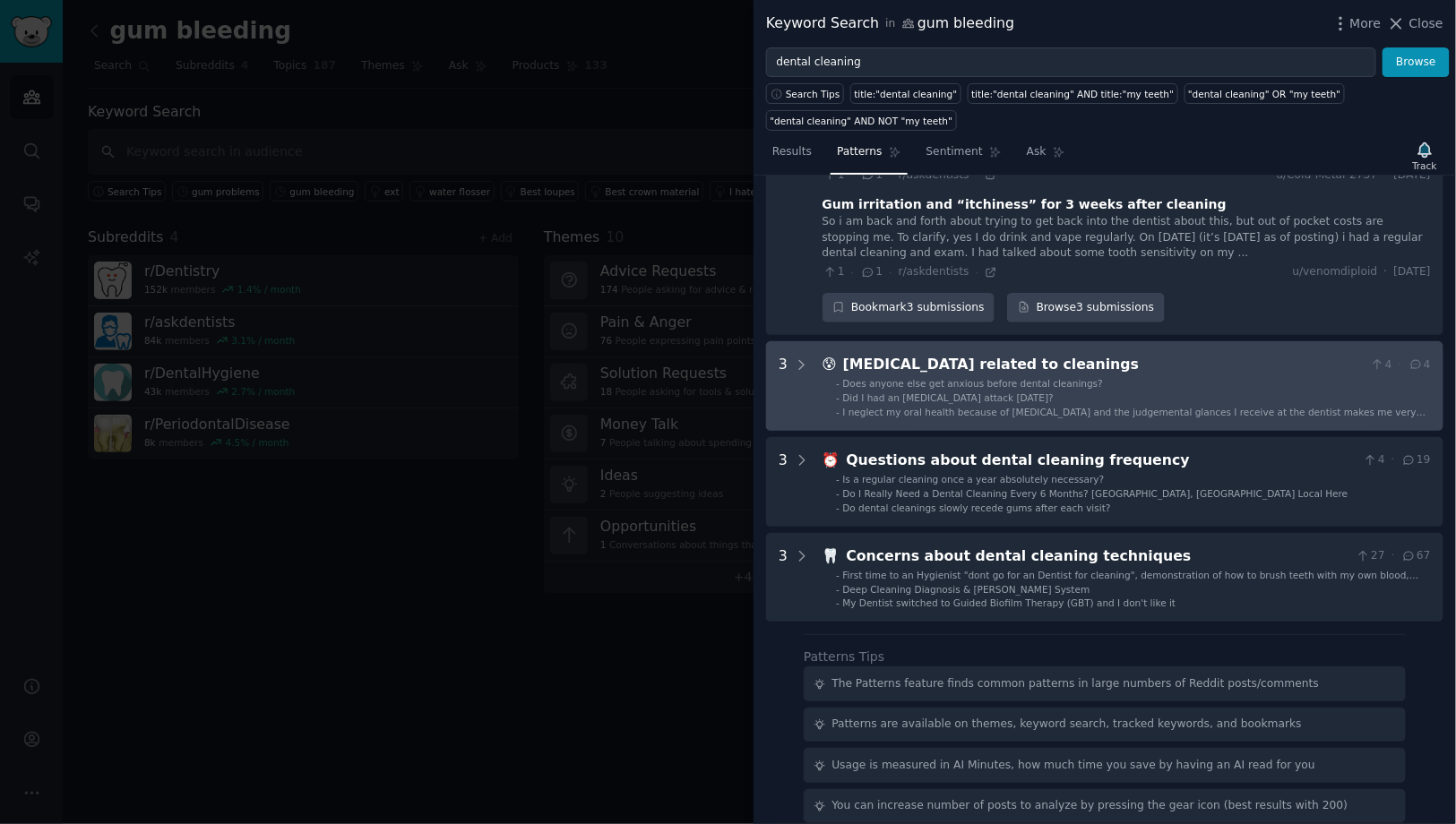
click at [1045, 362] on div "[MEDICAL_DATA] related to cleanings" at bounding box center [1103, 364] width 520 height 22
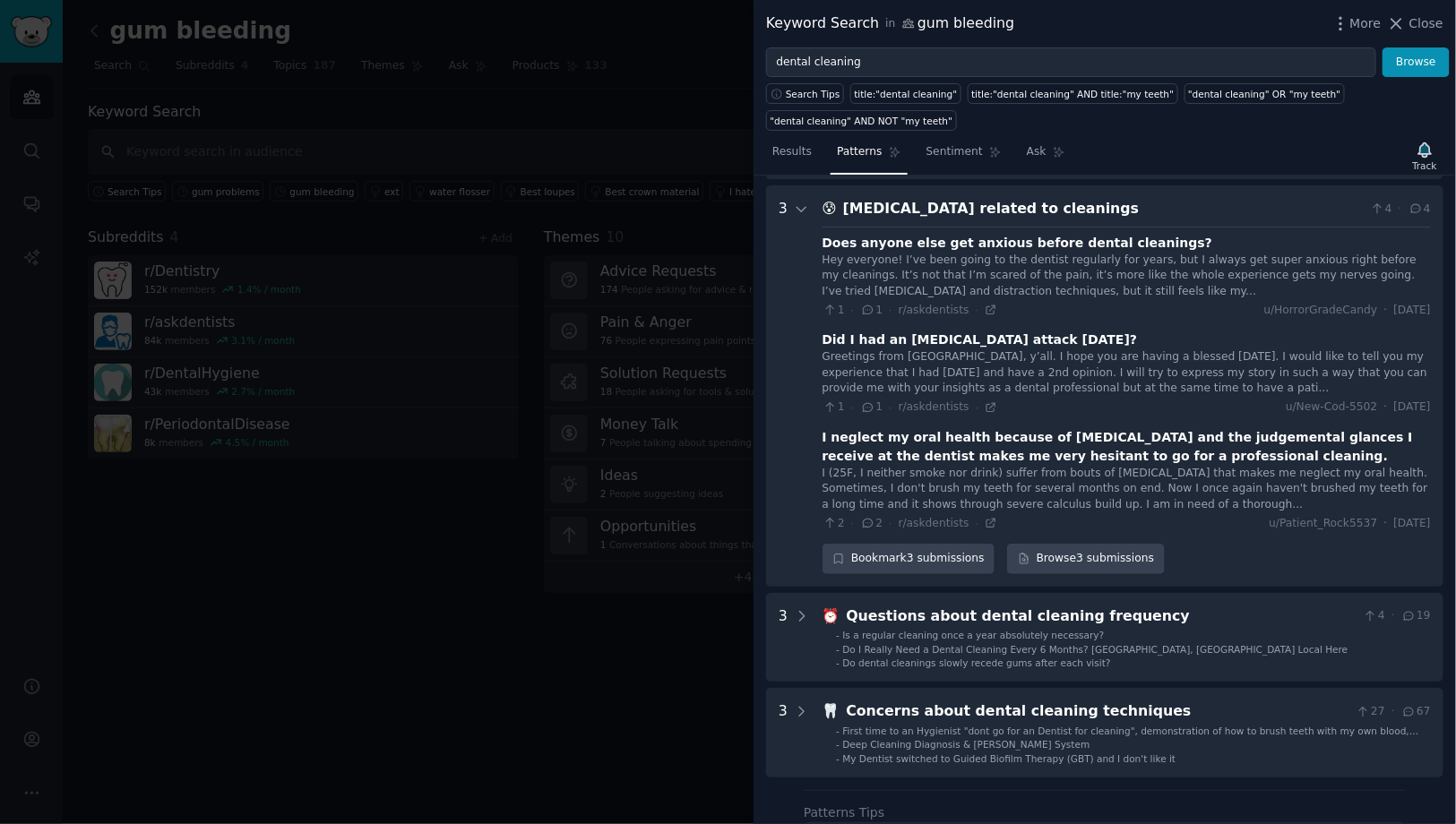
scroll to position [1240, 0]
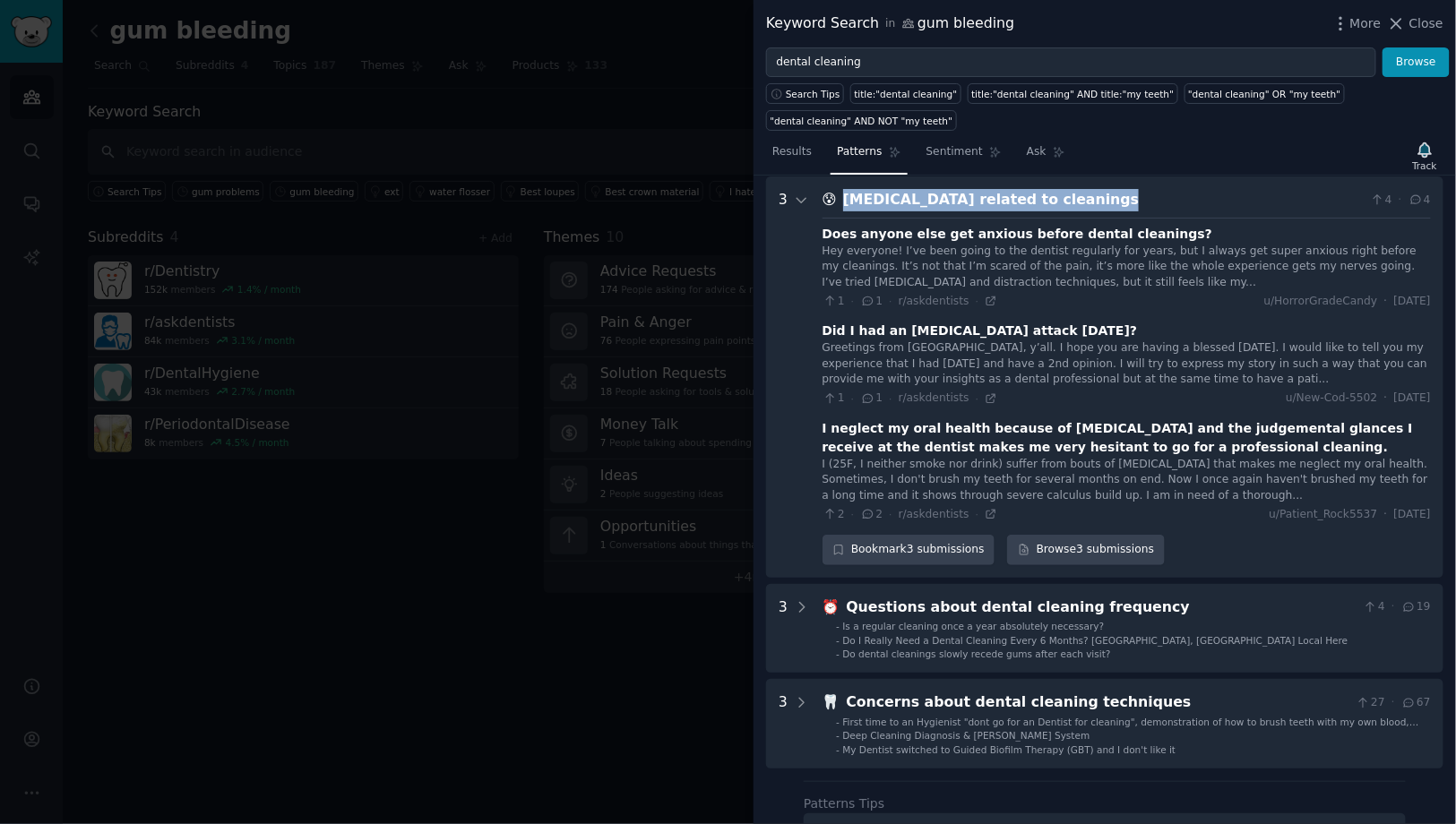
drag, startPoint x: 1092, startPoint y: 198, endPoint x: 843, endPoint y: 195, distance: 249.0
click at [843, 195] on div "[MEDICAL_DATA] related to cleanings" at bounding box center [1103, 200] width 520 height 22
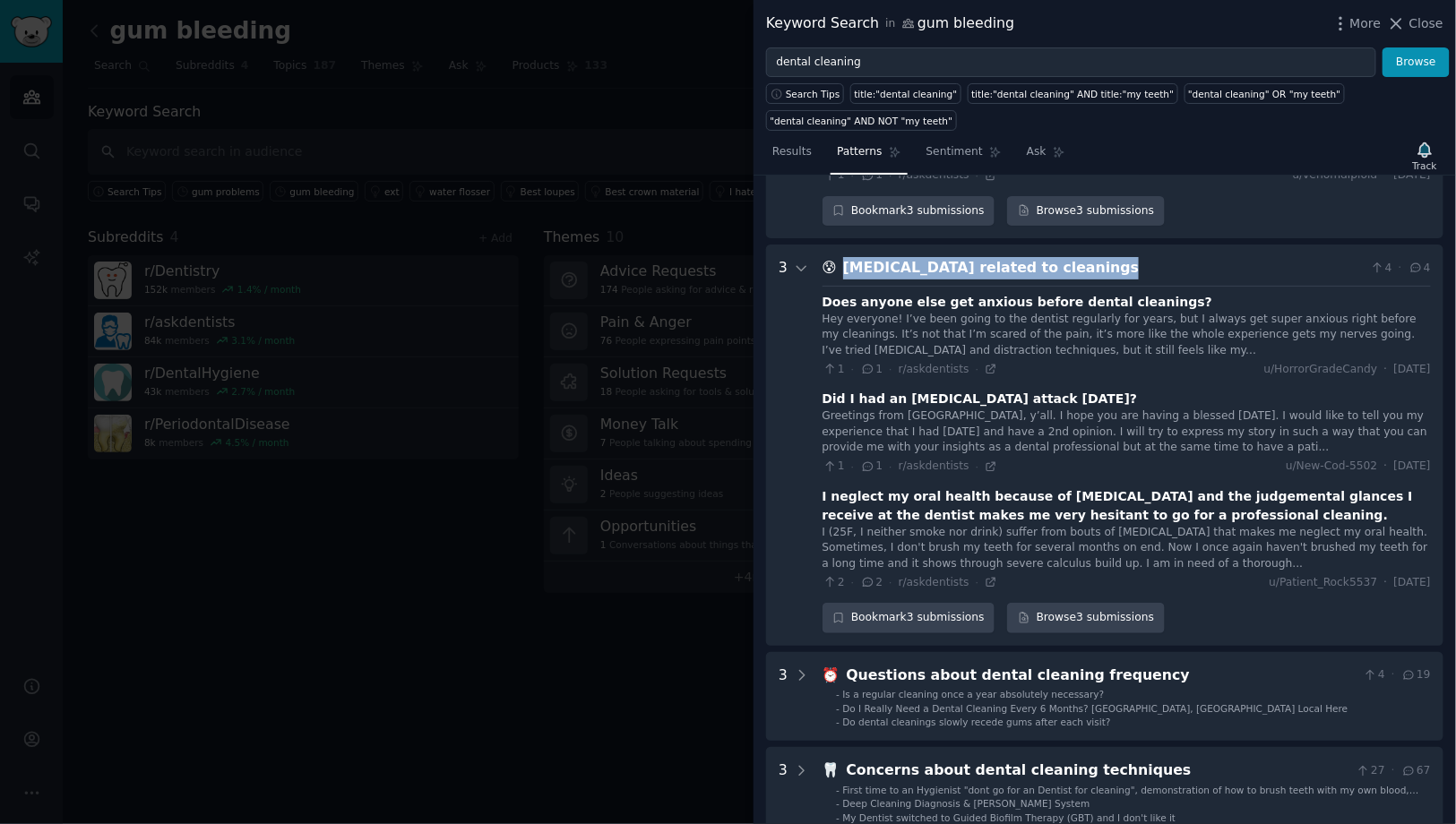
copy div "[MEDICAL_DATA] related to cleanings"
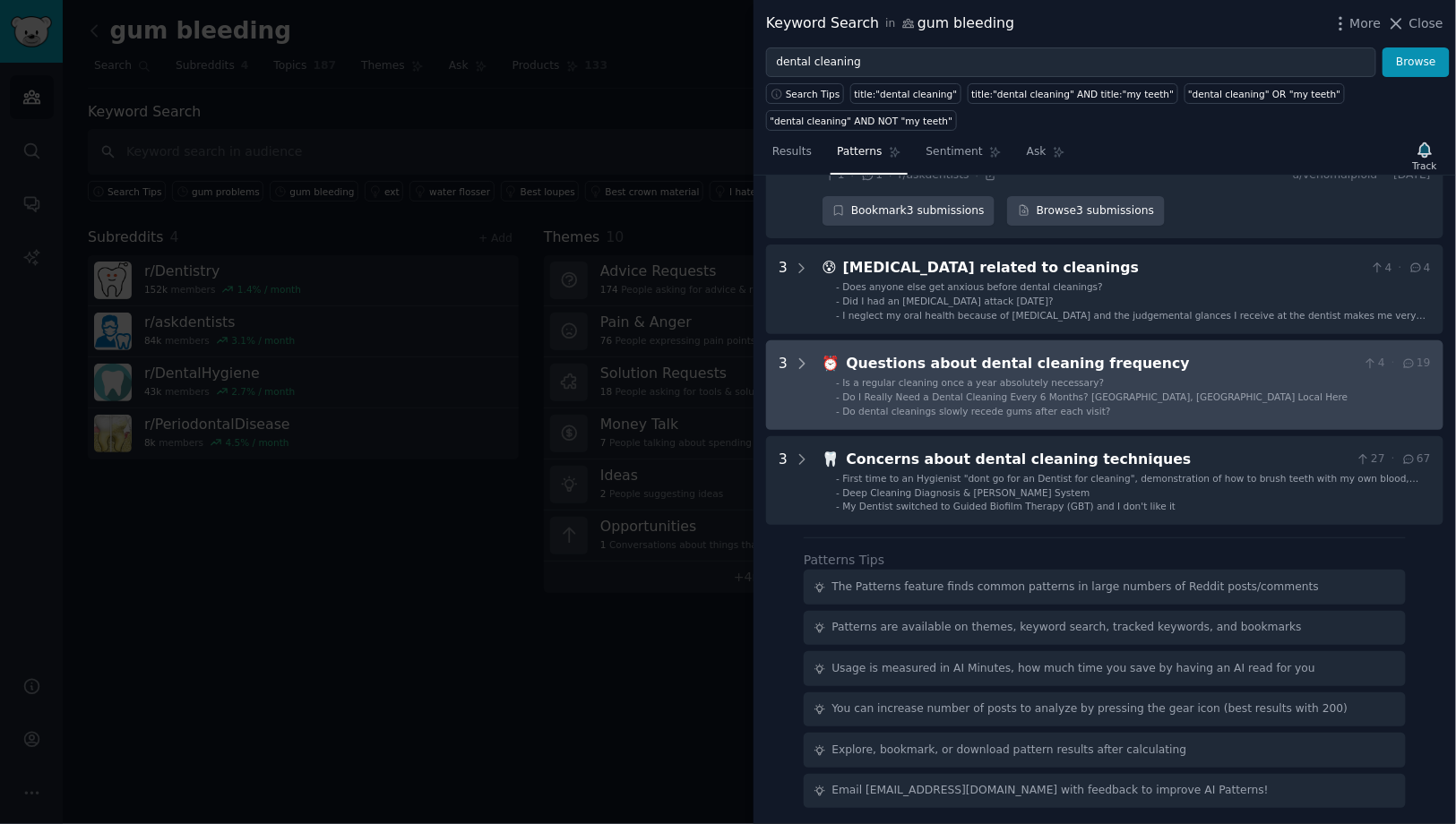
click at [1048, 366] on div "Questions about dental cleaning frequency" at bounding box center [1101, 363] width 510 height 22
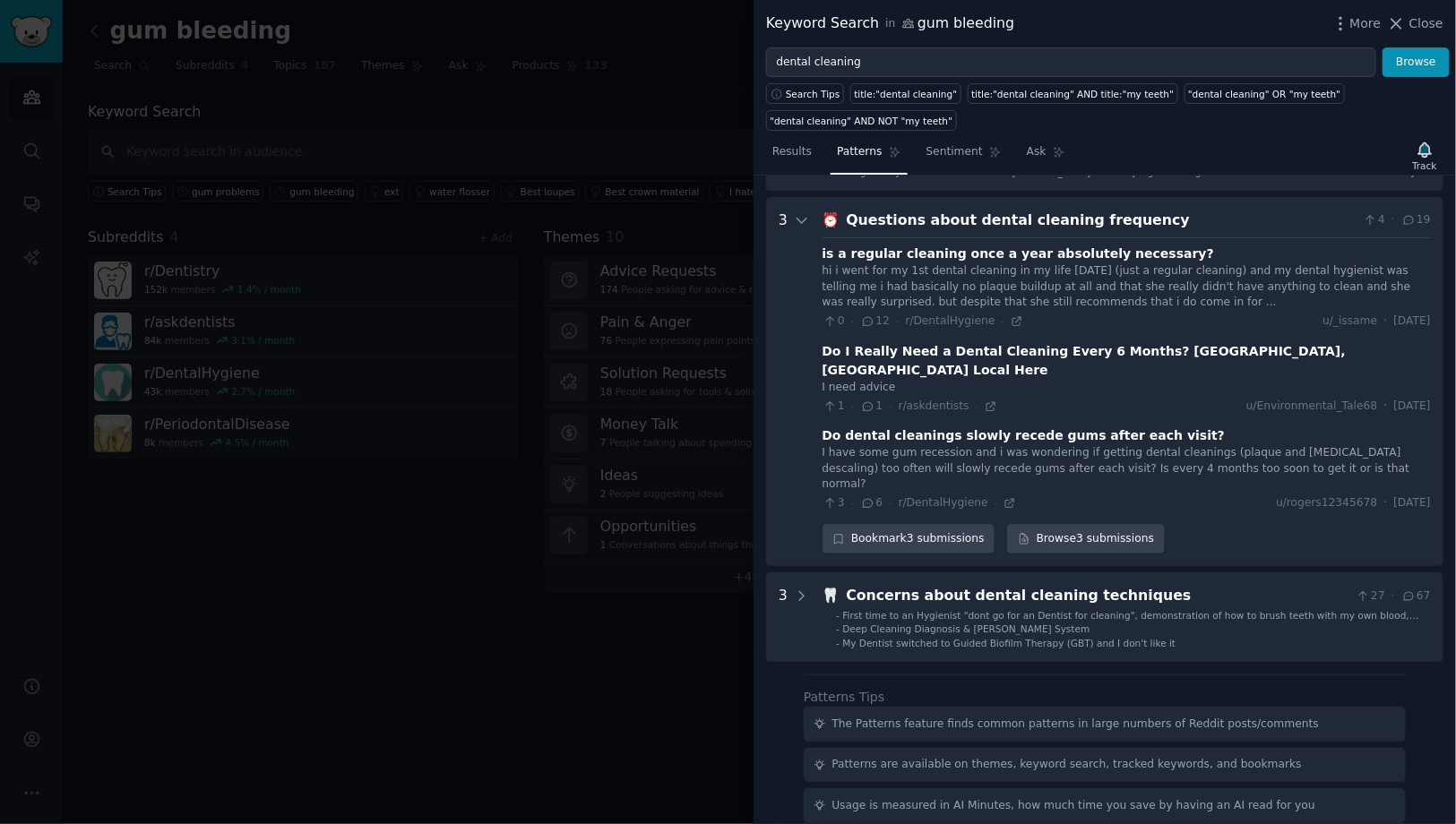
scroll to position [1334, 0]
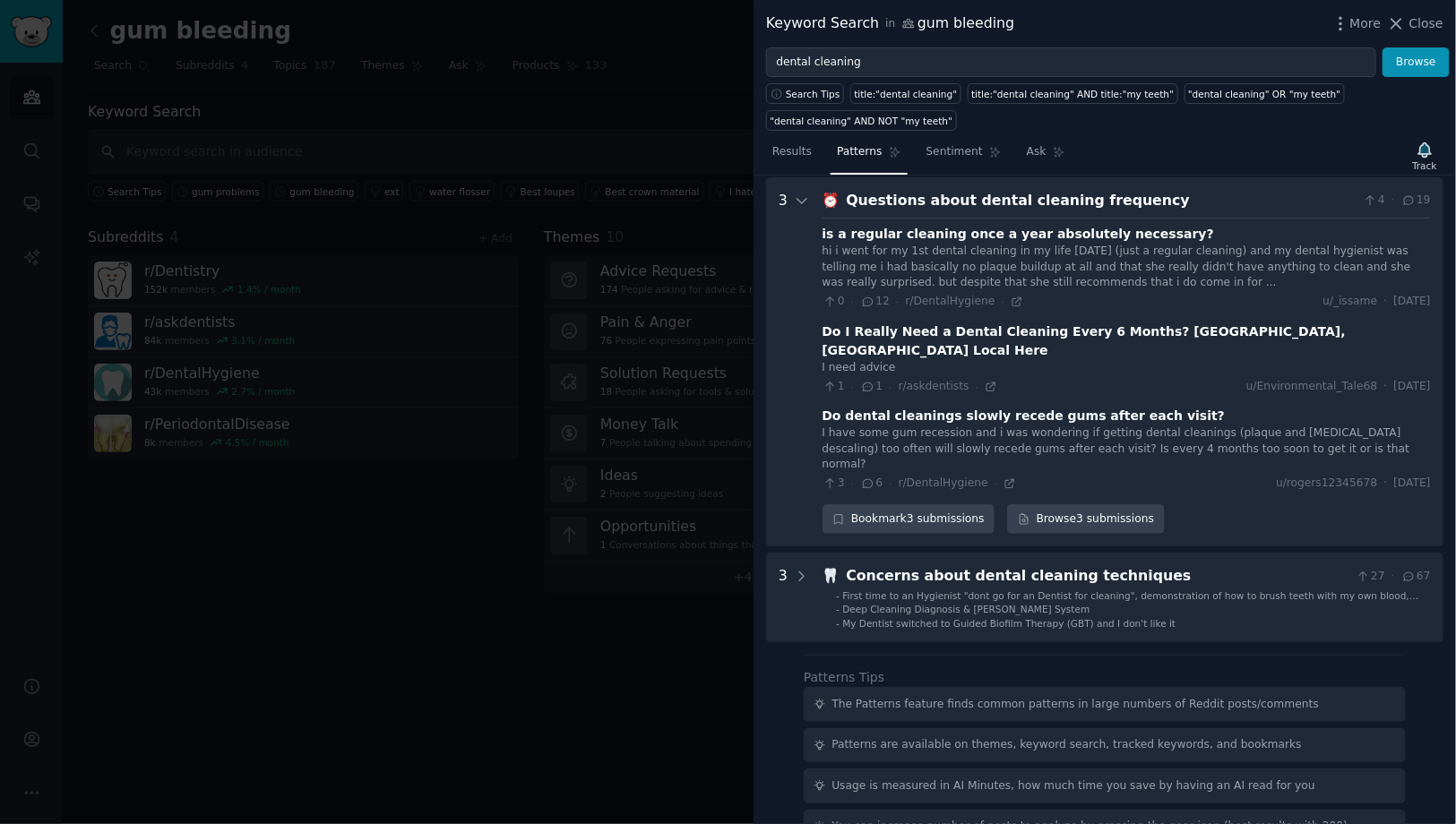
click at [1033, 249] on div "hi i went for my 1st dental cleaning in my life [DATE] (just a regular cleaning…" at bounding box center [1126, 268] width 608 height 48
click at [1061, 230] on div "is a regular cleaning once a year absolutely necessary?" at bounding box center [1018, 234] width 392 height 19
click at [1045, 252] on div "hi i went for my 1st dental cleaning in my life [DATE] (just a regular cleaning…" at bounding box center [1126, 268] width 608 height 48
click at [868, 301] on icon at bounding box center [868, 301] width 16 height 12
click at [923, 234] on div "is a regular cleaning once a year absolutely necessary?" at bounding box center [1018, 234] width 392 height 19
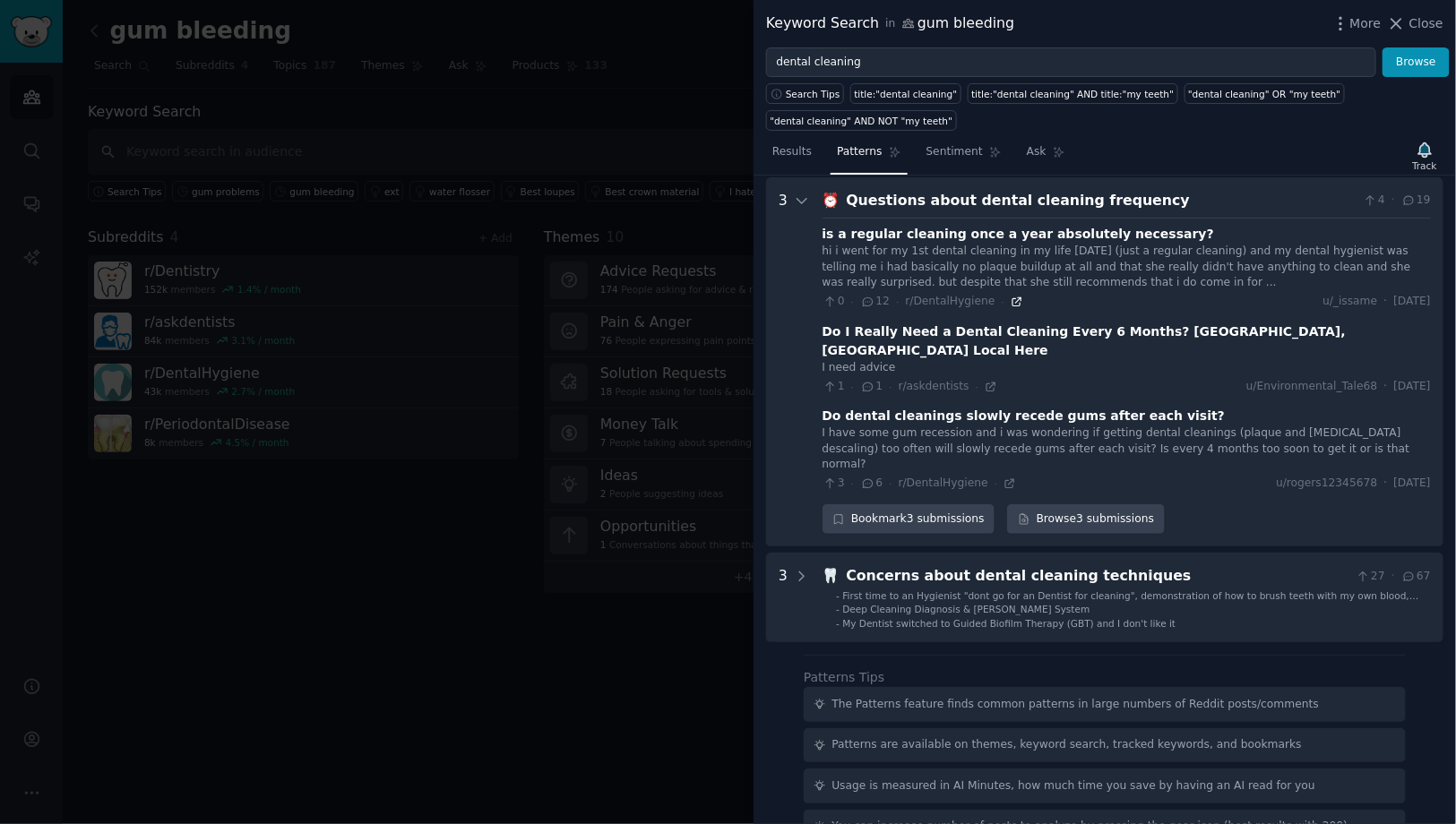
click at [1011, 298] on icon at bounding box center [1016, 301] width 12 height 12
click at [986, 195] on div "Questions about dental cleaning frequency" at bounding box center [1101, 201] width 510 height 22
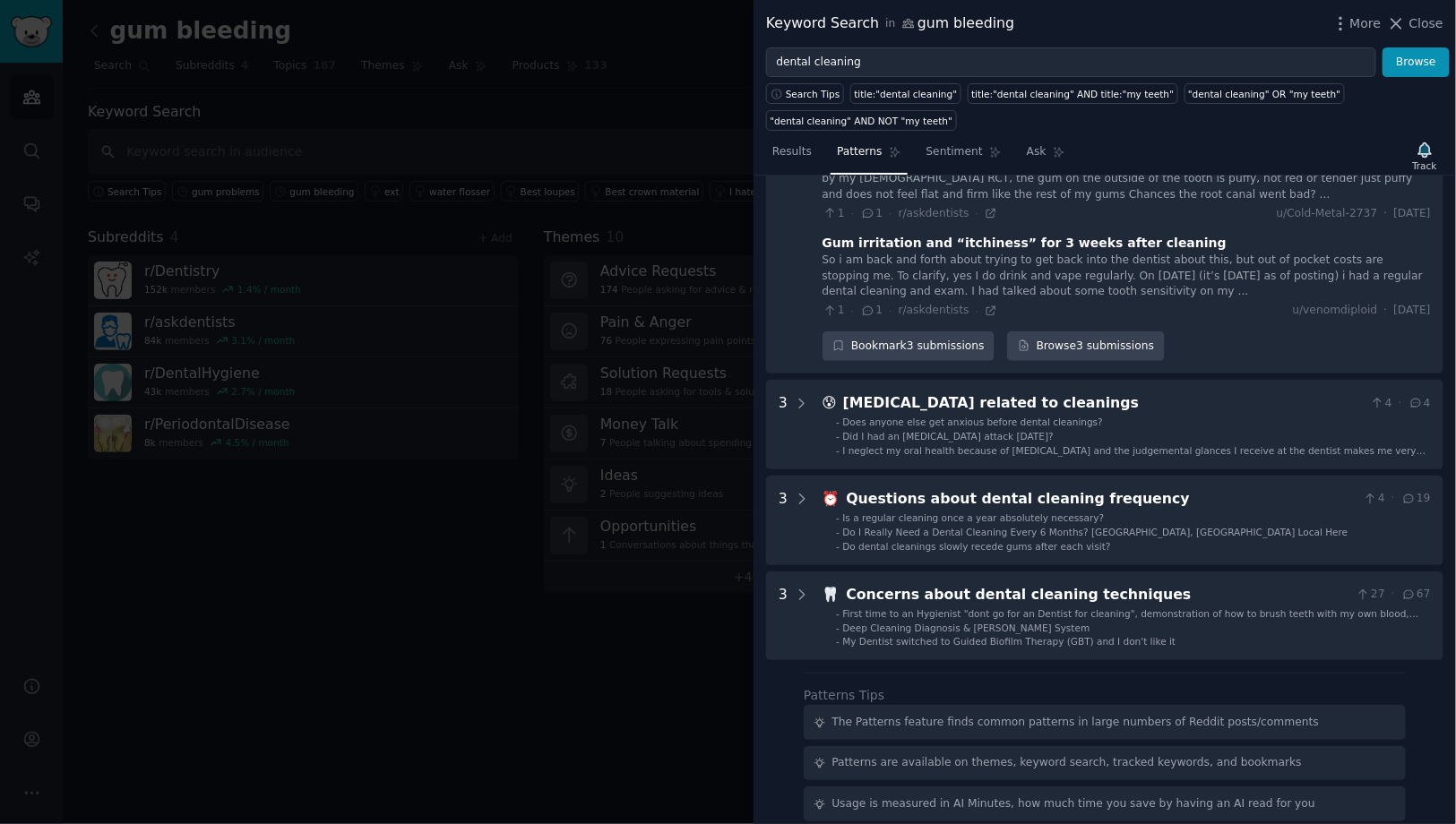
scroll to position [1093, 0]
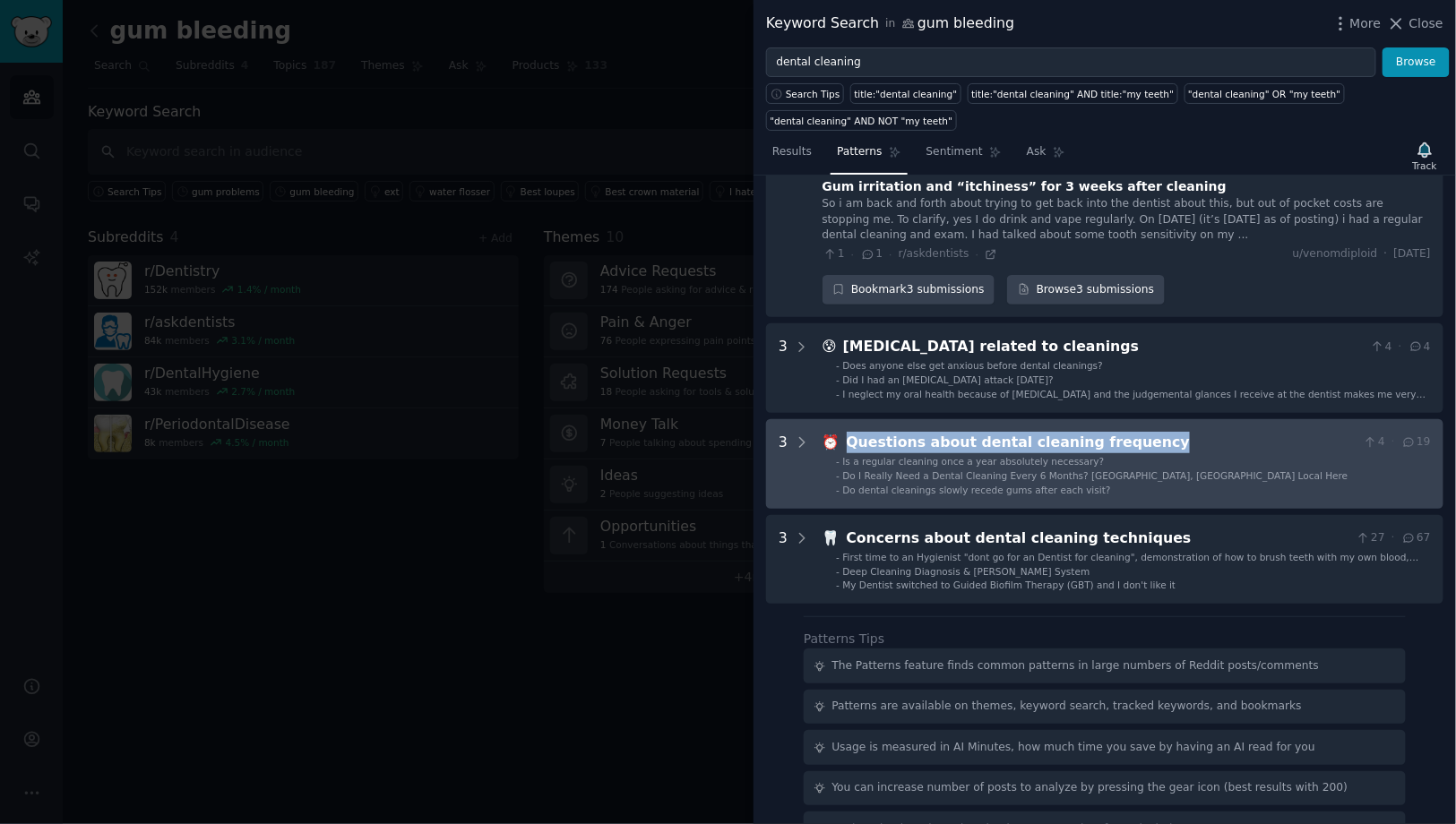
copy div "Questions about dental cleaning frequency"
drag, startPoint x: 1163, startPoint y: 439, endPoint x: 844, endPoint y: 434, distance: 319.0
click at [847, 434] on div "Questions about dental cleaning frequency" at bounding box center [1101, 443] width 510 height 22
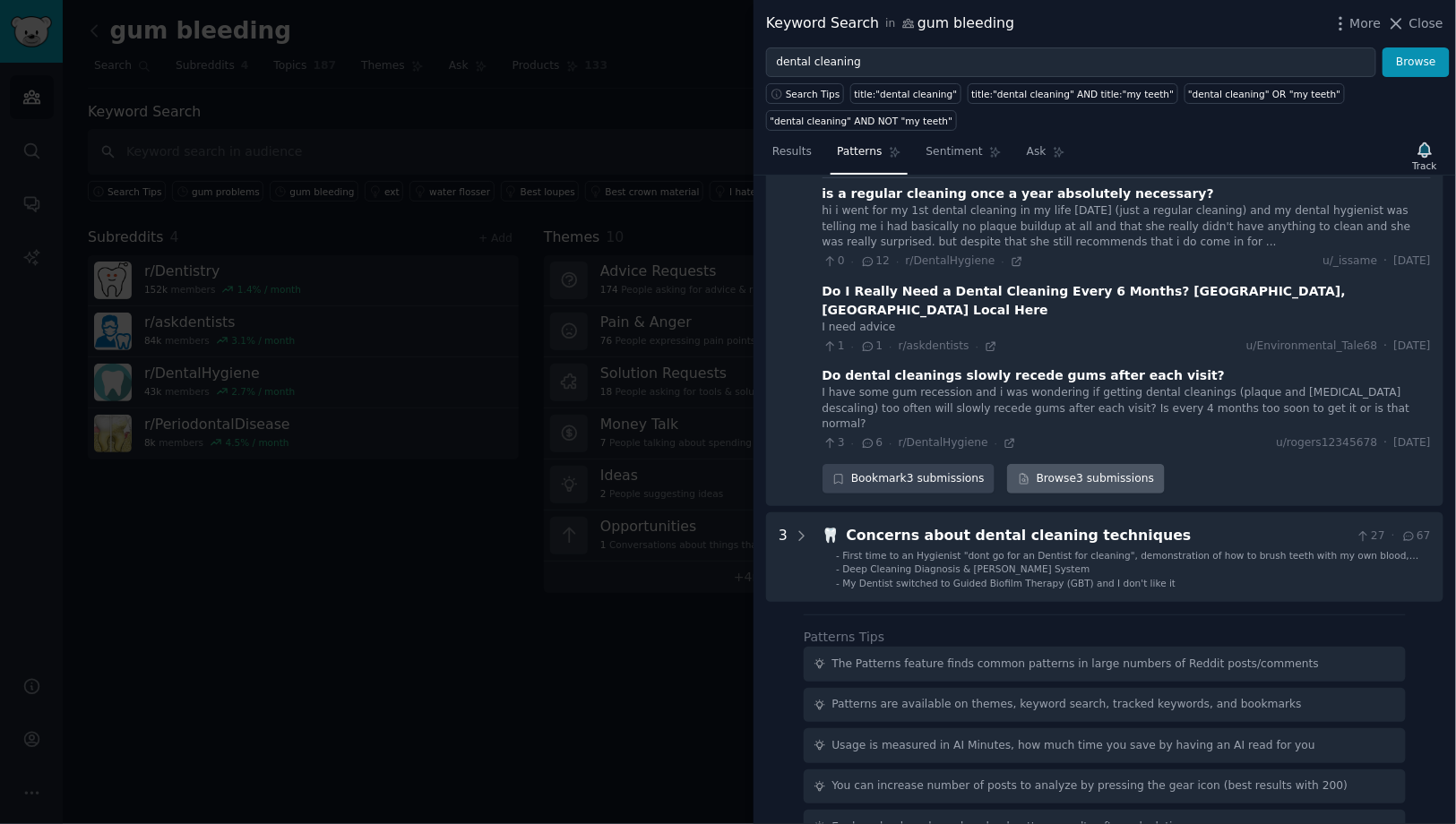
scroll to position [1418, 0]
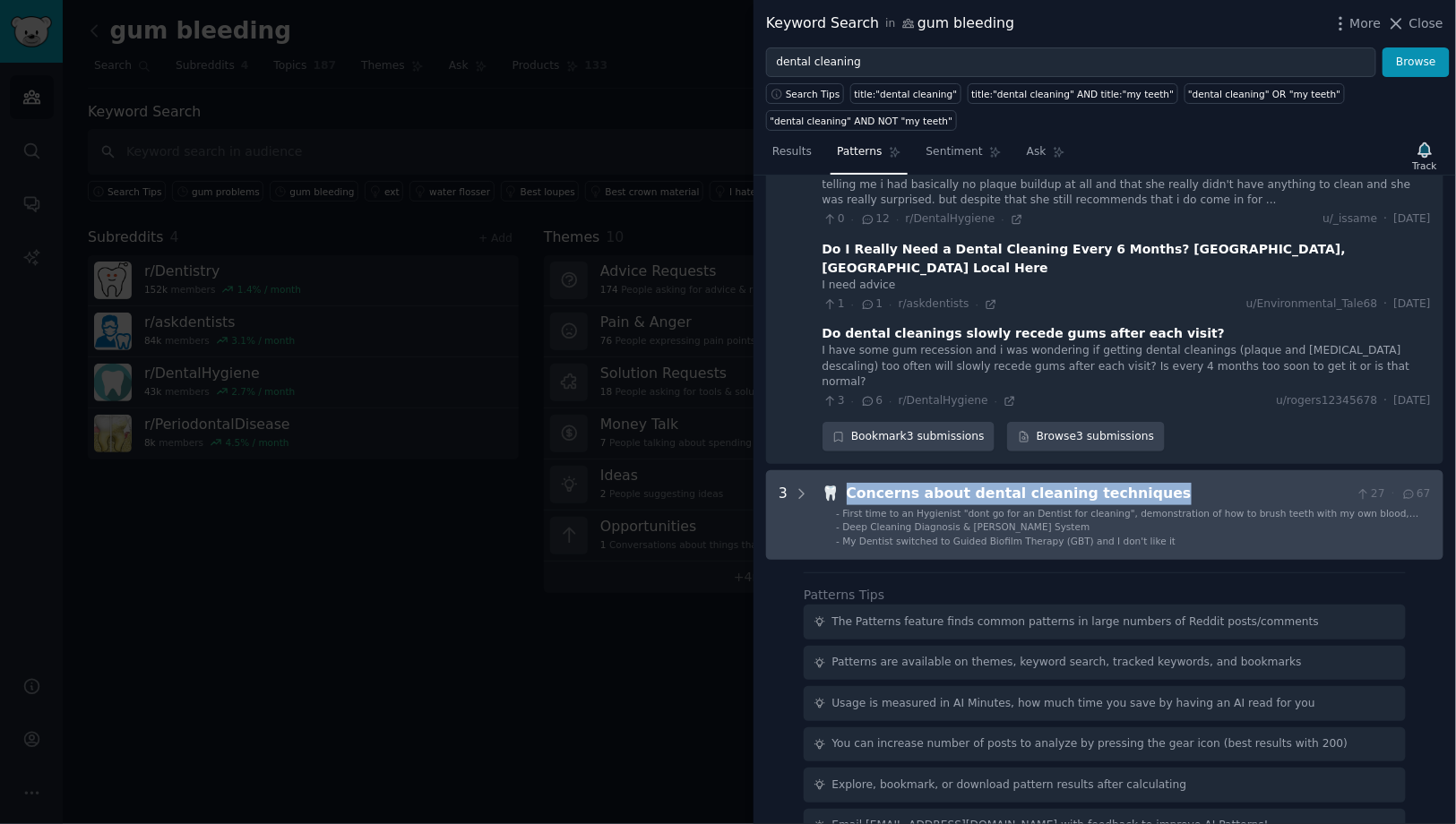
copy div "Concerns about dental cleaning techniques"
drag, startPoint x: 1038, startPoint y: 451, endPoint x: 844, endPoint y: 449, distance: 194.0
click at [847, 483] on div "Concerns about dental cleaning techniques" at bounding box center [1098, 493] width 503 height 22
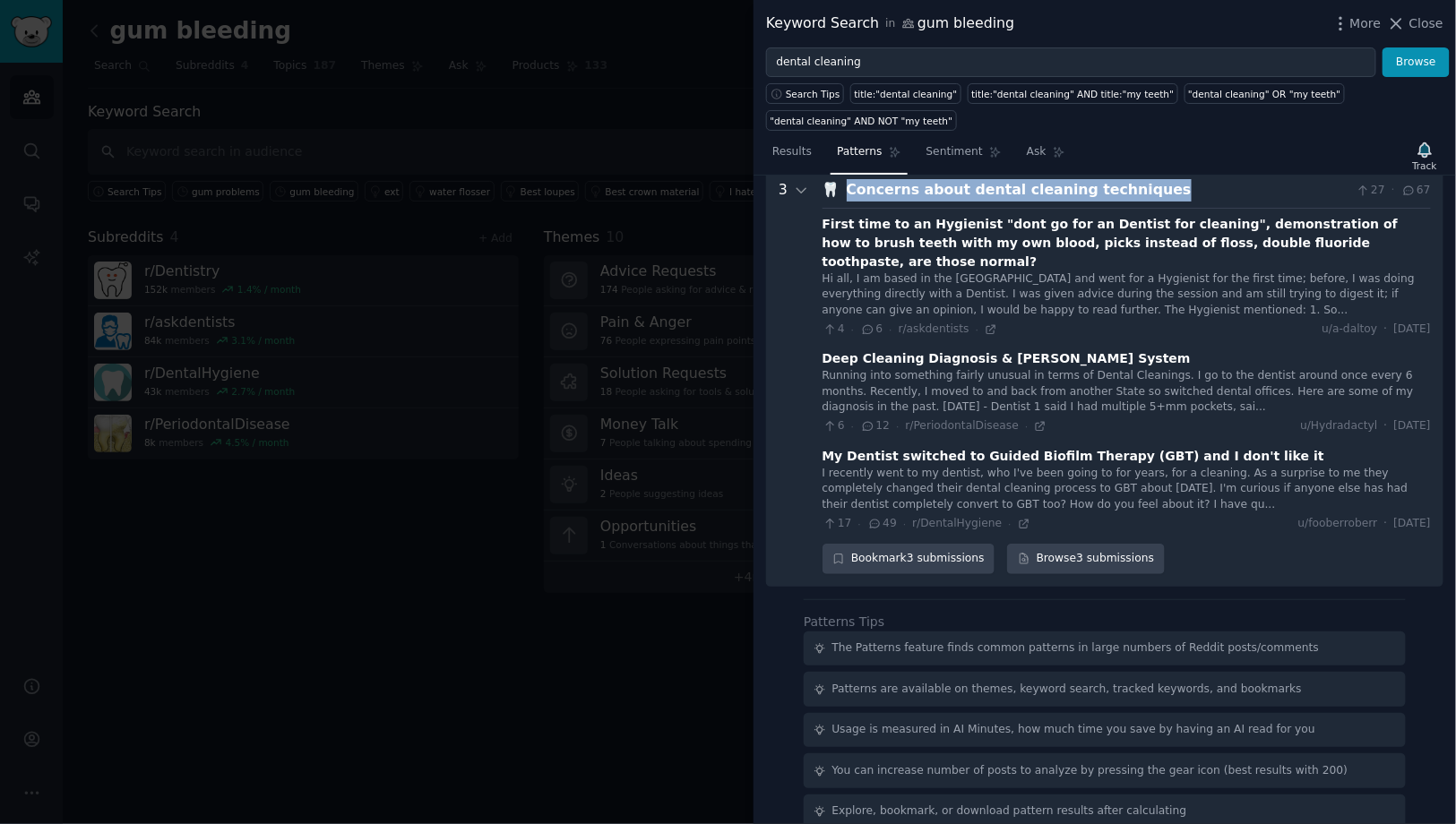
scroll to position [1728, 0]
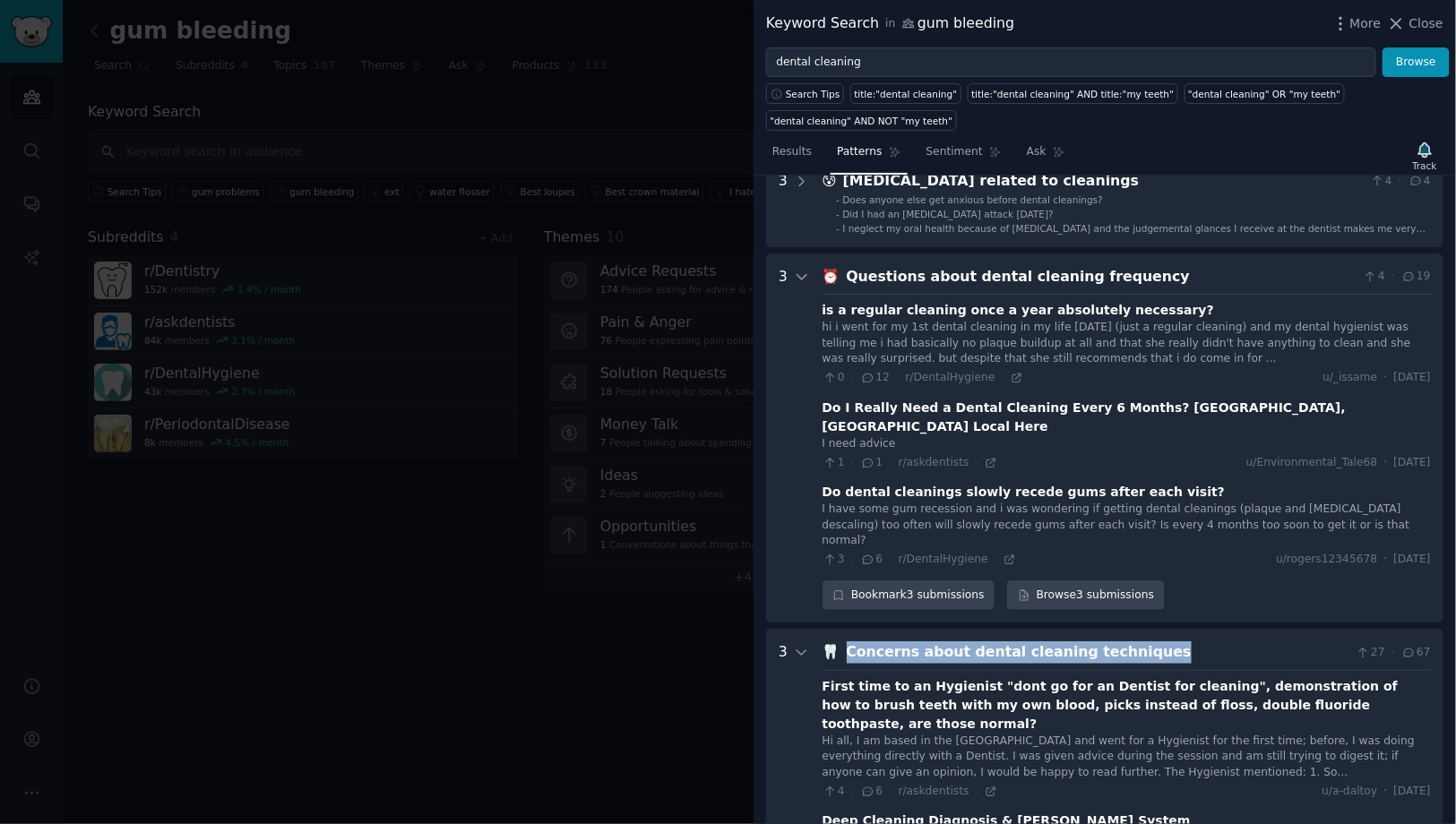
click at [981, 641] on div "Concerns about dental cleaning techniques" at bounding box center [1098, 652] width 503 height 22
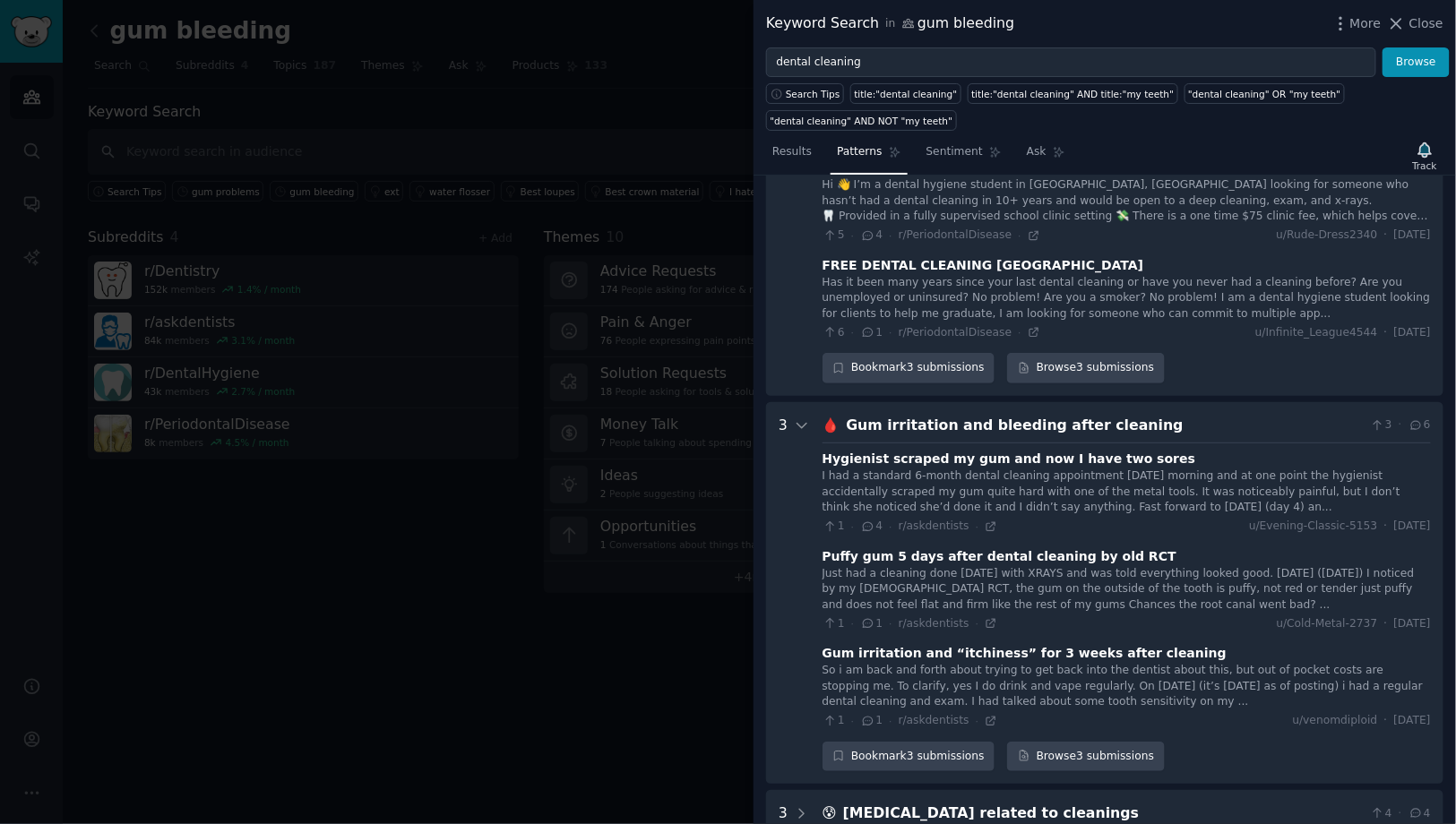
scroll to position [625, 0]
click at [979, 423] on div "Gum irritation and bleeding after cleaning" at bounding box center [1105, 426] width 517 height 22
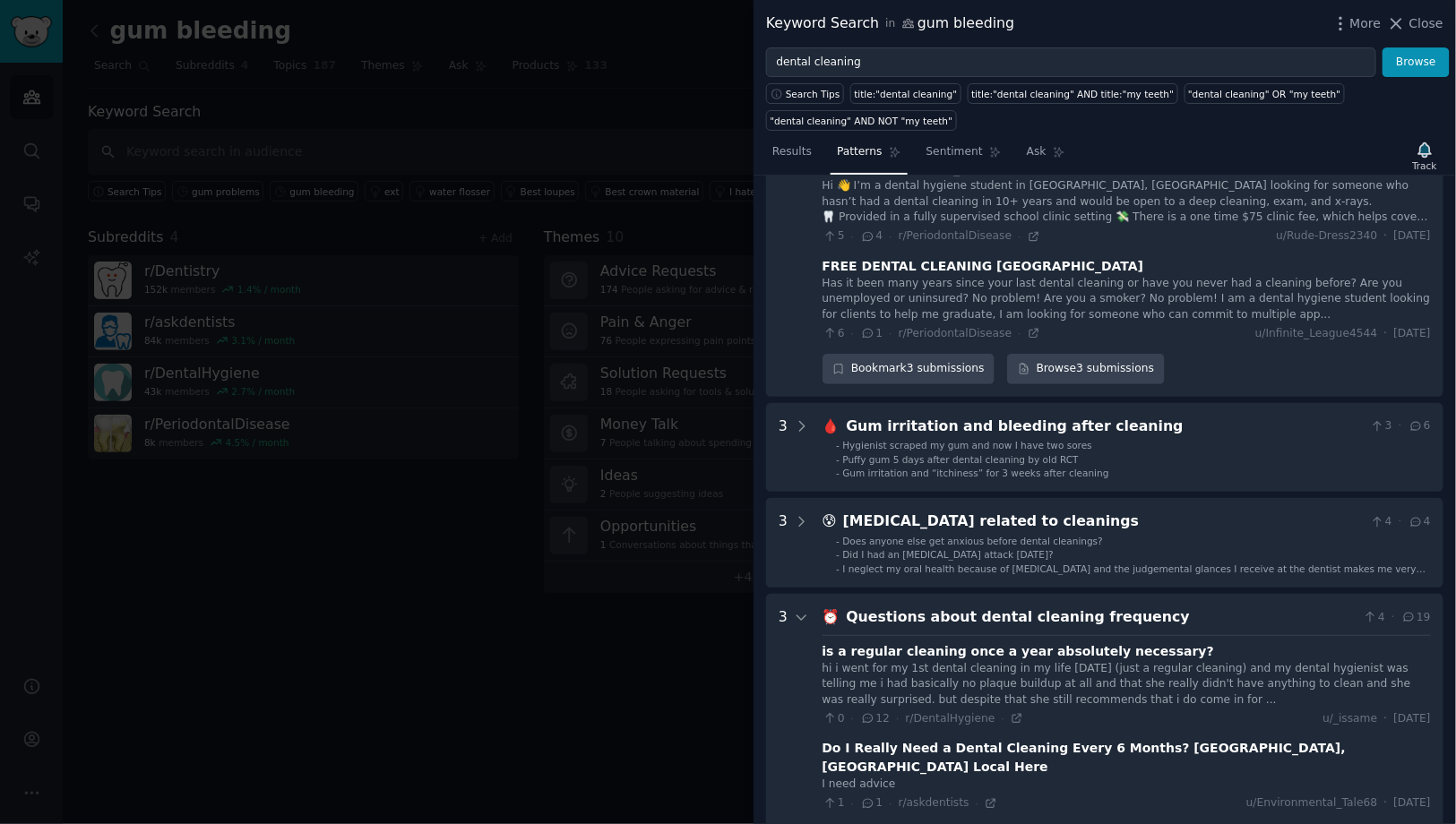
click at [936, 613] on div "Questions about dental cleaning frequency" at bounding box center [1101, 617] width 510 height 22
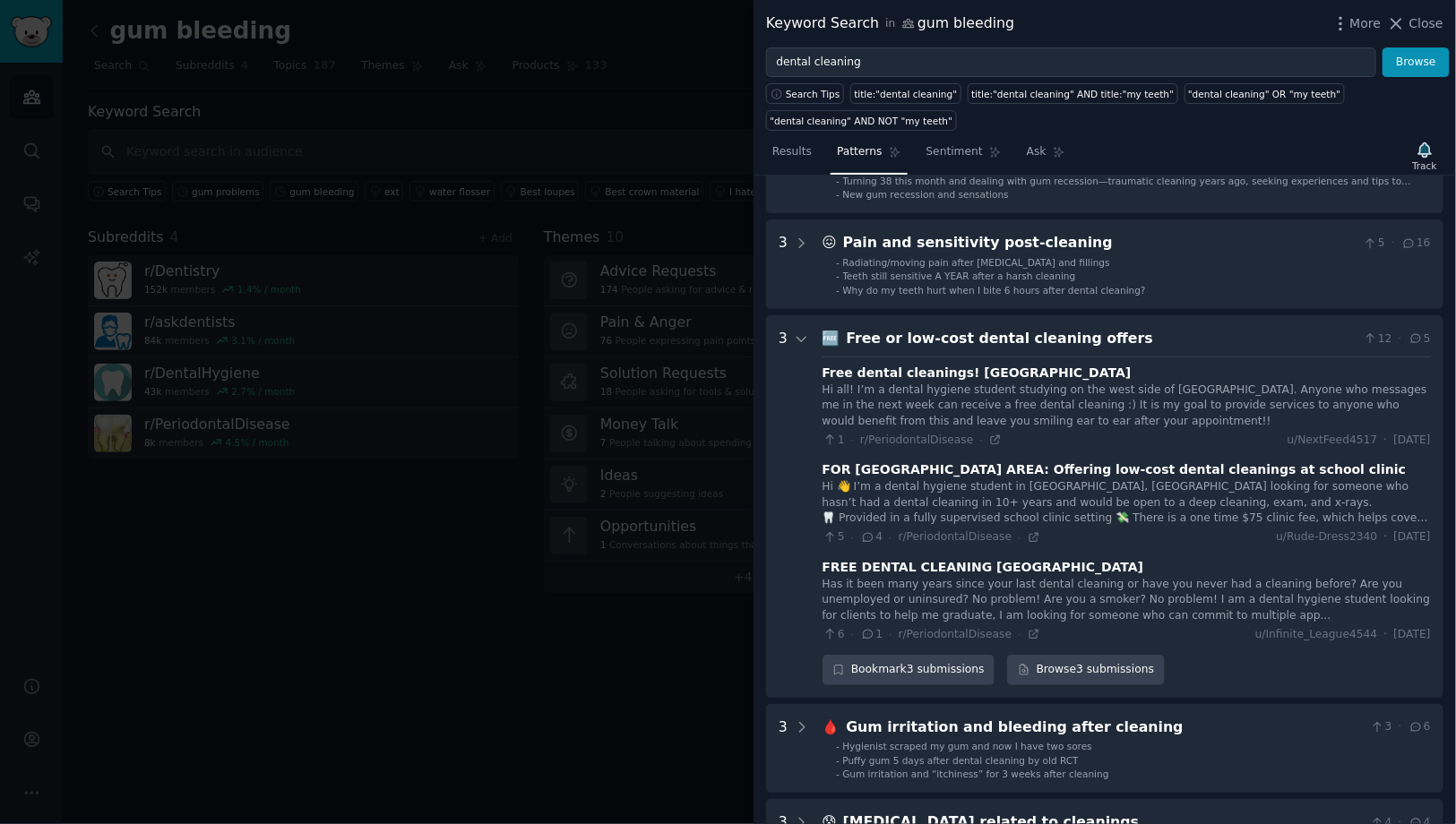
scroll to position [244, 0]
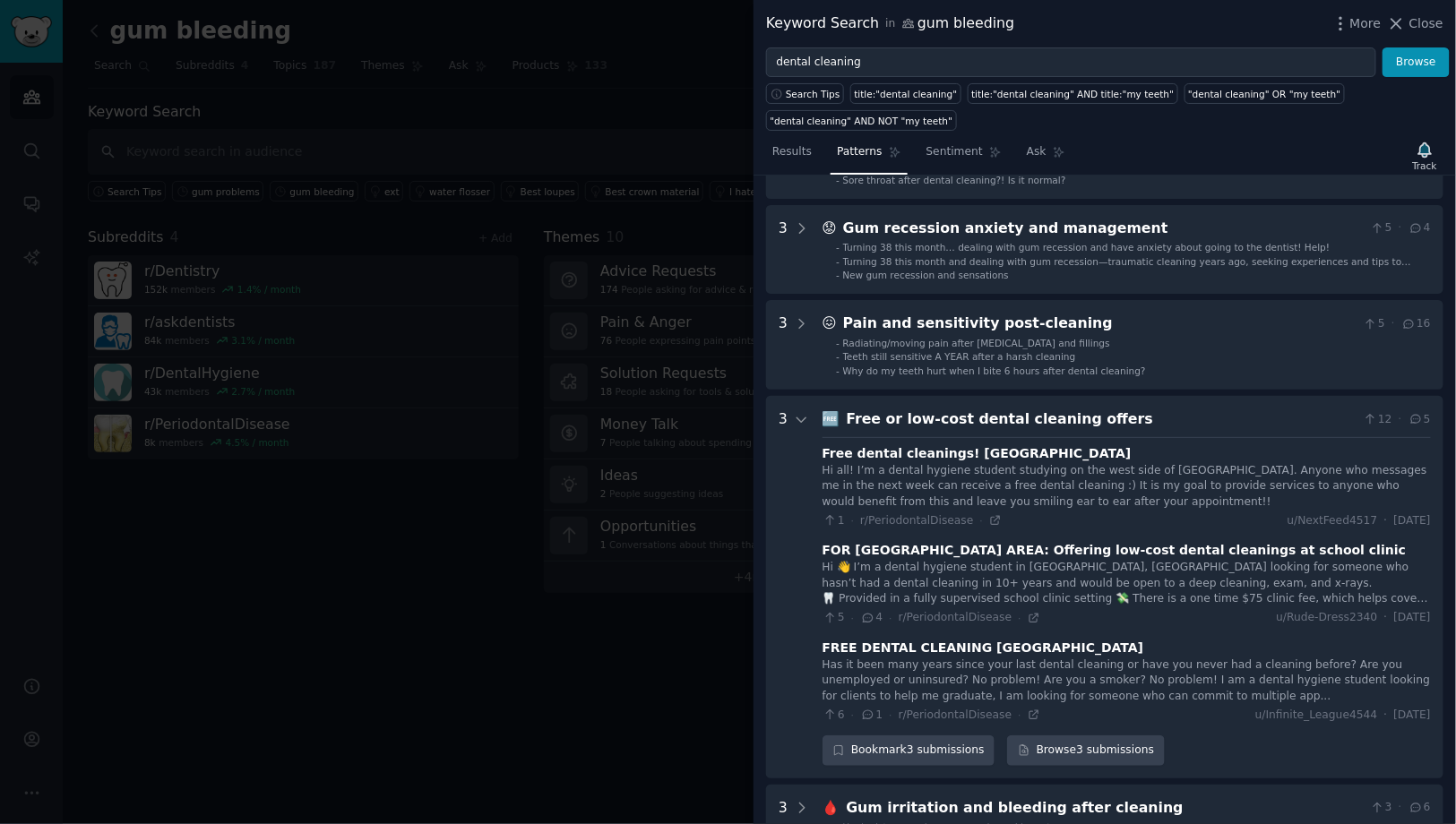
click at [901, 409] on div "Free or low-cost dental cleaning offers" at bounding box center [1101, 419] width 510 height 22
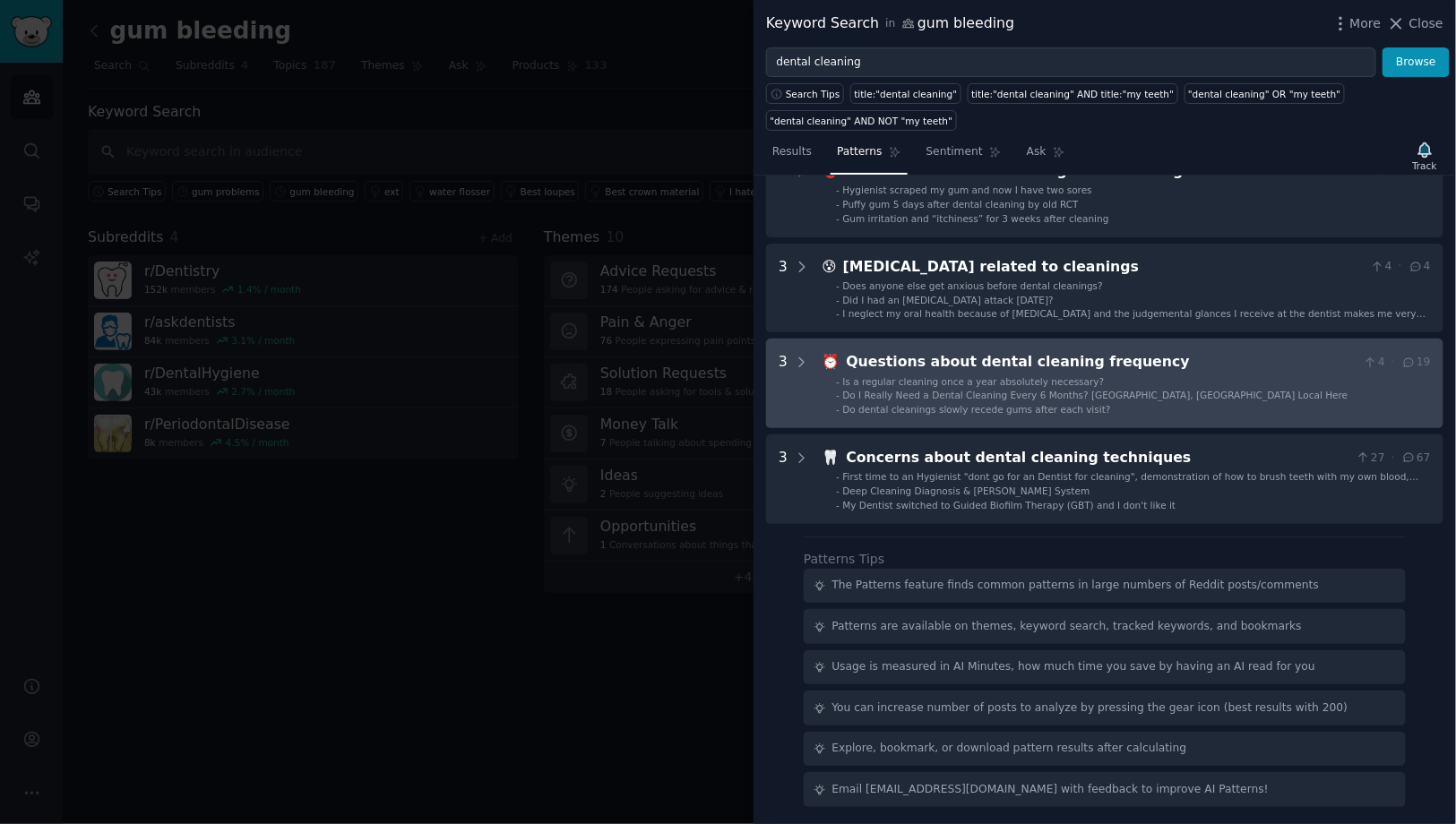
scroll to position [0, 0]
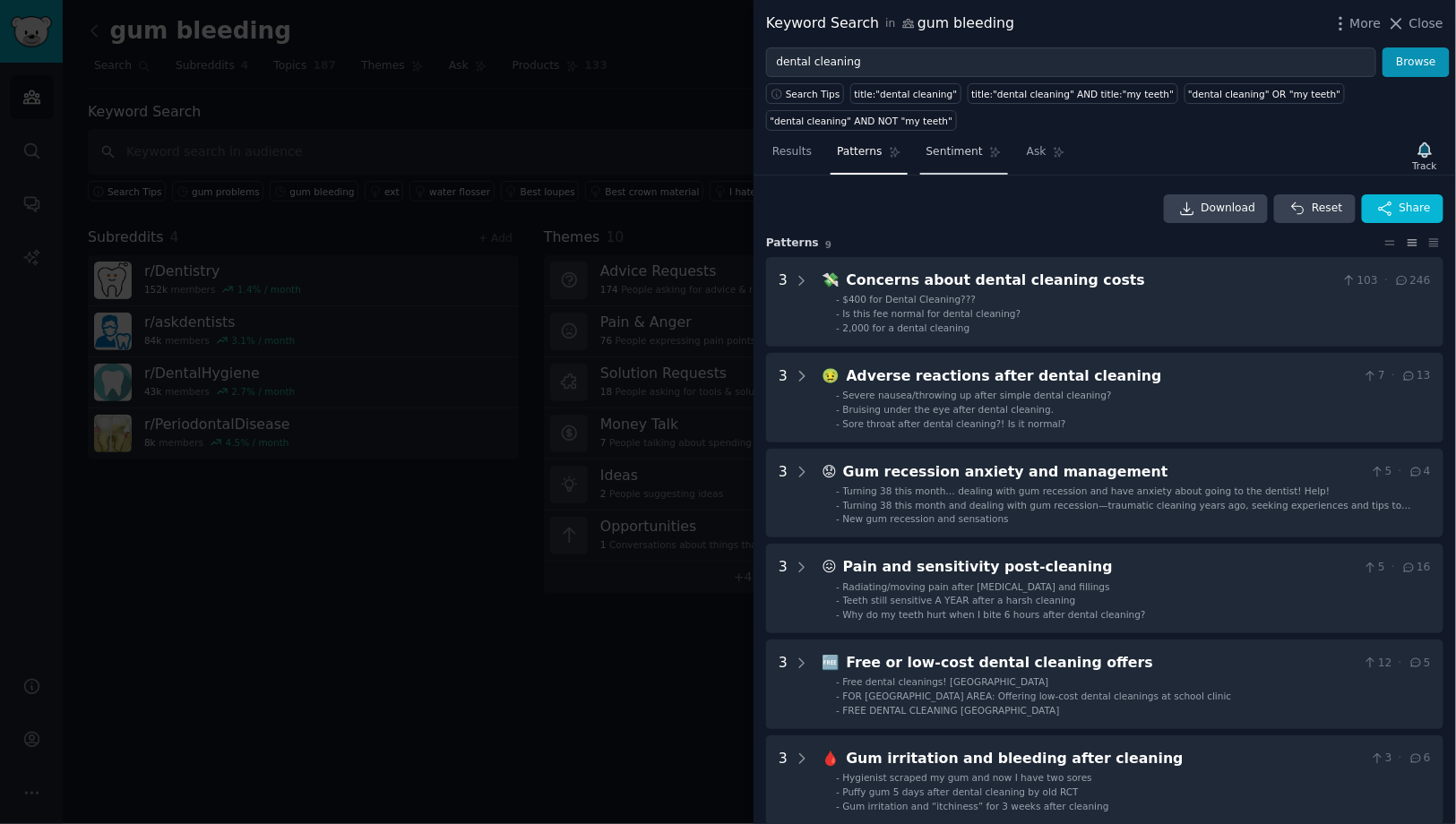
click at [928, 149] on span "Sentiment" at bounding box center [954, 152] width 56 height 16
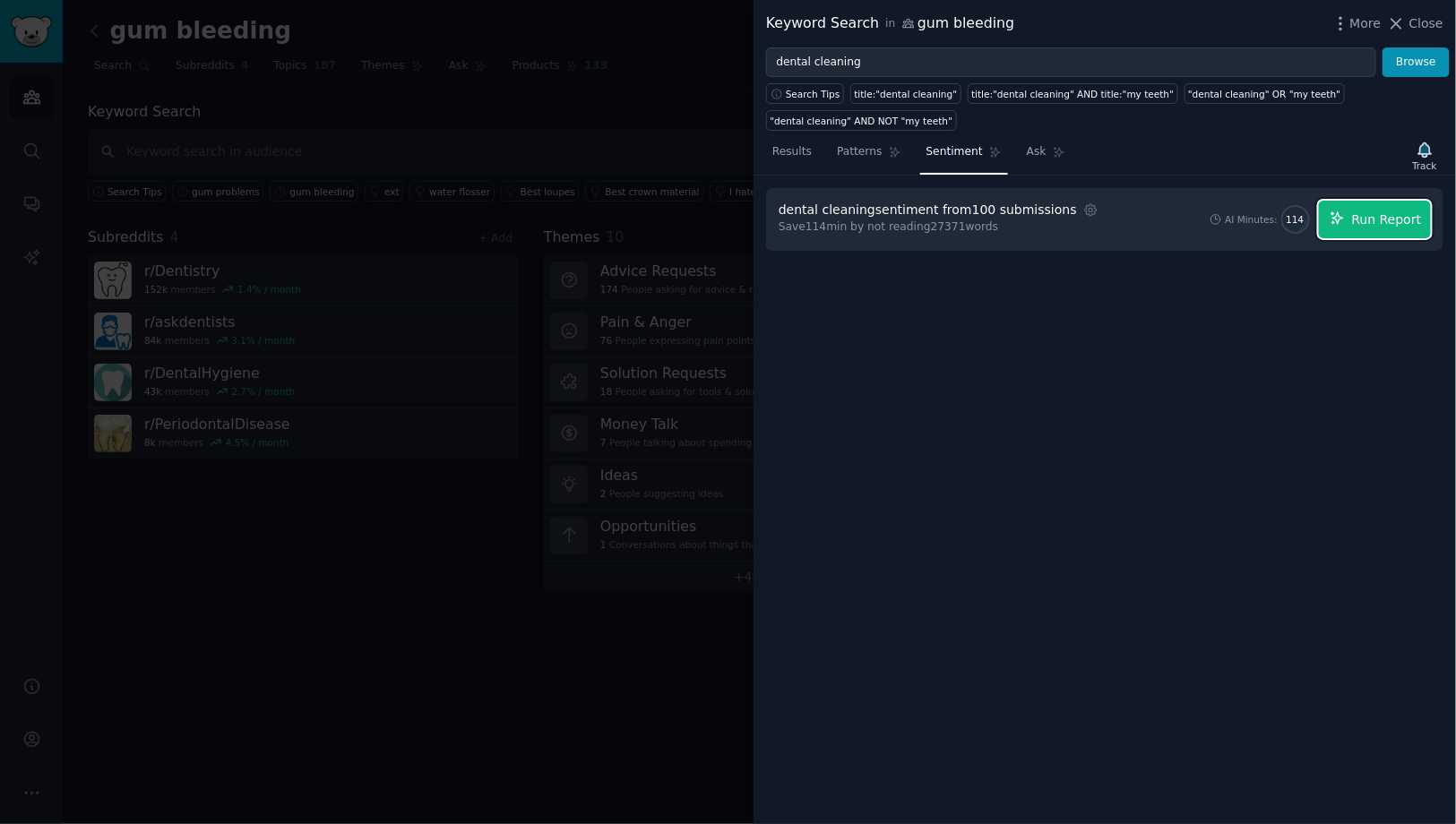
click at [1353, 212] on button "Run Report" at bounding box center [1374, 219] width 112 height 37
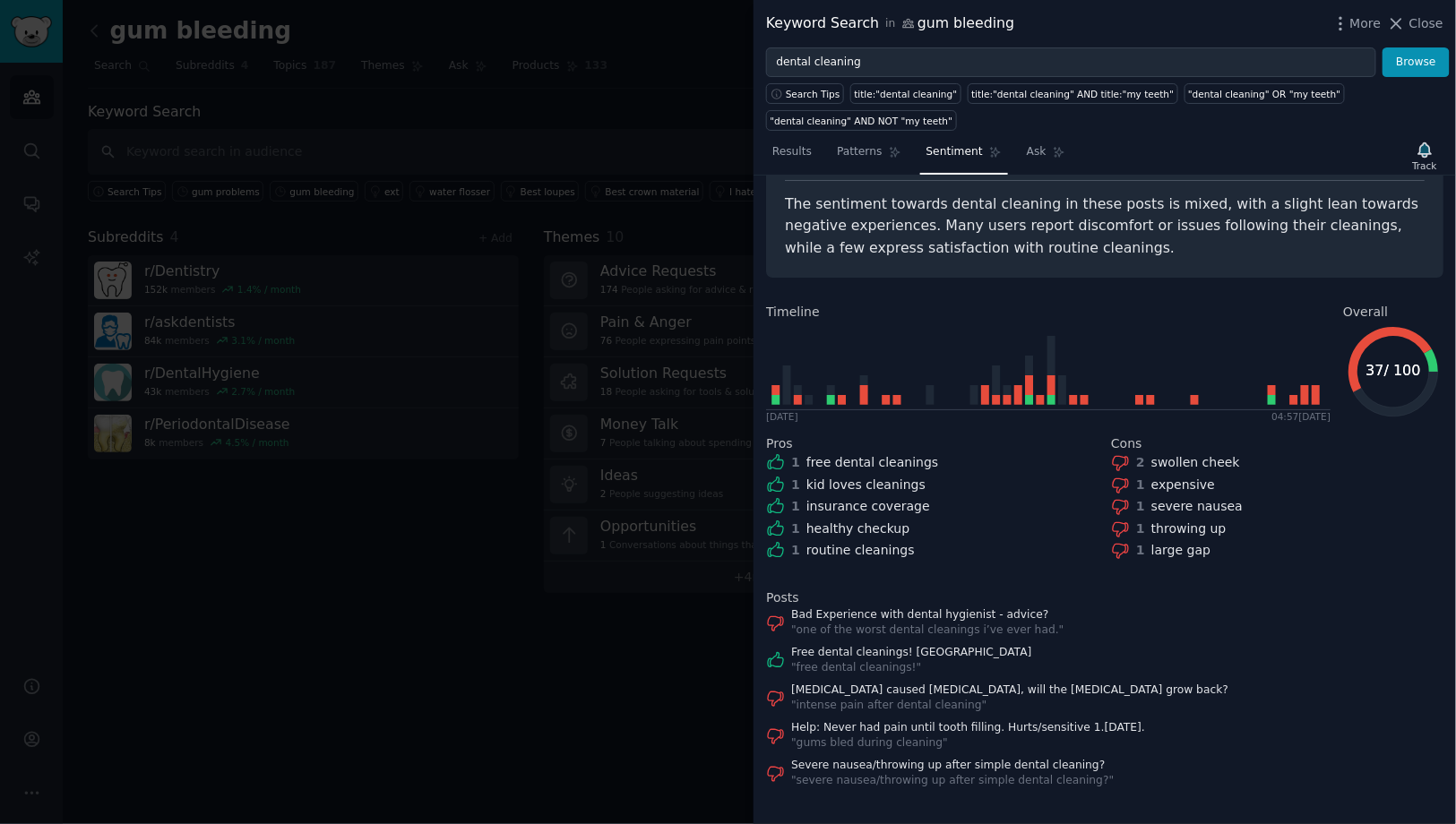
scroll to position [87, 0]
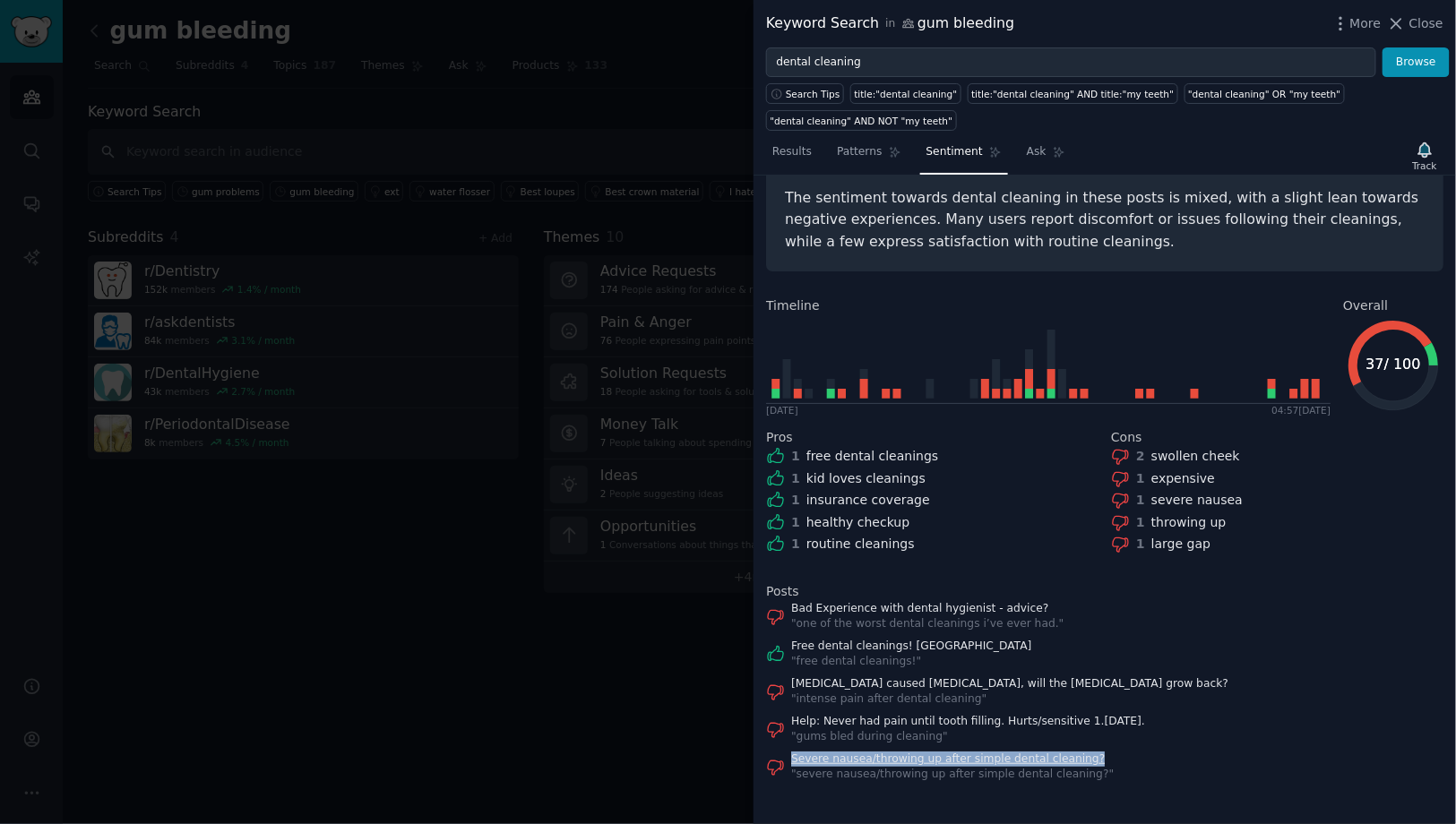
drag, startPoint x: 1091, startPoint y: 758, endPoint x: 793, endPoint y: 755, distance: 298.0
click at [793, 755] on div "Severe nausea/throwing up after simple dental cleaning? " severe nausea/throwin…" at bounding box center [1104, 767] width 677 height 32
copy link "Severe nausea/throwing up after simple dental cleaning?"
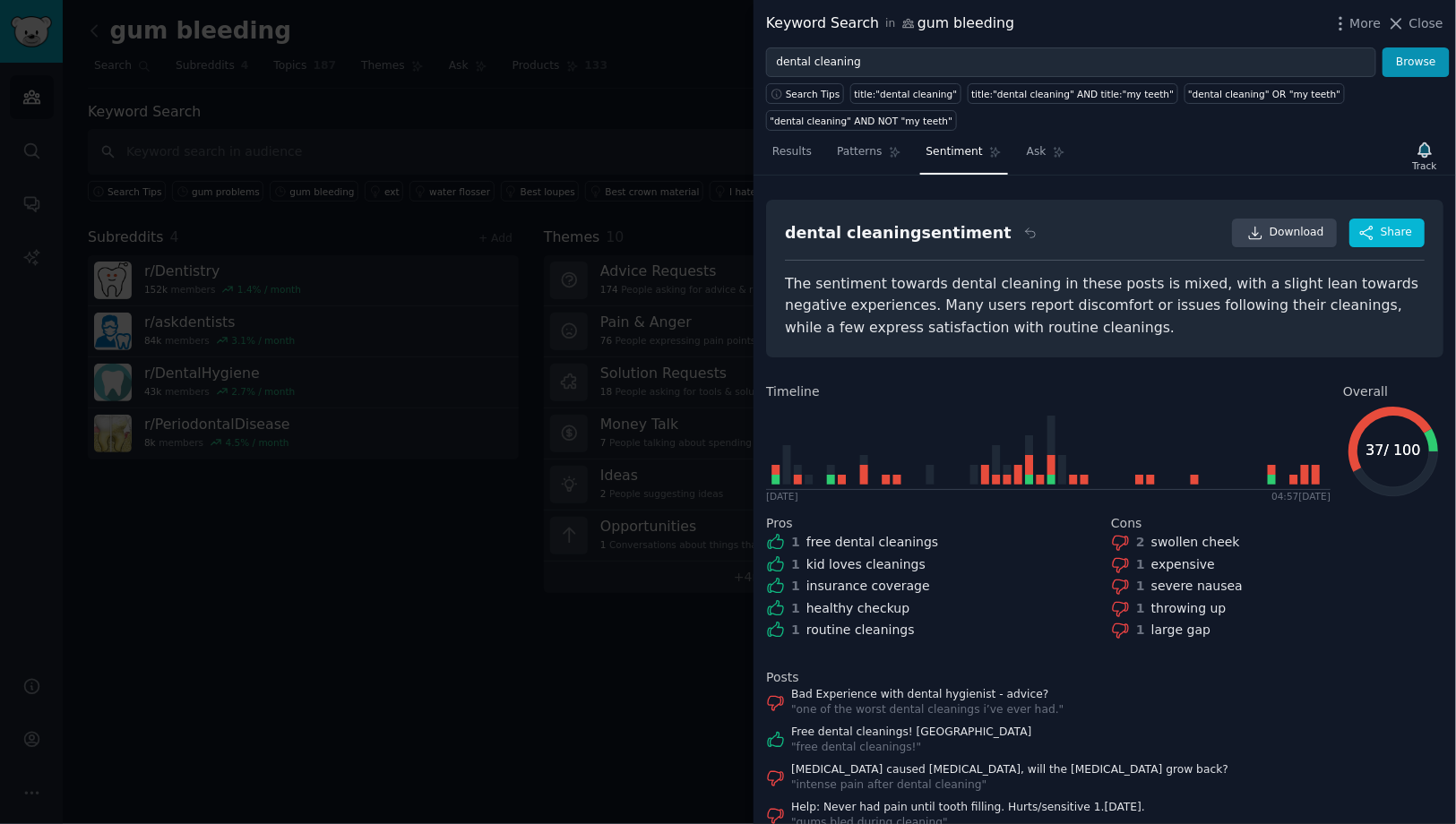
scroll to position [0, 0]
click at [1274, 233] on span "Download" at bounding box center [1296, 233] width 54 height 16
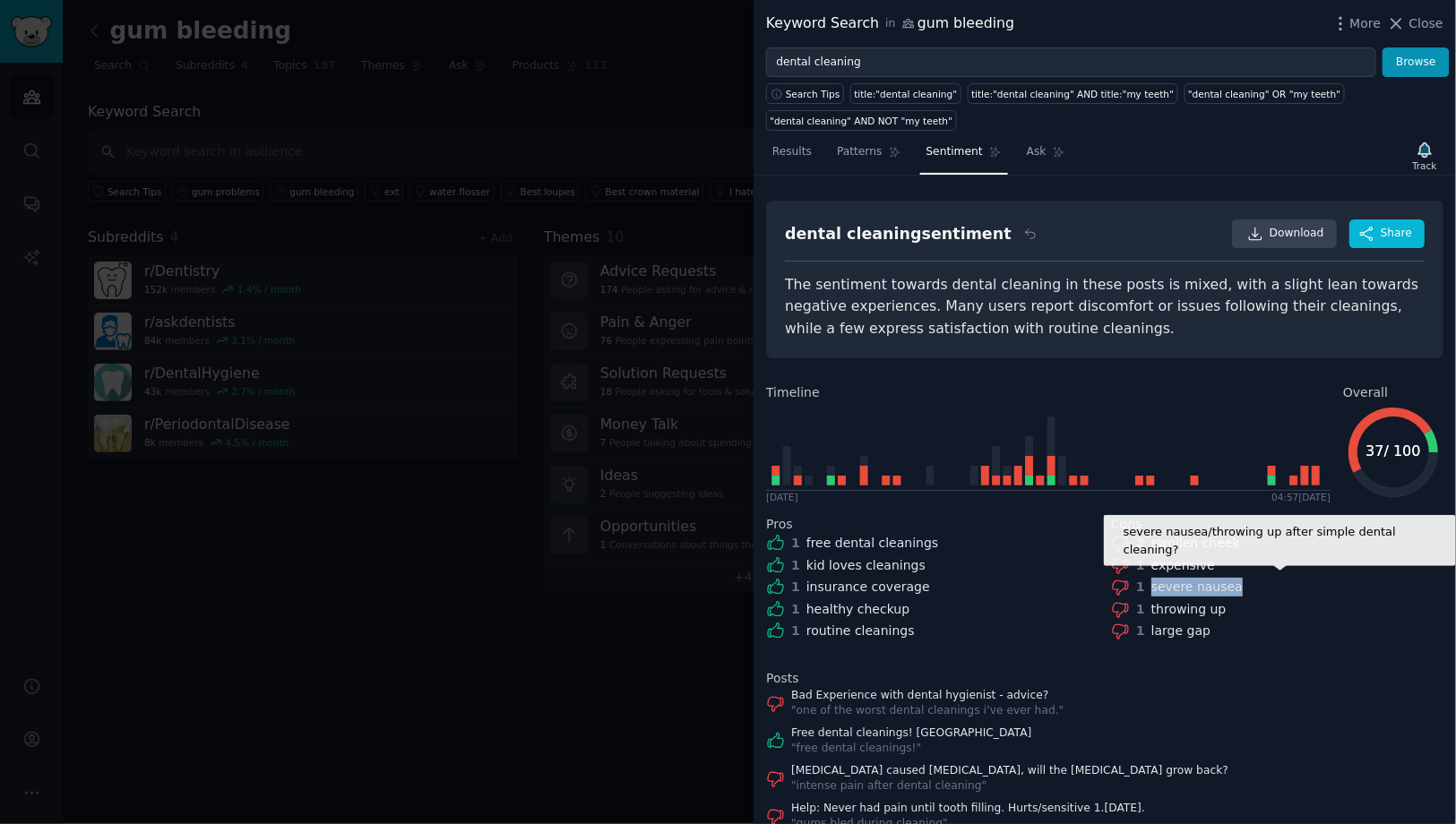
copy div "severe nausea"
drag, startPoint x: 1233, startPoint y: 588, endPoint x: 1141, endPoint y: 585, distance: 92.0
click at [1141, 585] on div "1 severe nausea" at bounding box center [1277, 587] width 333 height 19
